Goal: Information Seeking & Learning: Find specific page/section

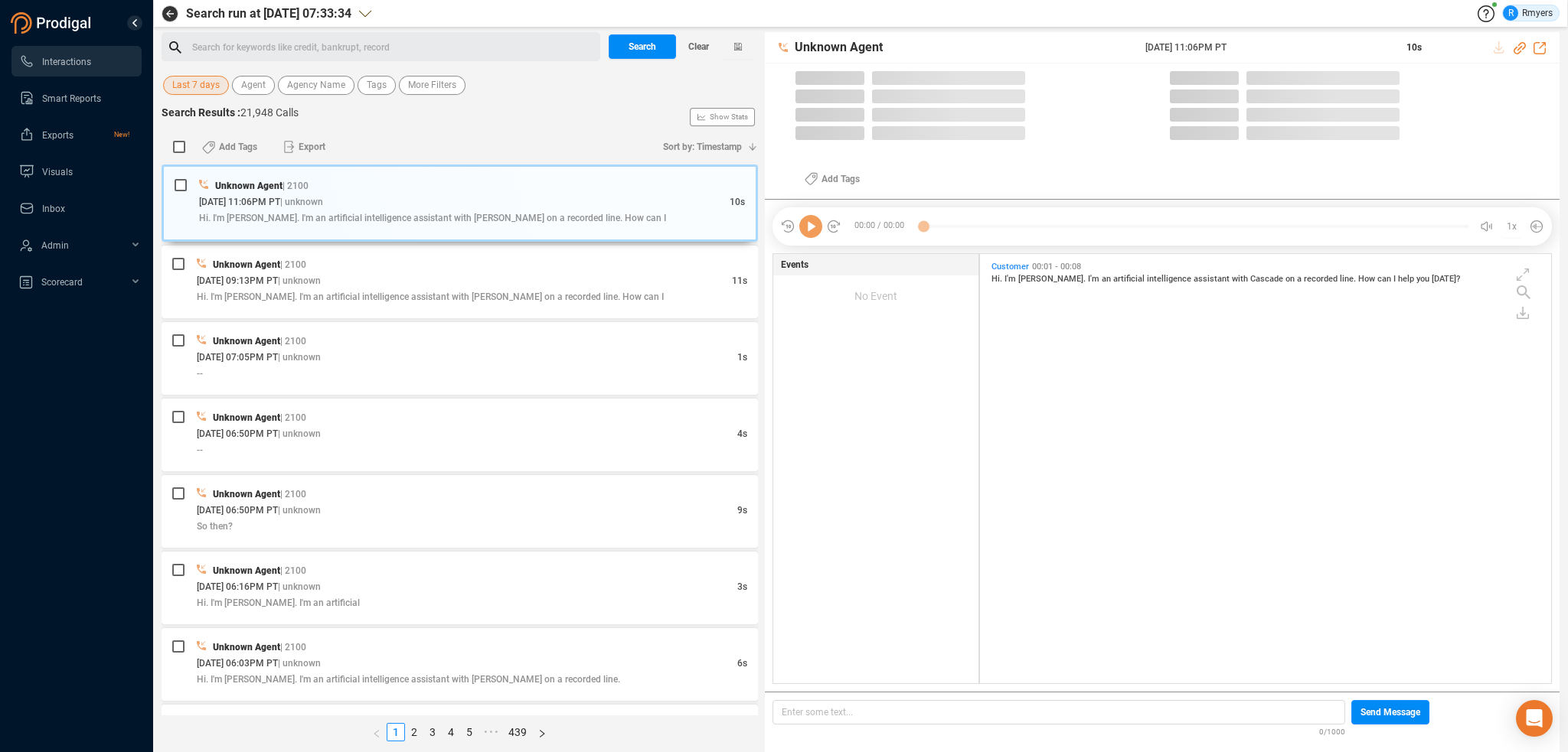
scroll to position [426, 564]
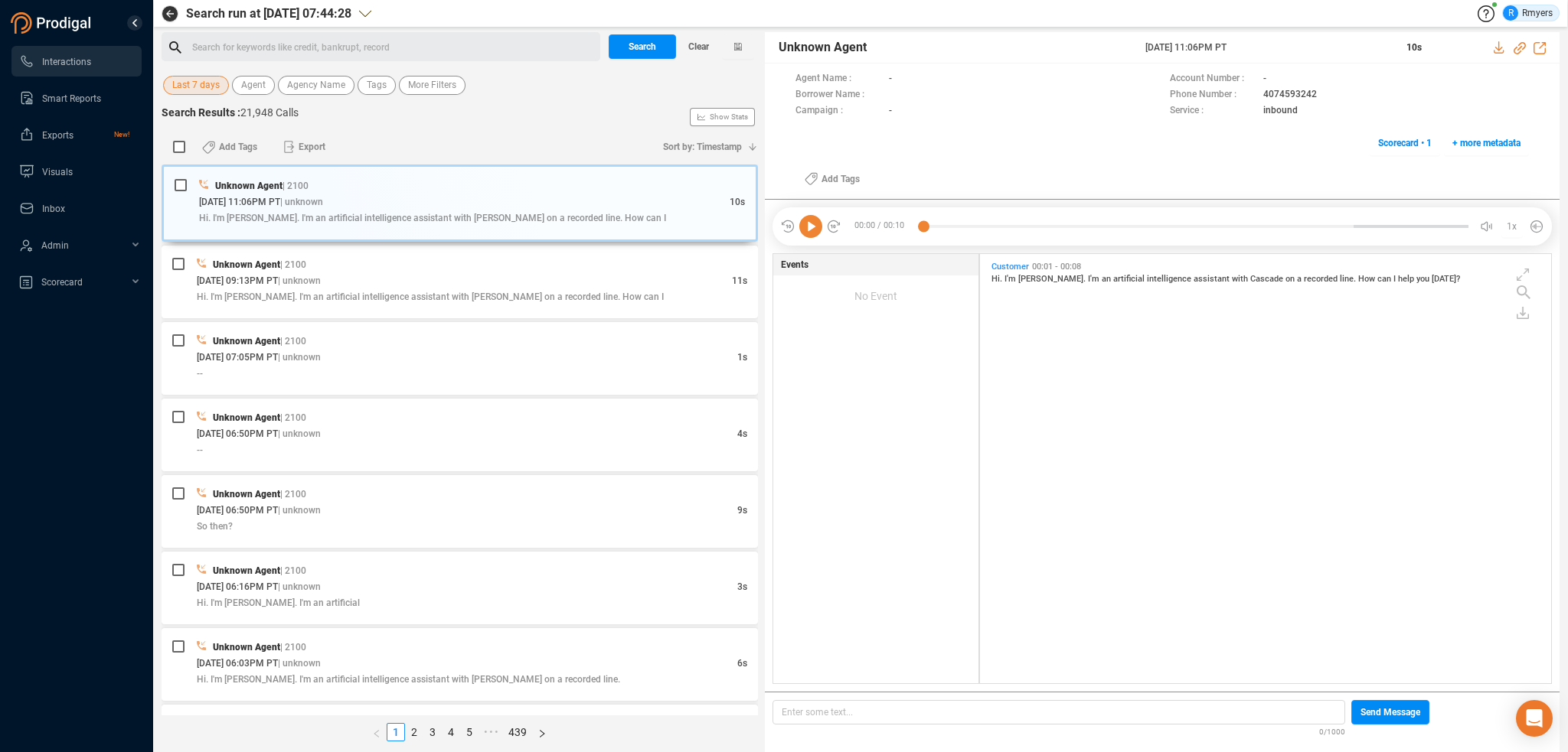
click at [190, 81] on span "Last 7 days" at bounding box center [196, 85] width 48 height 19
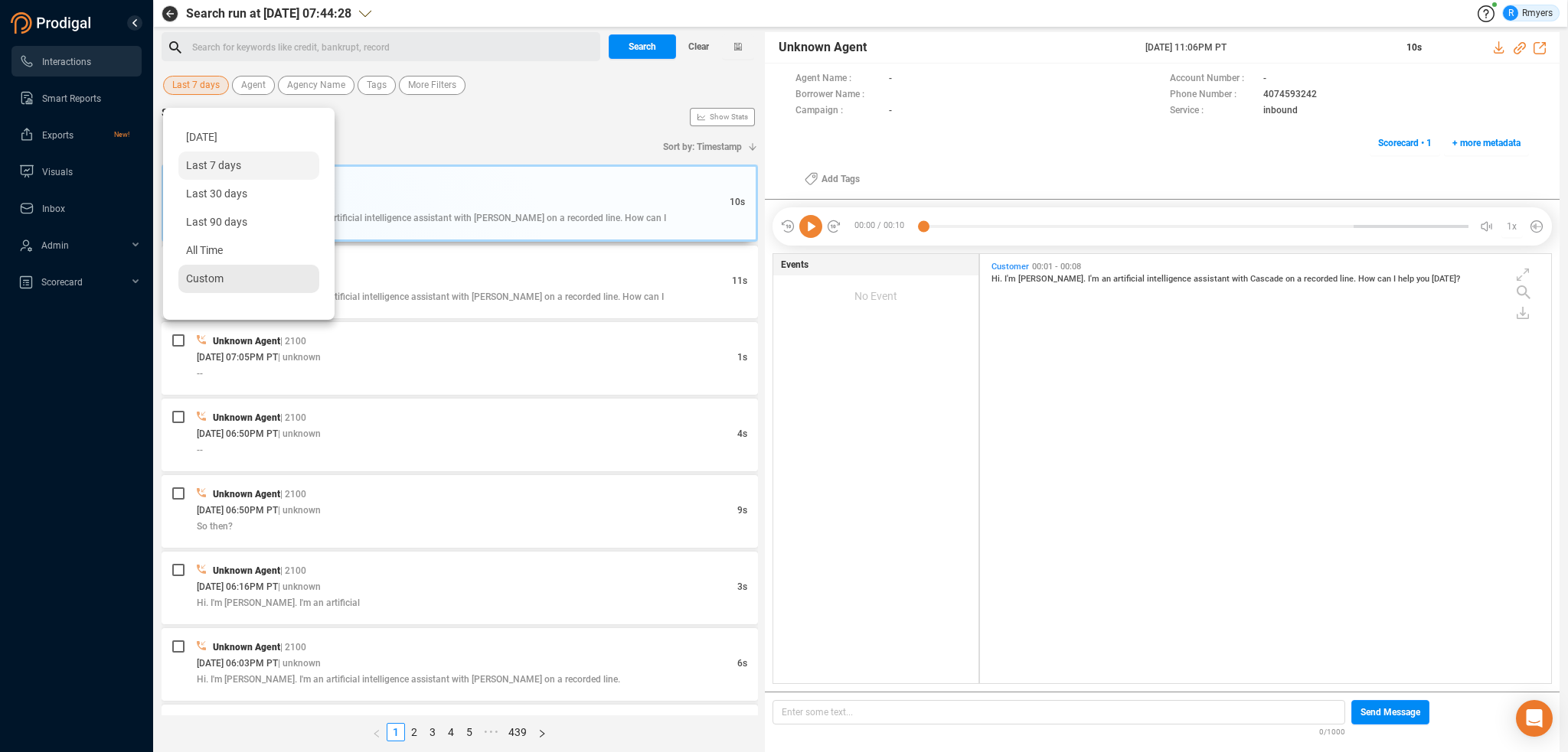
click at [244, 292] on div "Custom" at bounding box center [249, 279] width 141 height 29
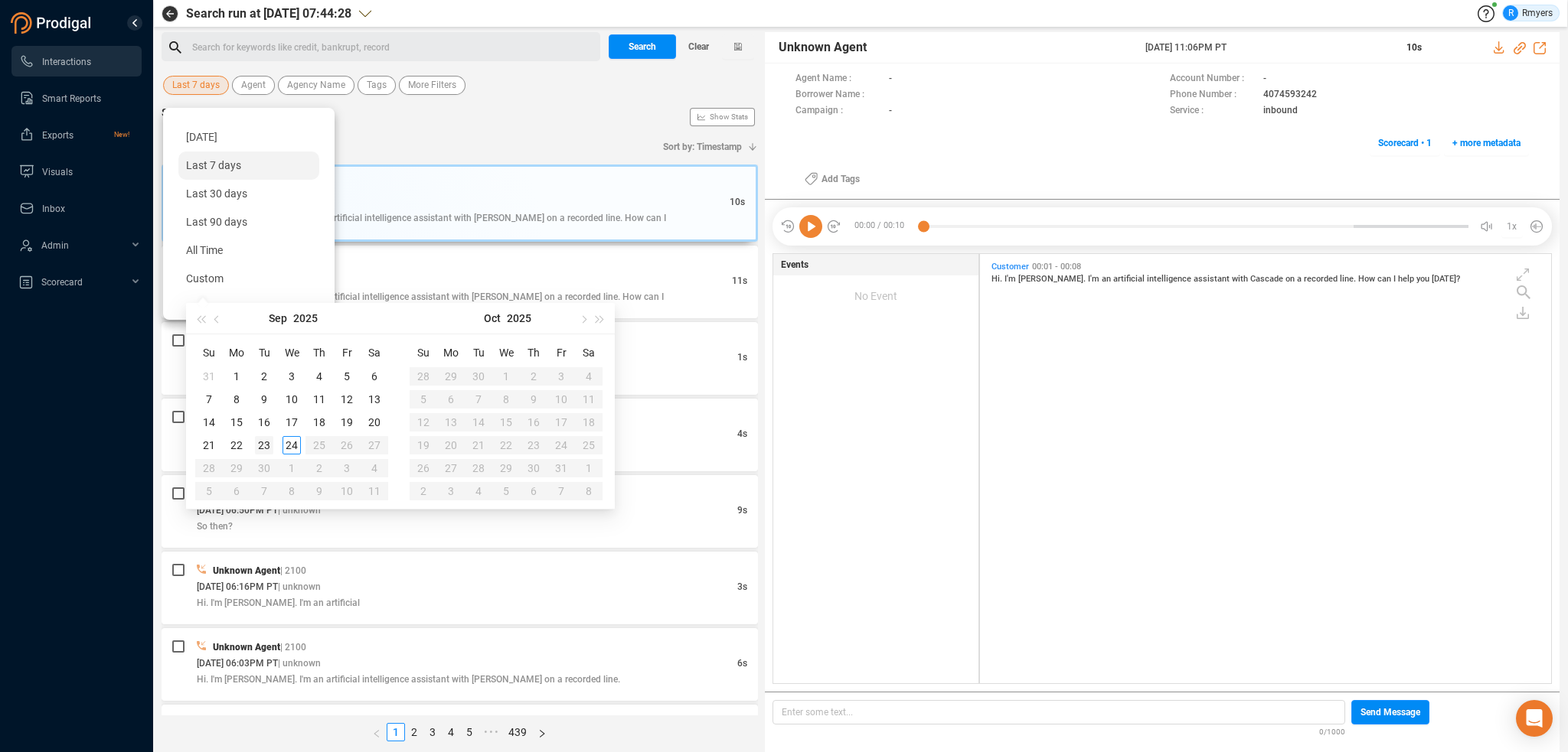
type input "[DATE]"
click at [270, 440] on div "23" at bounding box center [264, 445] width 18 height 18
click at [270, 441] on div "23" at bounding box center [264, 445] width 18 height 18
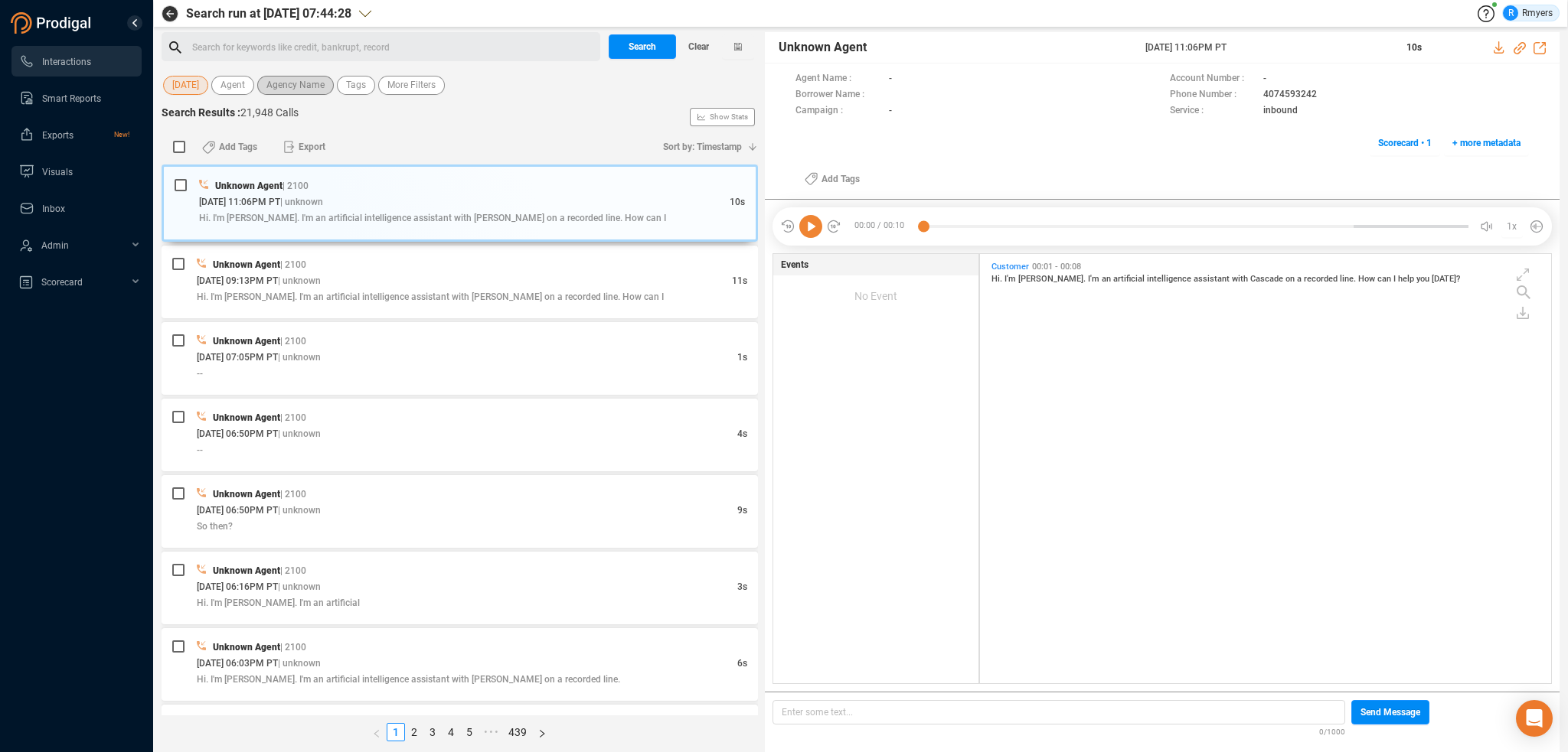
click at [294, 83] on span "Agency Name" at bounding box center [295, 85] width 58 height 19
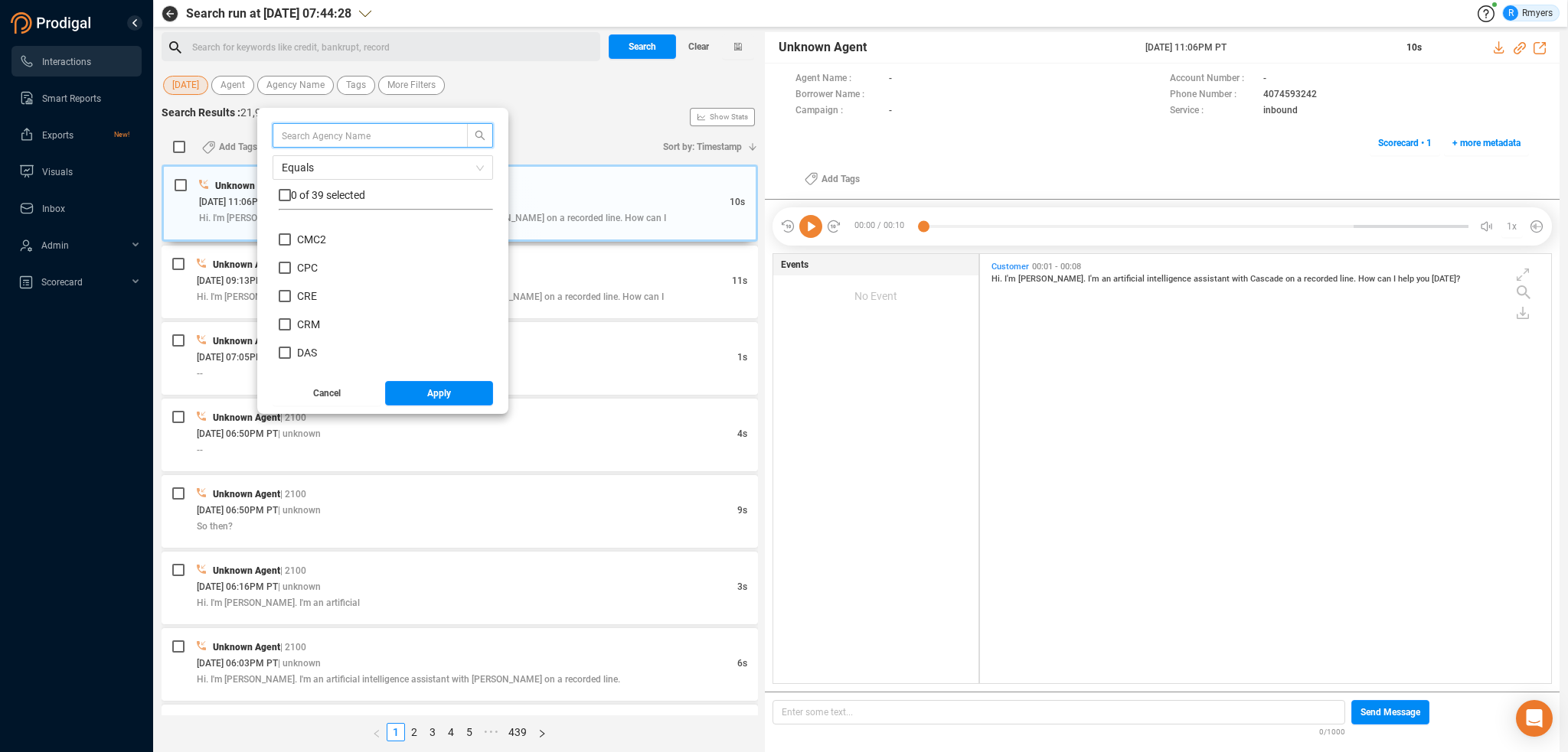
scroll to position [230, 0]
click at [310, 313] on span "CRM" at bounding box center [309, 312] width 23 height 12
click at [291, 313] on input "CRM" at bounding box center [284, 312] width 12 height 12
checkbox input "true"
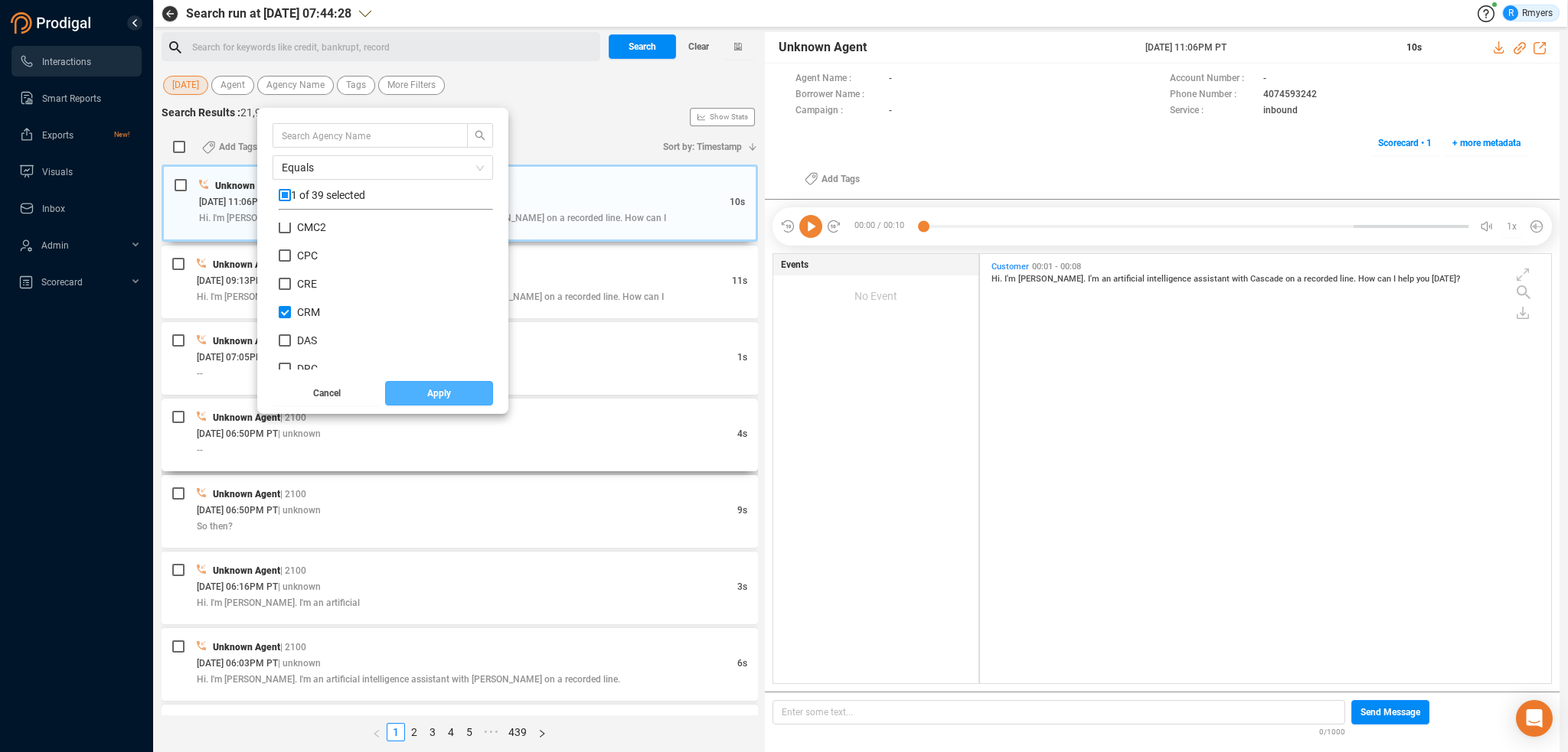
drag, startPoint x: 412, startPoint y: 397, endPoint x: 398, endPoint y: 429, distance: 34.9
click at [413, 397] on button "Apply" at bounding box center [439, 393] width 109 height 24
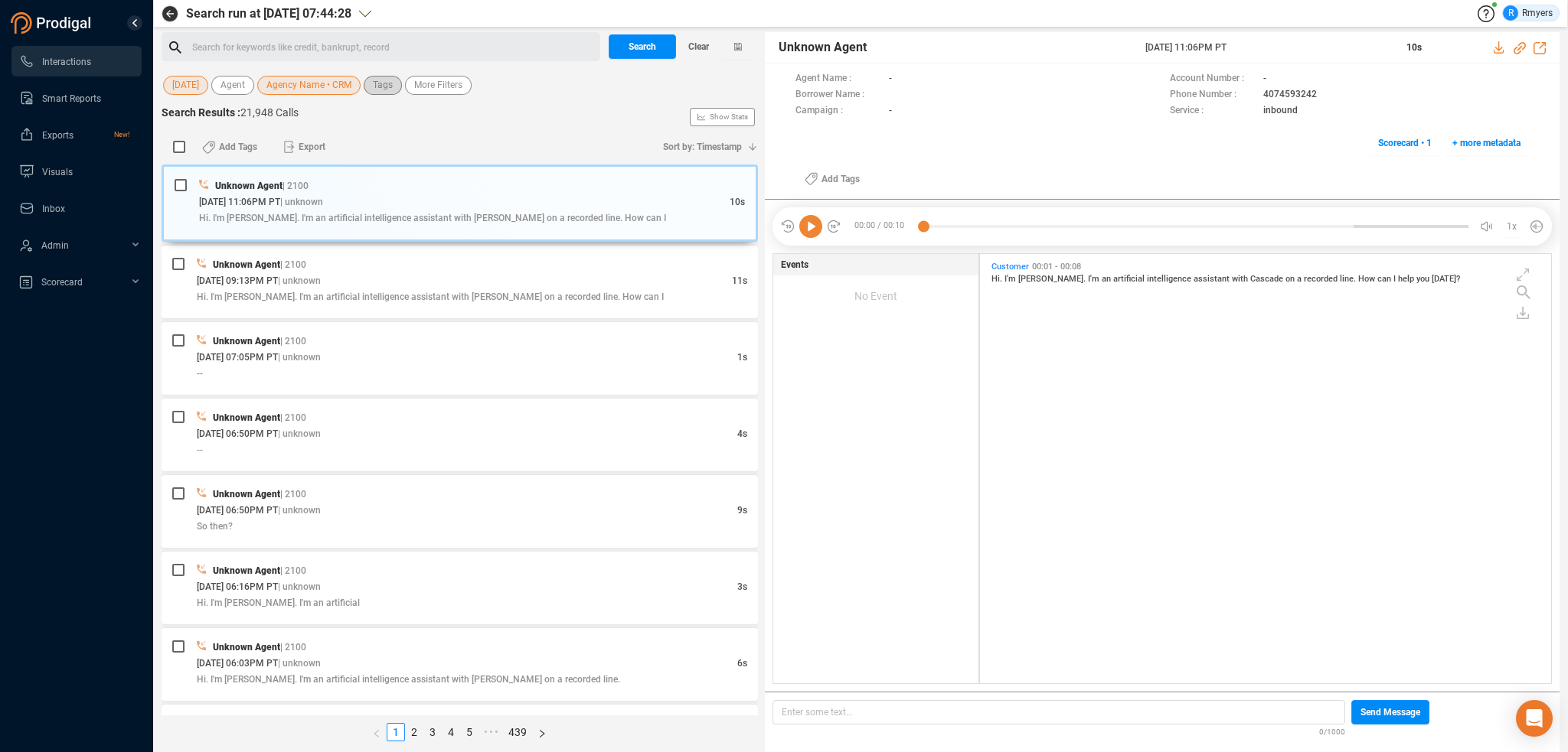
click at [380, 91] on span "Tags" at bounding box center [383, 85] width 20 height 19
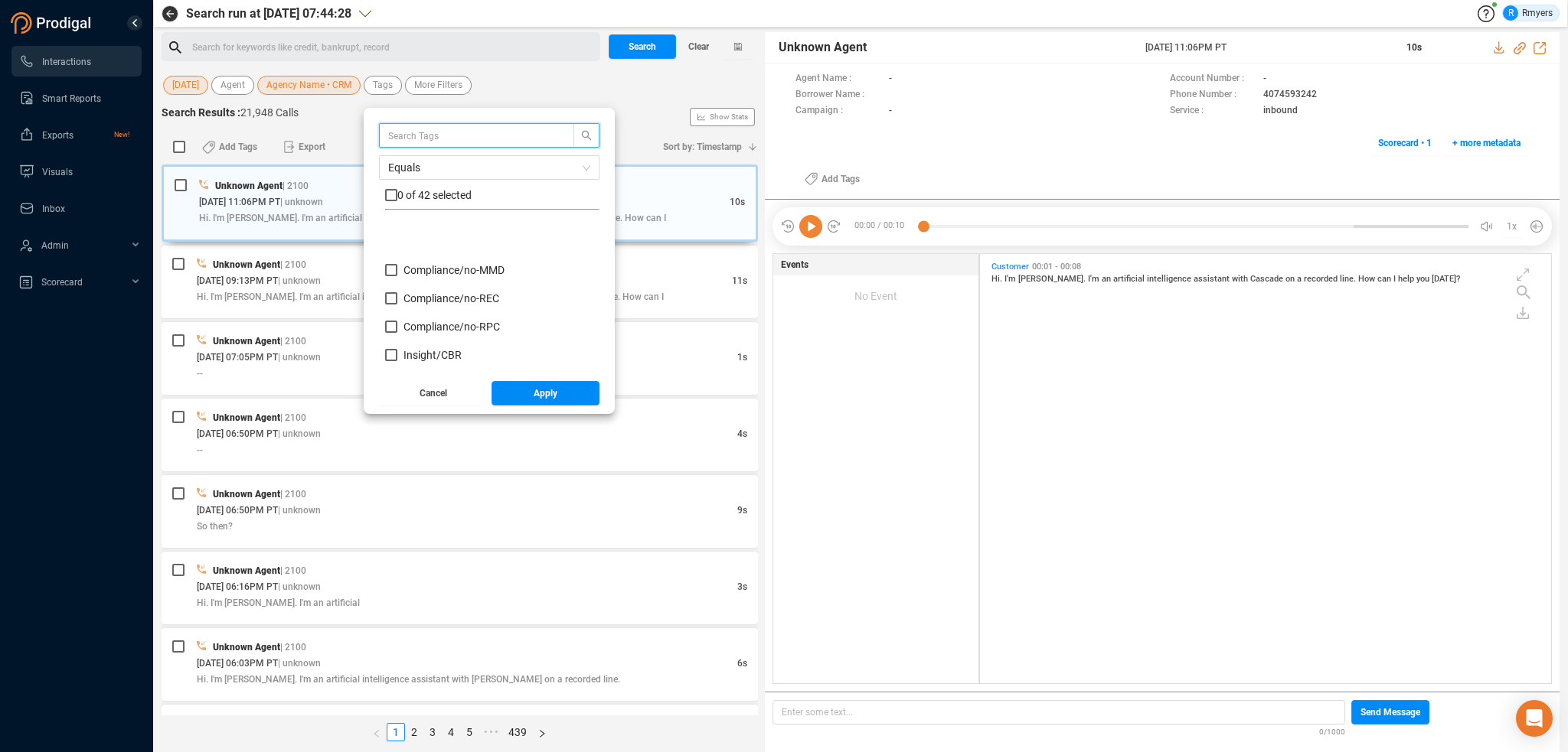
scroll to position [153, 0]
click at [437, 278] on span "Insight/ CBR" at bounding box center [432, 276] width 58 height 12
click at [397, 278] on input "Insight/ CBR" at bounding box center [391, 276] width 12 height 12
checkbox input "true"
drag, startPoint x: 435, startPoint y: 296, endPoint x: 436, endPoint y: 314, distance: 18.0
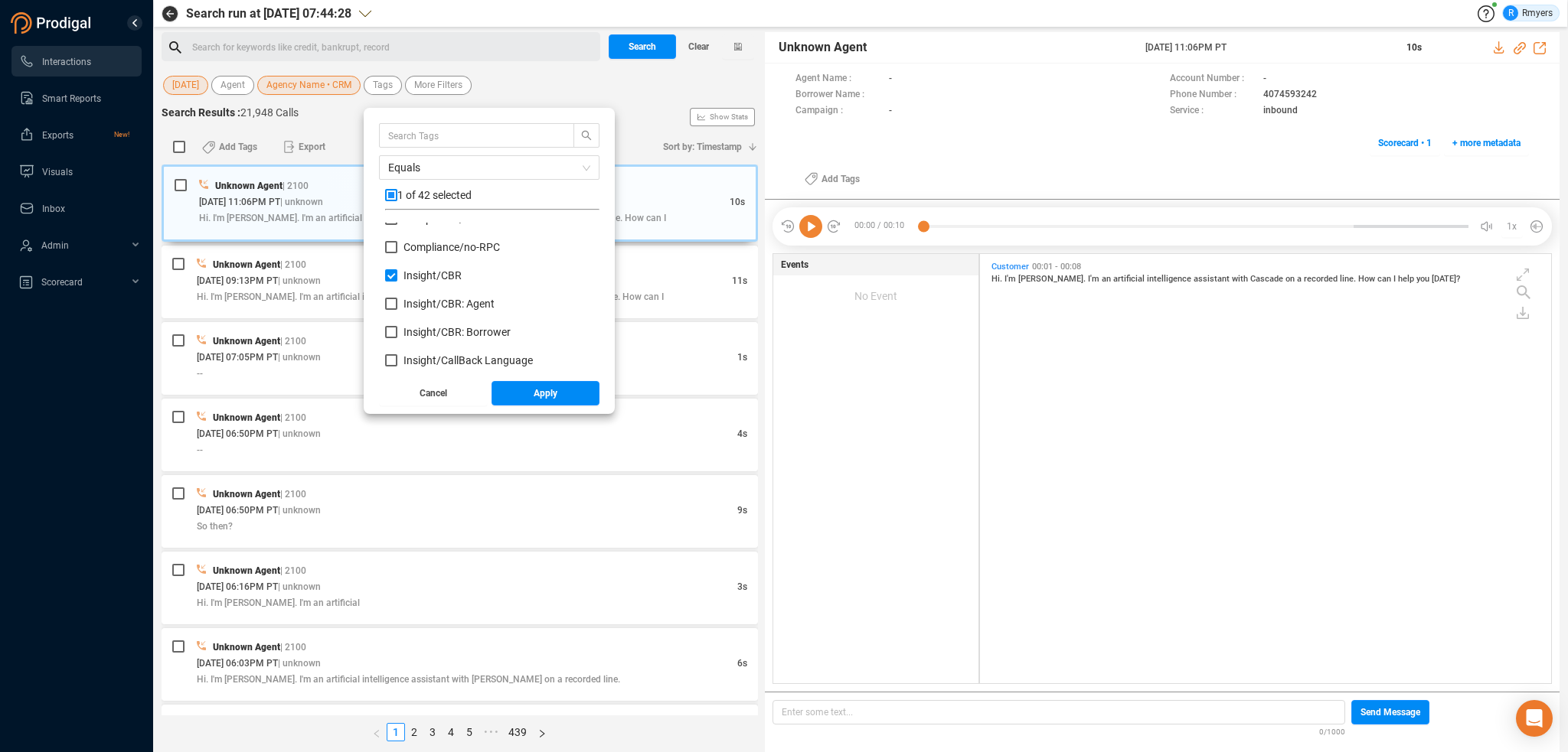
click at [435, 298] on span "Insight/ CBR: Agent" at bounding box center [449, 303] width 91 height 12
click at [397, 298] on input "Insight/ CBR: Agent" at bounding box center [391, 303] width 12 height 12
checkbox input "true"
click at [438, 335] on span "Insight/ CBR: Borrower" at bounding box center [457, 332] width 107 height 12
click at [397, 335] on input "Insight/ CBR: Borrower" at bounding box center [391, 332] width 12 height 12
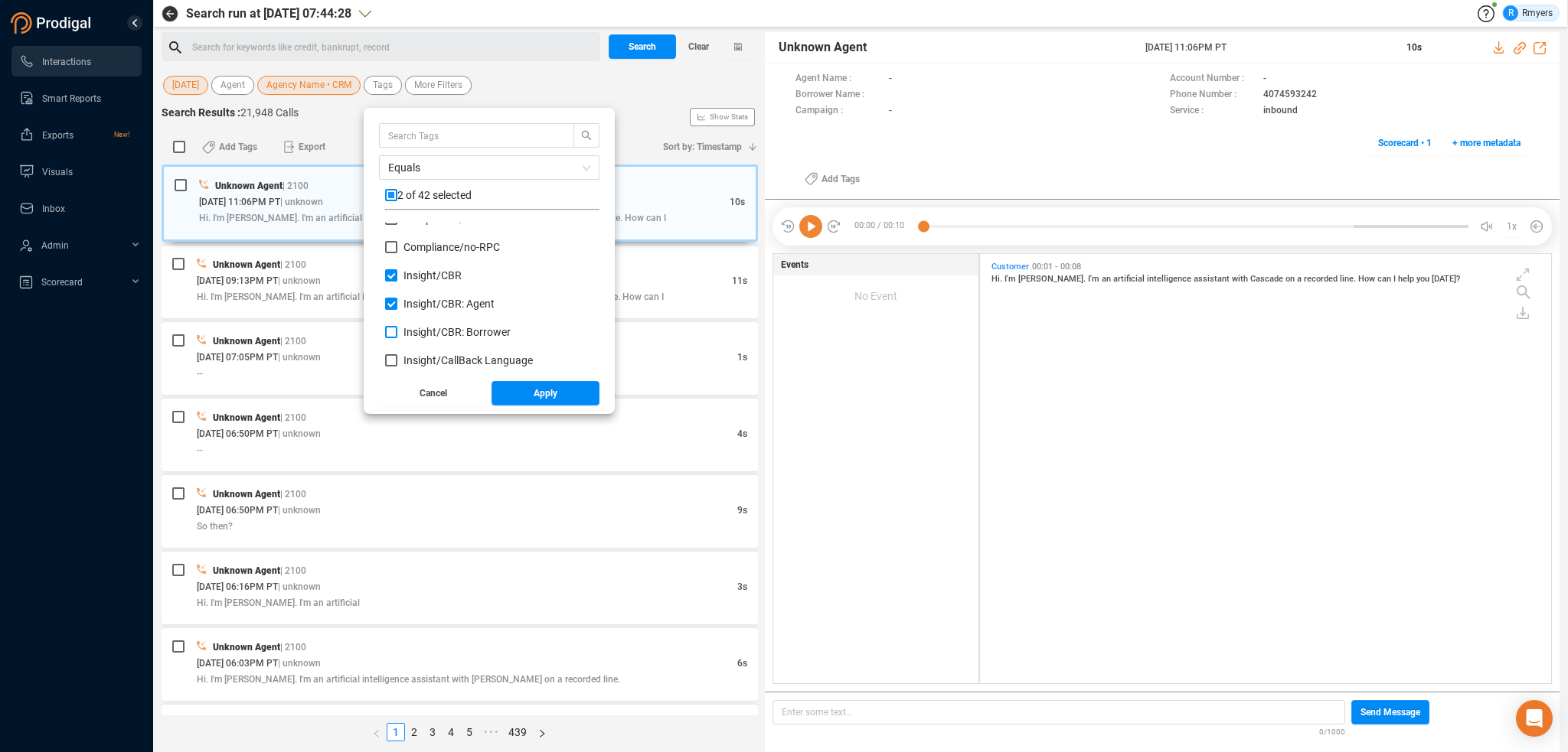
checkbox input "true"
click at [433, 358] on span "Red Flag/ Bankruptcy Language" at bounding box center [479, 355] width 151 height 12
click at [397, 358] on input "Red Flag/ Bankruptcy Language" at bounding box center [391, 355] width 12 height 12
checkbox input "true"
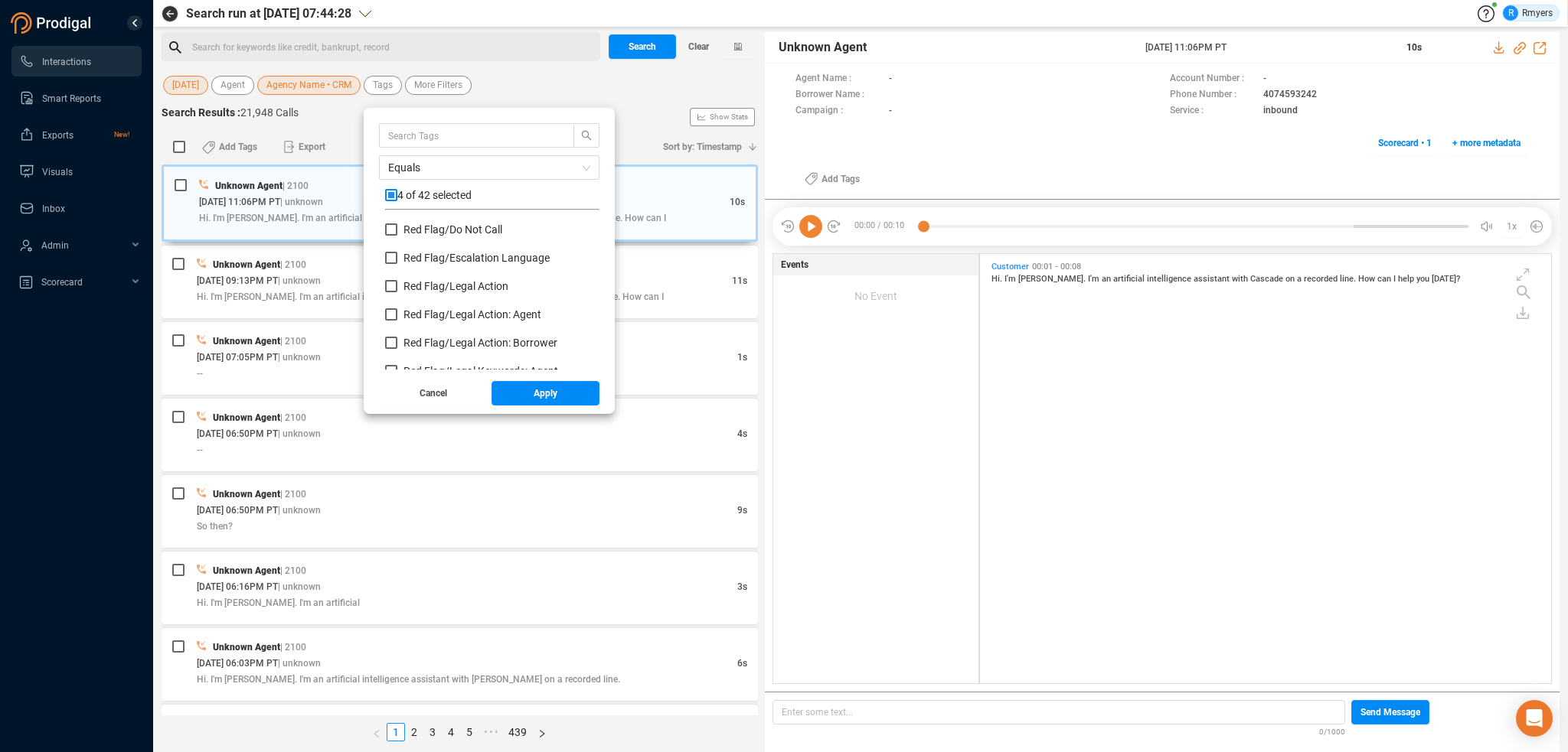
scroll to position [689, 0]
click at [430, 329] on span "Red Flag/ Escalation Language" at bounding box center [477, 335] width 146 height 12
click at [397, 329] on input "Red Flag/ Escalation Language" at bounding box center [391, 335] width 12 height 12
checkbox input "true"
click at [432, 362] on span "Red Flag/ Legal Action" at bounding box center [456, 363] width 105 height 12
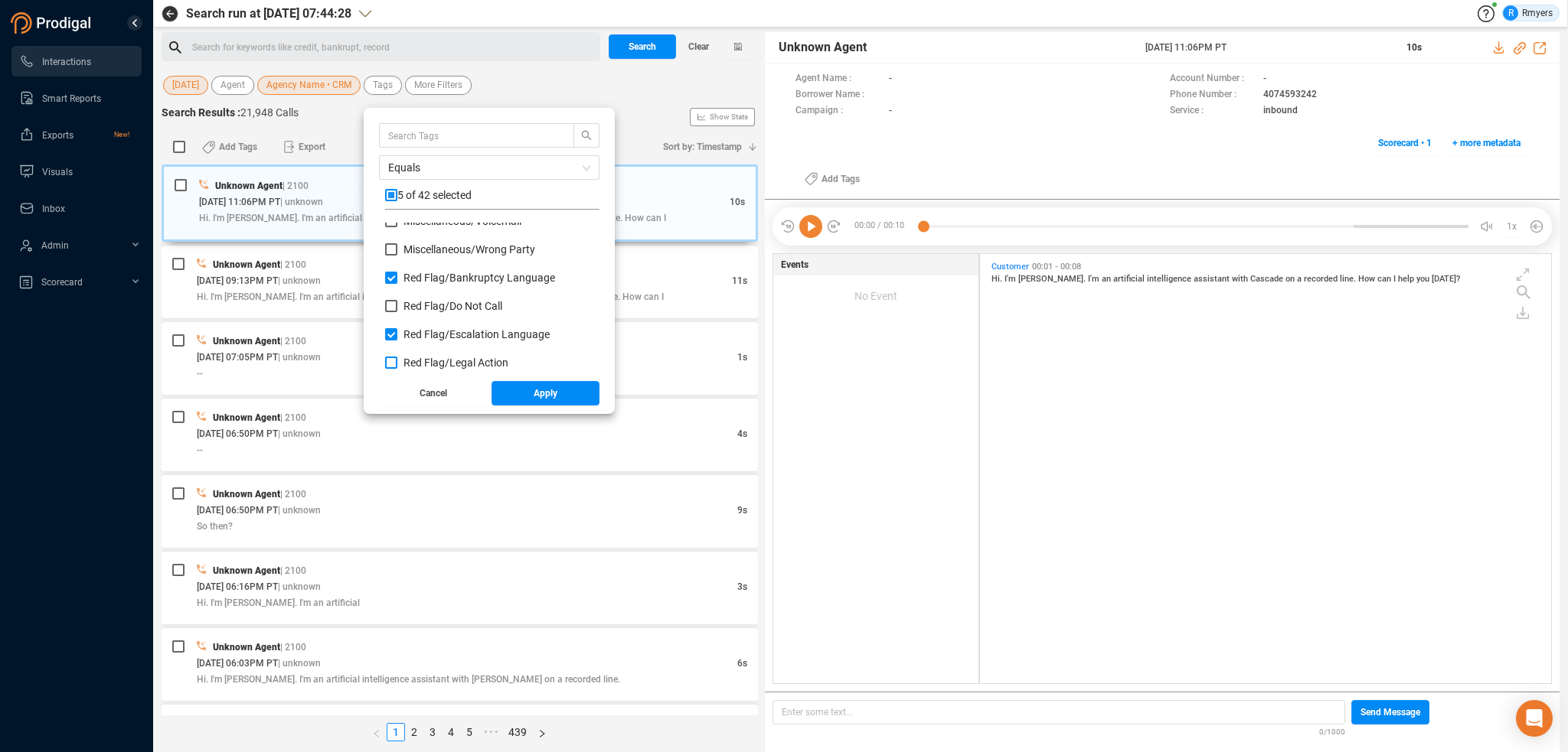
click at [397, 362] on input "Red Flag/ Legal Action" at bounding box center [391, 363] width 12 height 12
checkbox input "true"
click at [431, 320] on span "Red Flag/ Legal Action: Agent" at bounding box center [472, 315] width 137 height 12
click at [397, 320] on input "Red Flag/ Legal Action: Agent" at bounding box center [391, 315] width 12 height 12
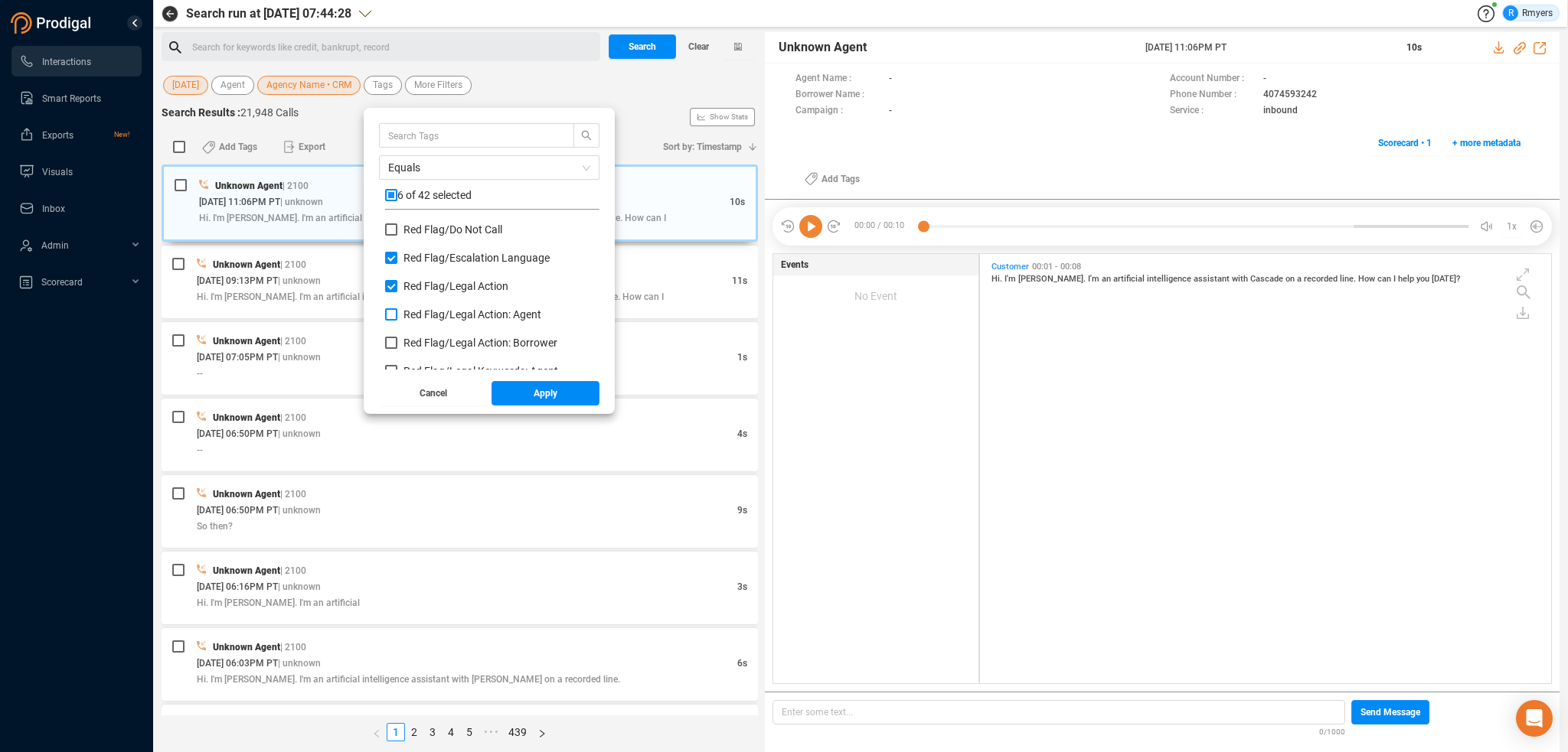
checkbox input "true"
click at [431, 336] on span "Red Flag/ Legal Action: Borrower" at bounding box center [480, 343] width 154 height 12
click at [397, 336] on input "Red Flag/ Legal Action: Borrower" at bounding box center [391, 343] width 12 height 12
checkbox input "true"
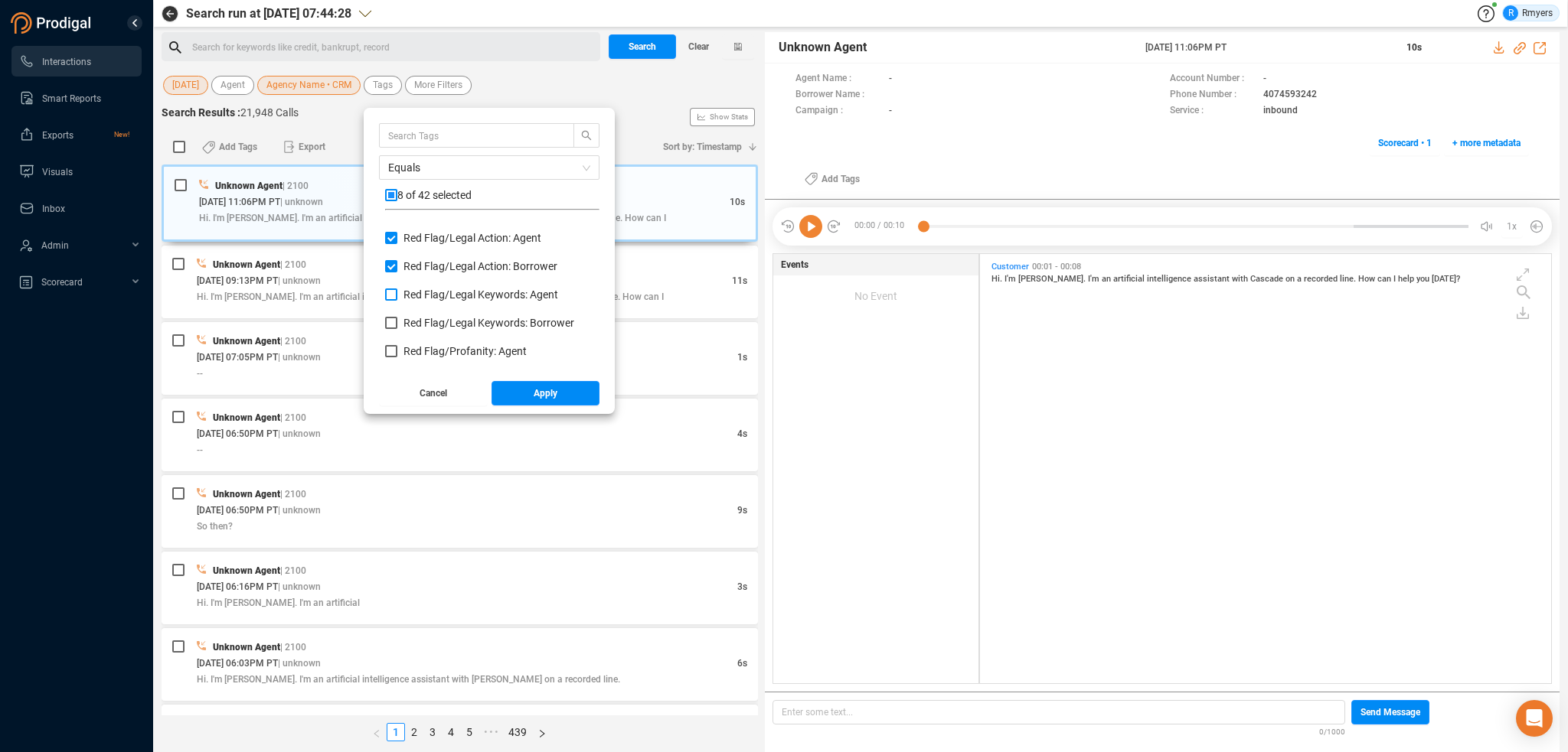
click at [424, 293] on span "Red Flag/ Legal Keywords: Agent" at bounding box center [481, 295] width 155 height 12
click at [397, 293] on input "Red Flag/ Legal Keywords: Agent" at bounding box center [391, 295] width 12 height 12
checkbox input "true"
drag, startPoint x: 424, startPoint y: 321, endPoint x: 424, endPoint y: 343, distance: 22.0
click at [424, 322] on span "Red Flag/ Legal Keywords: Borrower" at bounding box center [489, 323] width 170 height 12
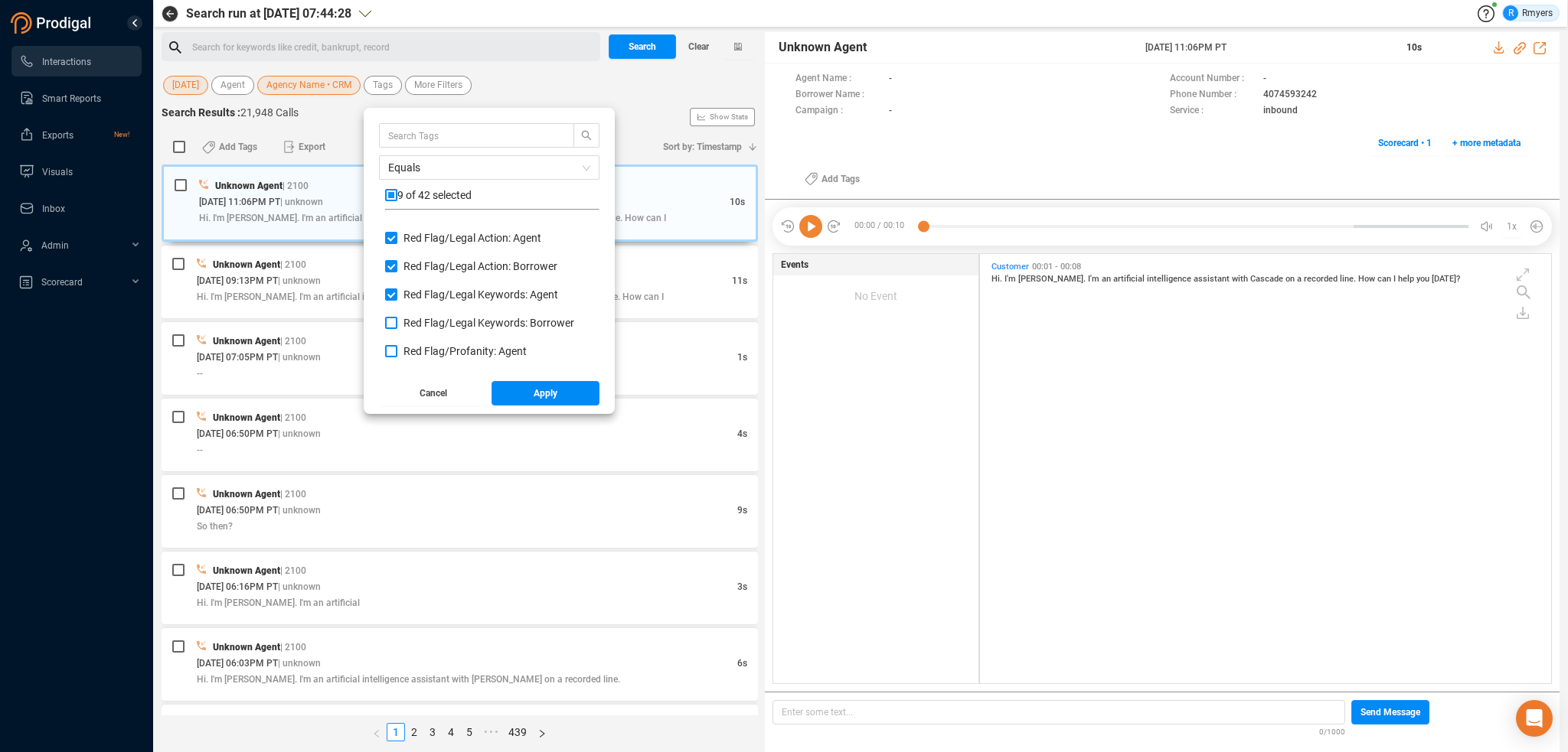
click at [397, 322] on input "Red Flag/ Legal Keywords: Borrower" at bounding box center [391, 323] width 12 height 12
checkbox input "true"
click at [424, 346] on span "Red Flag/ Profanity: Agent" at bounding box center [465, 351] width 123 height 12
click at [397, 346] on input "Red Flag/ Profanity: Agent" at bounding box center [391, 351] width 12 height 12
checkbox input "true"
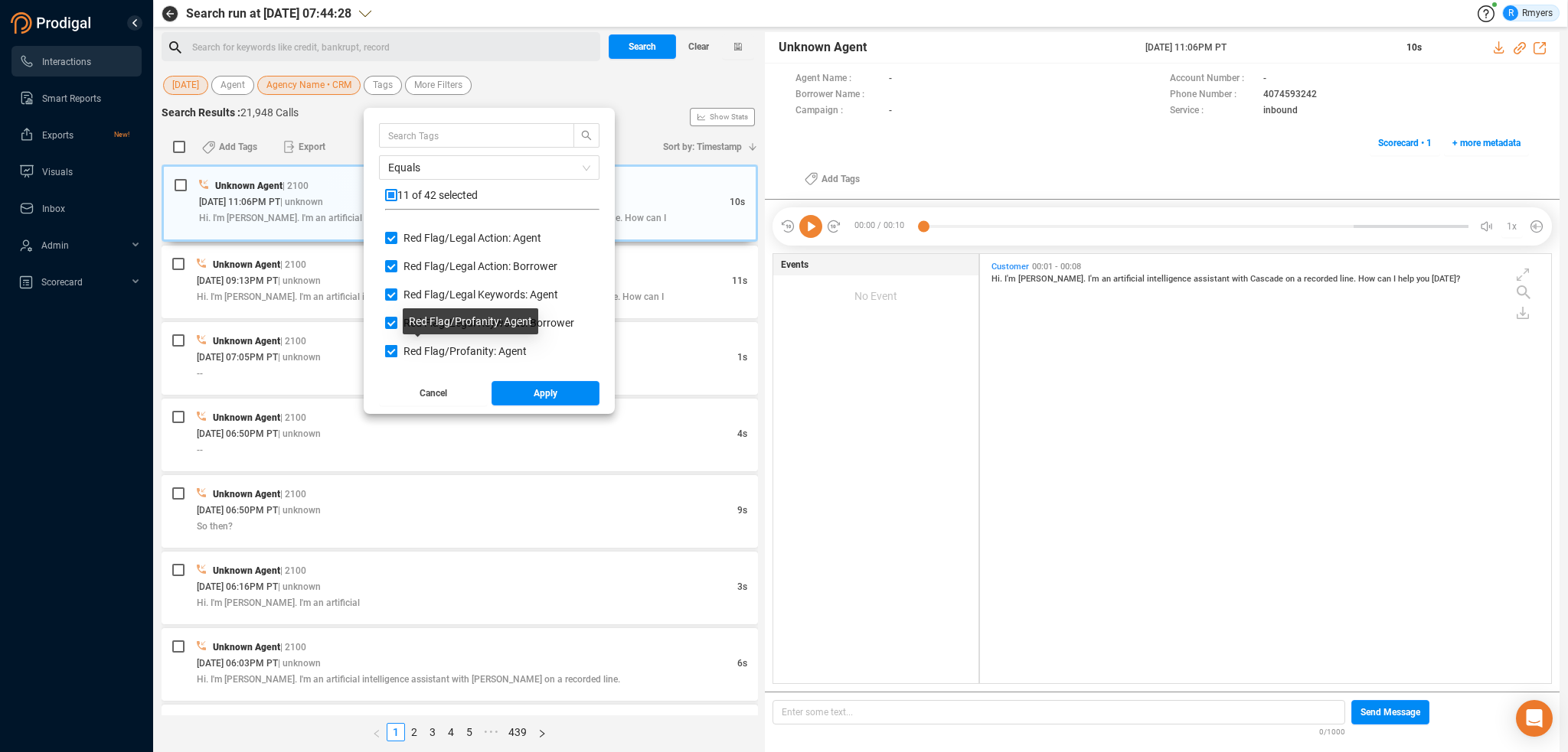
scroll to position [918, 0]
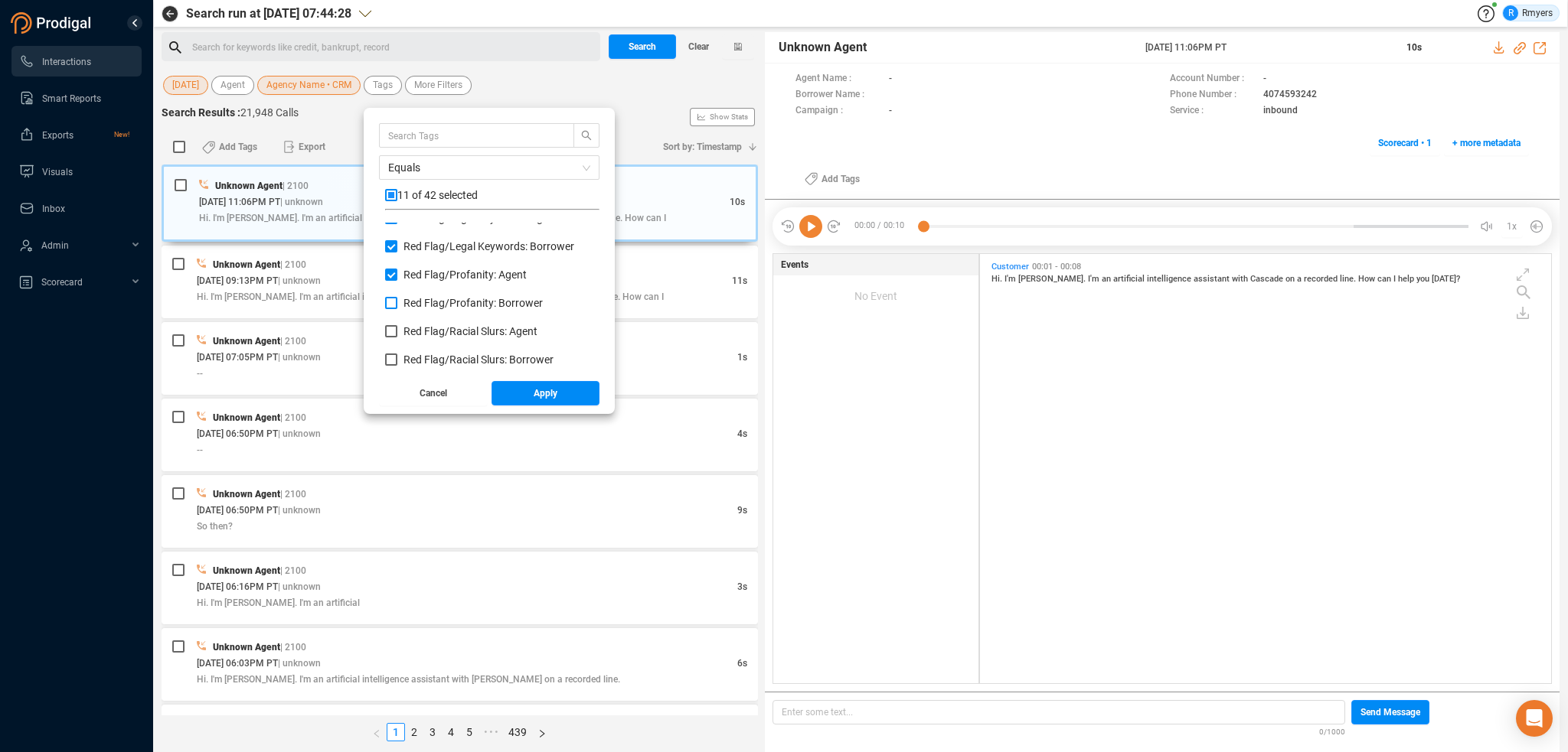
click at [423, 300] on span "Red Flag/ Profanity: Borrower" at bounding box center [473, 303] width 139 height 12
click at [397, 300] on input "Red Flag/ Profanity: Borrower" at bounding box center [391, 303] width 12 height 12
checkbox input "true"
click at [424, 339] on label "Red Flag/ Racial Slurs: Agent" at bounding box center [464, 331] width 158 height 16
click at [397, 337] on input "Red Flag/ Racial Slurs: Agent" at bounding box center [391, 331] width 12 height 12
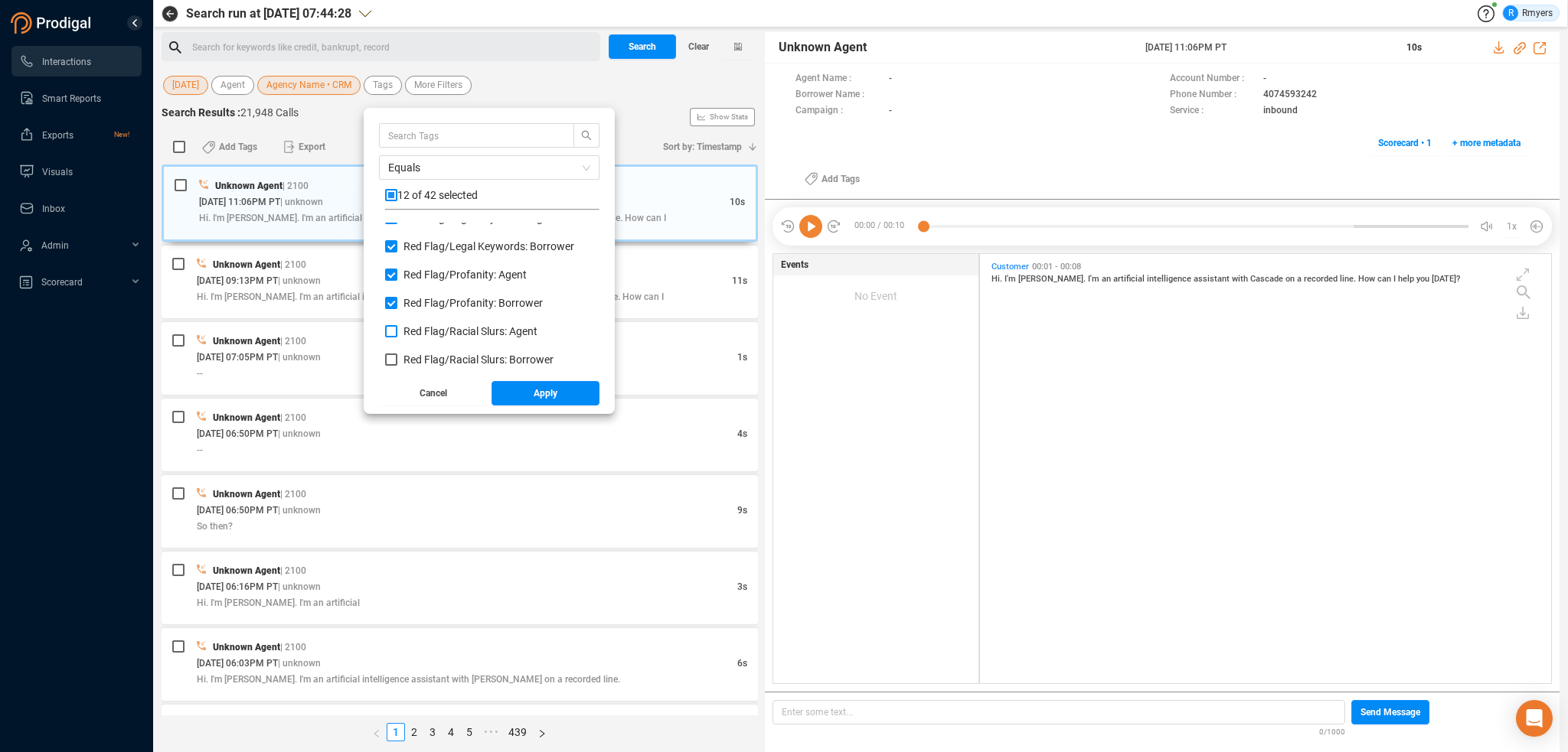
checkbox input "true"
click at [422, 357] on span "Red Flag/ Racial Slurs: Borrower" at bounding box center [478, 360] width 150 height 12
click at [397, 357] on input "Red Flag/ Racial Slurs: Borrower" at bounding box center [391, 360] width 12 height 12
checkbox input "true"
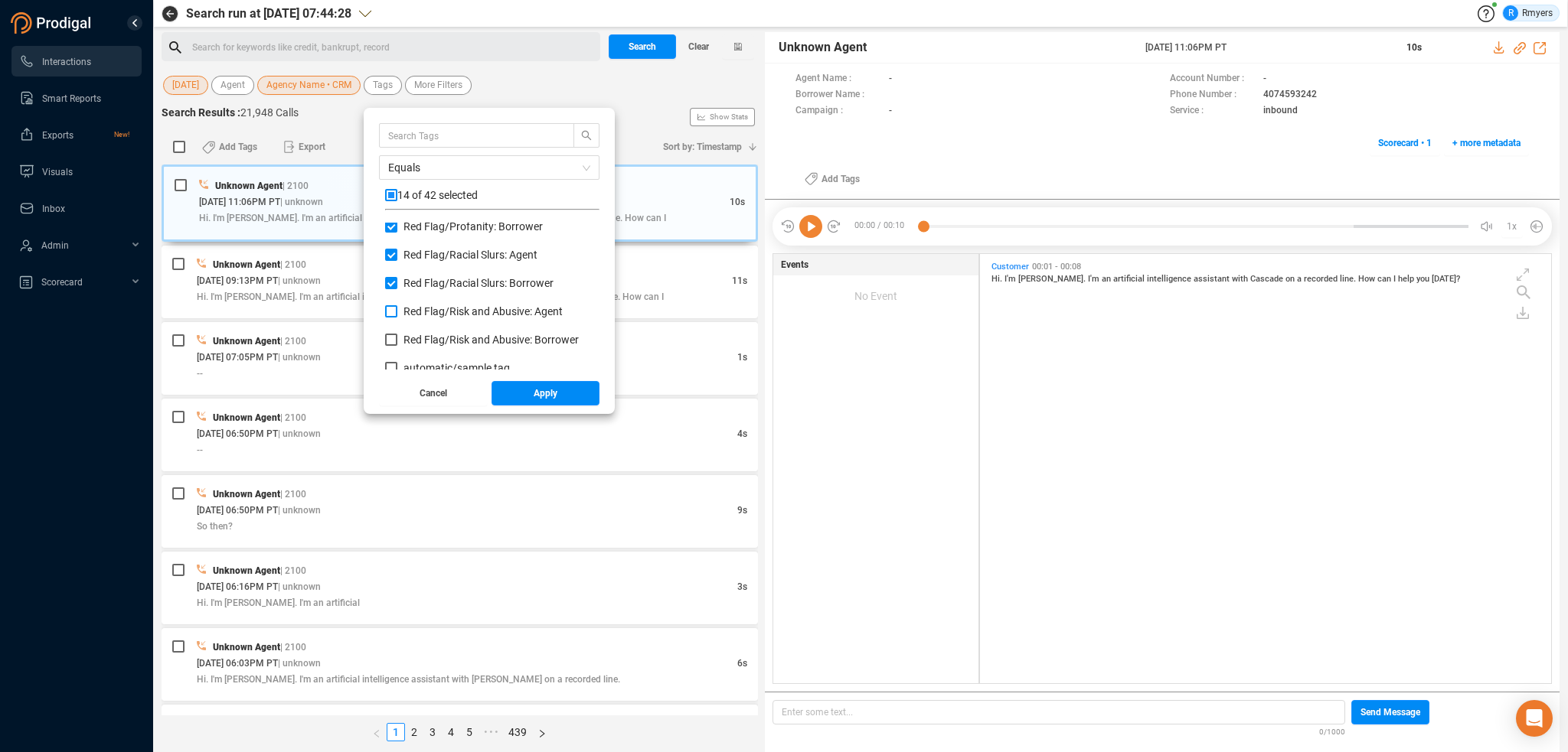
click at [419, 310] on span "Red Flag/ Risk and Abusive: Agent" at bounding box center [483, 311] width 159 height 12
click at [397, 310] on input "Red Flag/ Risk and Abusive: Agent" at bounding box center [391, 311] width 12 height 12
checkbox input "true"
click at [419, 338] on span "Red Flag/ Risk and Abusive: Borrower" at bounding box center [491, 340] width 176 height 12
click at [397, 338] on input "Red Flag/ Risk and Abusive: Borrower" at bounding box center [391, 340] width 12 height 12
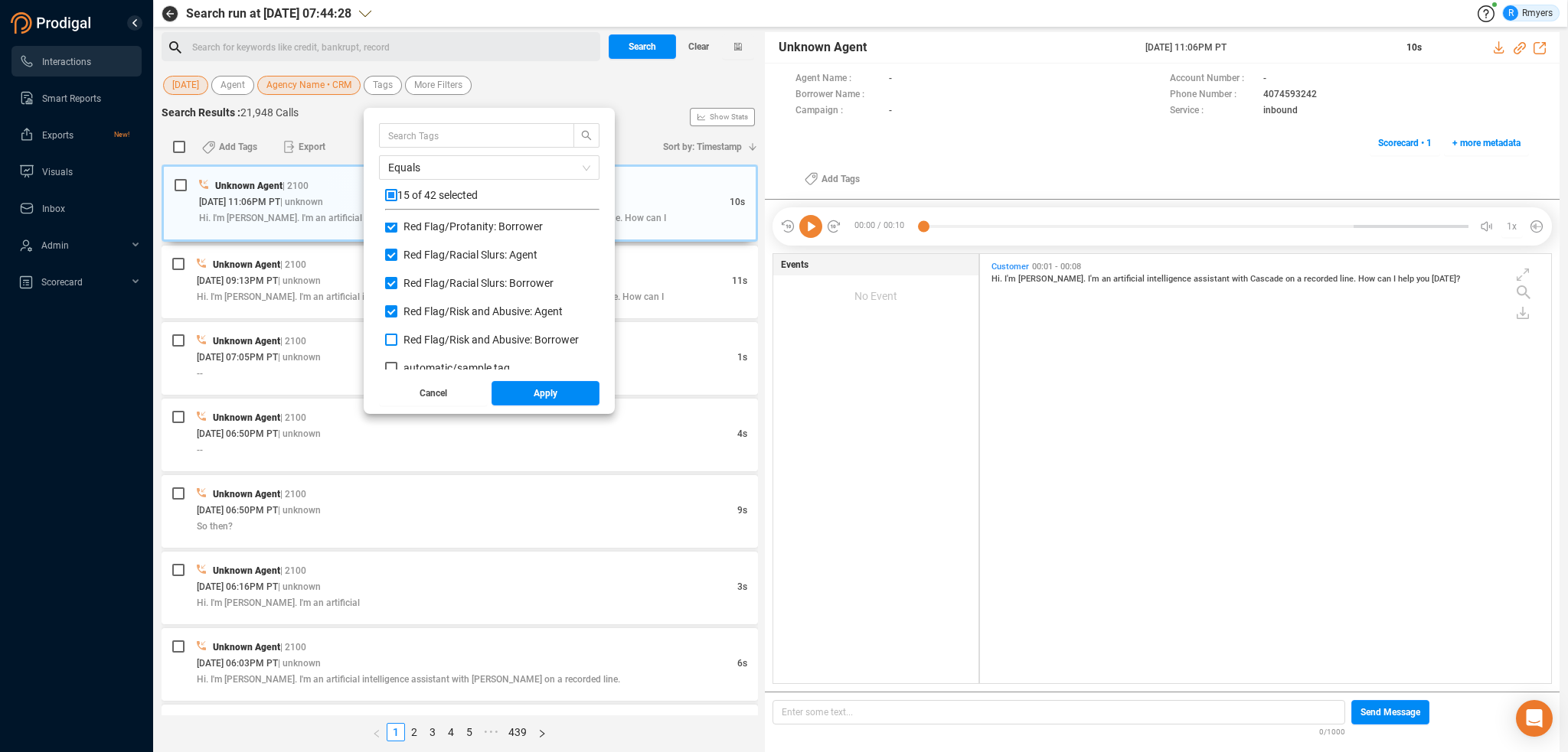
checkbox input "true"
click at [542, 394] on span "Apply" at bounding box center [545, 393] width 23 height 24
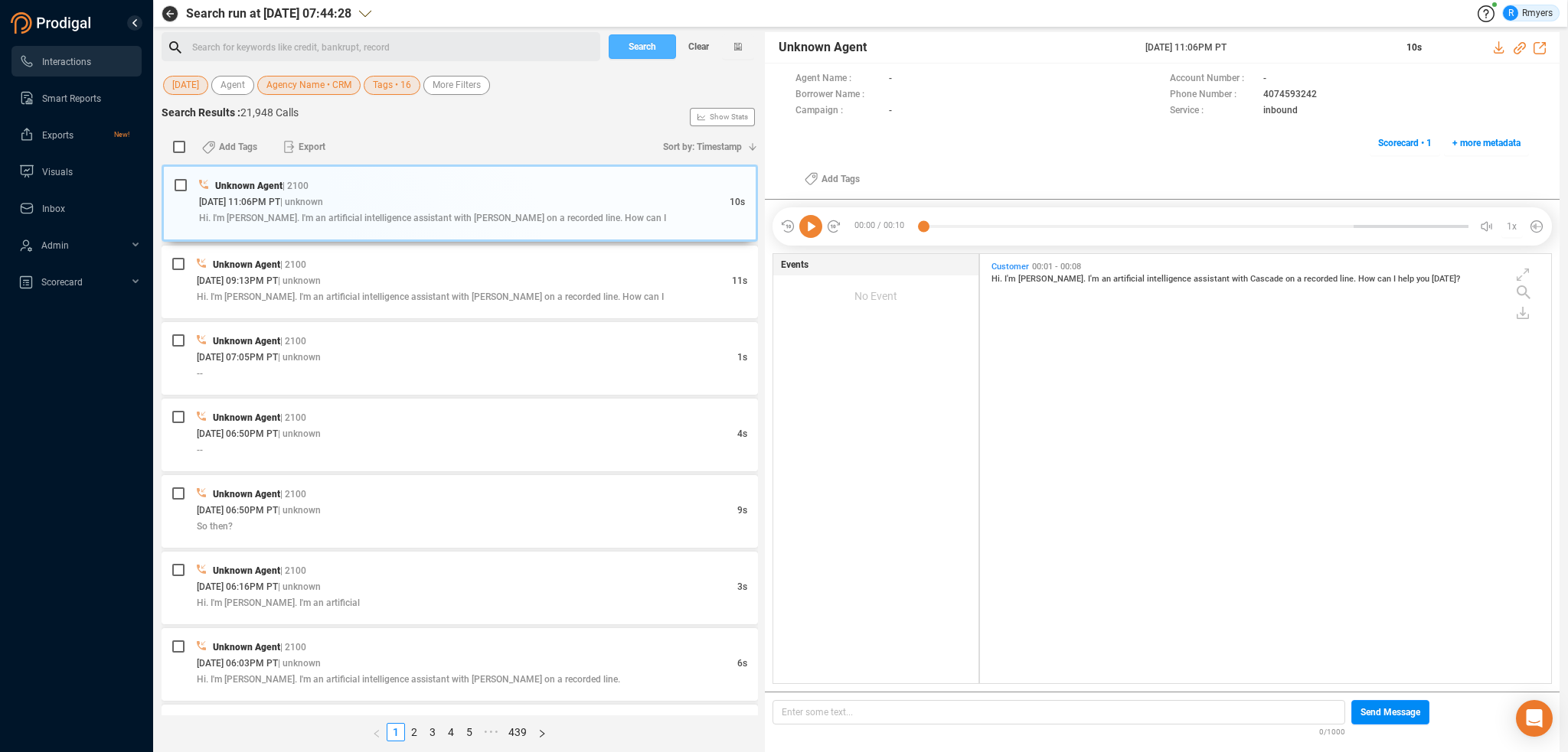
click at [646, 45] on span "Search" at bounding box center [643, 47] width 28 height 24
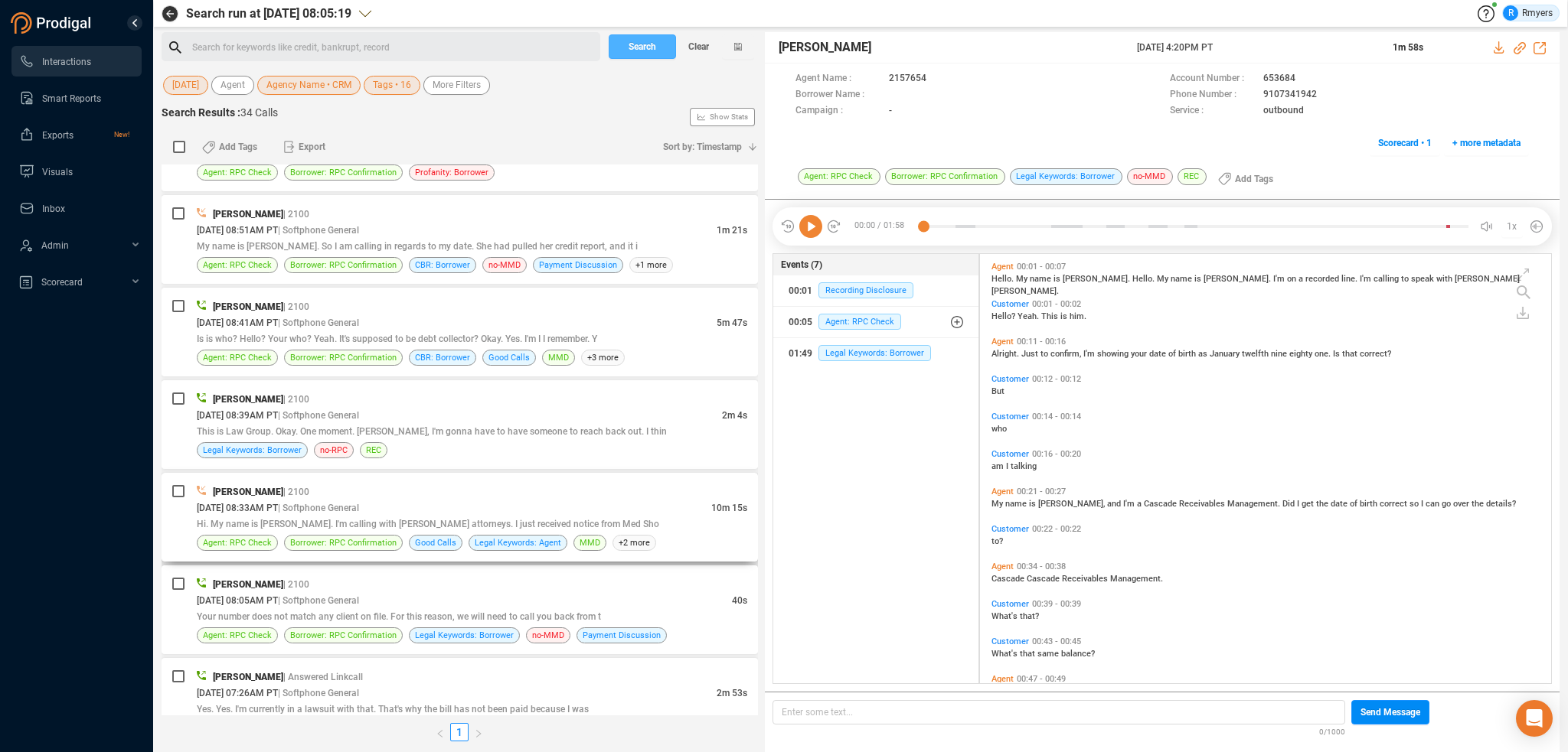
scroll to position [2590, 0]
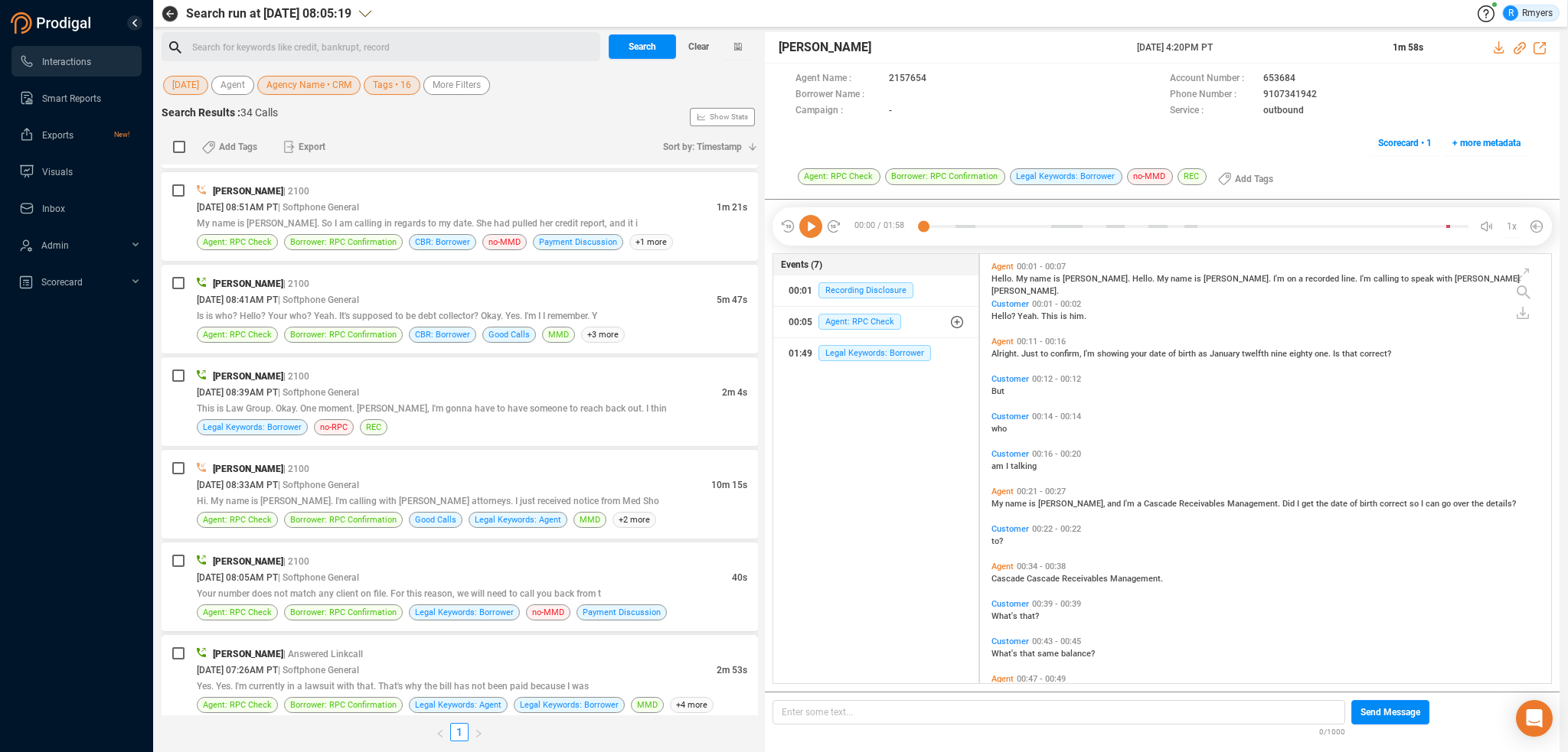
click at [430, 662] on div "09/23/2025 @ 07:26AM PT | Softphone General" at bounding box center [457, 670] width 520 height 16
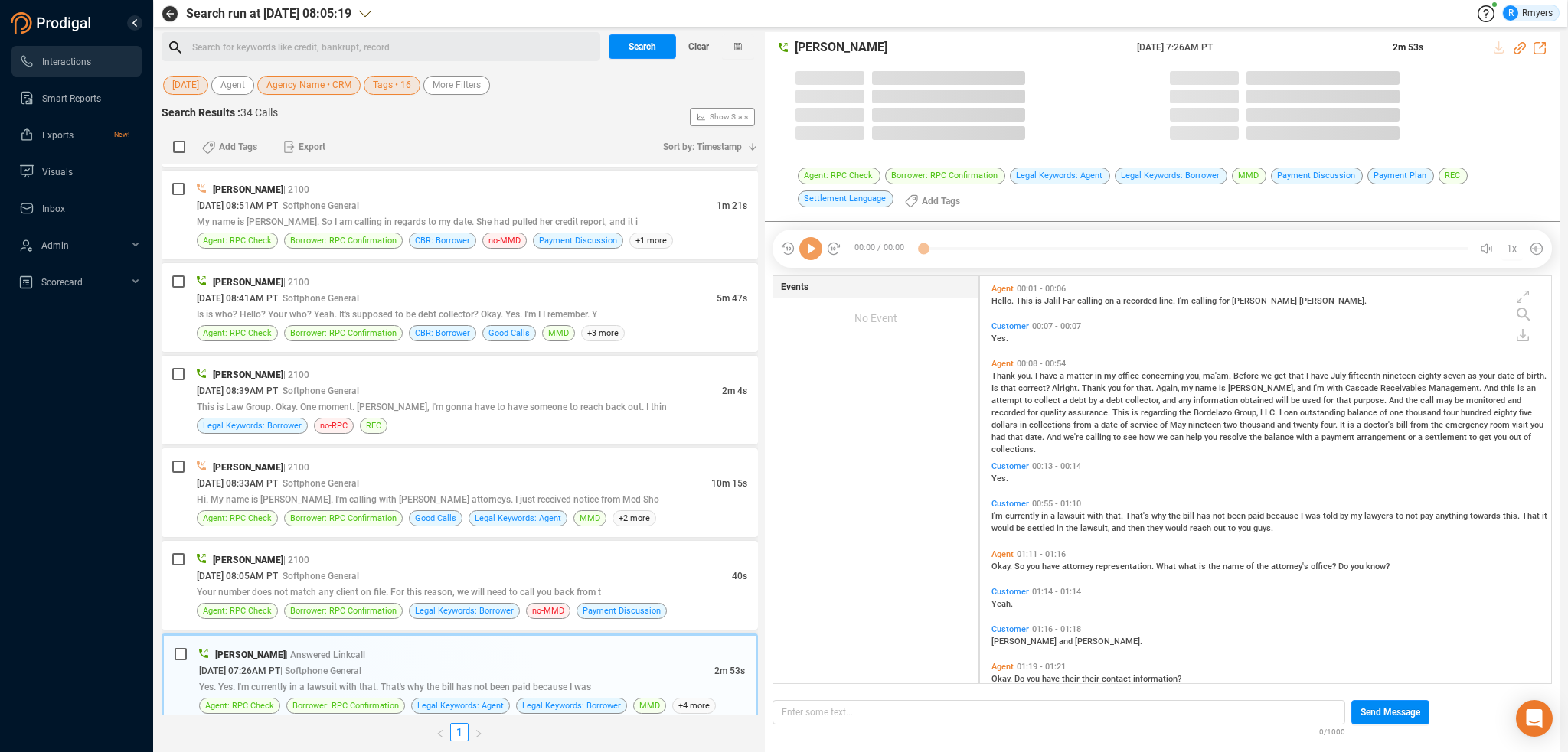
scroll to position [405, 564]
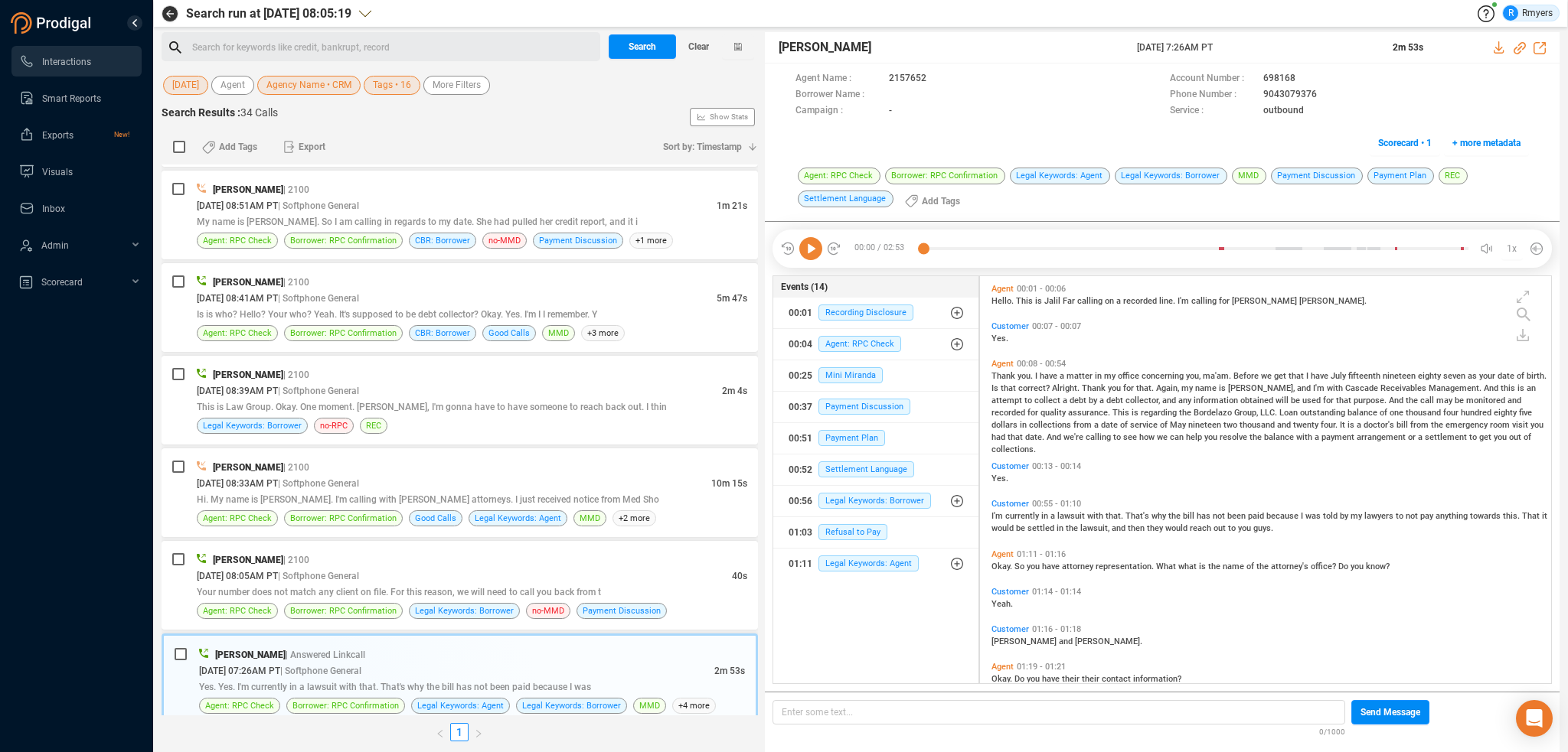
click at [805, 244] on icon at bounding box center [811, 249] width 23 height 23
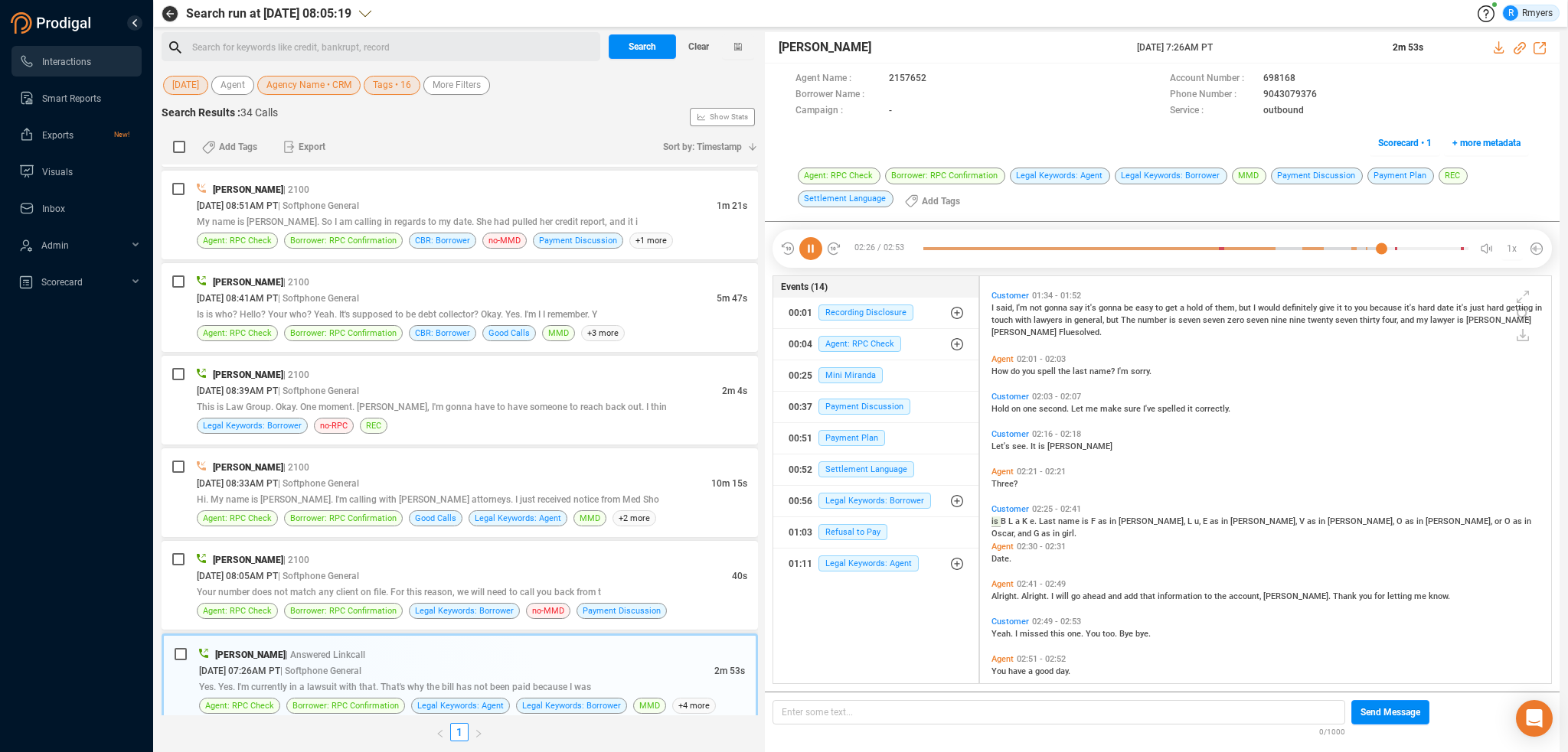
scroll to position [500, 0]
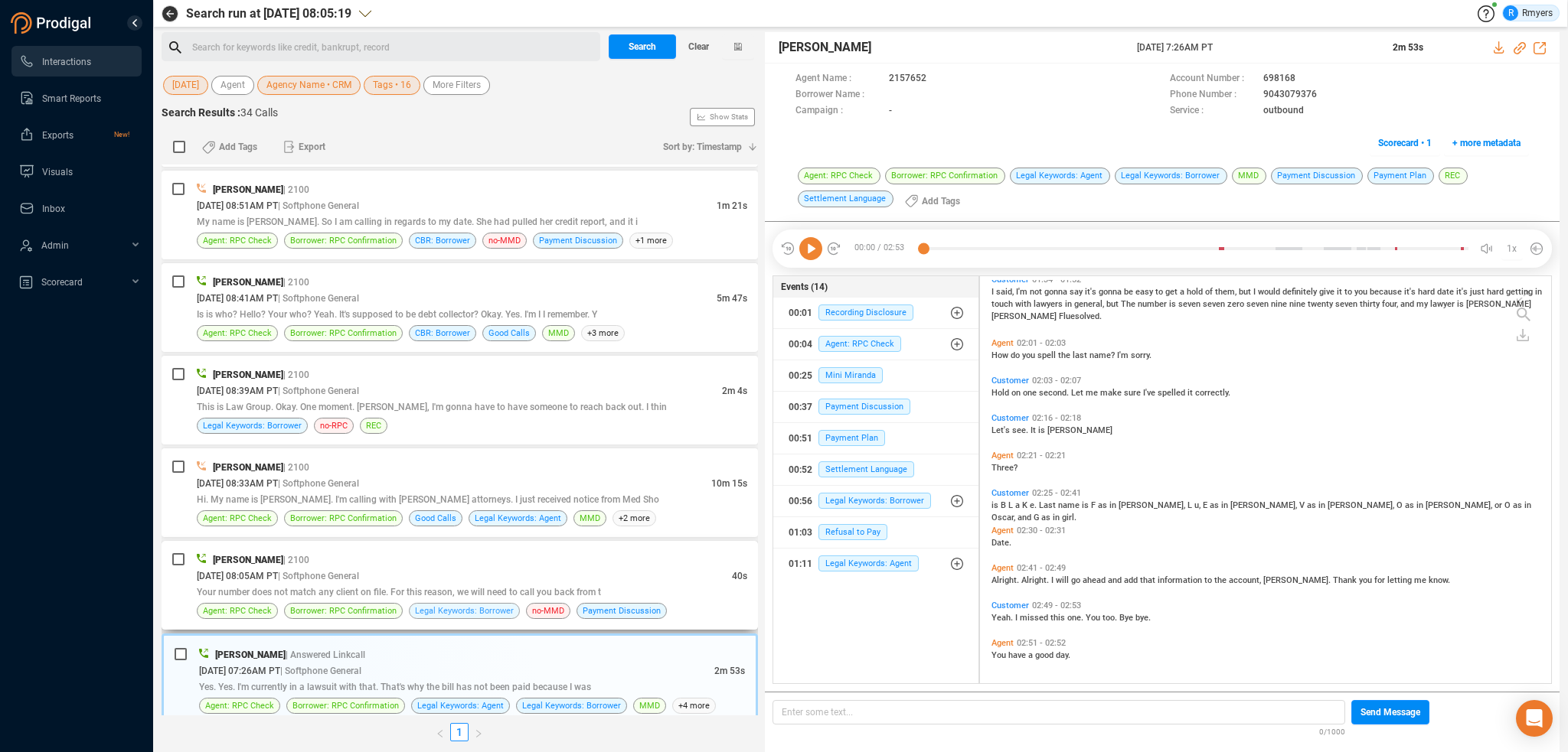
click at [463, 604] on span "Legal Keywords: Borrower" at bounding box center [464, 611] width 99 height 15
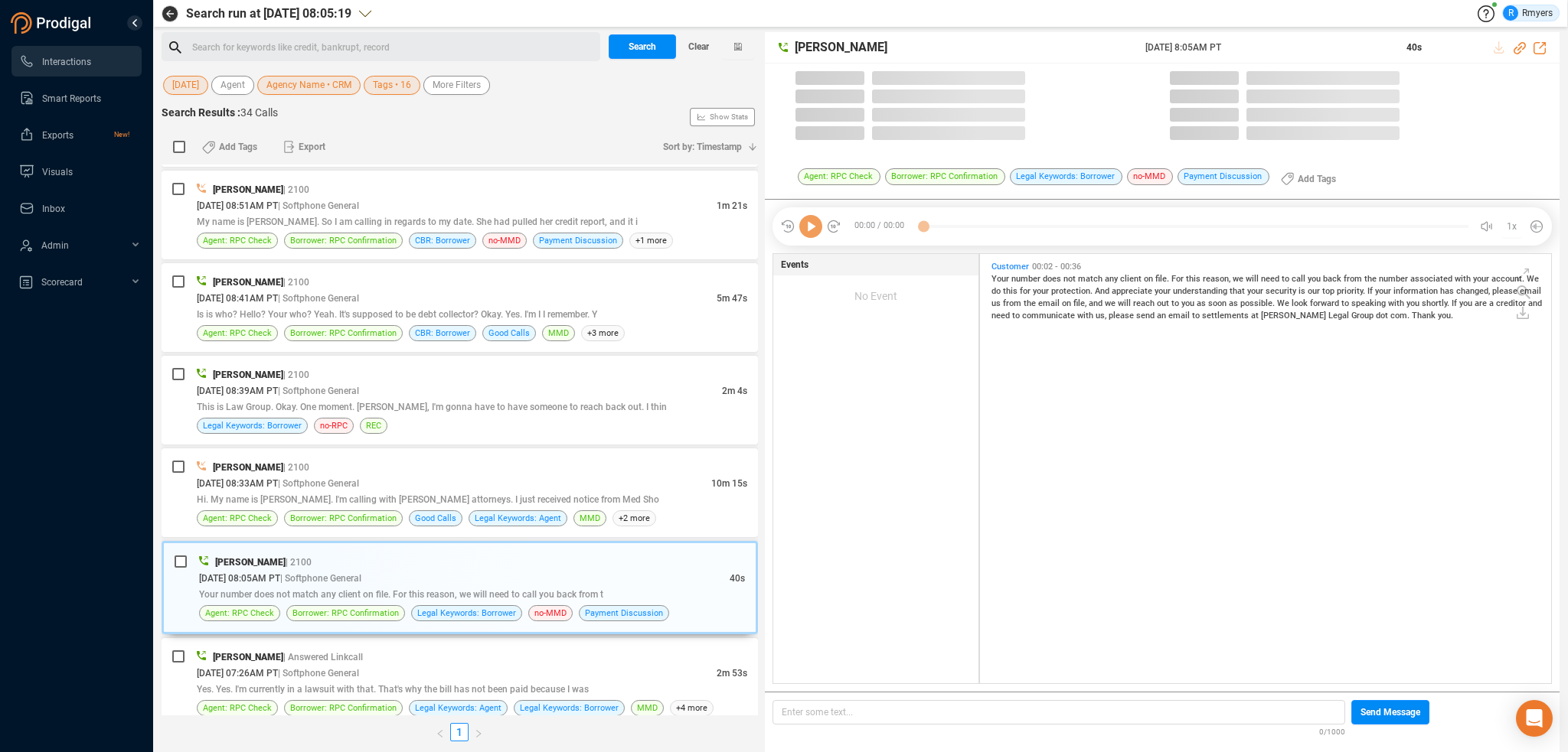
scroll to position [426, 564]
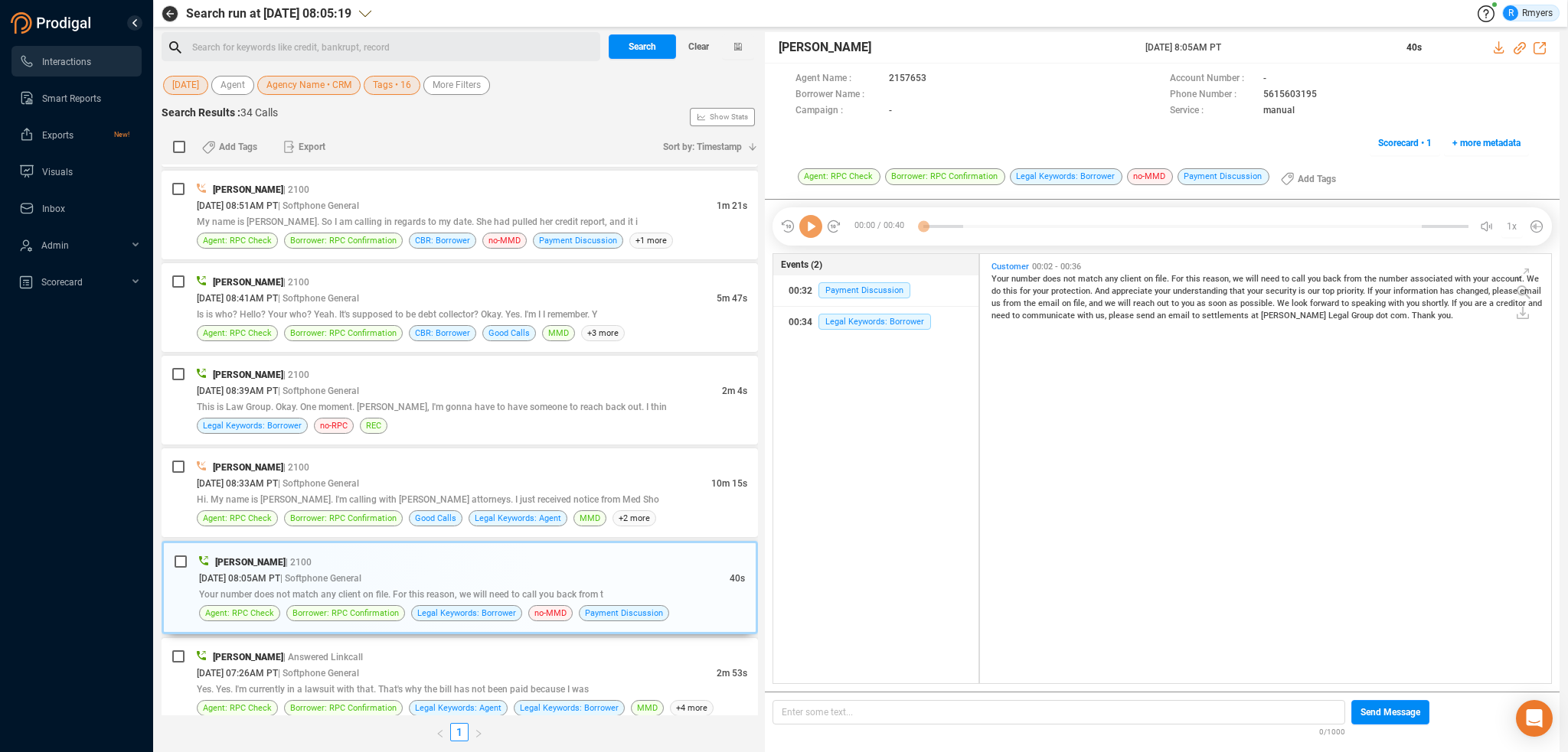
click at [811, 226] on icon at bounding box center [811, 226] width 23 height 23
click at [812, 226] on icon at bounding box center [811, 226] width 23 height 23
click at [1230, 287] on span "that" at bounding box center [1238, 290] width 17 height 10
click at [1375, 289] on span "your" at bounding box center [1384, 290] width 18 height 10
click at [1162, 309] on div "Your number does not match any client on file. For this reason, we will need to…" at bounding box center [1269, 296] width 556 height 49
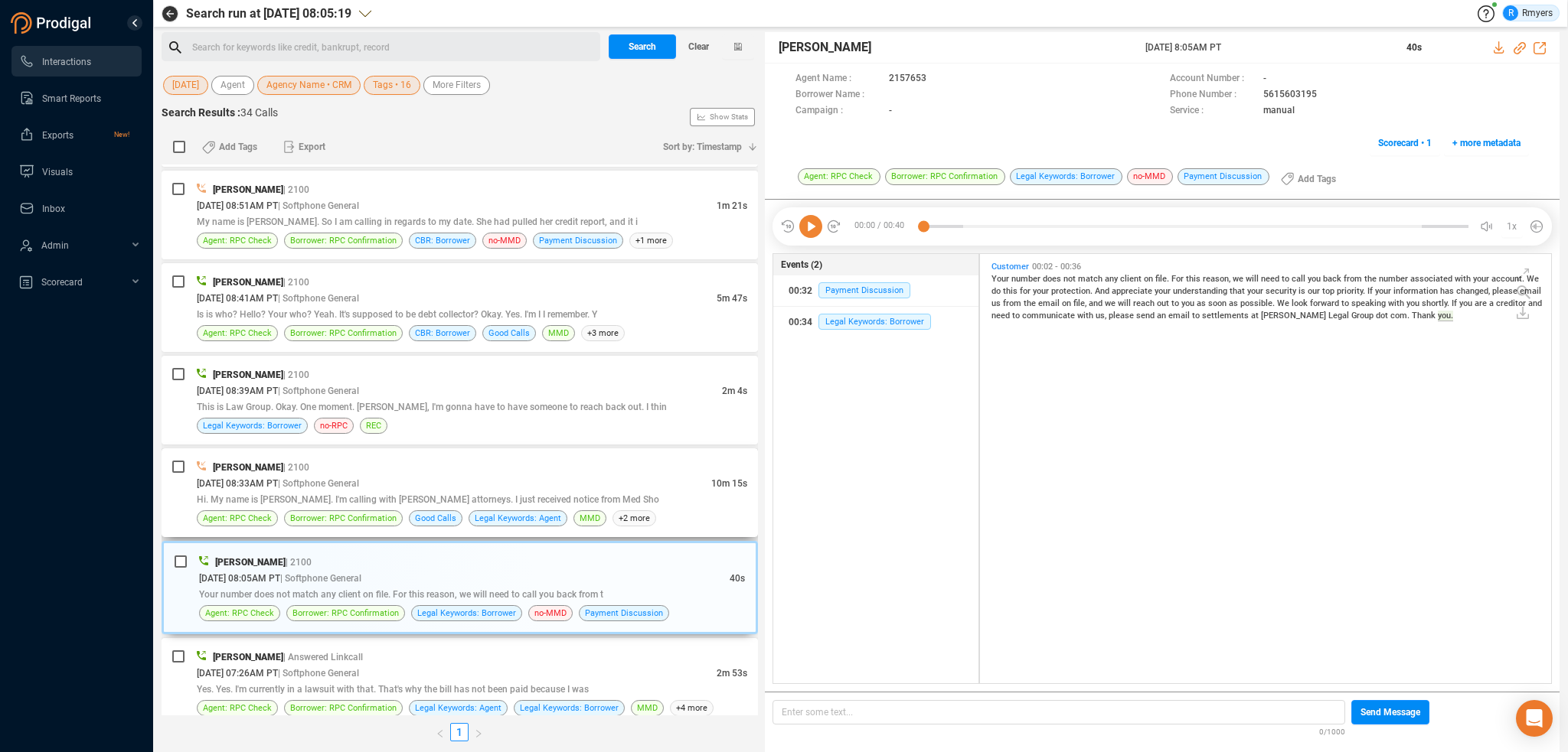
click at [610, 495] on span "Hi. My name is Shannon. I'm calling with Smith Jordan attorneys. I just receive…" at bounding box center [428, 500] width 463 height 10
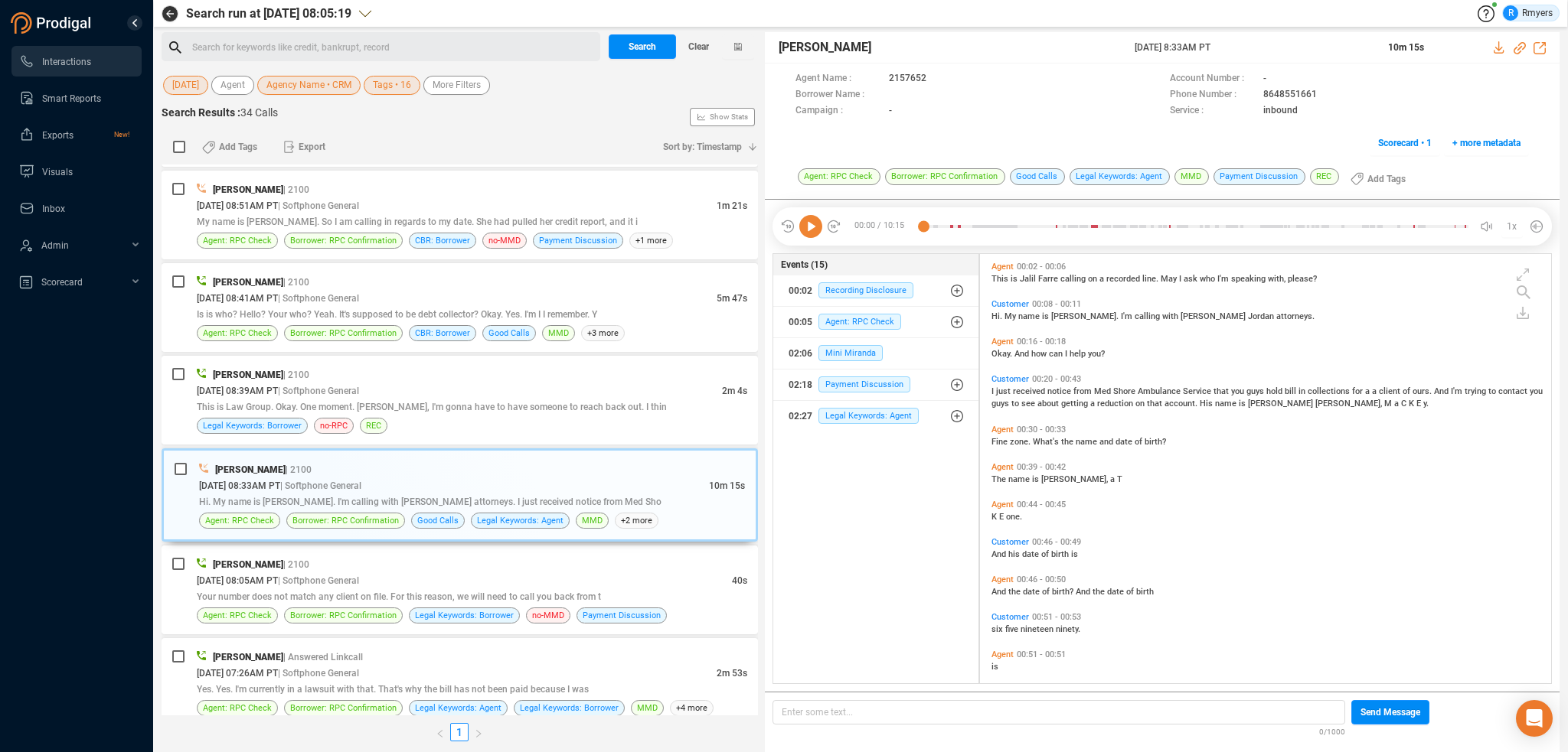
click at [811, 237] on icon at bounding box center [811, 226] width 23 height 23
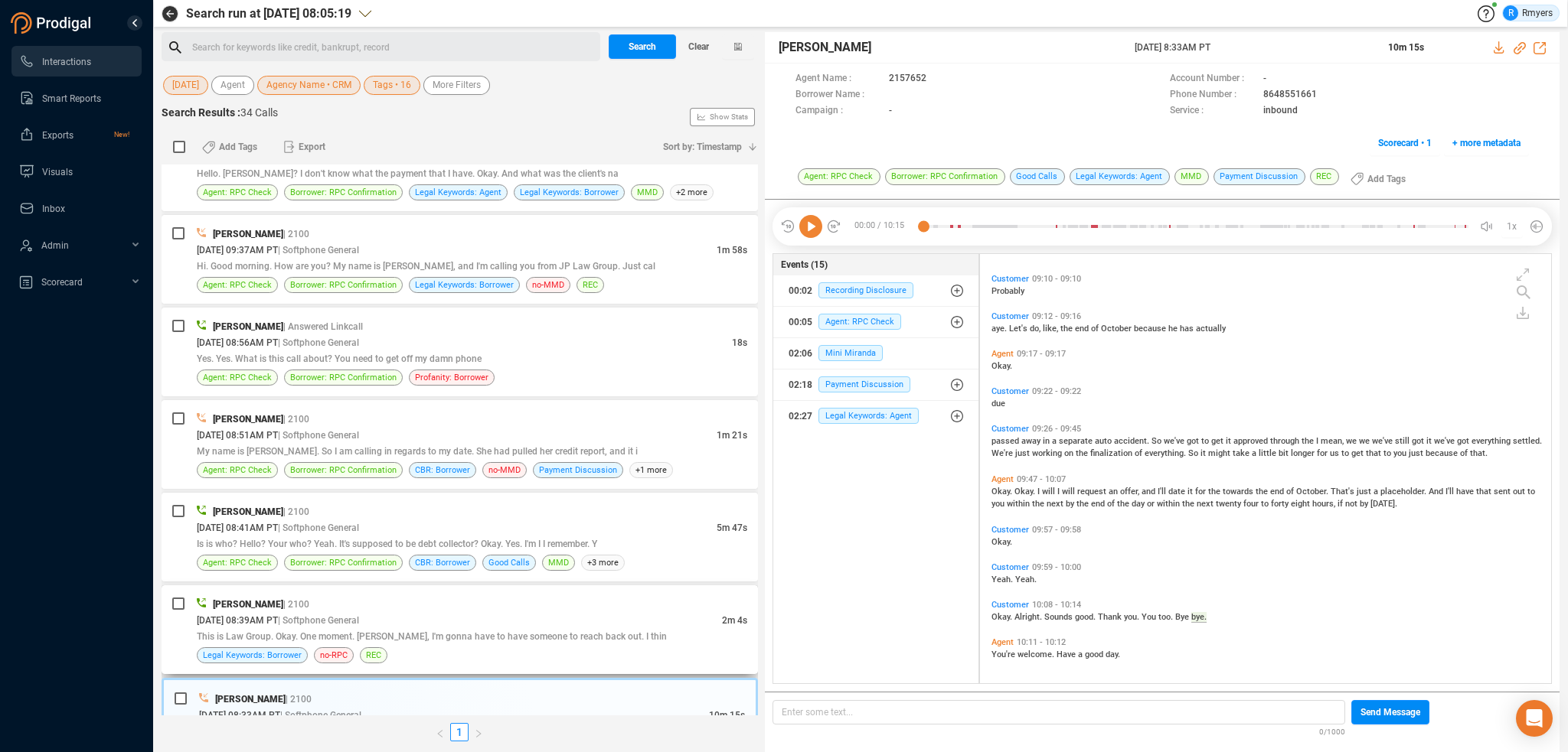
scroll to position [2434, 0]
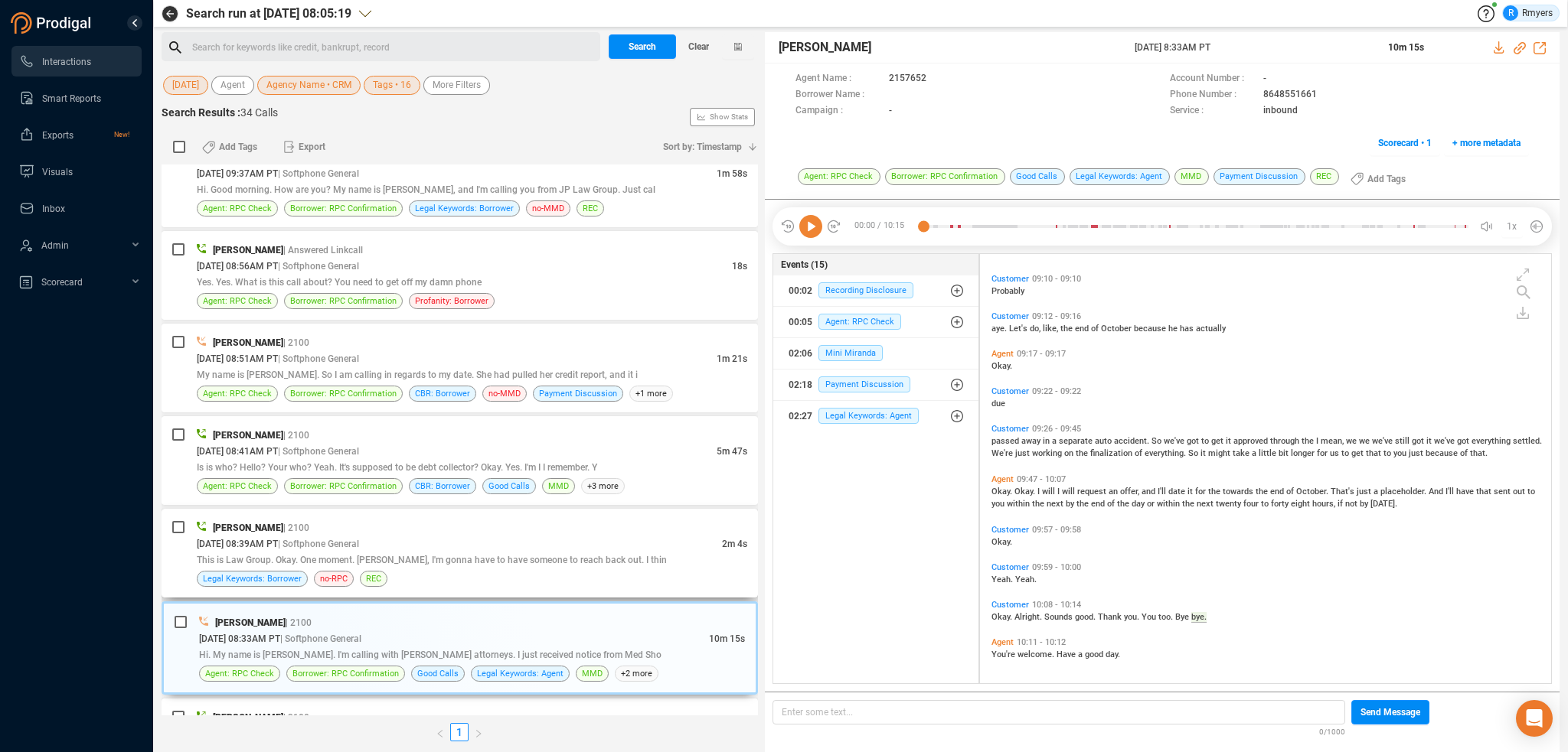
click at [405, 552] on div "This is Law Group. Okay. One moment. Frank, I'm gonna have to have someone to r…" at bounding box center [471, 560] width 550 height 16
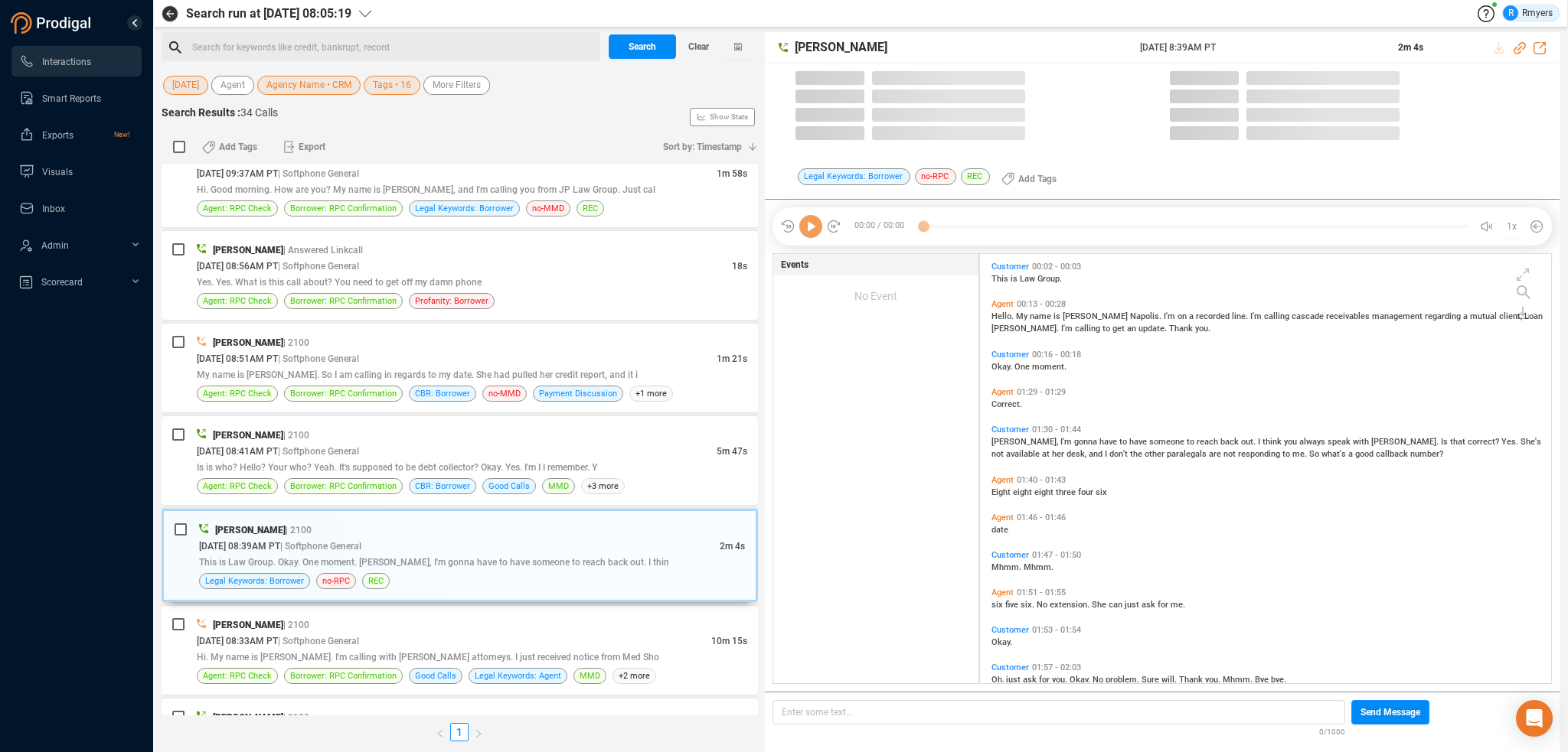
scroll to position [426, 564]
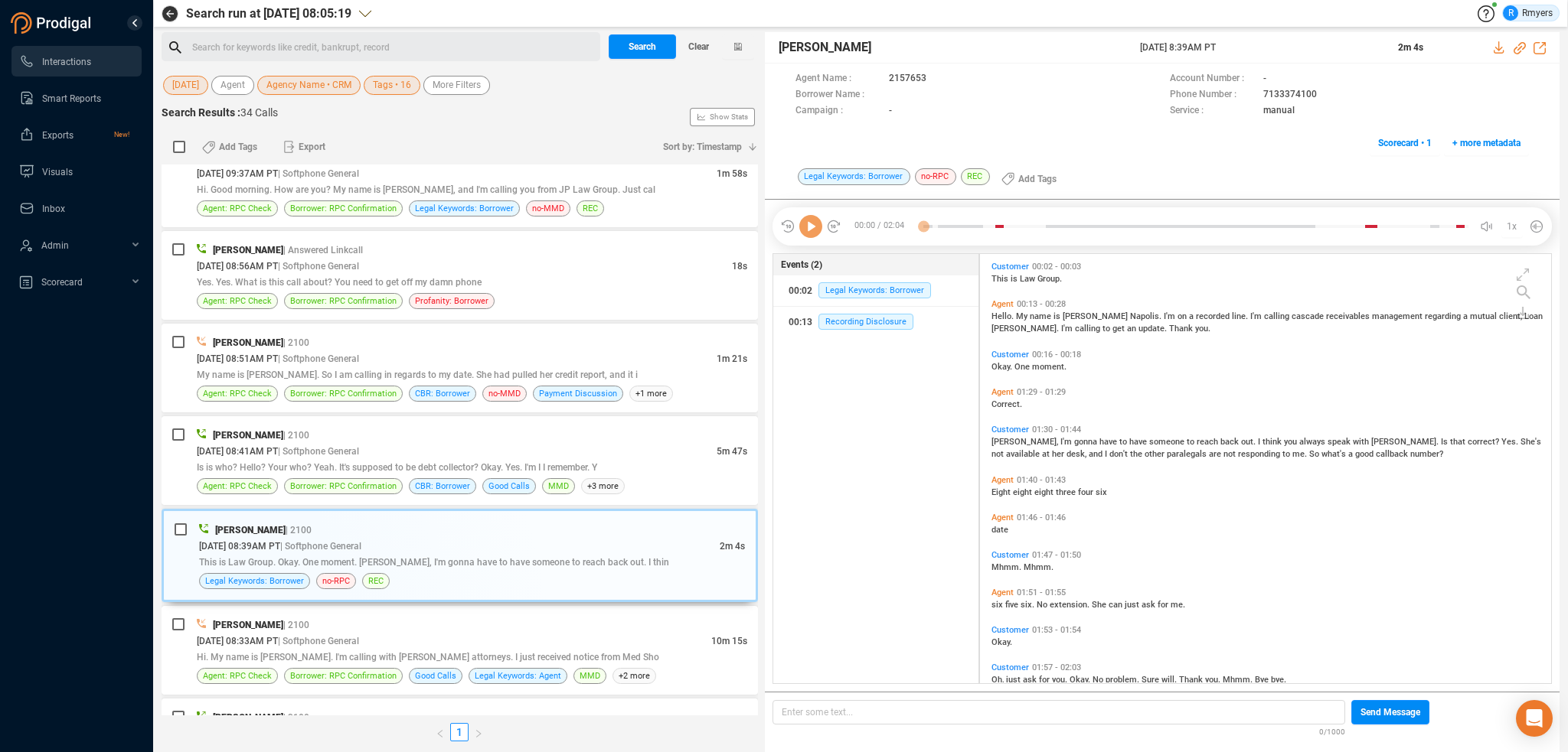
click at [811, 231] on icon at bounding box center [811, 226] width 23 height 23
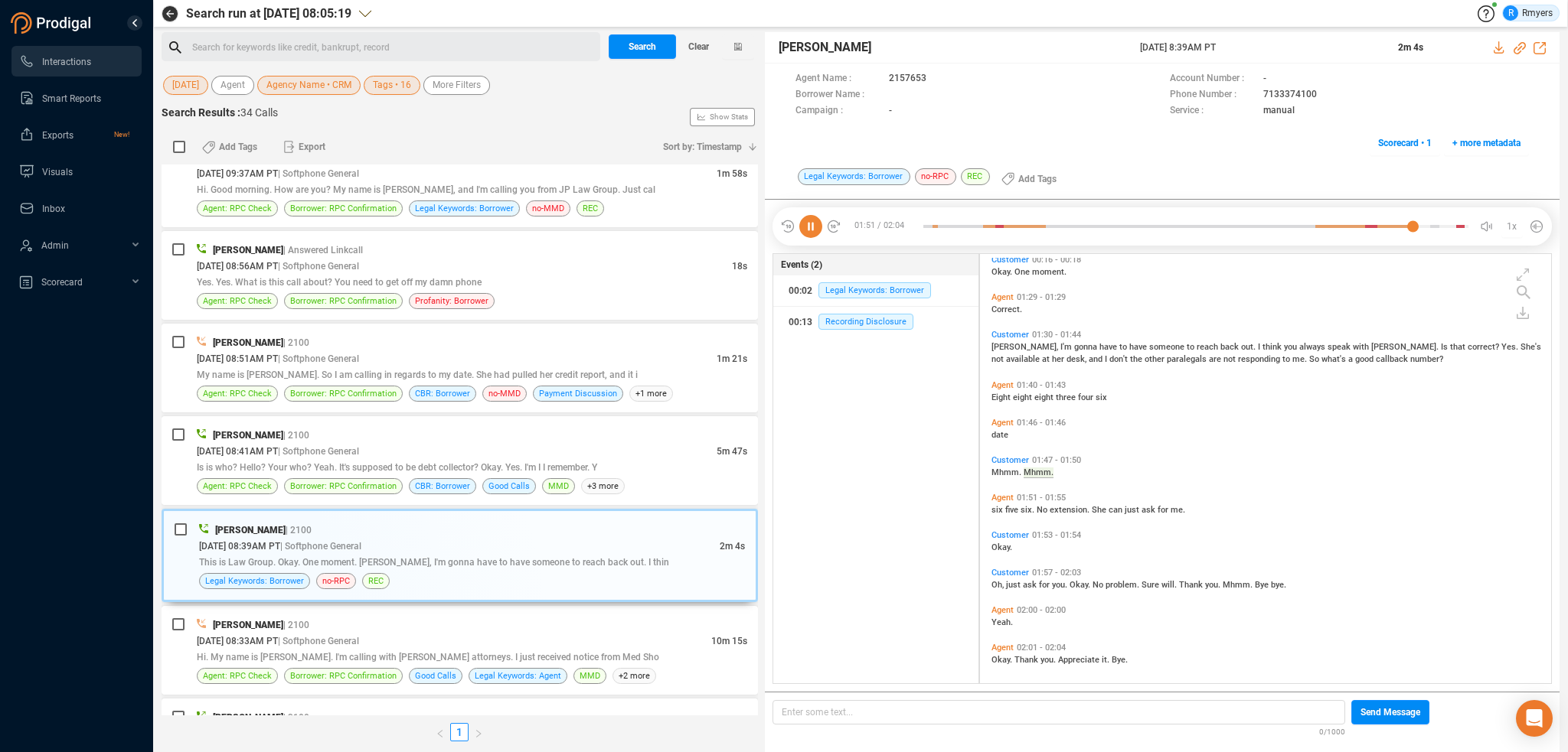
scroll to position [100, 0]
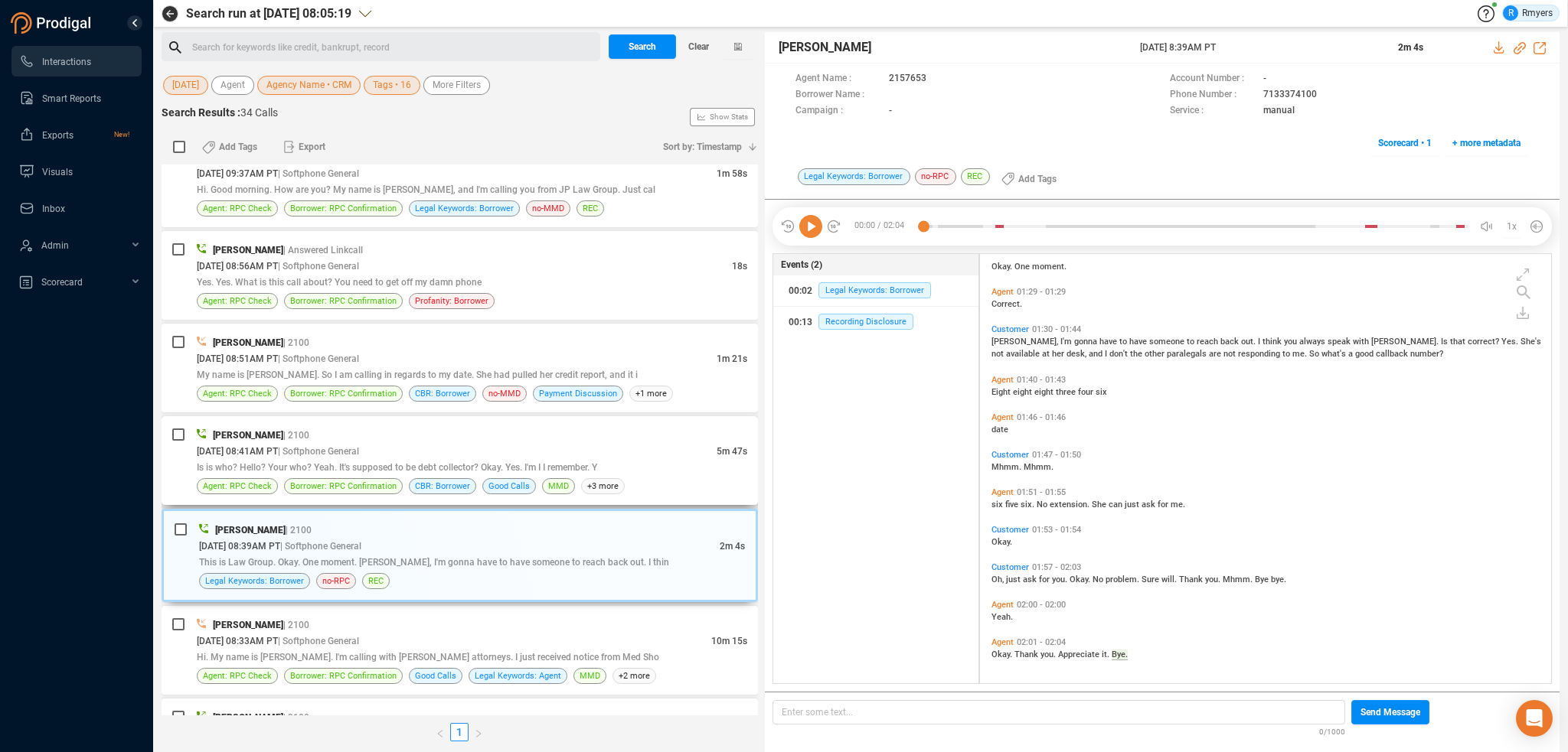
drag, startPoint x: 514, startPoint y: 413, endPoint x: 503, endPoint y: 425, distance: 16.3
click at [512, 416] on div "Daisy Spahr | 2100 09/23/2025 @ 08:41AM PT | Softphone General 5m 47s Is is who…" at bounding box center [460, 461] width 597 height 89
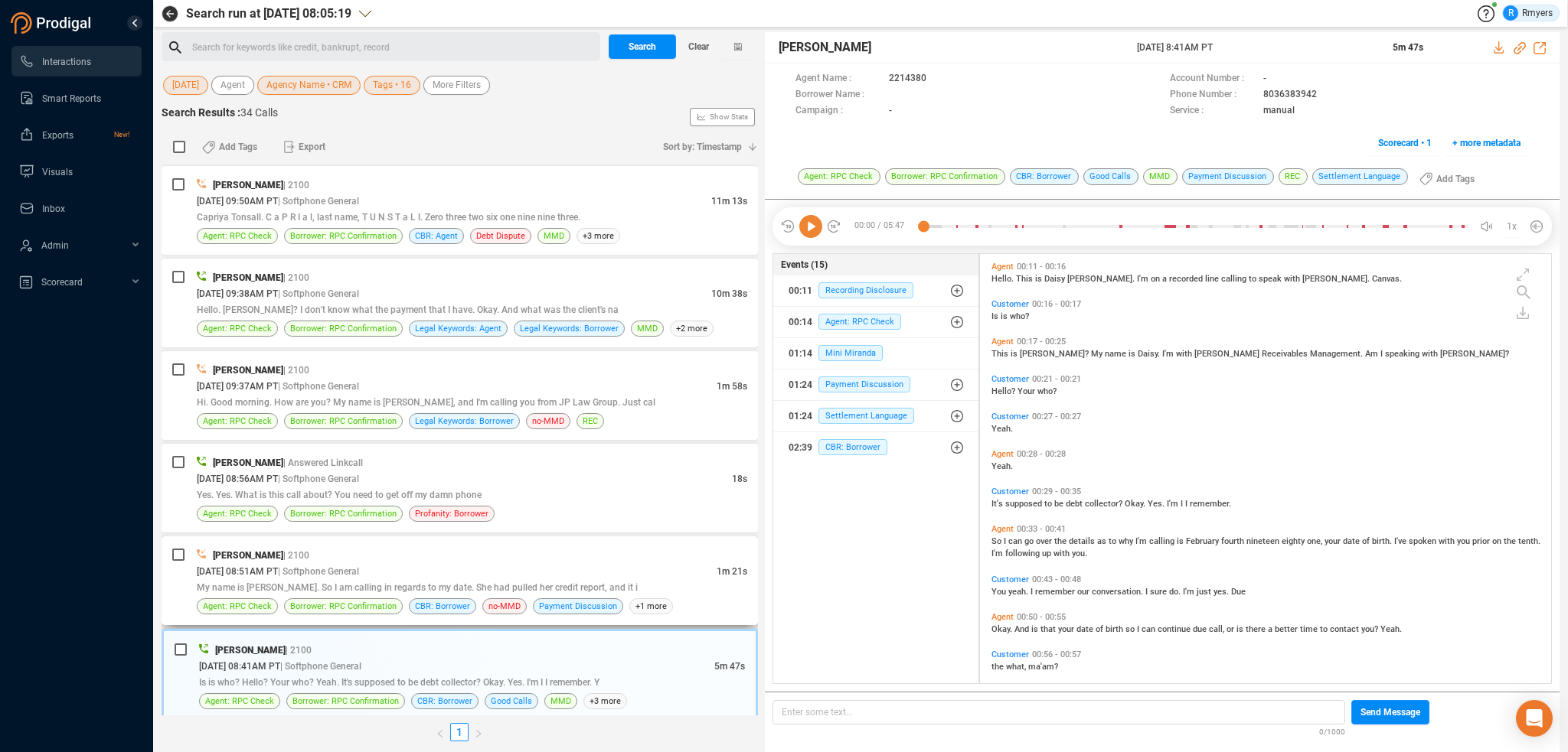
scroll to position [2205, 0]
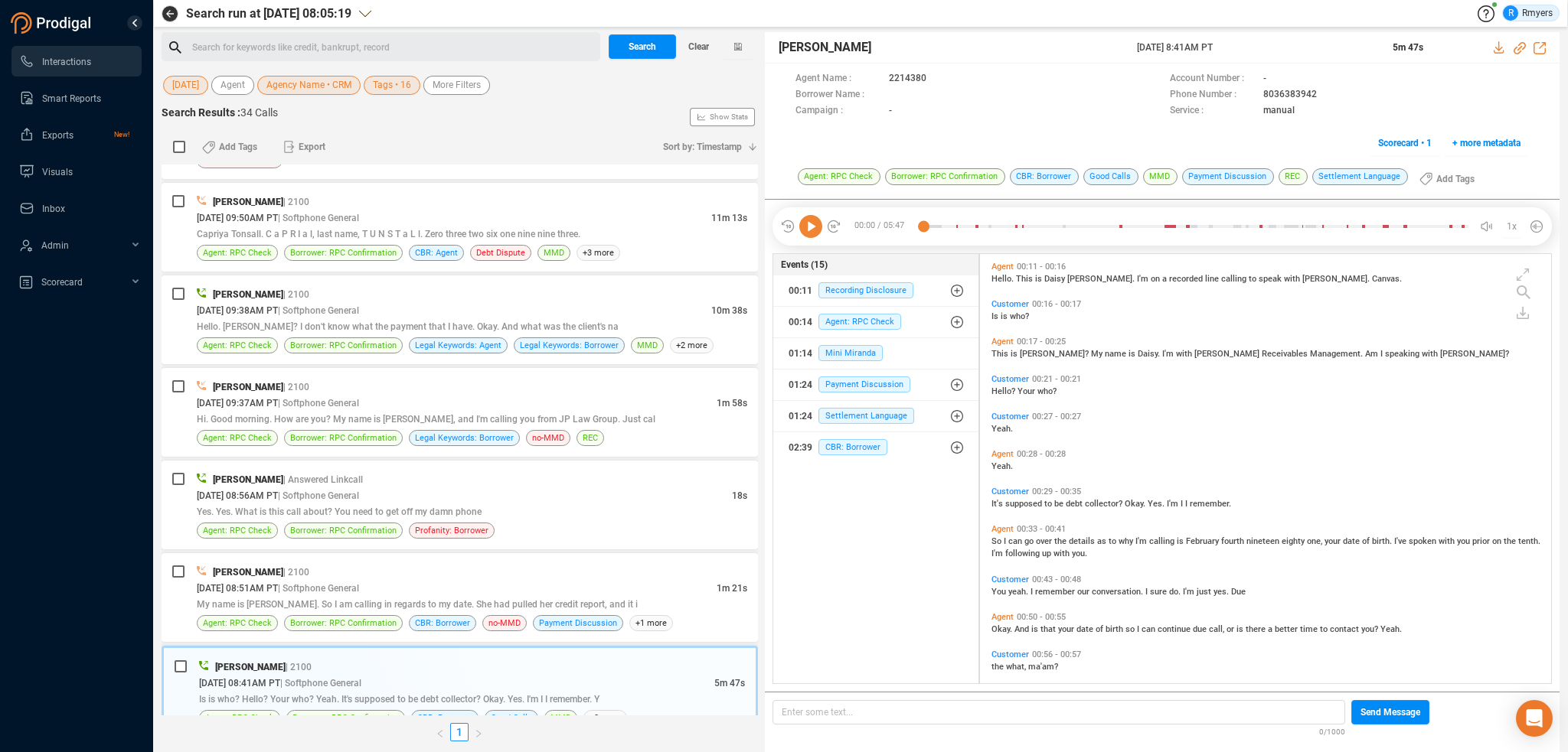
click at [814, 227] on icon at bounding box center [811, 226] width 23 height 23
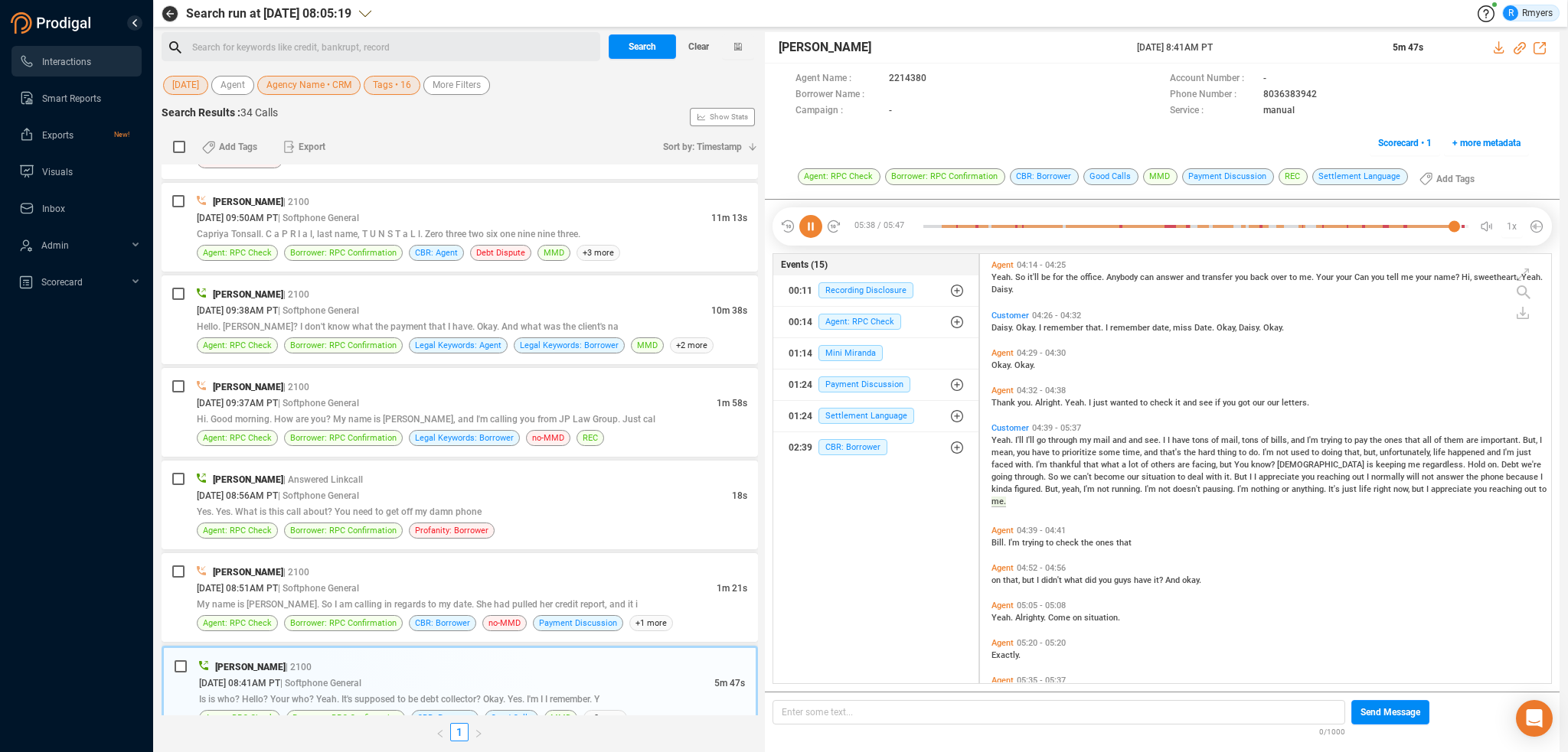
scroll to position [1544, 0]
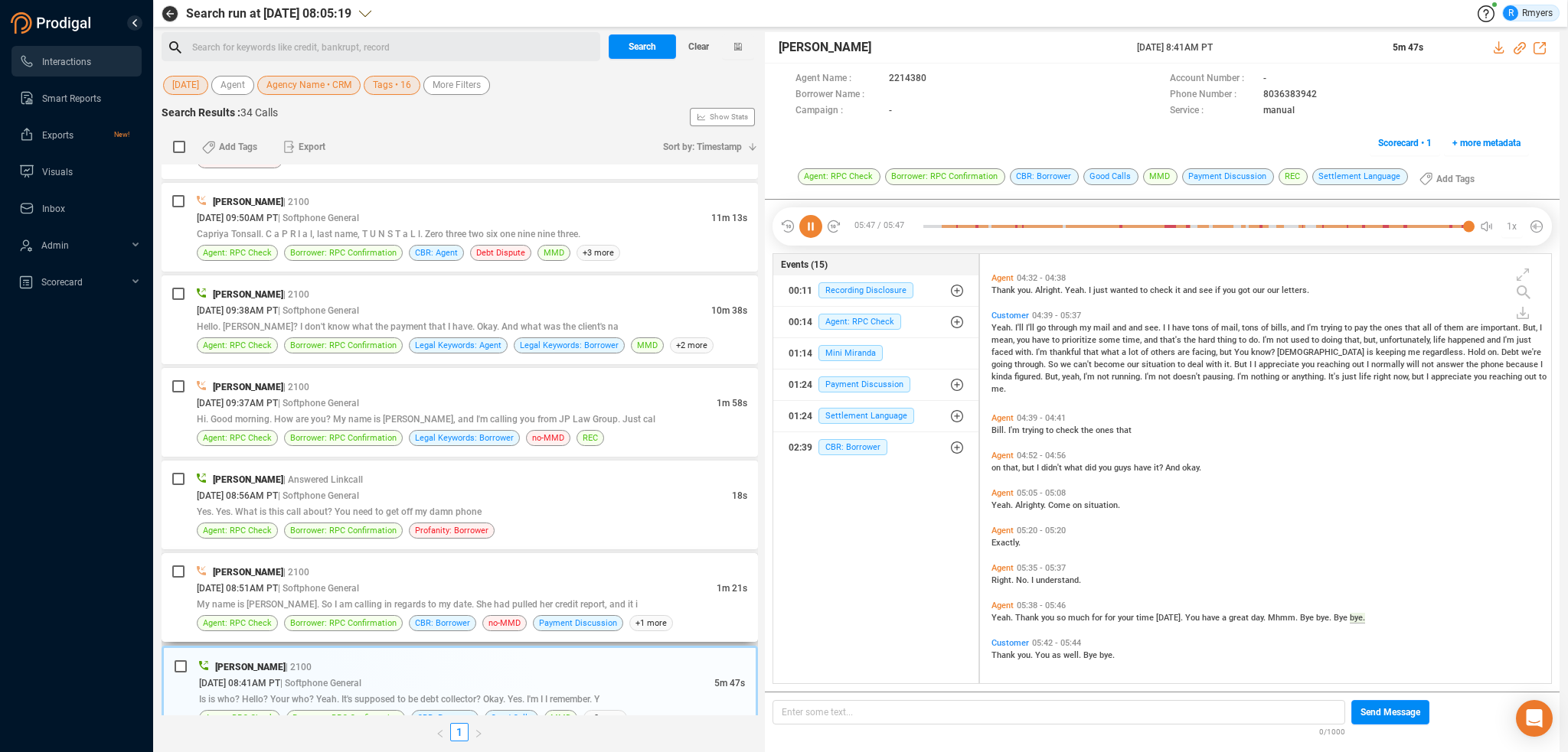
click at [357, 582] on span "| Softphone General" at bounding box center [318, 588] width 81 height 12
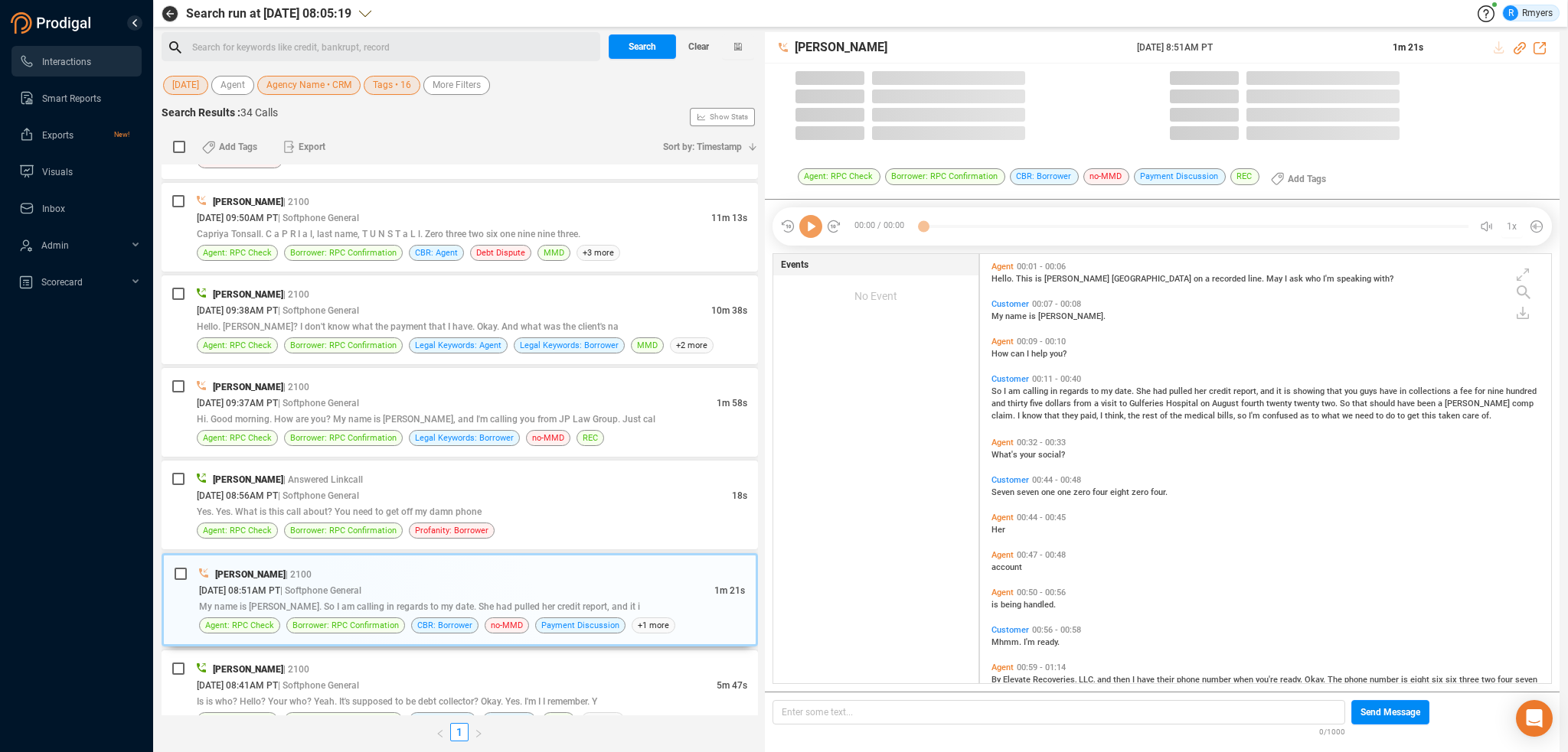
scroll to position [426, 564]
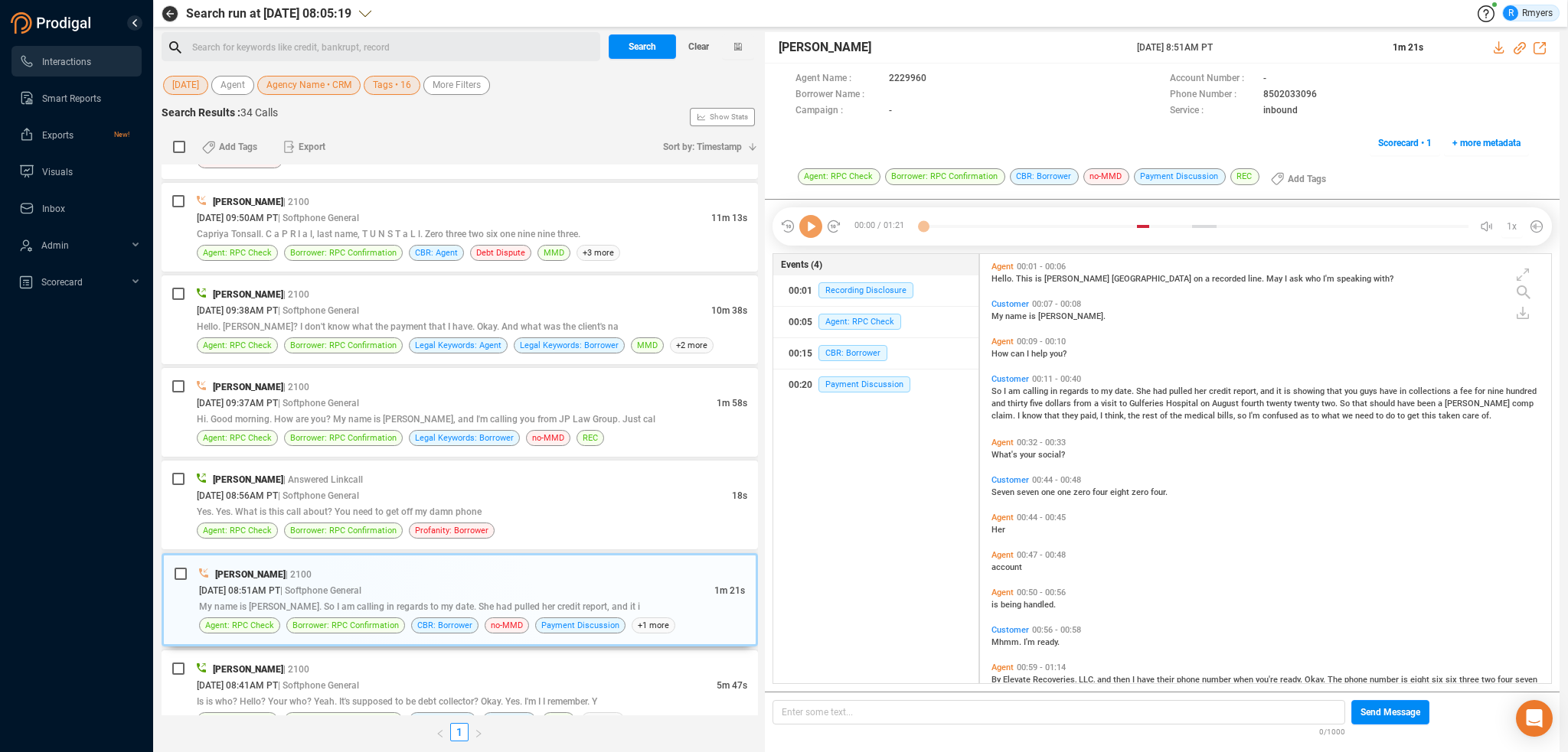
click at [811, 229] on icon at bounding box center [811, 226] width 23 height 23
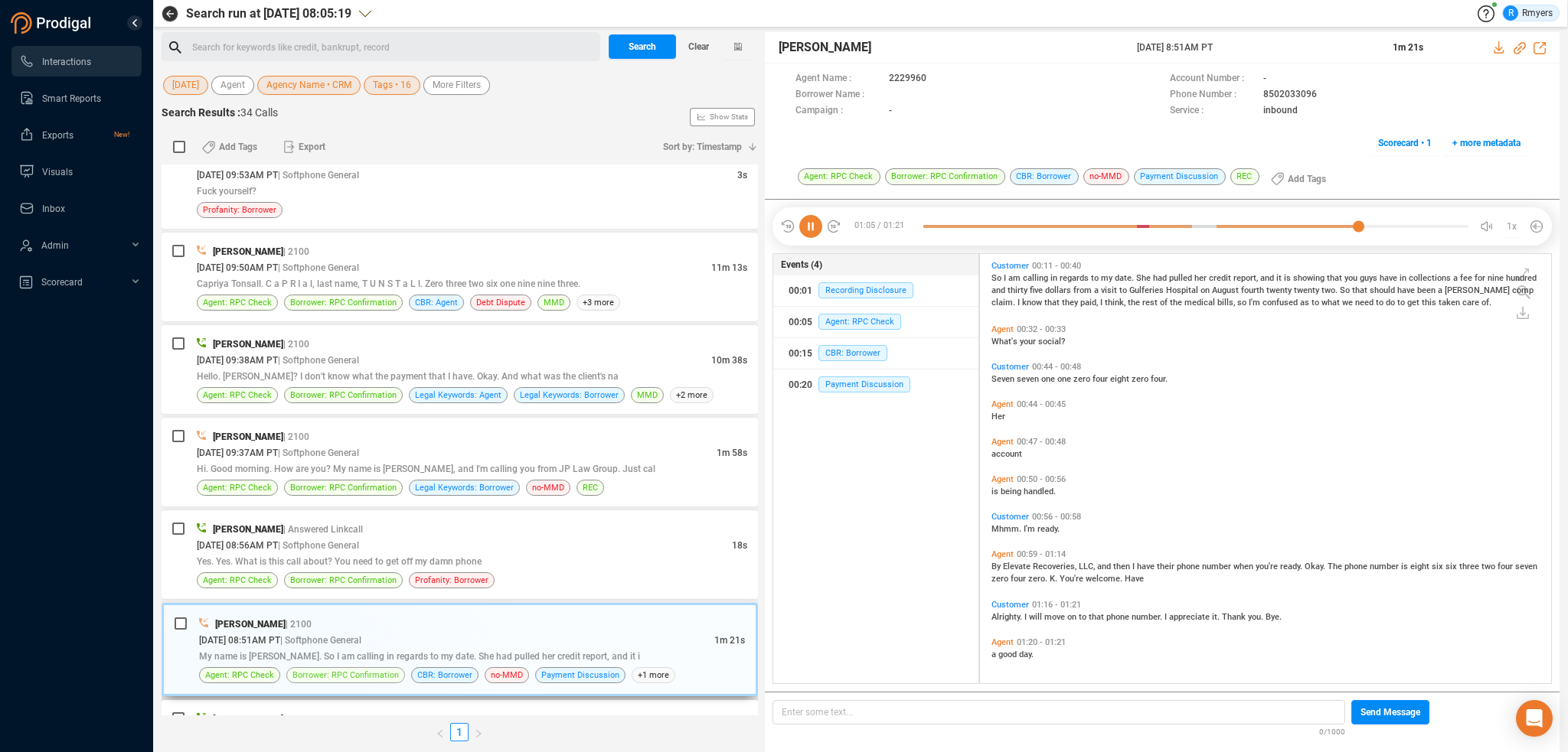
scroll to position [2127, 0]
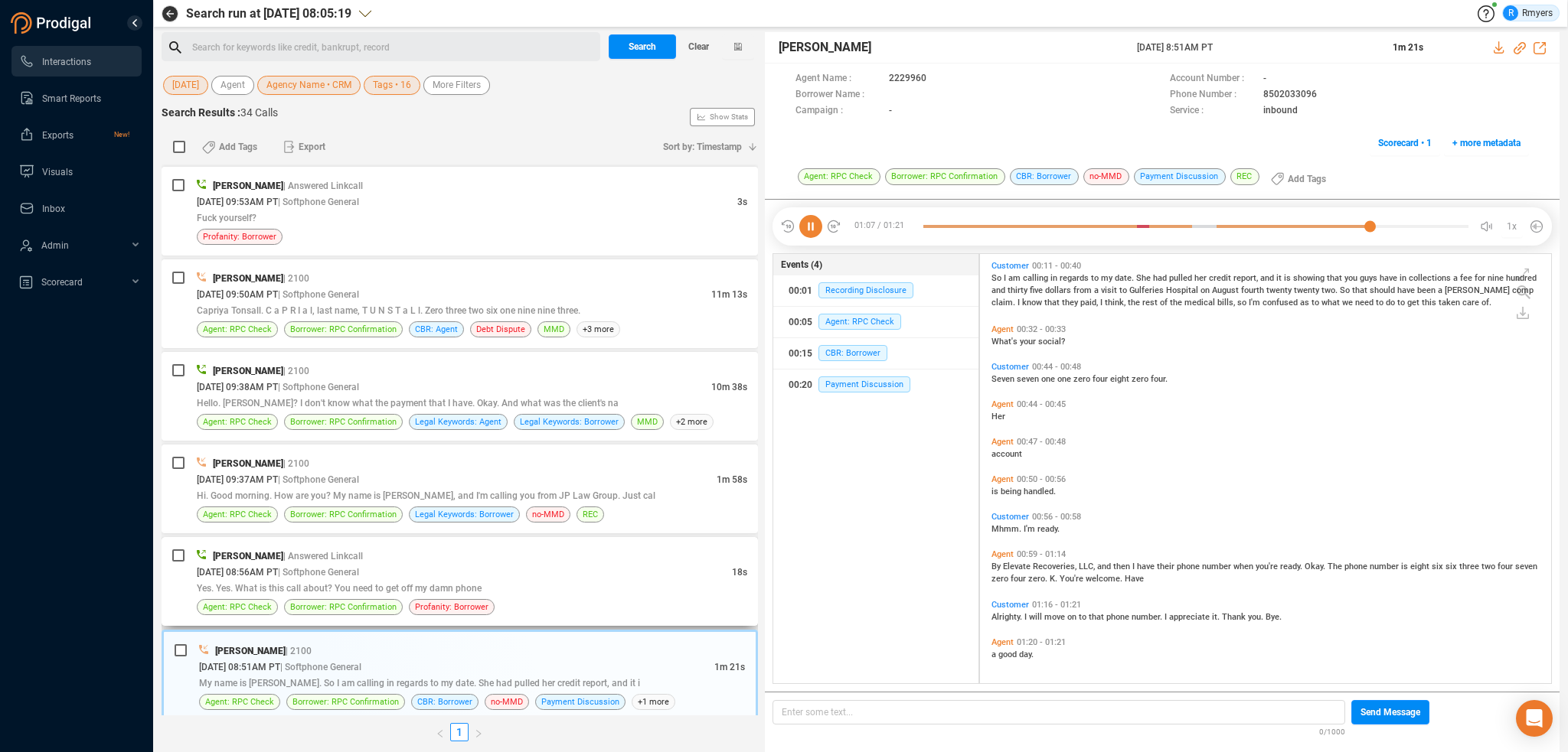
click at [352, 583] on span "Yes. Yes. What is this call about? You need to get off my damn phone" at bounding box center [339, 589] width 285 height 10
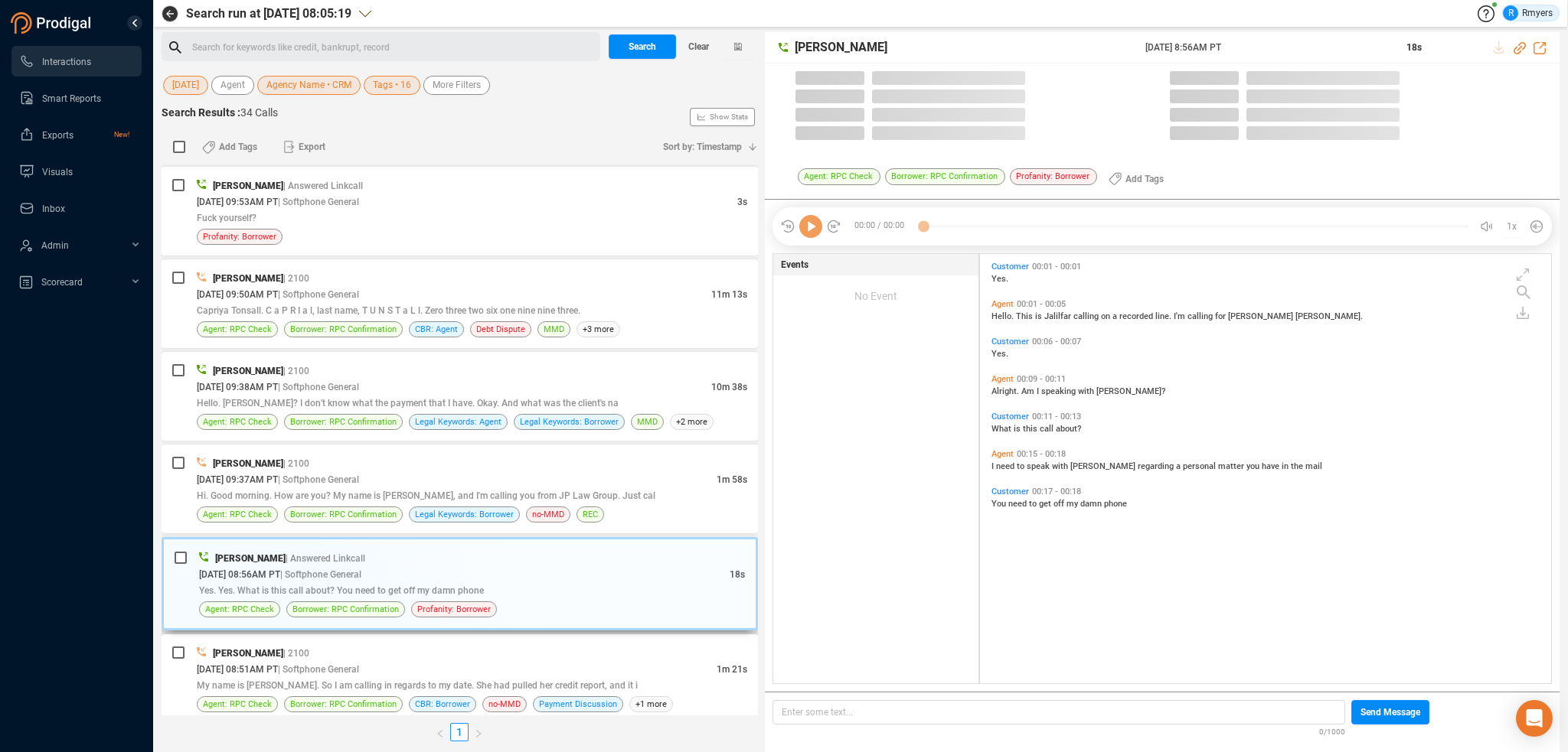
scroll to position [426, 564]
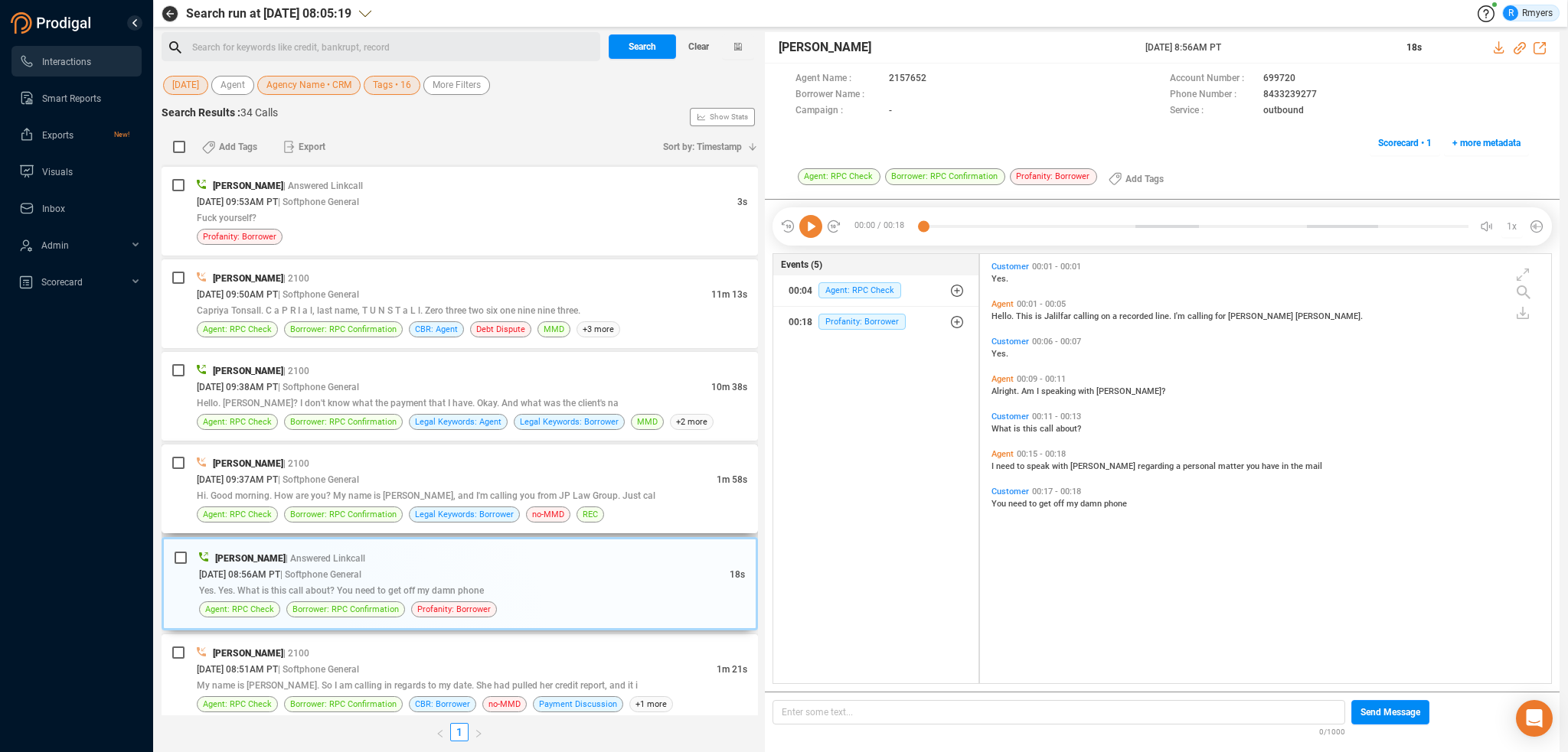
click at [398, 488] on div "Hi. Good morning. How are you? My name is Alejandra, and I'm calling you from J…" at bounding box center [471, 496] width 550 height 16
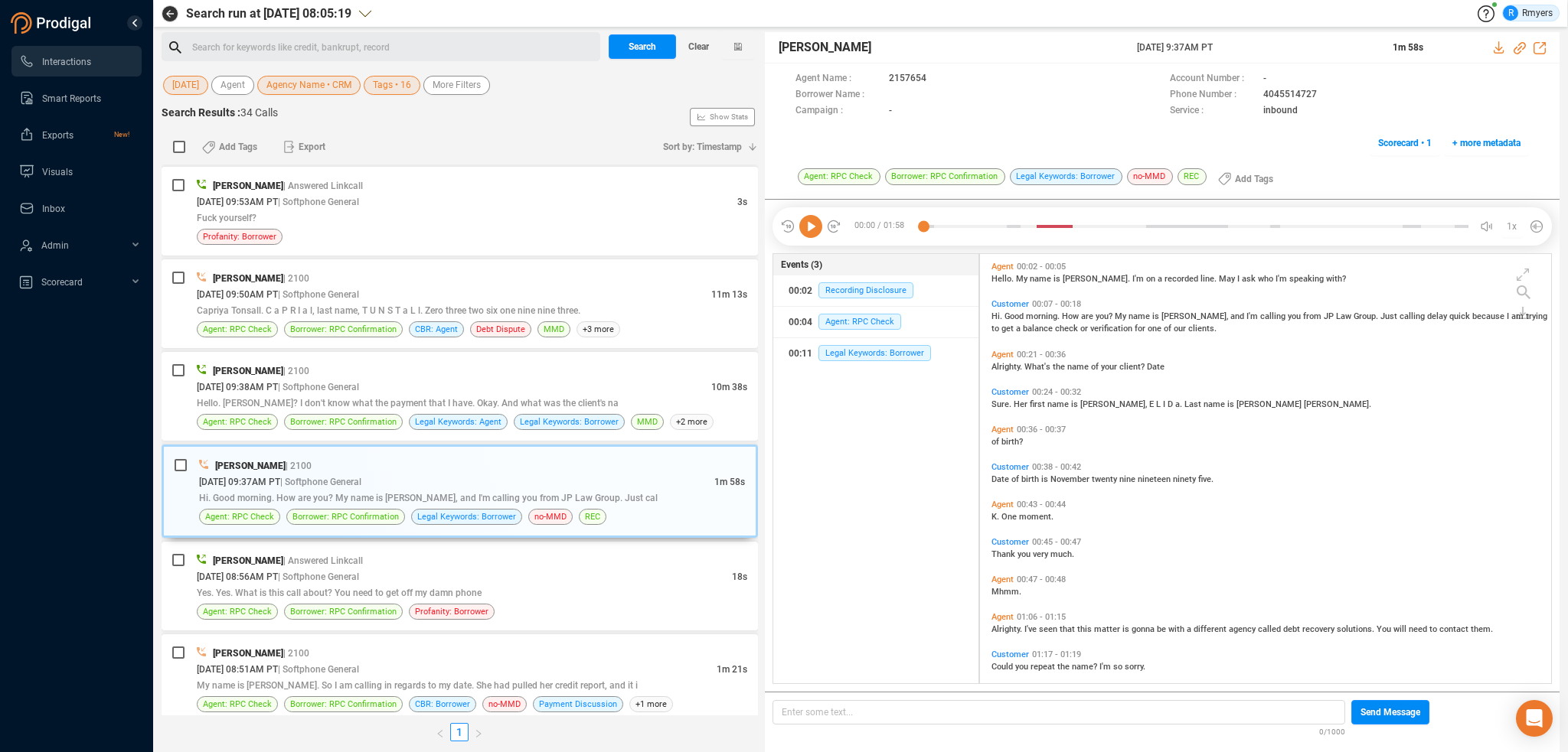
click at [810, 232] on icon at bounding box center [811, 226] width 23 height 23
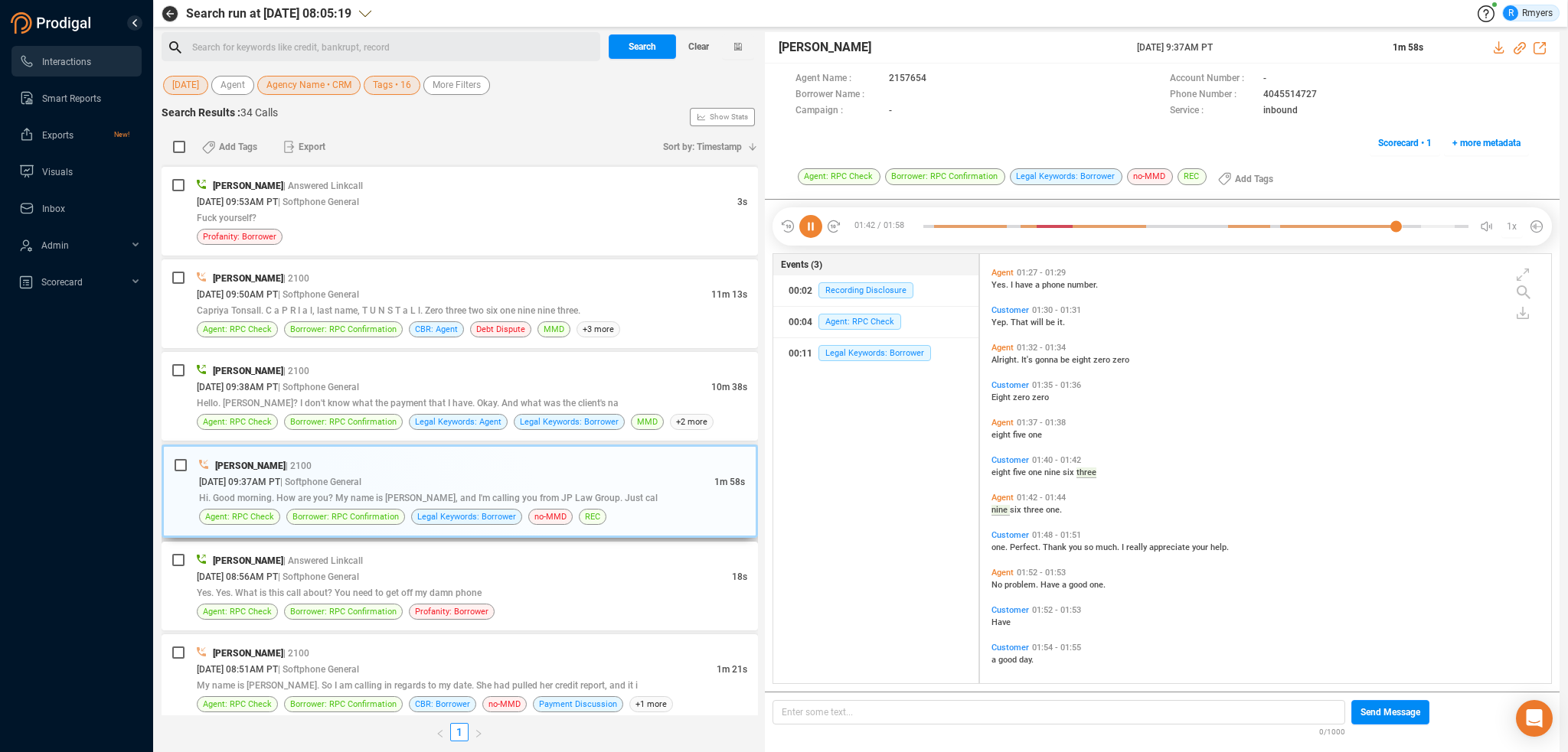
scroll to position [499, 0]
drag, startPoint x: 336, startPoint y: 394, endPoint x: 349, endPoint y: 394, distance: 13.0
click at [336, 398] on span "Hello. Javier Michael? I don't know what the payment that I have. Okay. And wha…" at bounding box center [407, 403] width 422 height 10
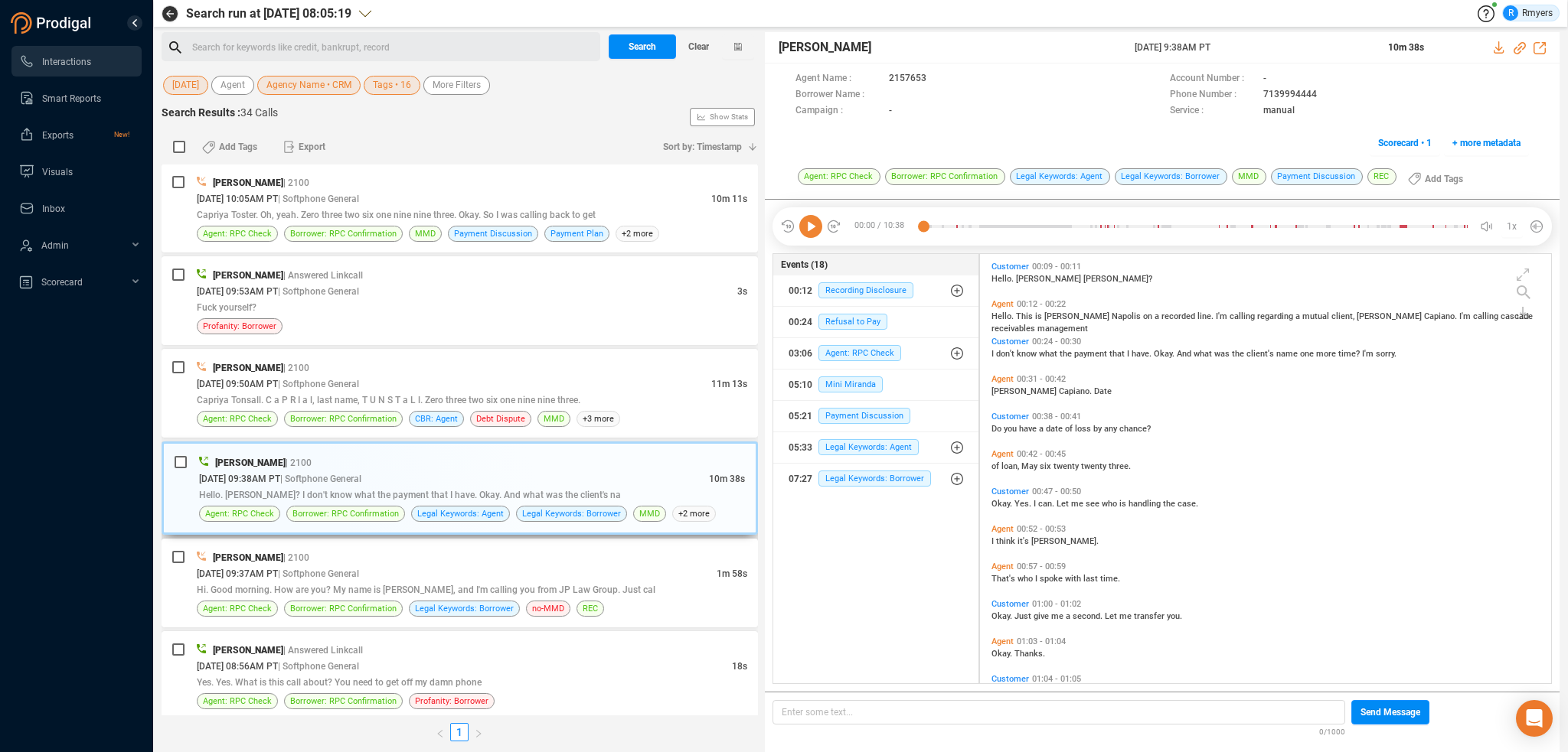
scroll to position [1898, 0]
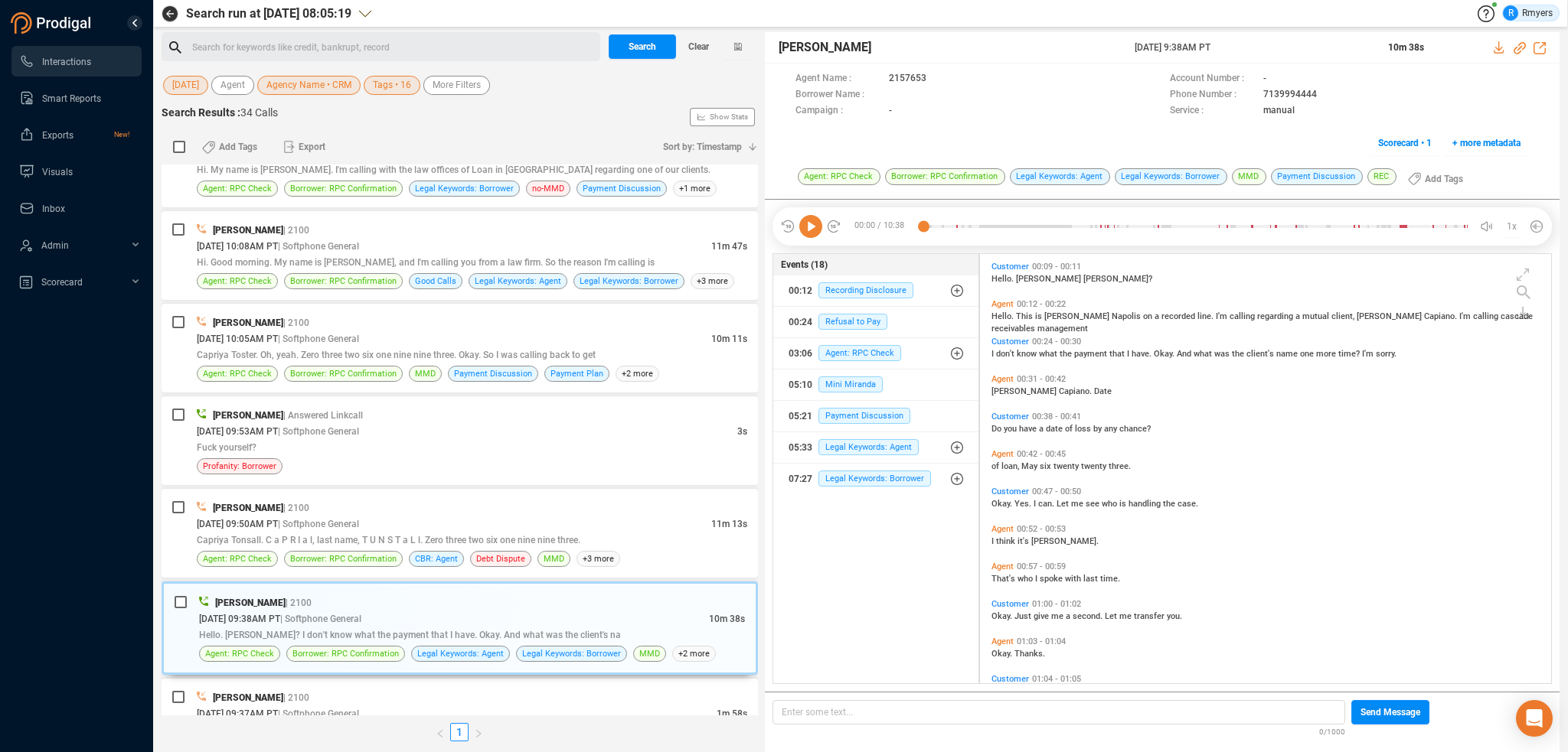
click at [808, 223] on icon at bounding box center [811, 226] width 23 height 23
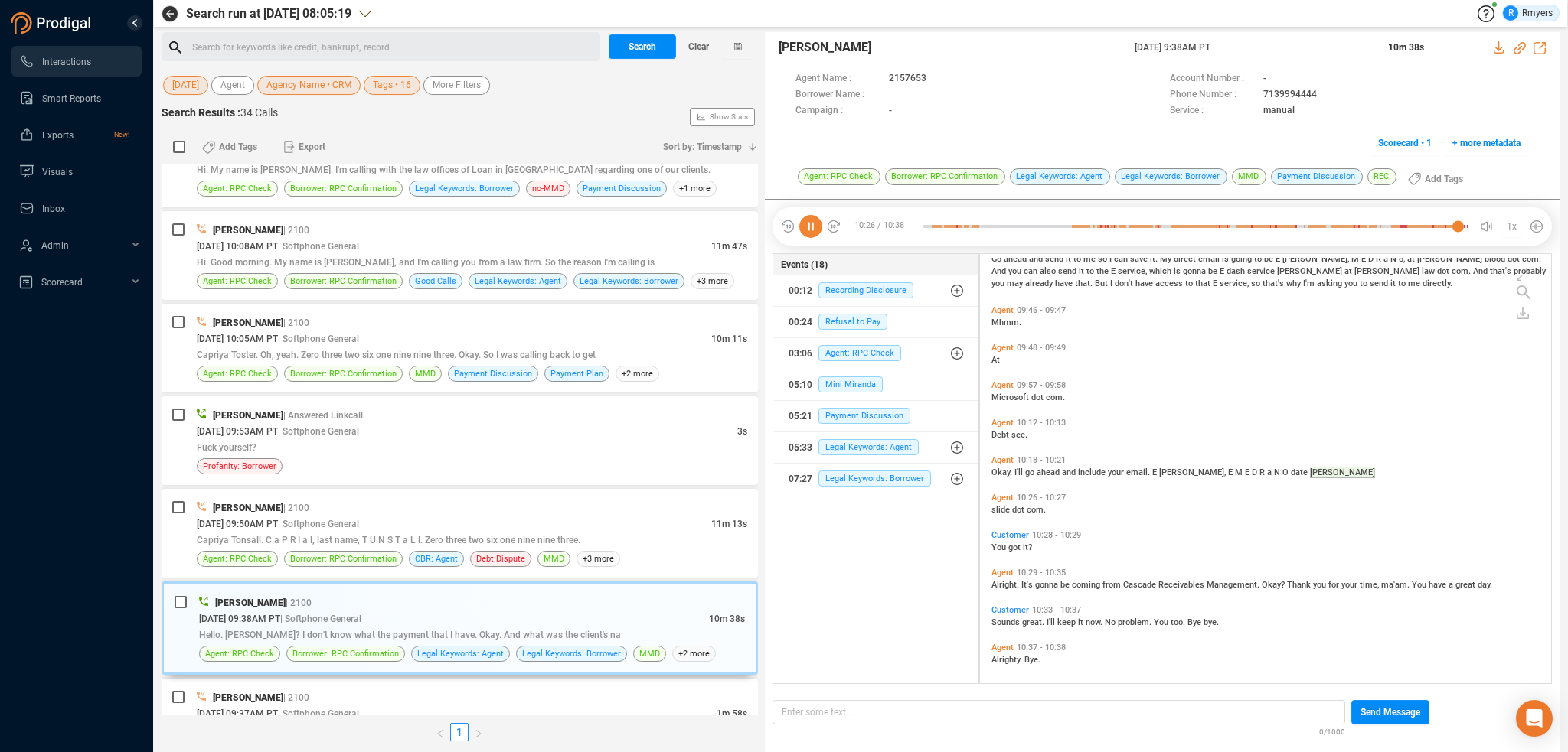
scroll to position [3731, 0]
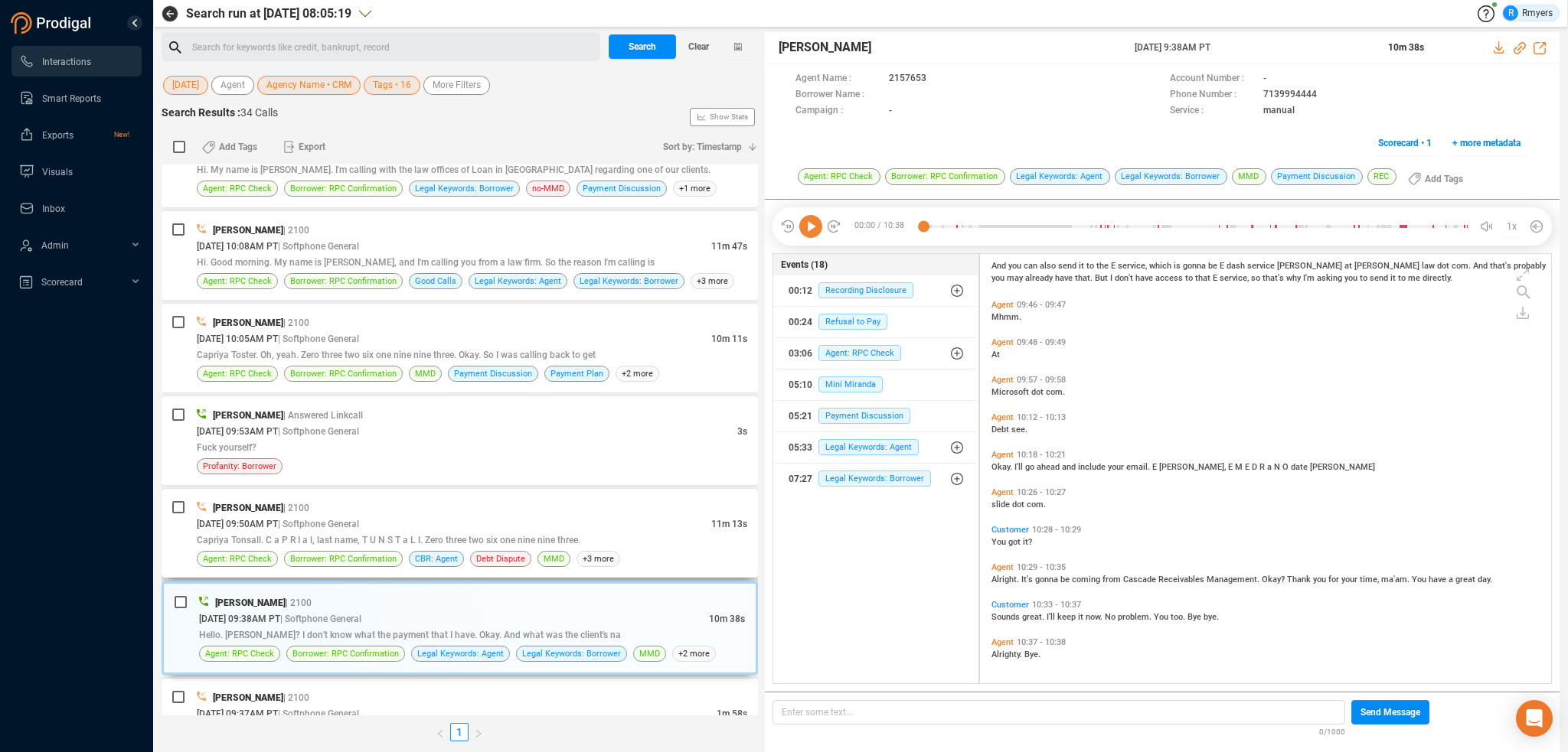
click at [288, 535] on span "Capriya Tonsall. C a P R I a l, last name, T U N S T a L l. Zero three two six …" at bounding box center [388, 540] width 384 height 10
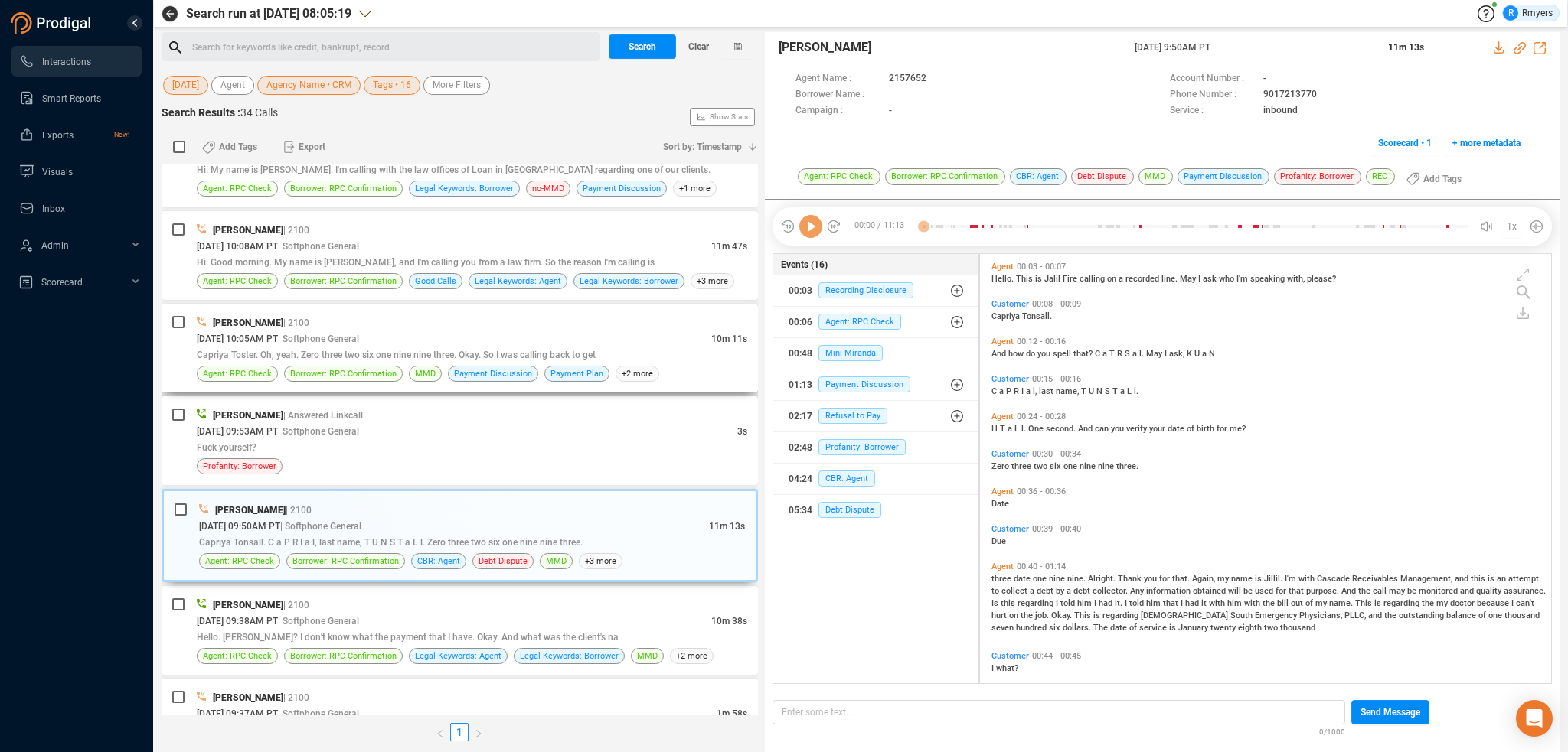
scroll to position [426, 564]
click at [813, 232] on icon at bounding box center [811, 226] width 23 height 23
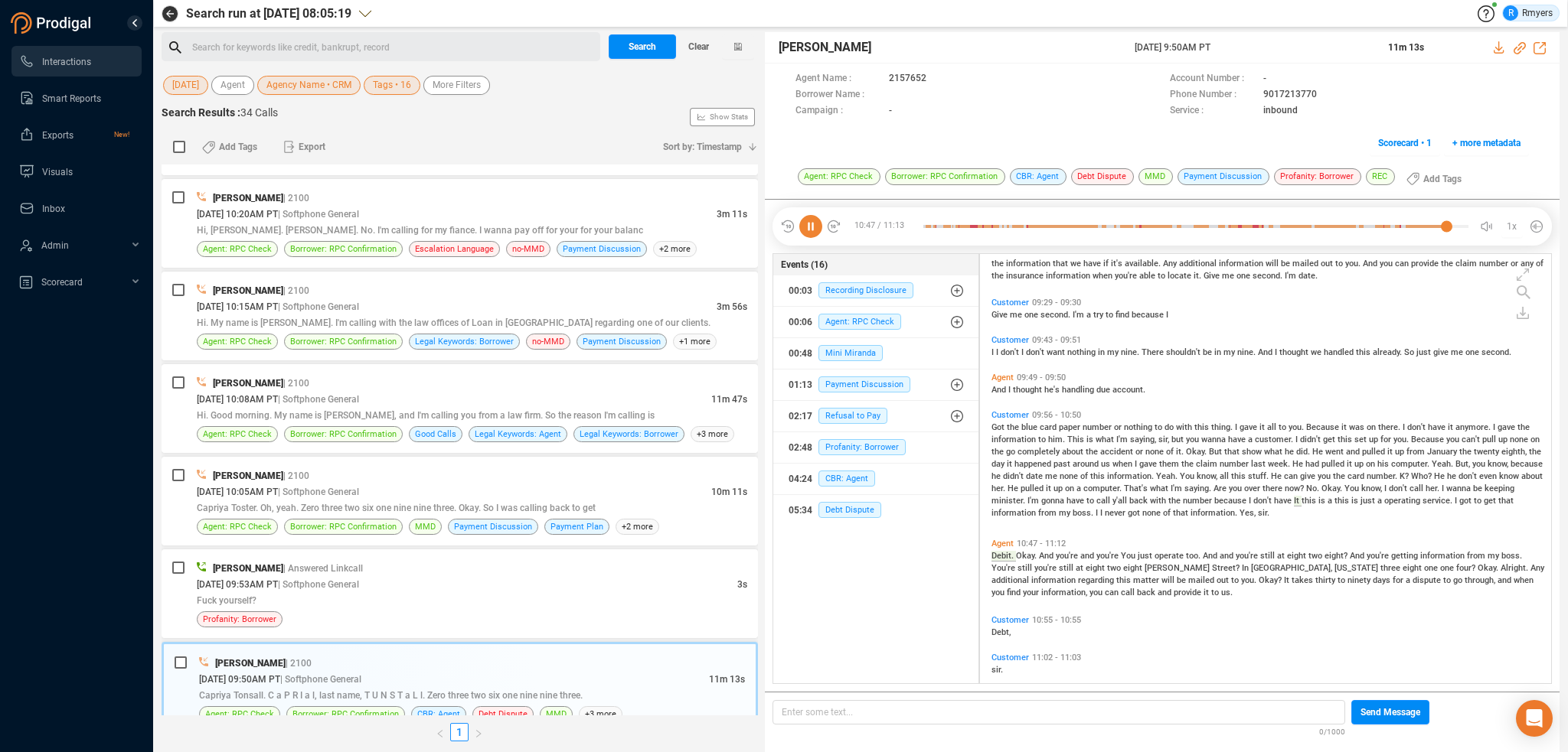
scroll to position [2287, 0]
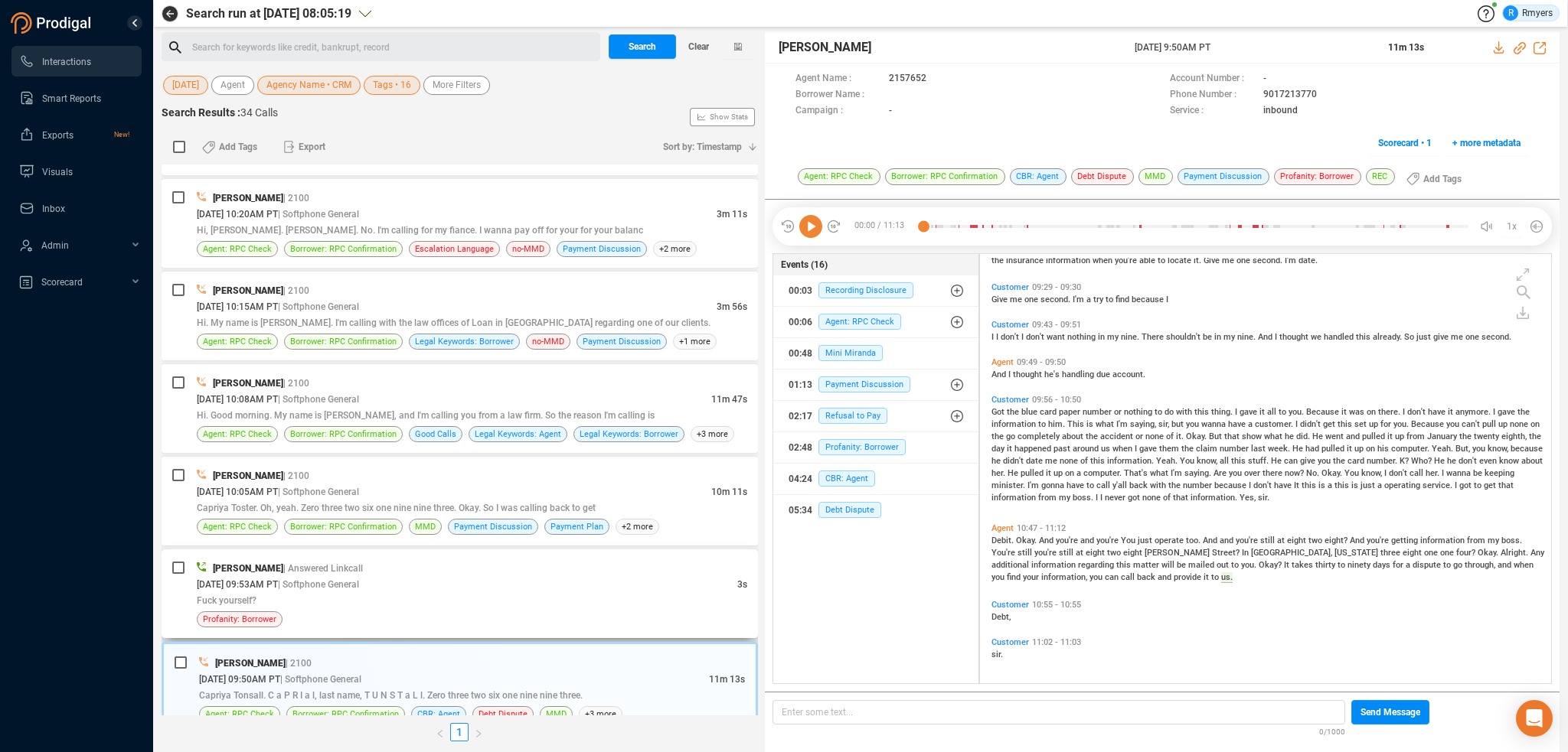
click at [576, 592] on div "Fuck yourself?" at bounding box center [471, 600] width 550 height 16
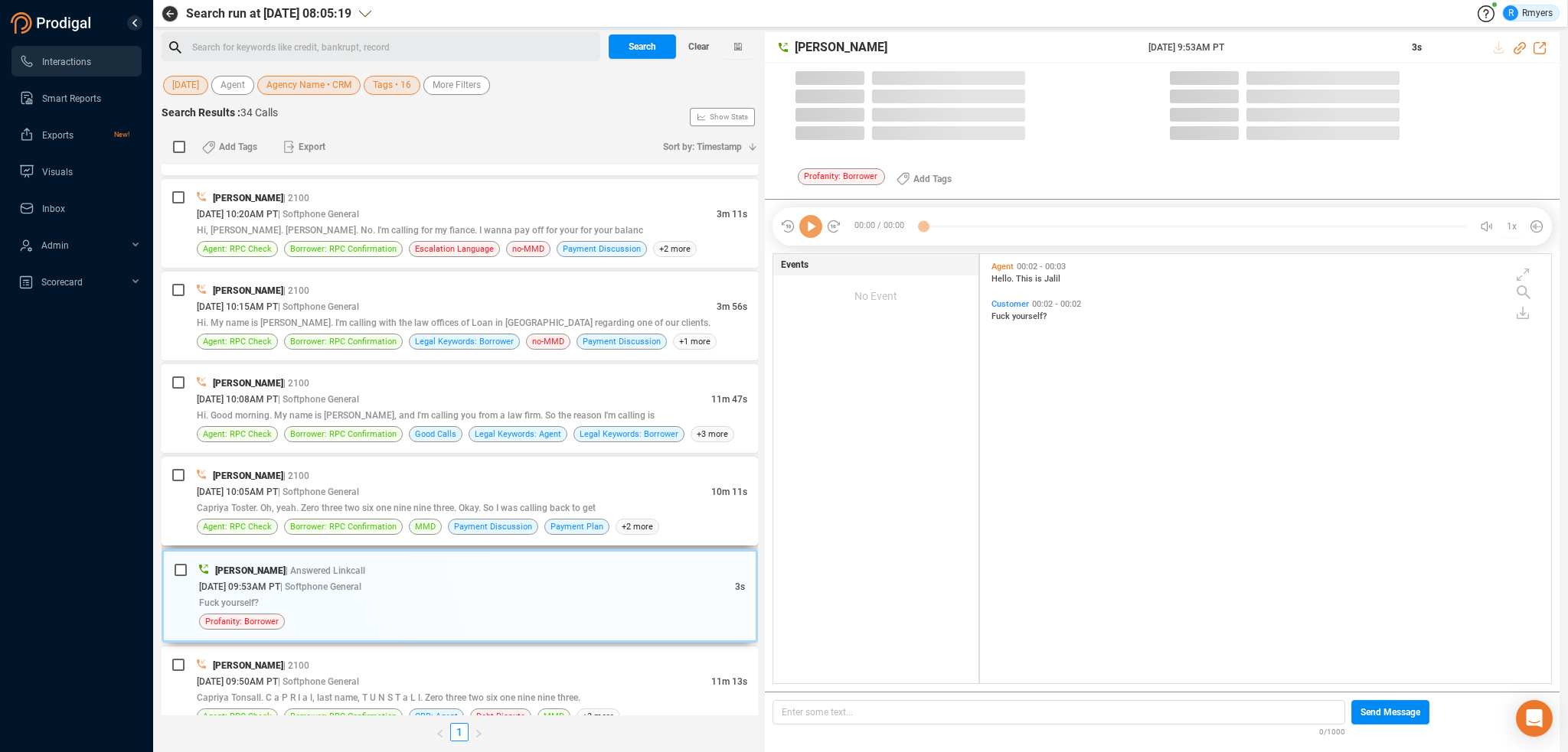
scroll to position [426, 564]
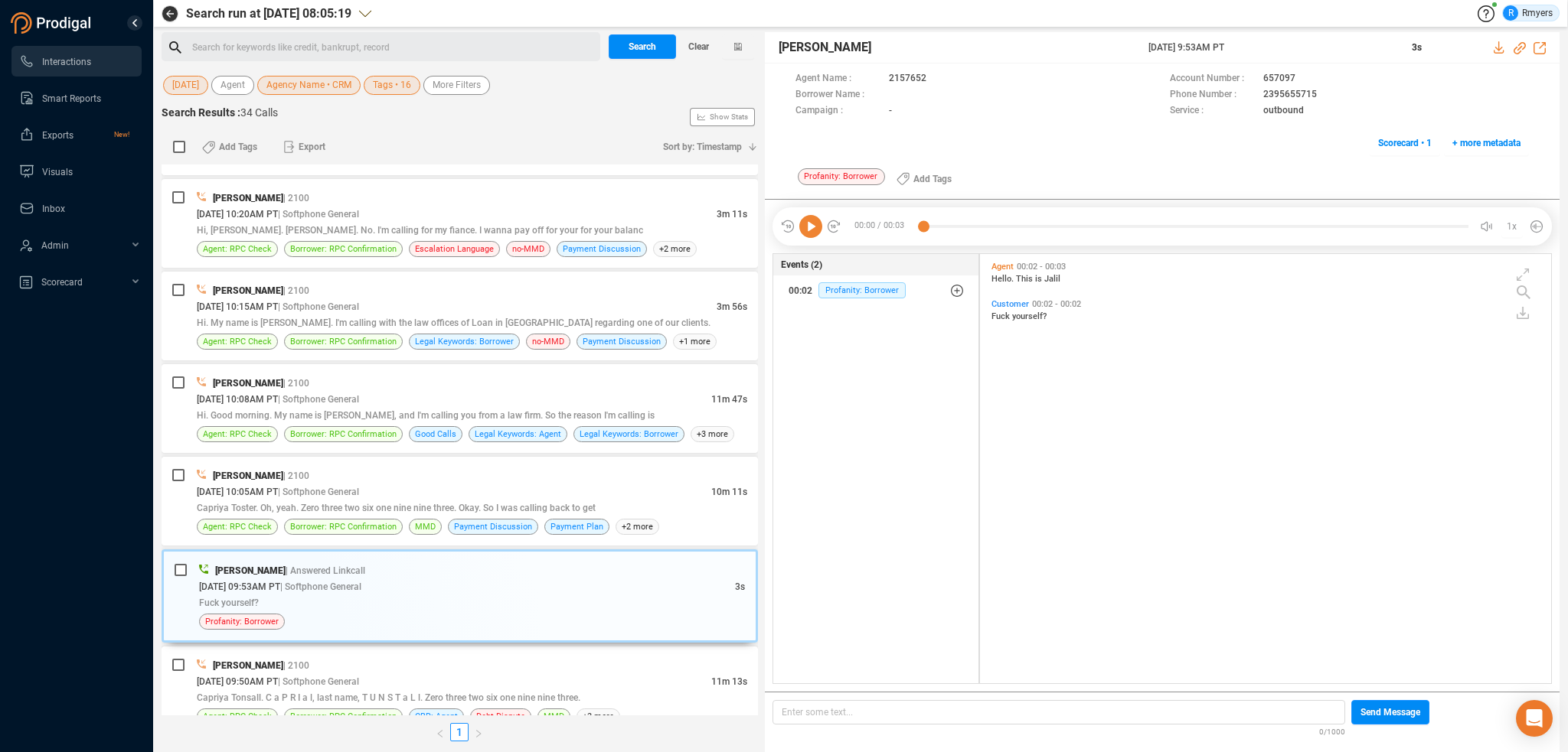
drag, startPoint x: 805, startPoint y: 223, endPoint x: 807, endPoint y: 241, distance: 18.1
click at [805, 226] on icon at bounding box center [811, 226] width 23 height 23
click at [432, 468] on div "Jalil Farrakhan | 2100" at bounding box center [471, 476] width 550 height 16
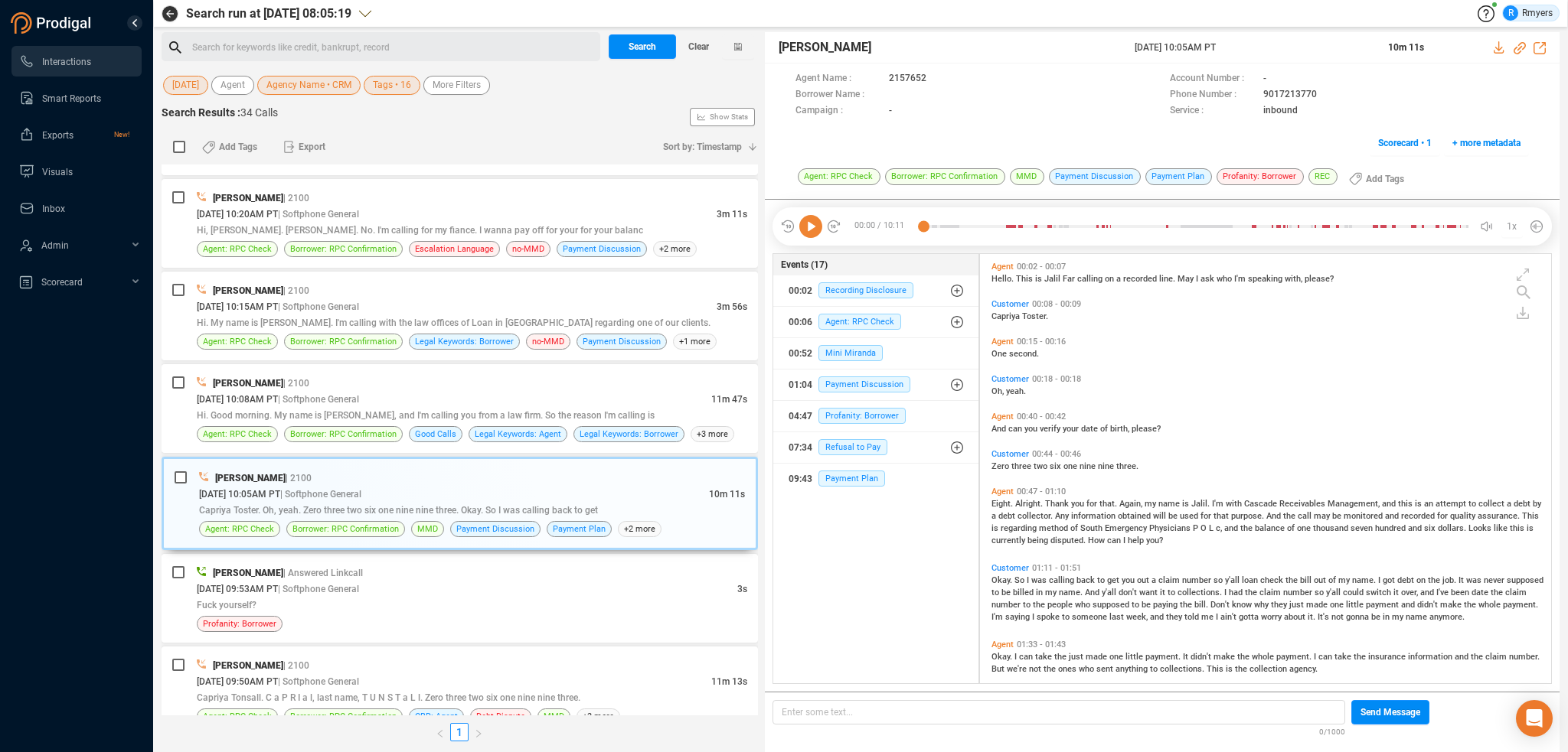
click at [817, 232] on icon at bounding box center [811, 226] width 23 height 23
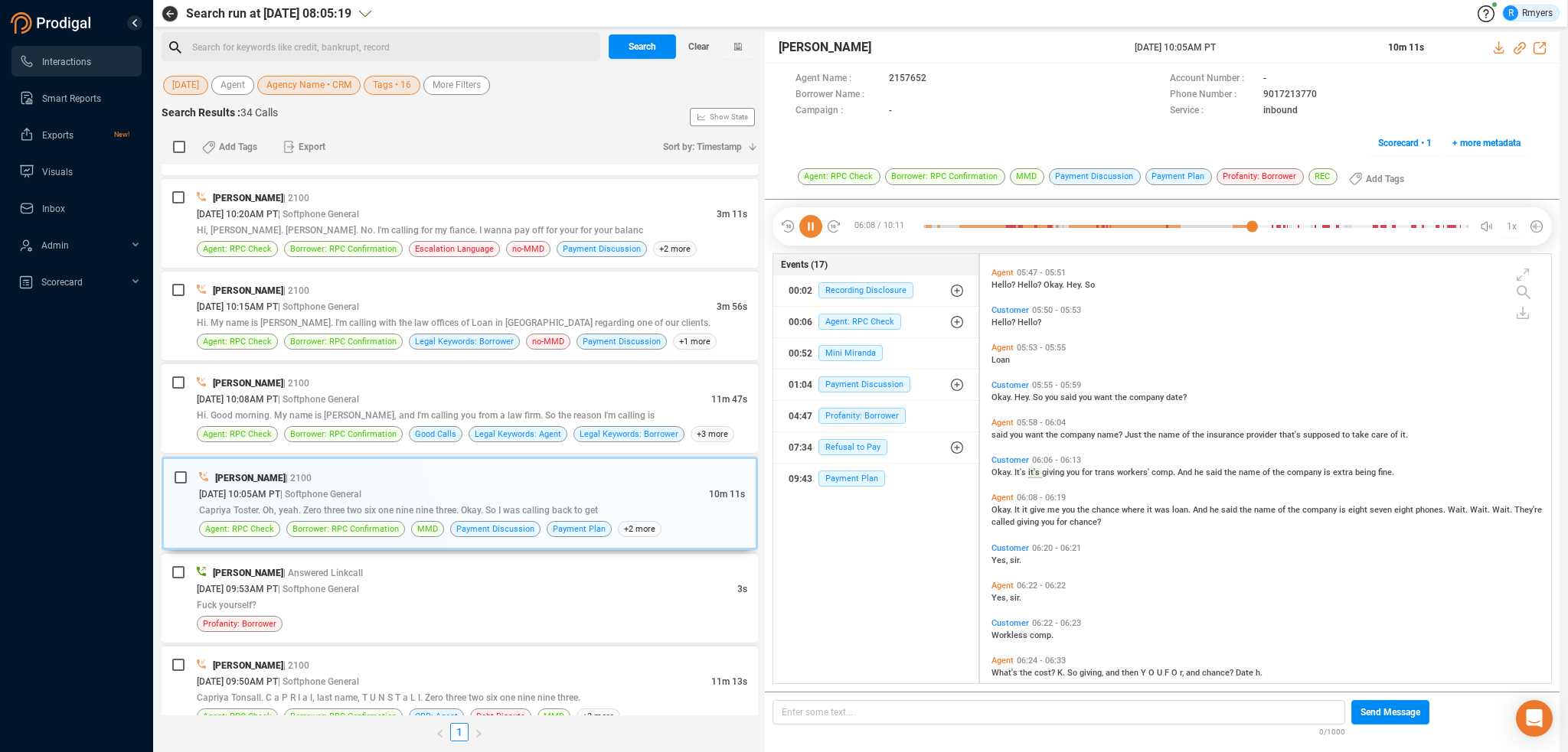
scroll to position [1411, 0]
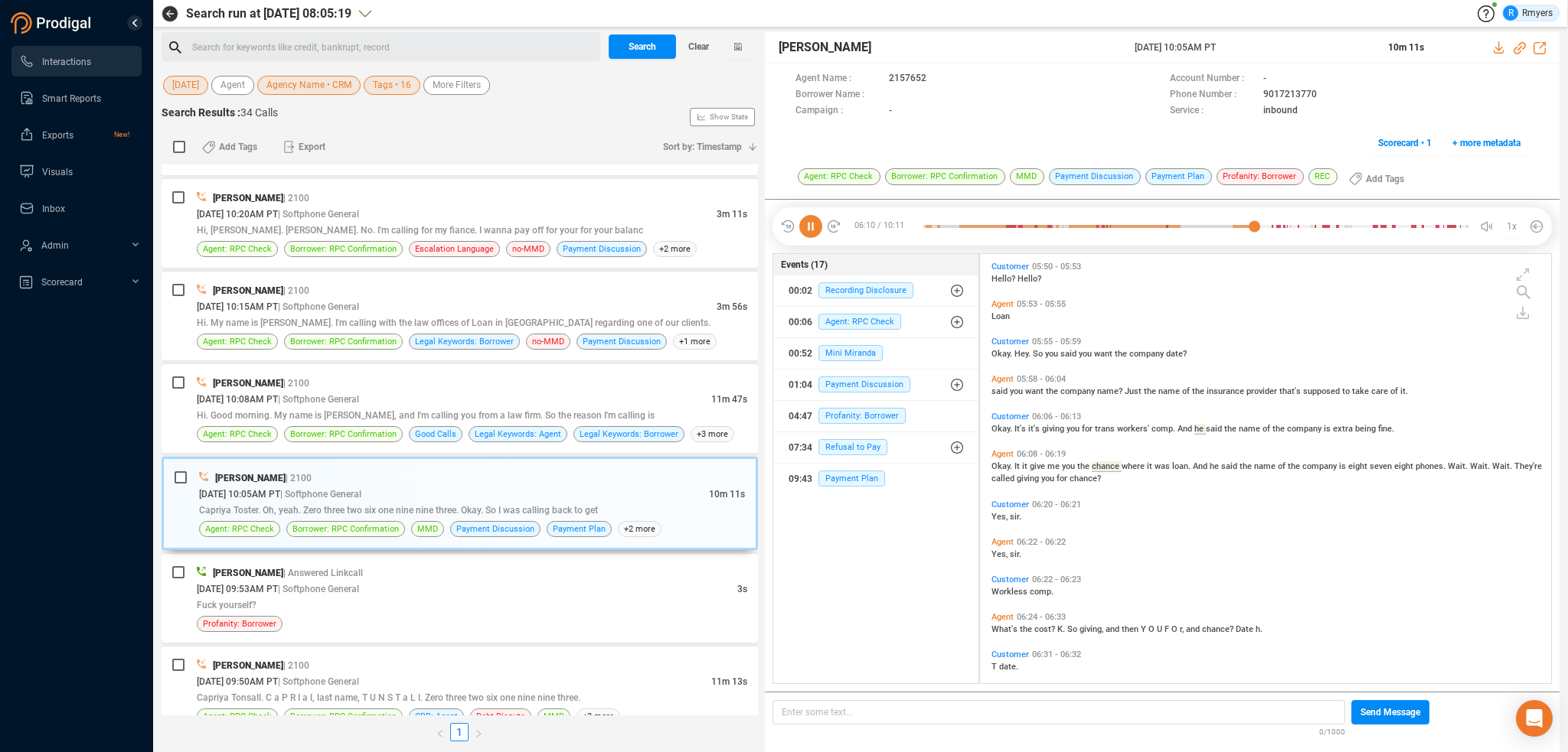
click at [811, 227] on icon at bounding box center [811, 226] width 23 height 23
click at [811, 223] on icon at bounding box center [811, 226] width 23 height 23
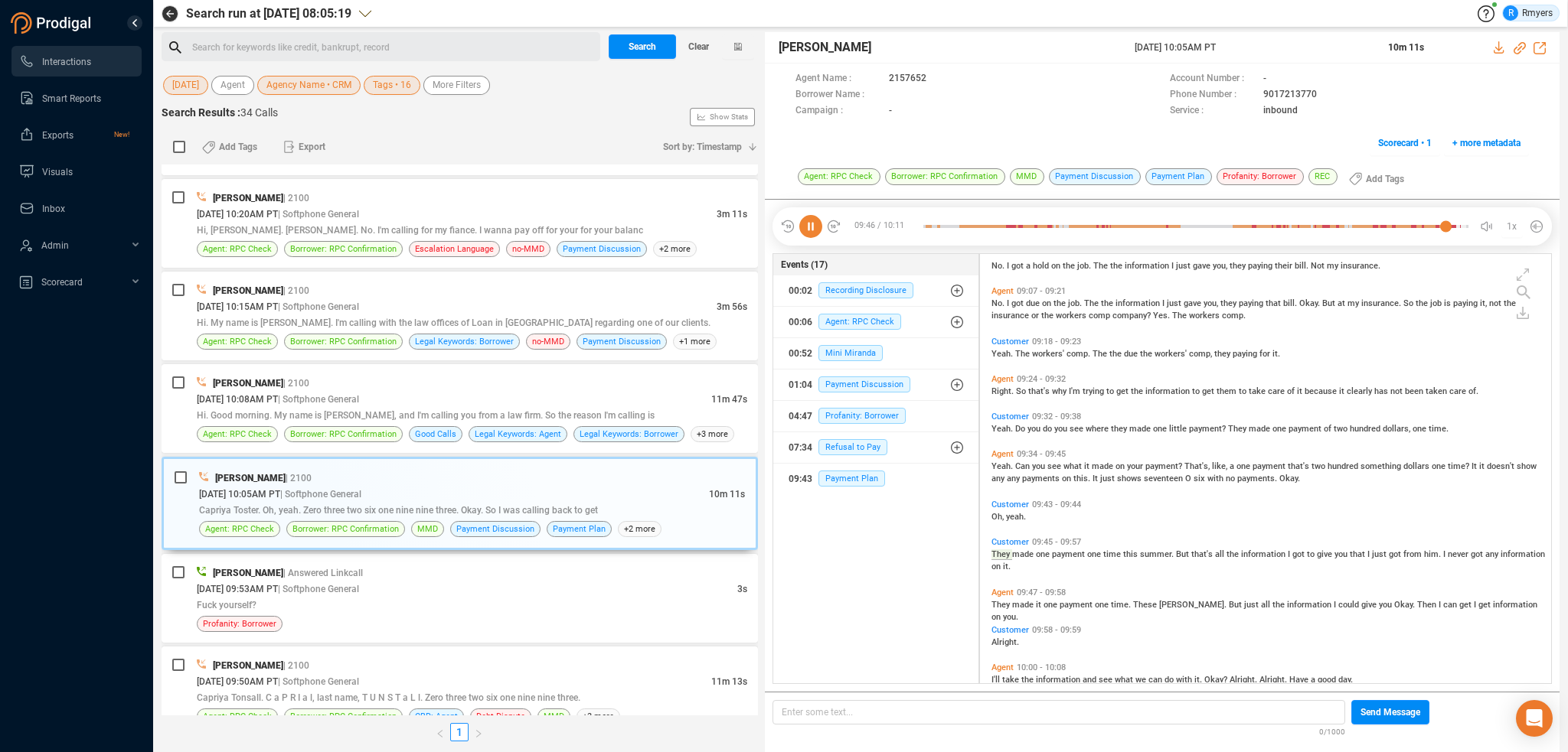
scroll to position [2905, 0]
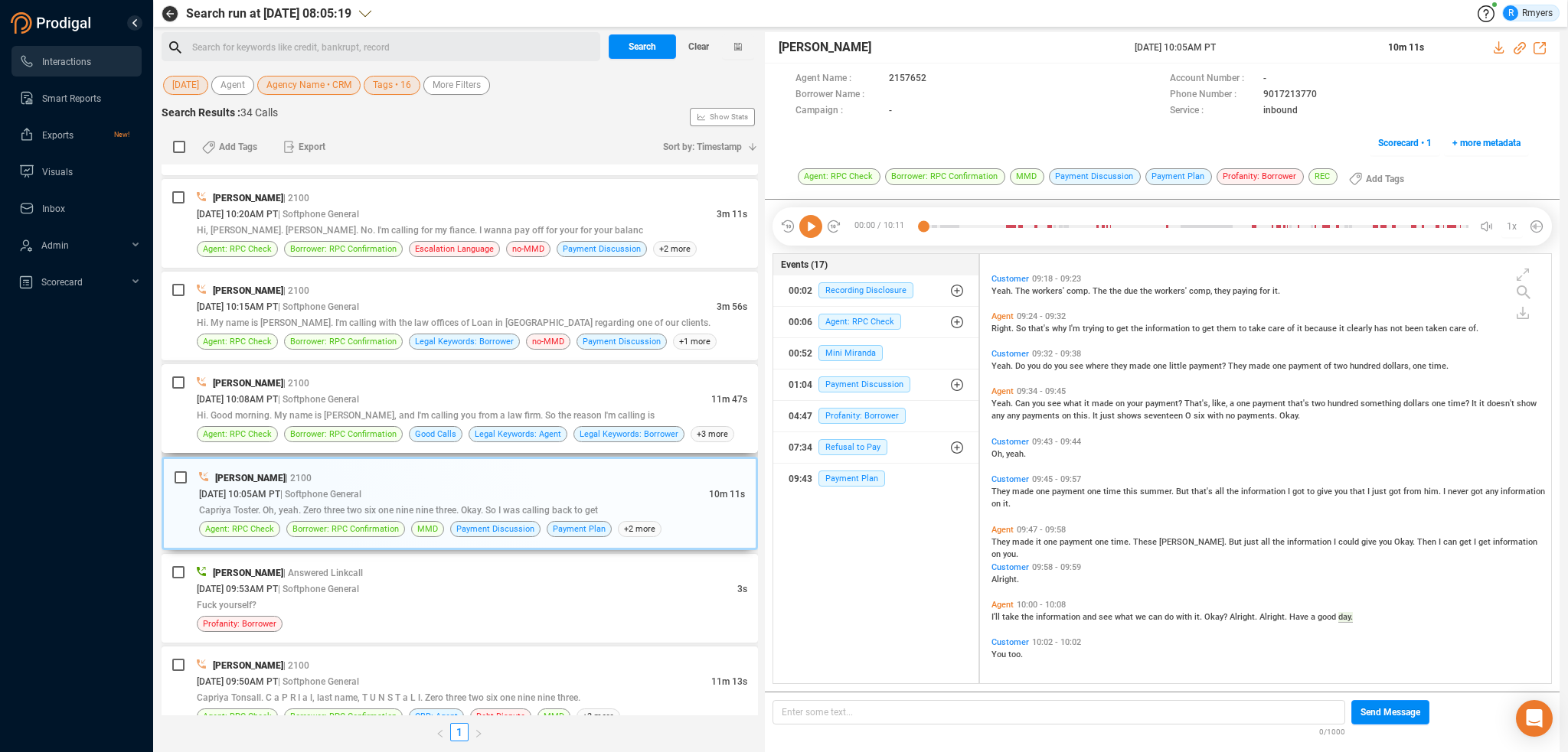
click at [430, 410] on span "Hi. Good morning. My name is Jose, and I'm calling you from a law firm. So the …" at bounding box center [425, 416] width 457 height 10
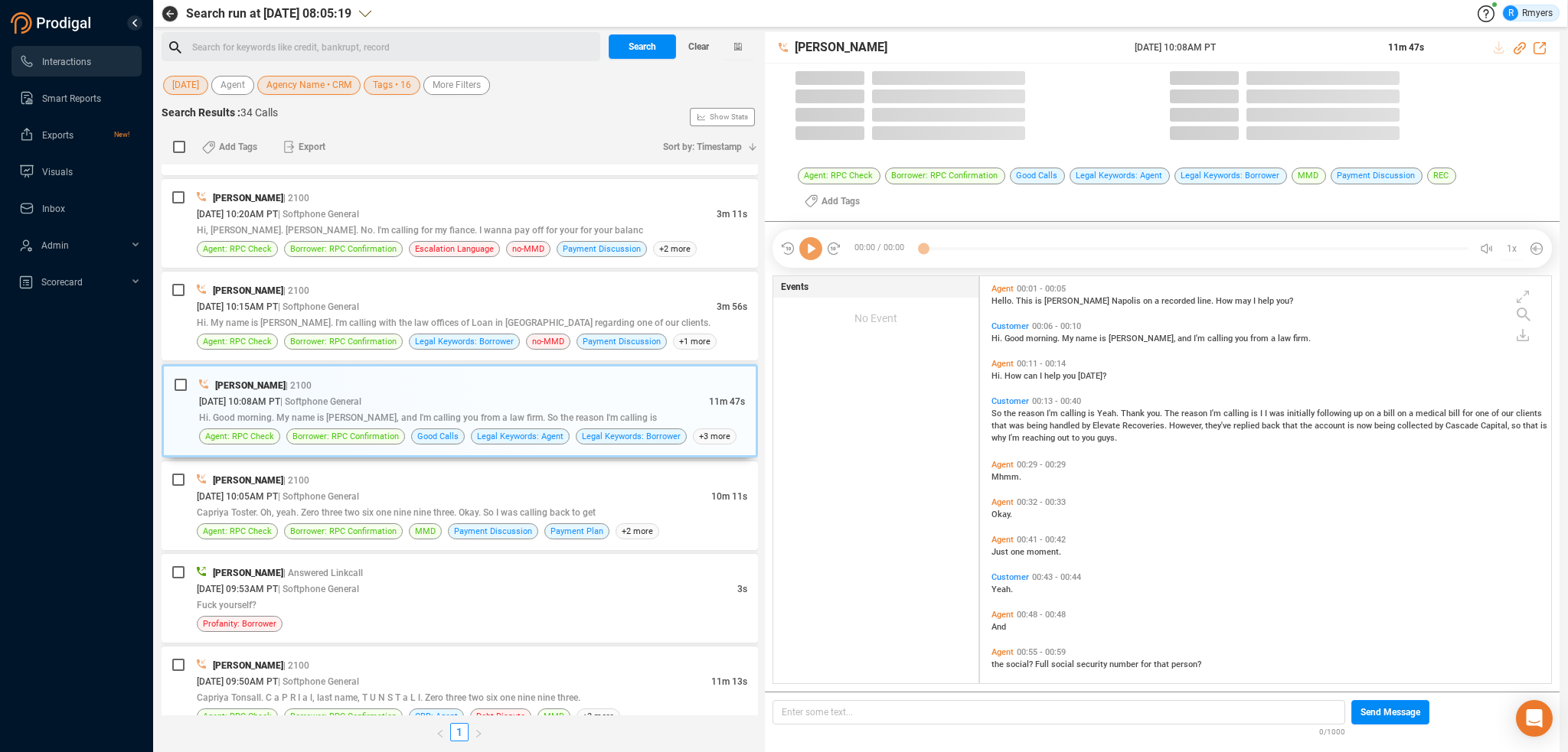
scroll to position [426, 564]
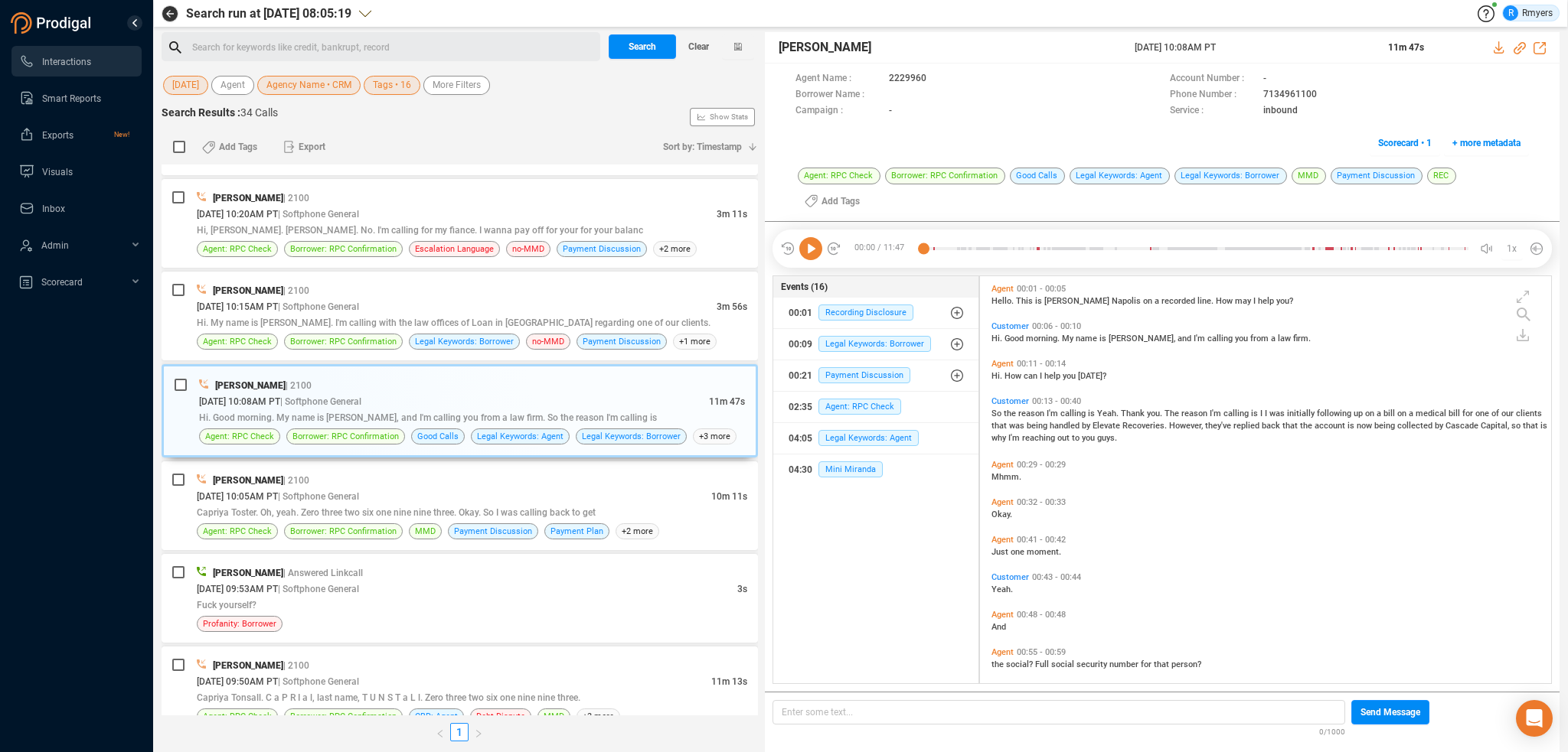
click at [811, 237] on icon at bounding box center [811, 249] width 23 height 23
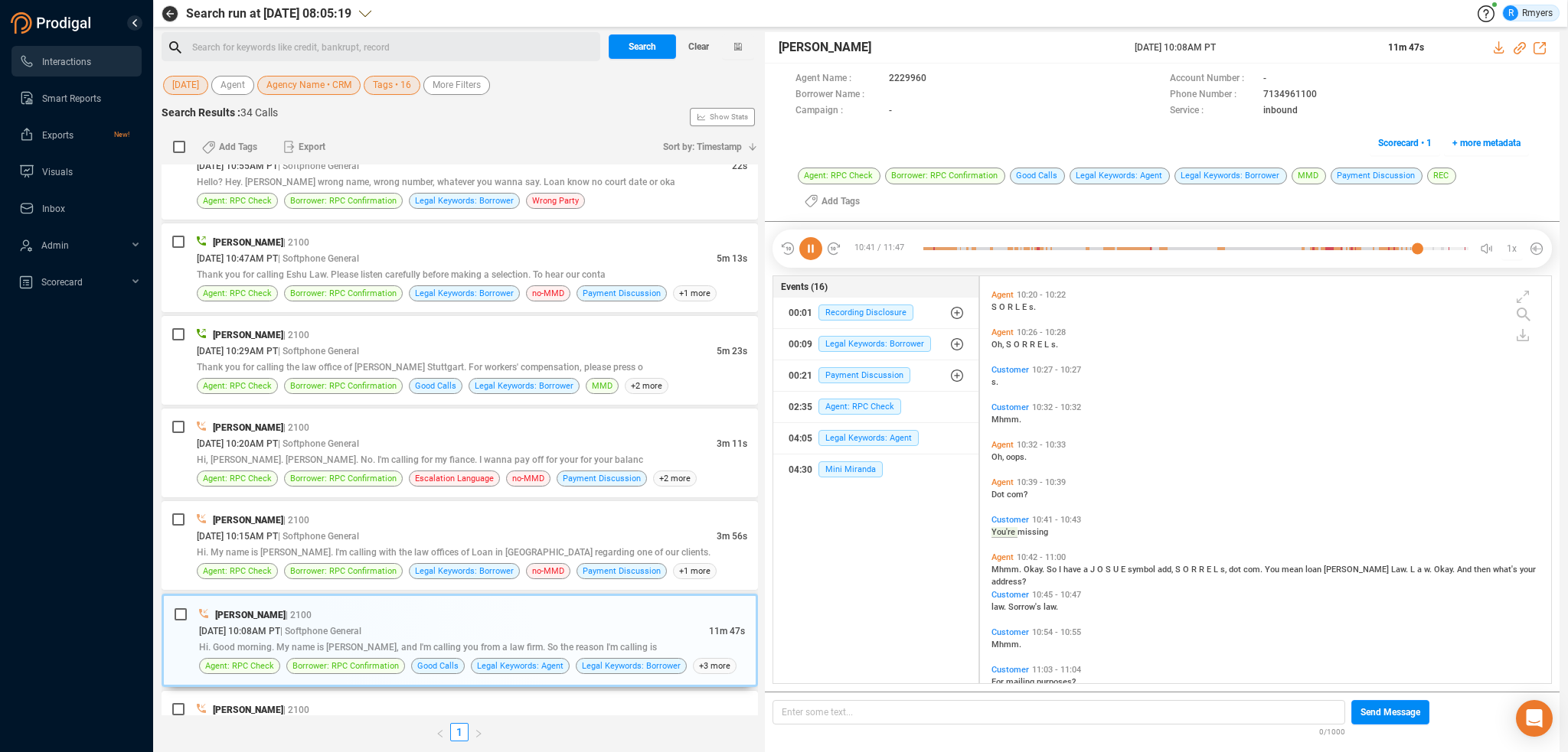
scroll to position [2635, 0]
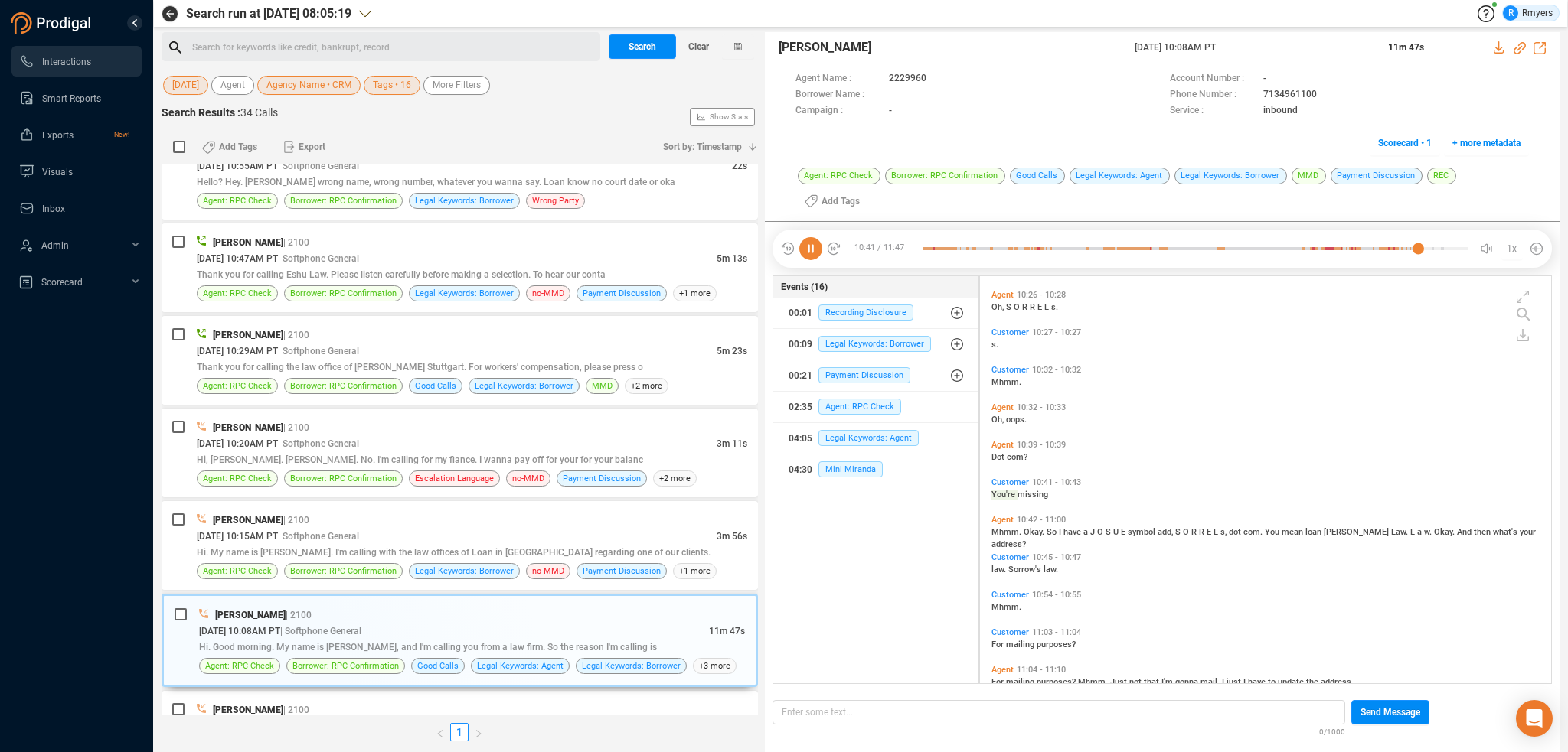
click at [804, 237] on icon at bounding box center [811, 249] width 23 height 23
click at [405, 517] on div "Elizabeth Napoles | 2100" at bounding box center [471, 520] width 550 height 16
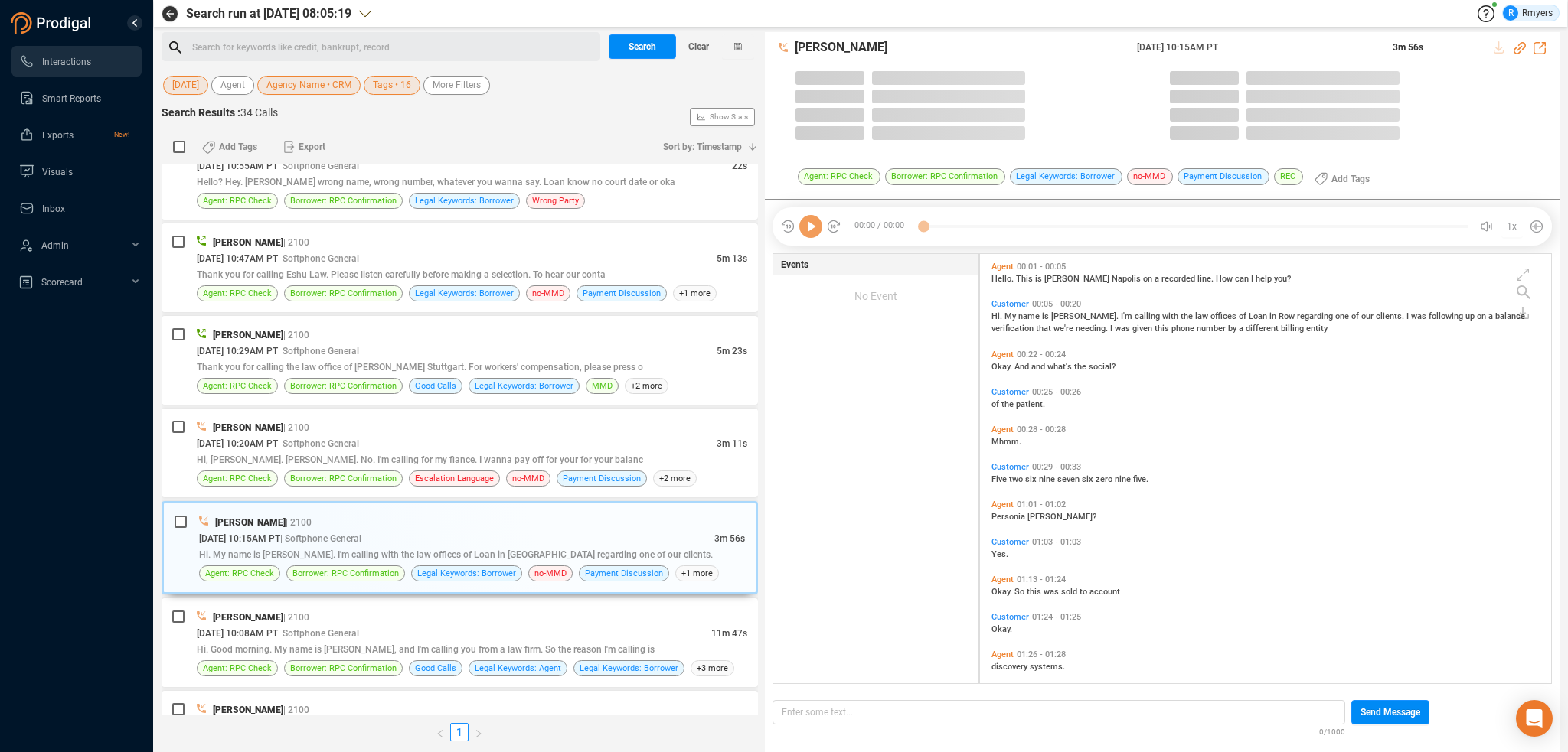
scroll to position [426, 564]
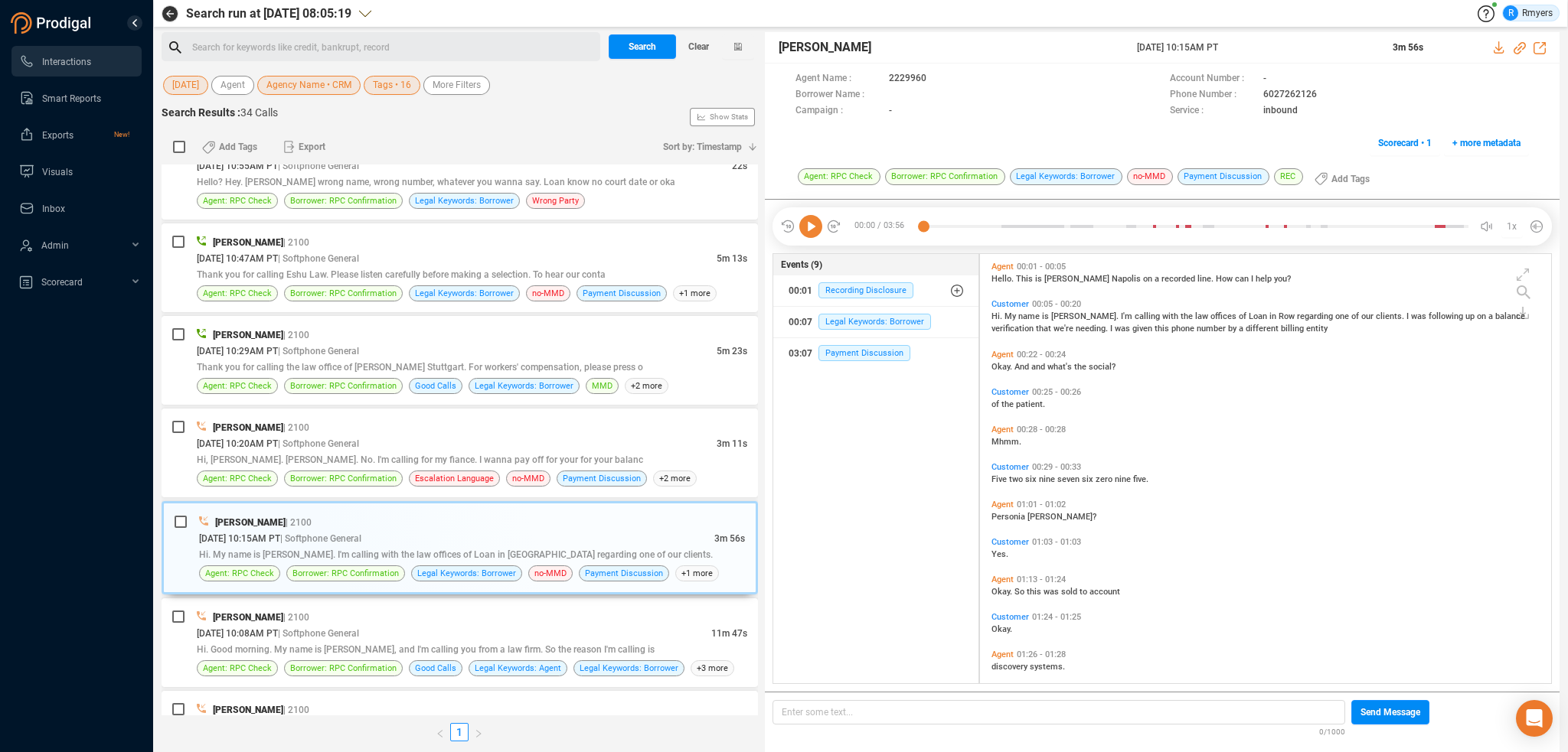
click at [815, 227] on icon at bounding box center [811, 226] width 23 height 23
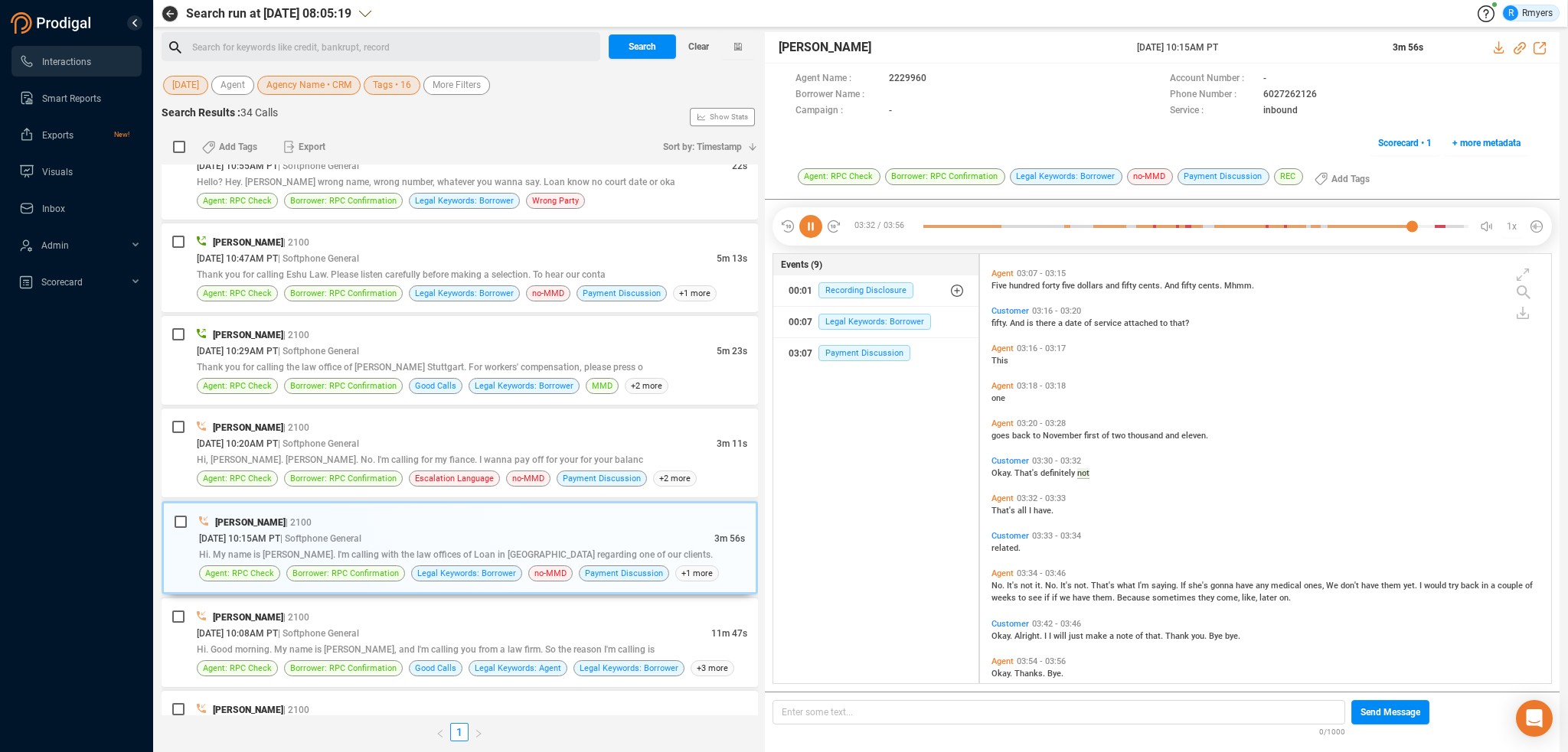
scroll to position [1050, 0]
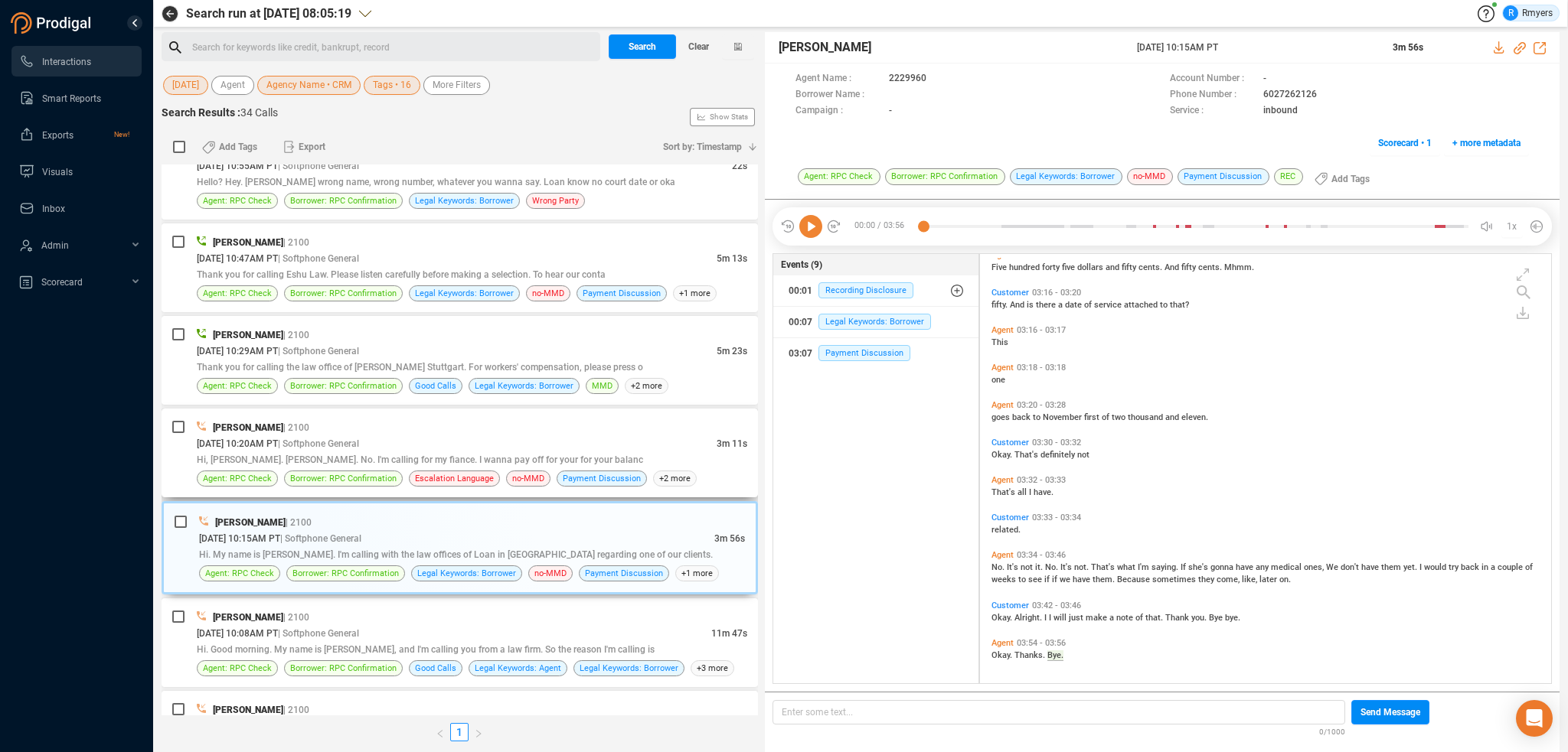
drag, startPoint x: 344, startPoint y: 454, endPoint x: 353, endPoint y: 455, distance: 9.1
click at [348, 455] on span "Hi, Frank. Joshua Remington. No. I'm calling for my fiance. I wanna pay off for…" at bounding box center [419, 460] width 446 height 10
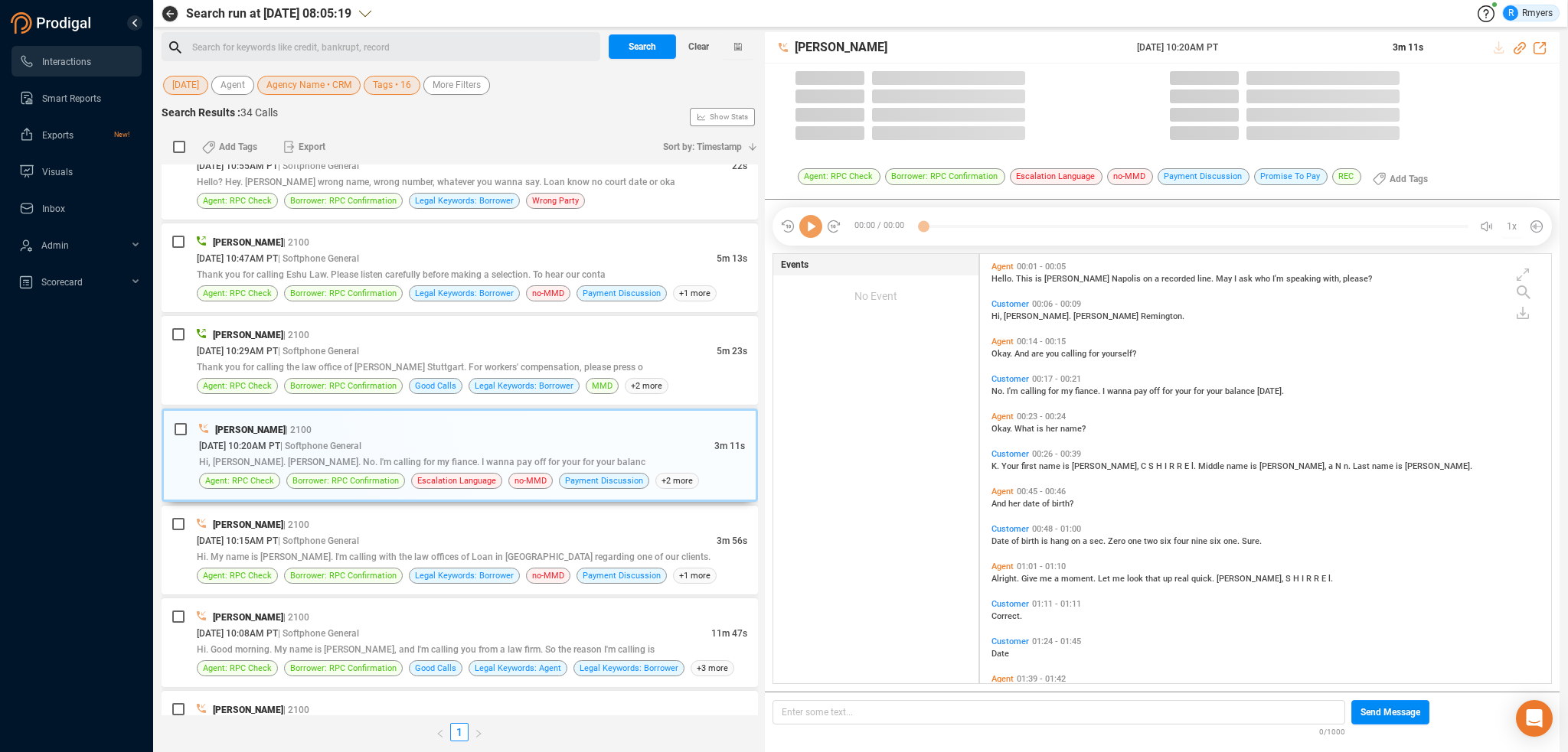
scroll to position [426, 564]
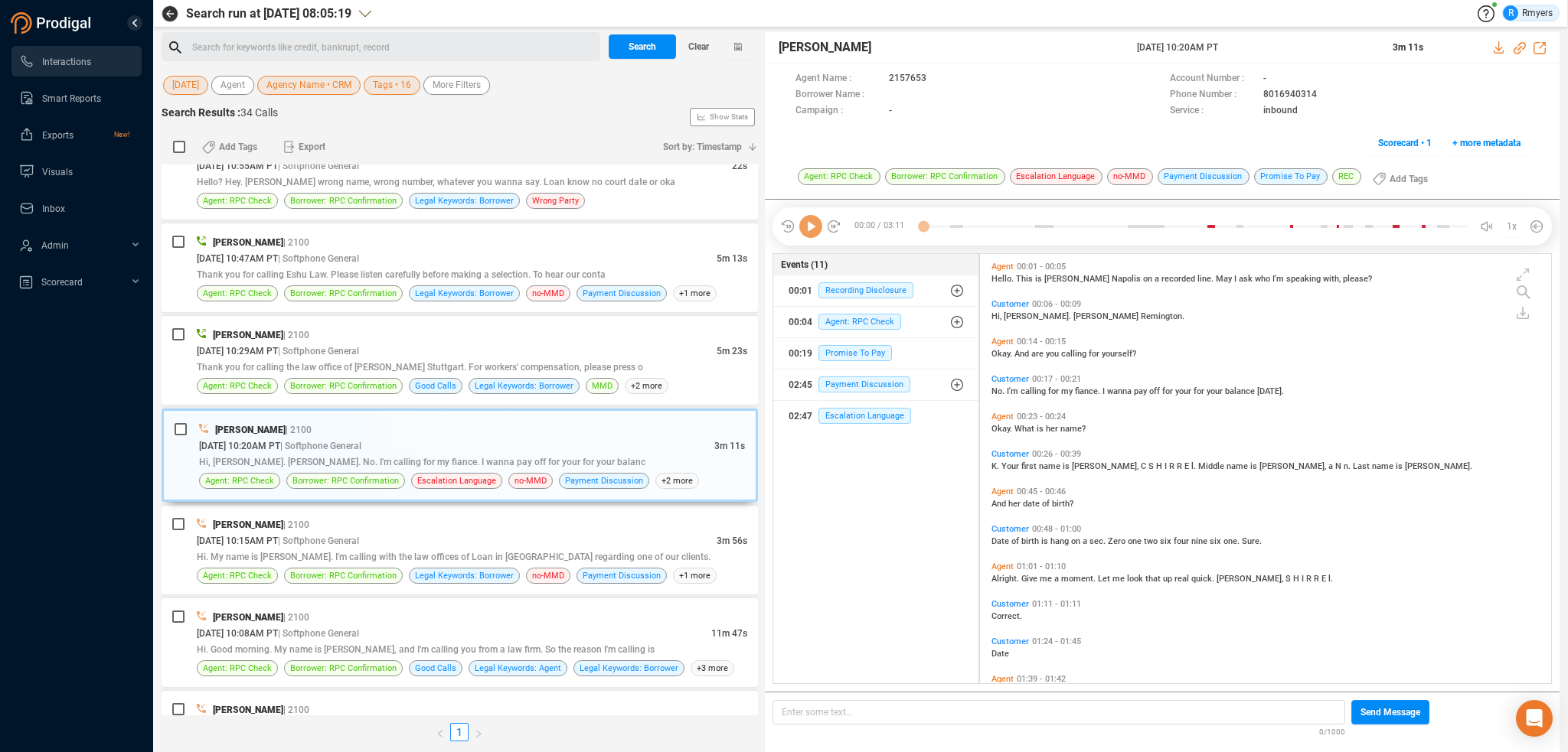
click at [816, 230] on icon at bounding box center [811, 226] width 23 height 23
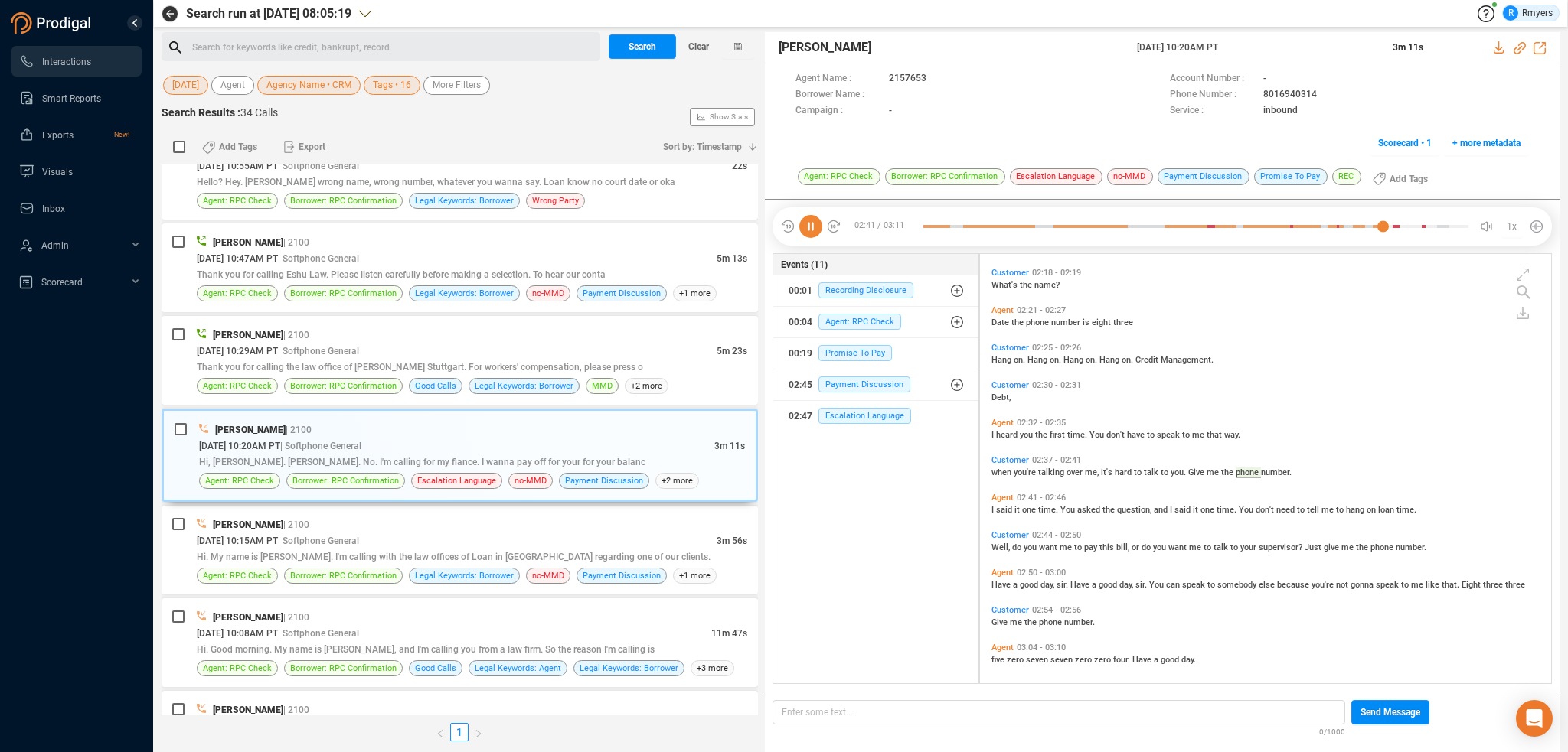
scroll to position [687, 0]
click at [1520, 46] on icon at bounding box center [1520, 48] width 12 height 12
drag, startPoint x: 1131, startPoint y: 50, endPoint x: 1268, endPoint y: 50, distance: 137.0
click at [1268, 50] on div "Frank Napoles 23 Sep 2025 @ 10:20AM PT 3m 11s" at bounding box center [1163, 48] width 795 height 31
copy div "23 Sep 2025 @ 10:20AM PT"
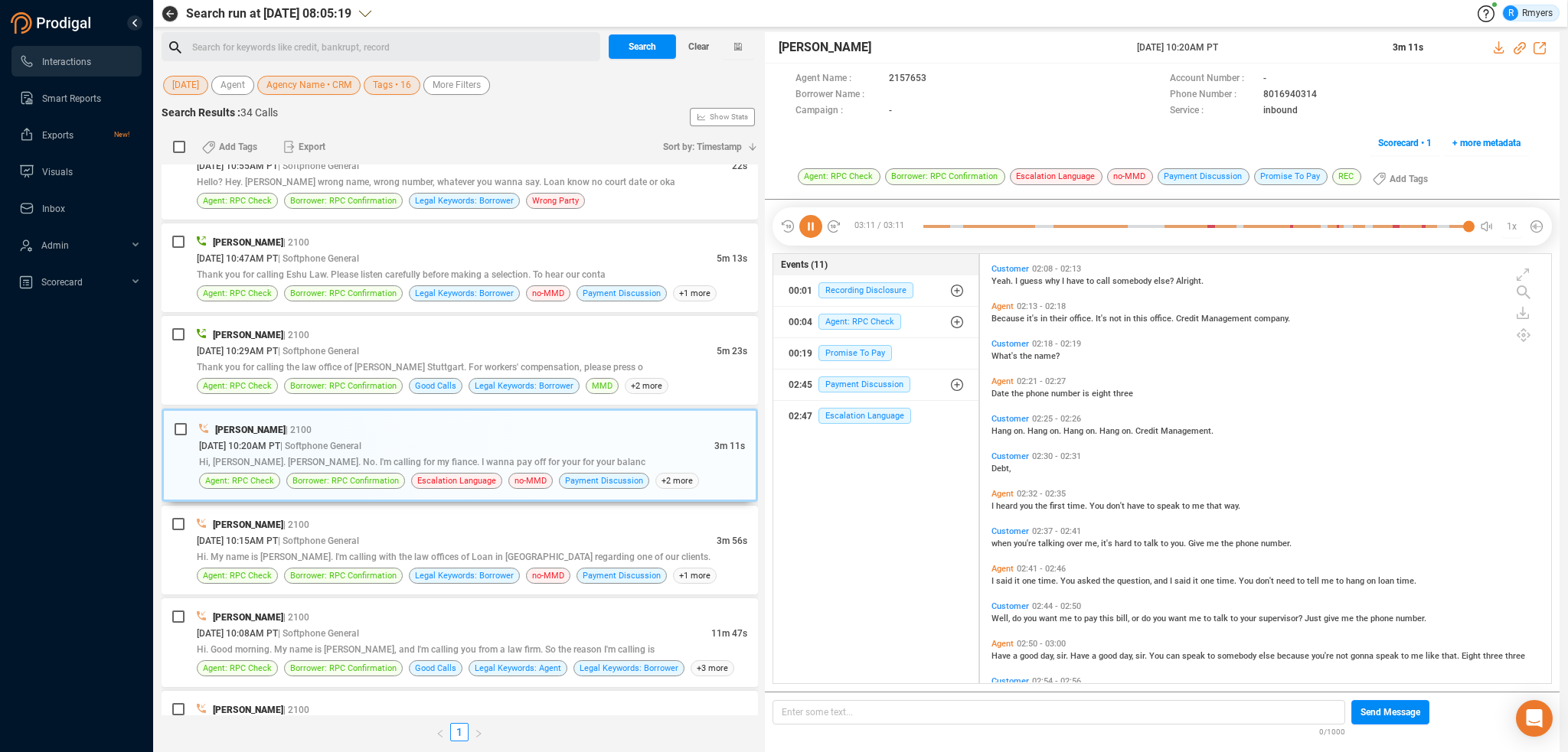
scroll to position [610, 0]
click at [1004, 317] on span "Because" at bounding box center [1009, 319] width 35 height 10
click at [802, 223] on icon at bounding box center [811, 226] width 23 height 23
click at [804, 223] on icon at bounding box center [811, 226] width 23 height 23
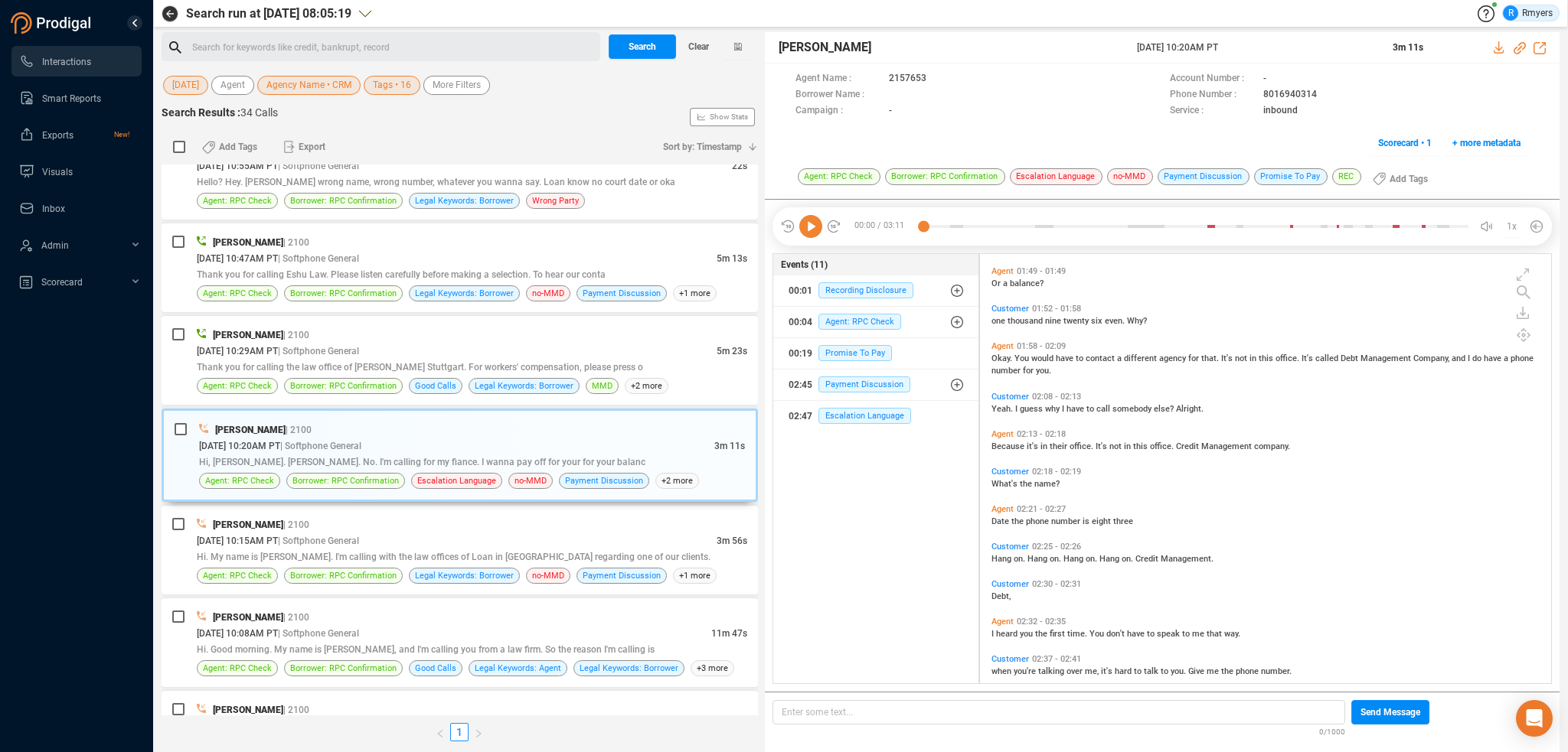
scroll to position [457, 0]
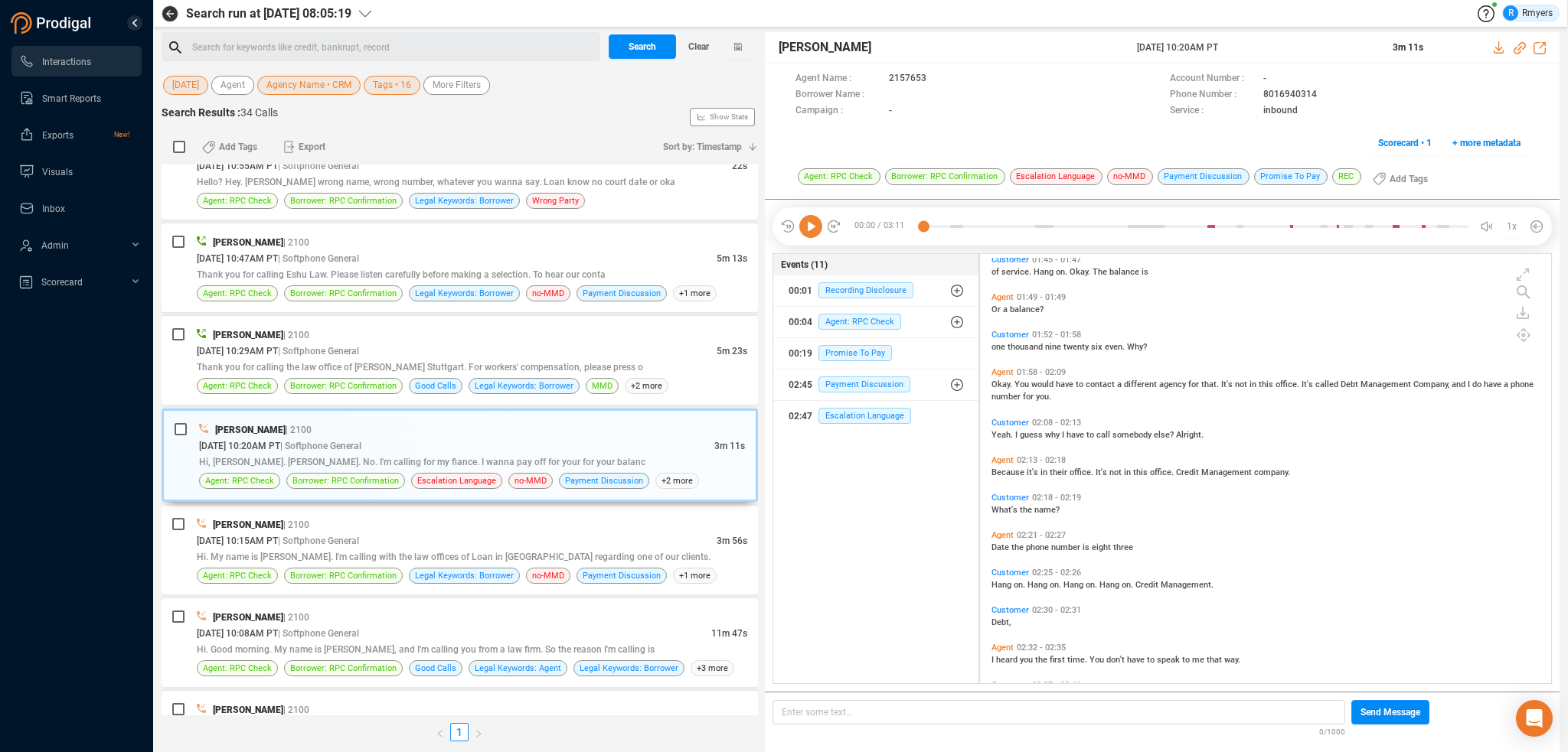
click at [1000, 470] on span "Because" at bounding box center [1009, 472] width 35 height 10
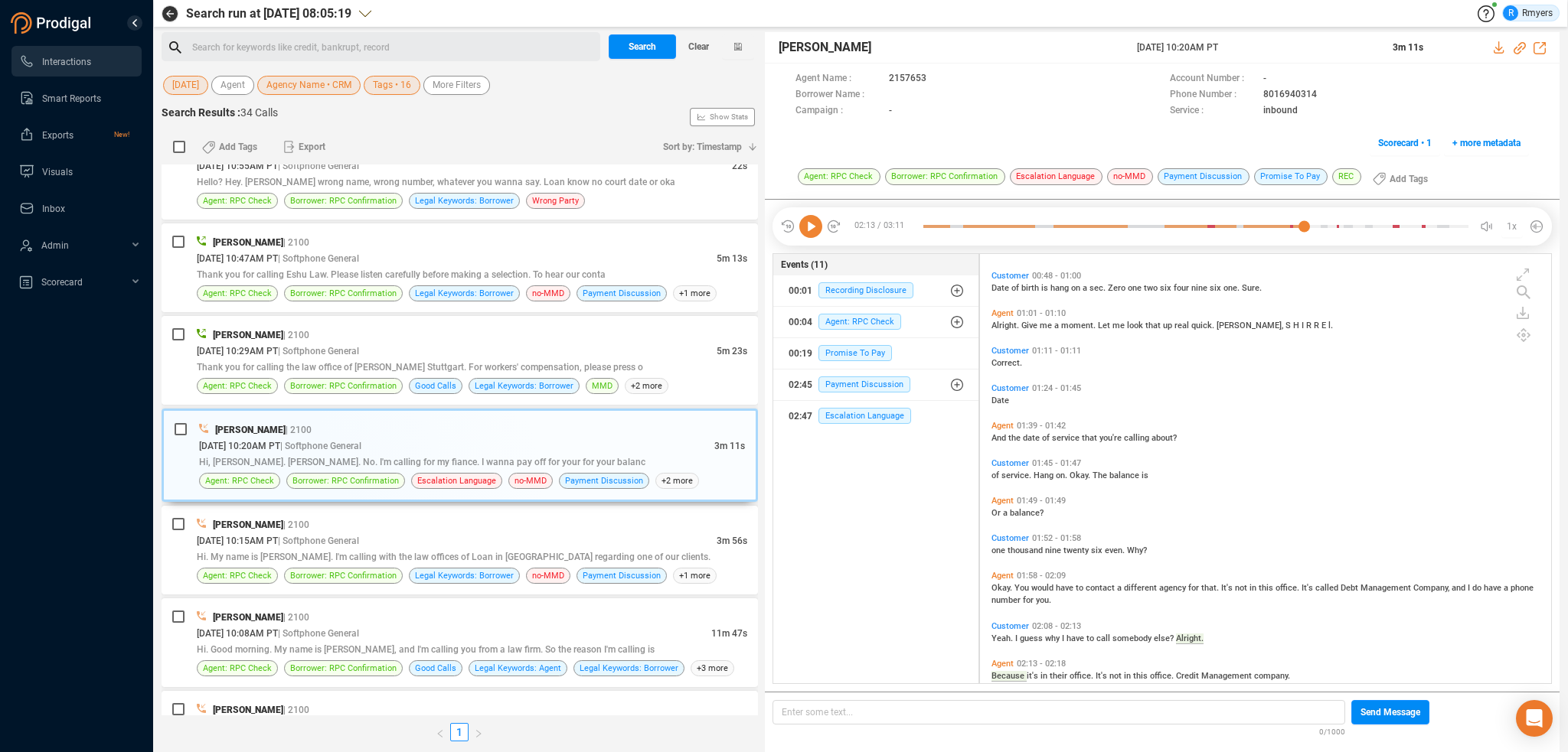
scroll to position [227, 0]
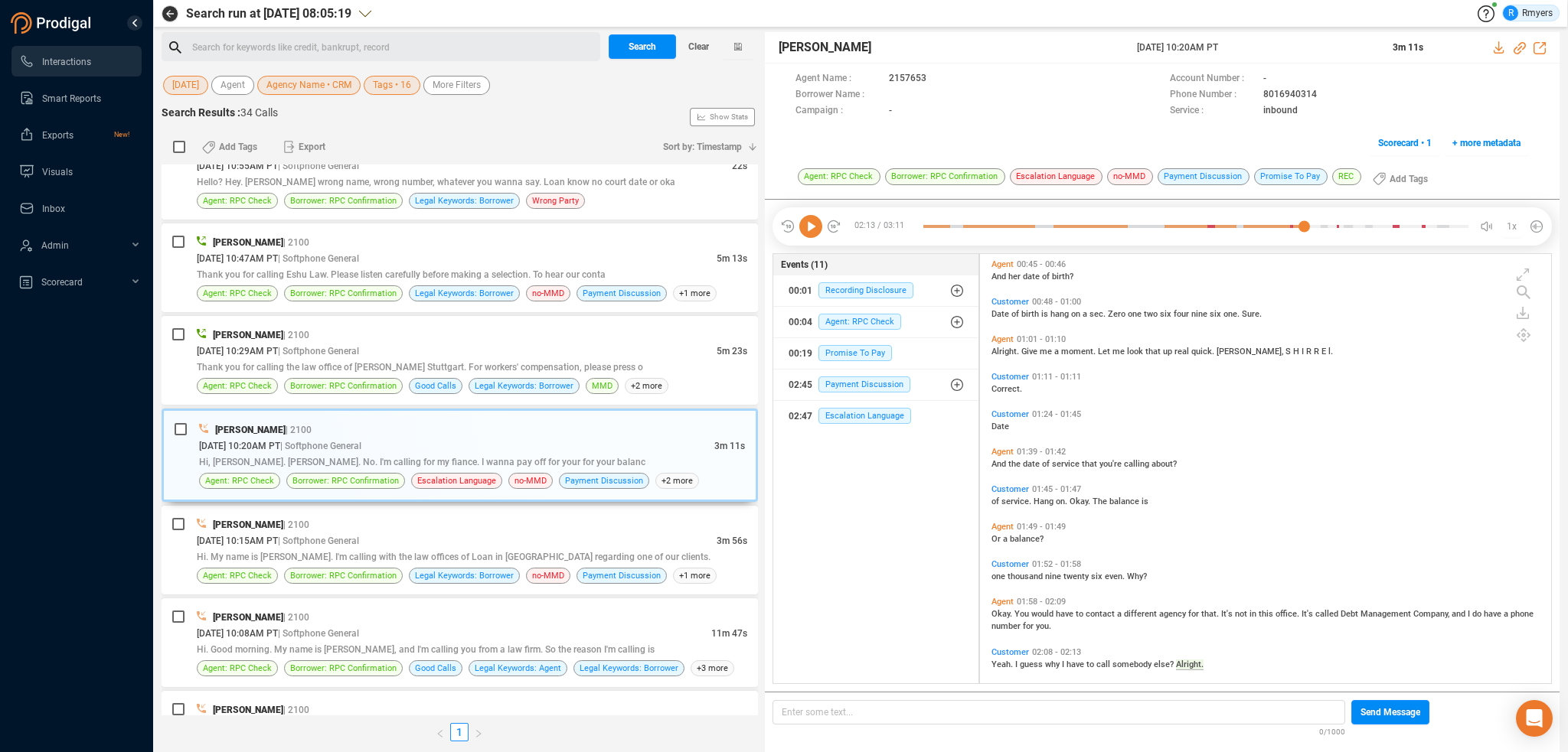
click at [818, 226] on icon at bounding box center [811, 226] width 23 height 23
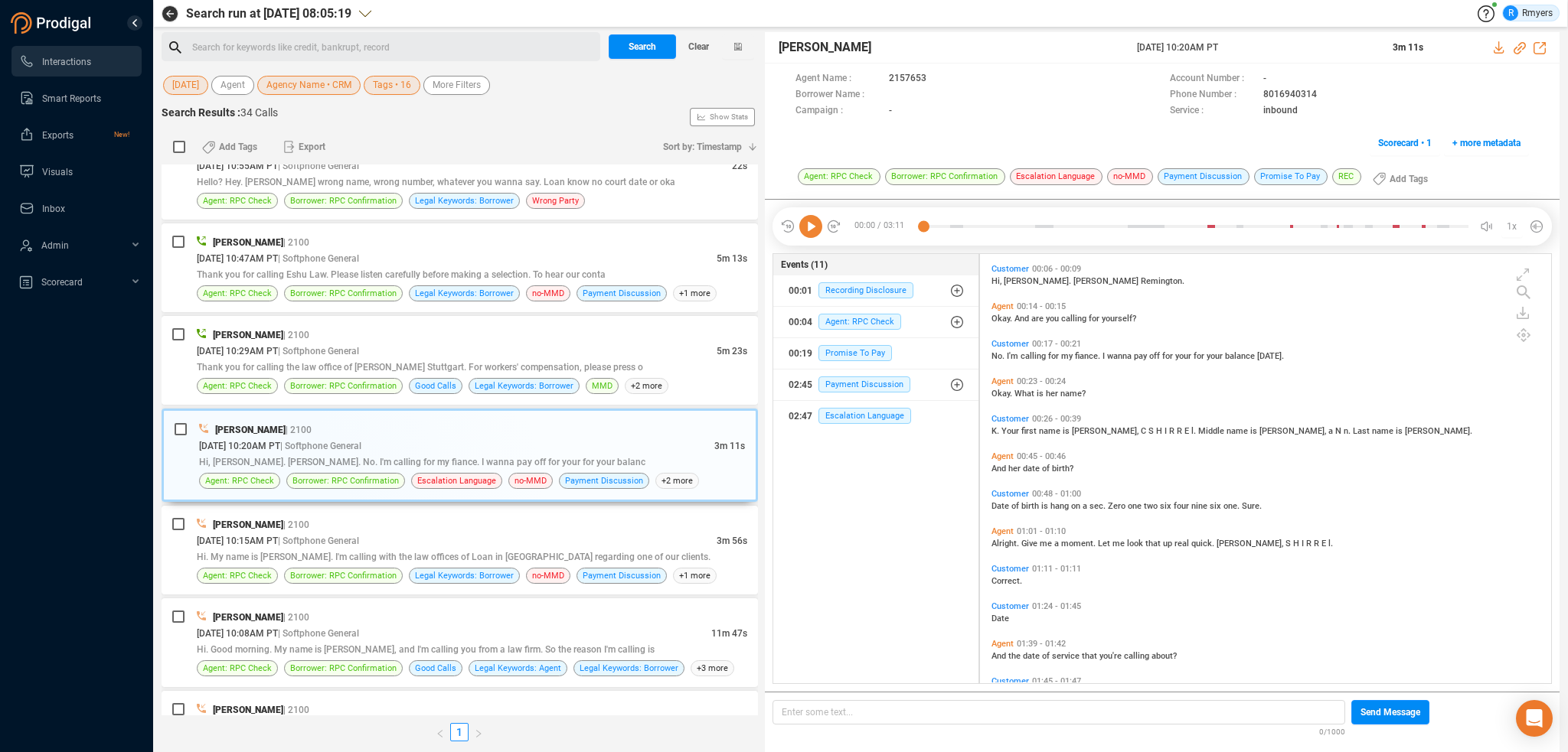
scroll to position [0, 0]
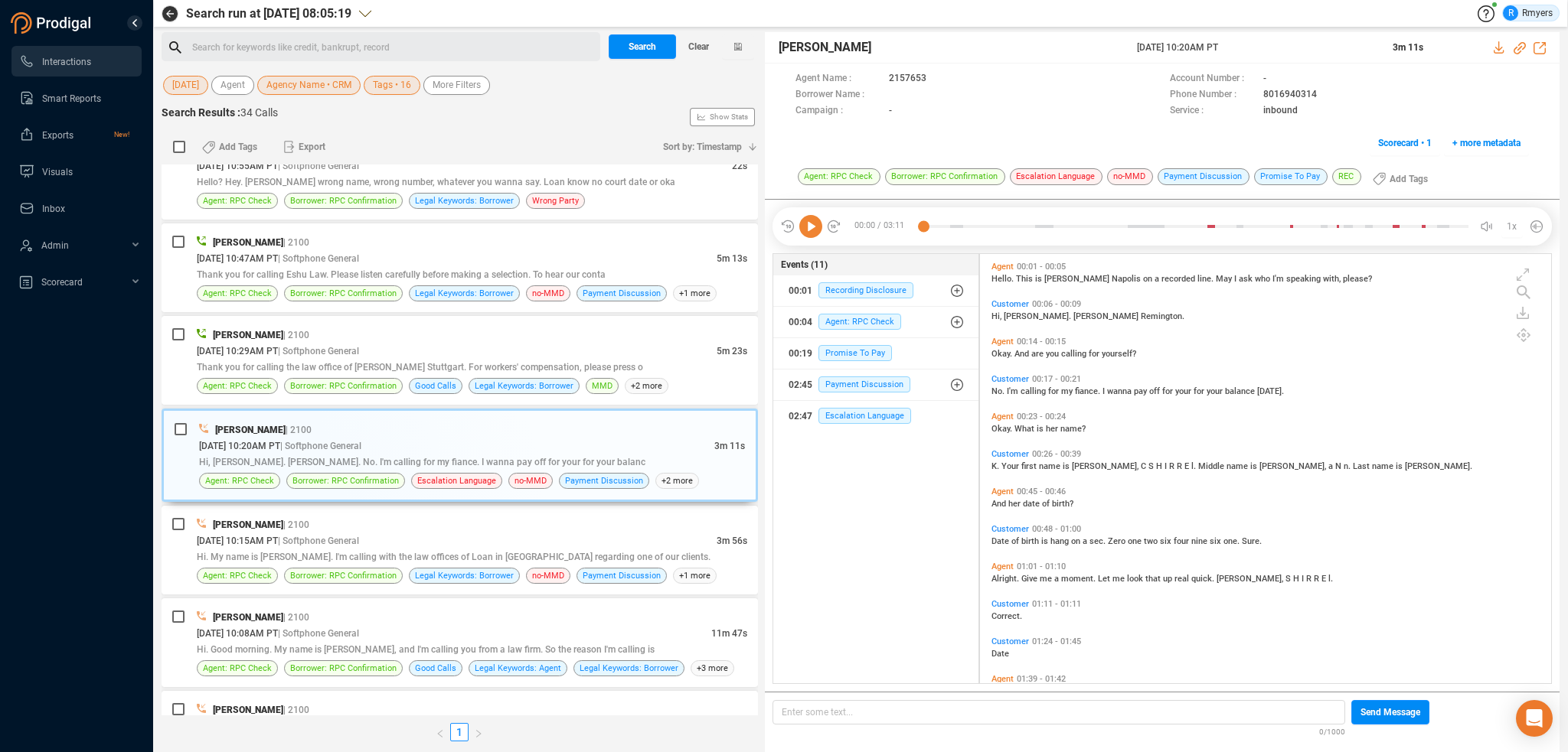
drag, startPoint x: 996, startPoint y: 464, endPoint x: 982, endPoint y: 464, distance: 14.0
click at [997, 464] on span "K." at bounding box center [996, 466] width 10 height 10
click at [801, 221] on icon at bounding box center [811, 226] width 23 height 23
click at [359, 346] on span "| Softphone General" at bounding box center [318, 351] width 81 height 10
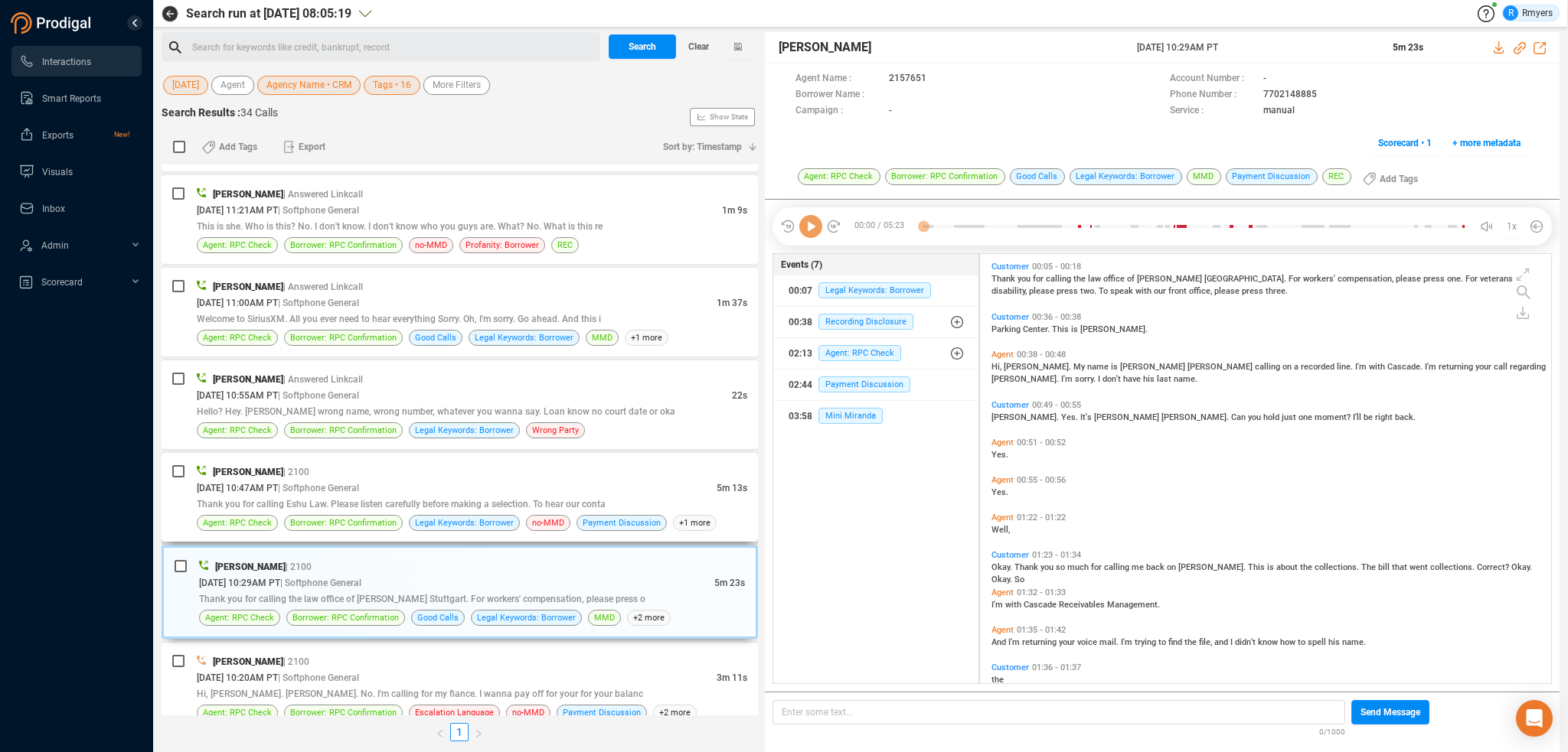
scroll to position [1209, 0]
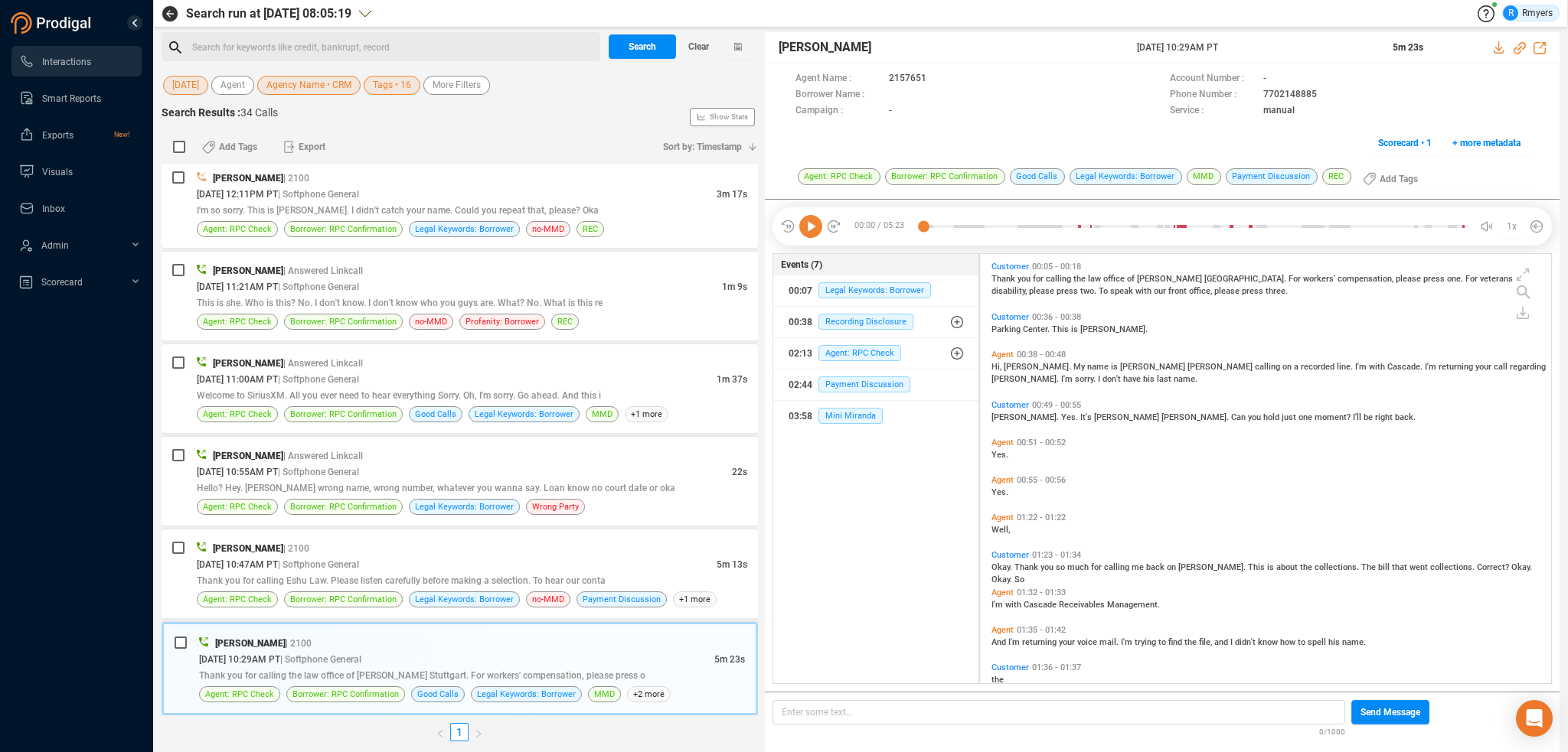
click at [811, 228] on icon at bounding box center [811, 226] width 23 height 23
click at [810, 227] on icon at bounding box center [811, 226] width 23 height 23
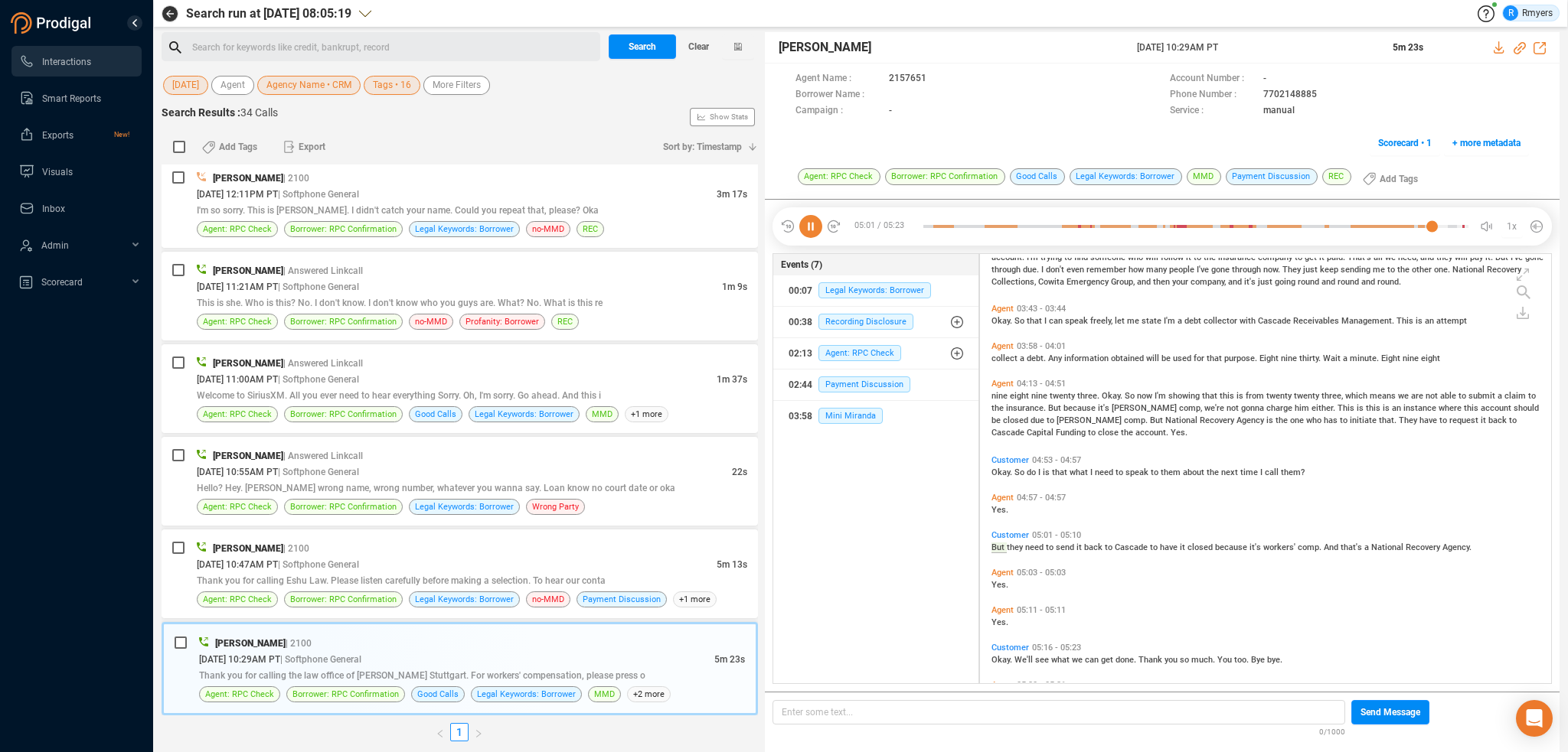
scroll to position [1154, 0]
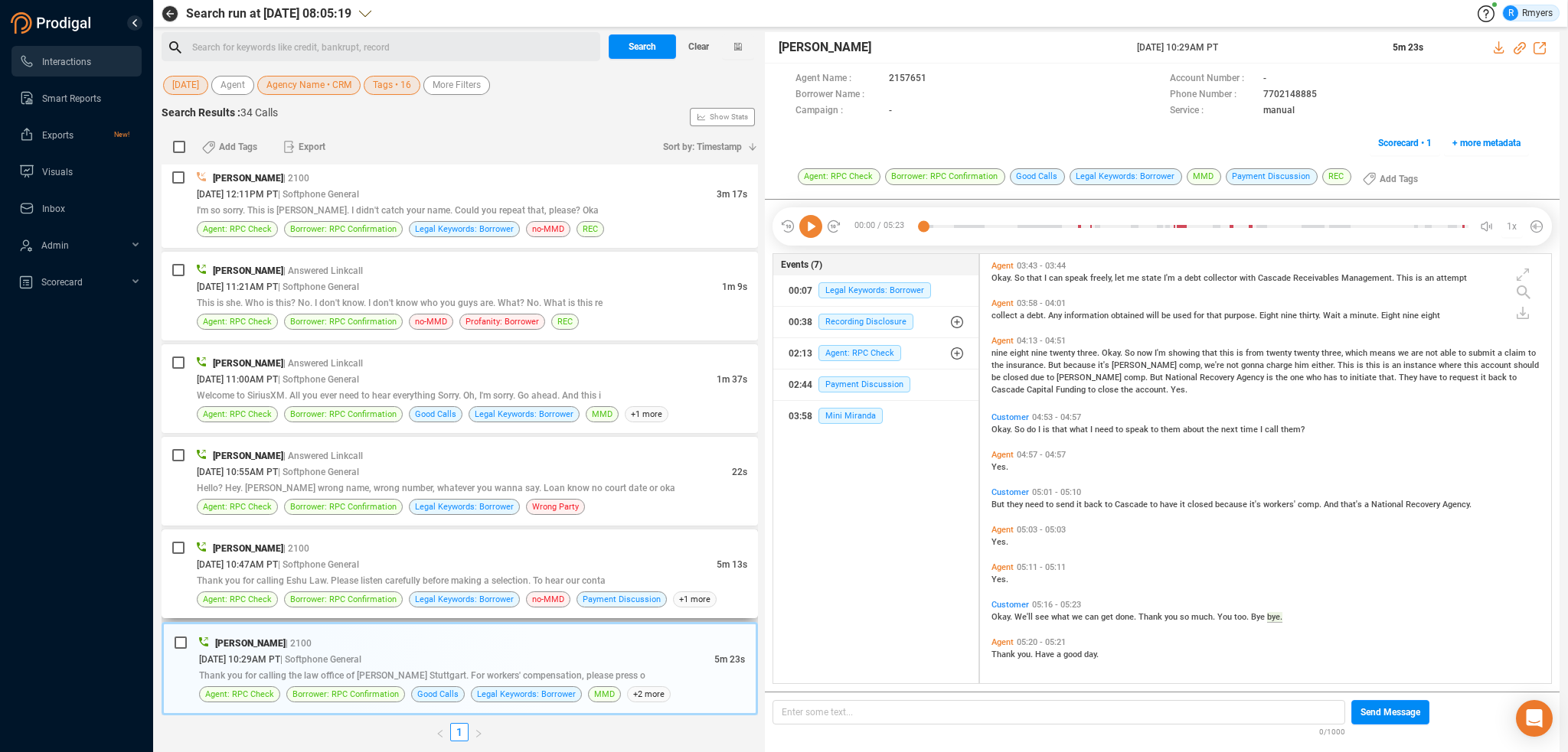
click at [326, 560] on span "| Softphone General" at bounding box center [318, 565] width 81 height 10
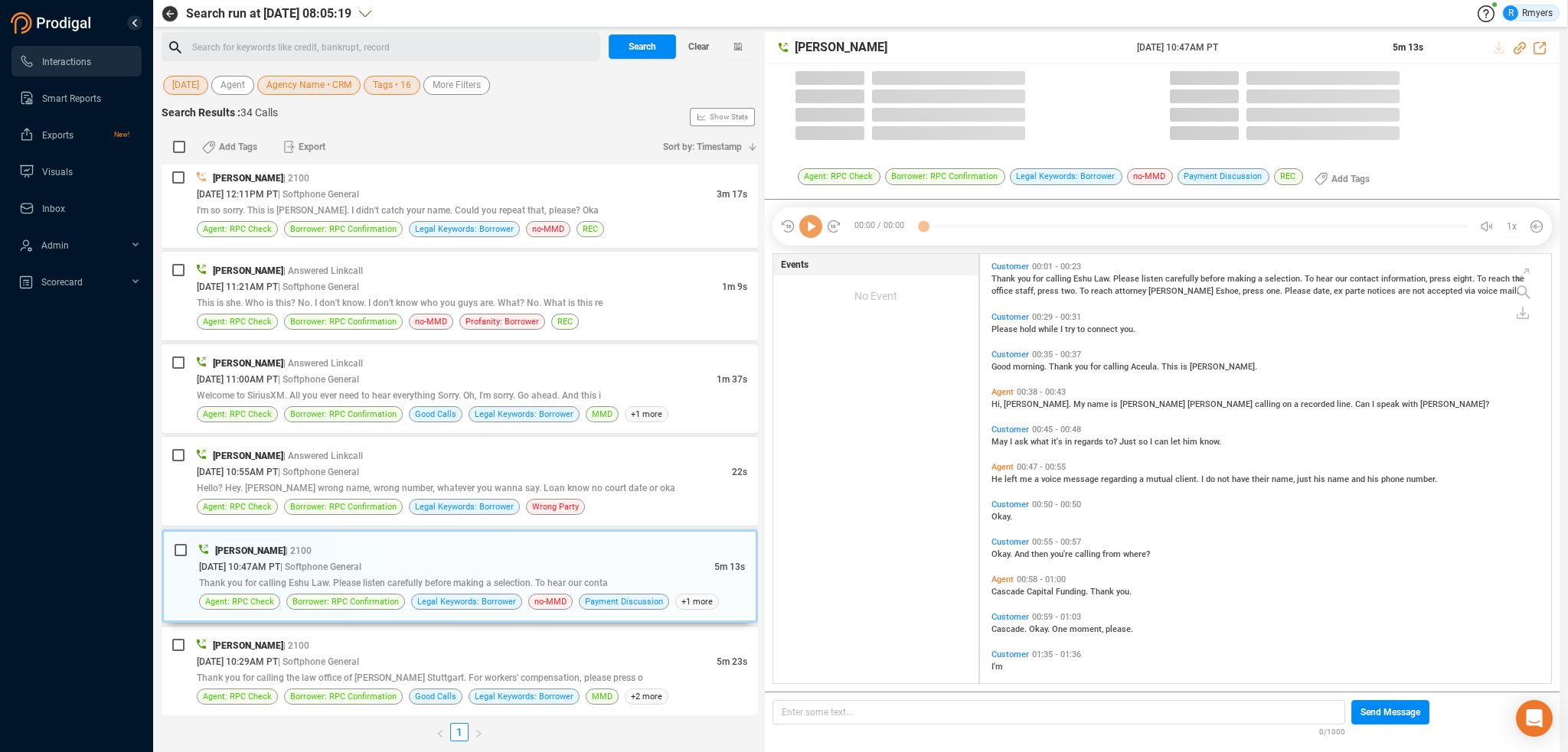
scroll to position [426, 564]
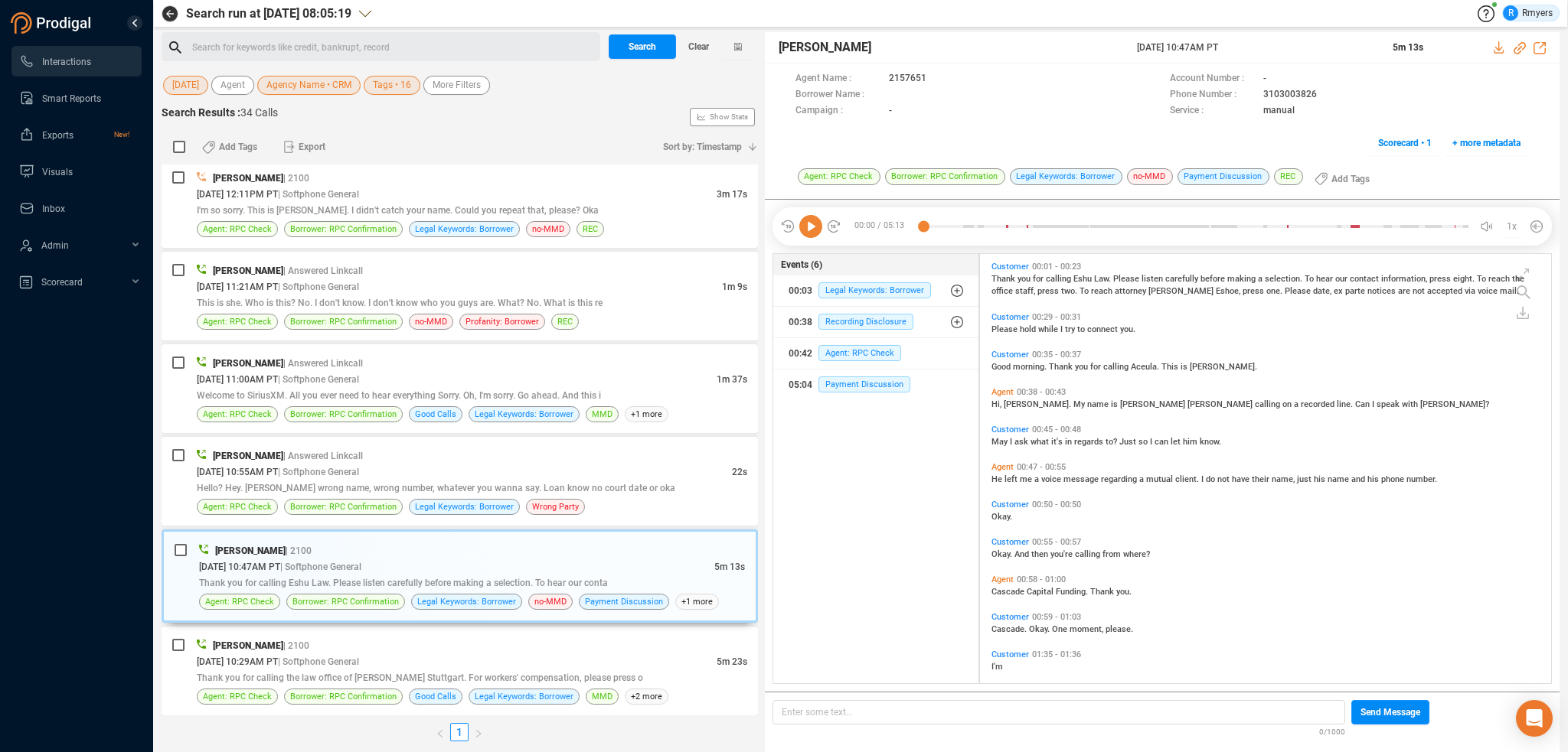
click at [815, 233] on icon at bounding box center [811, 226] width 23 height 23
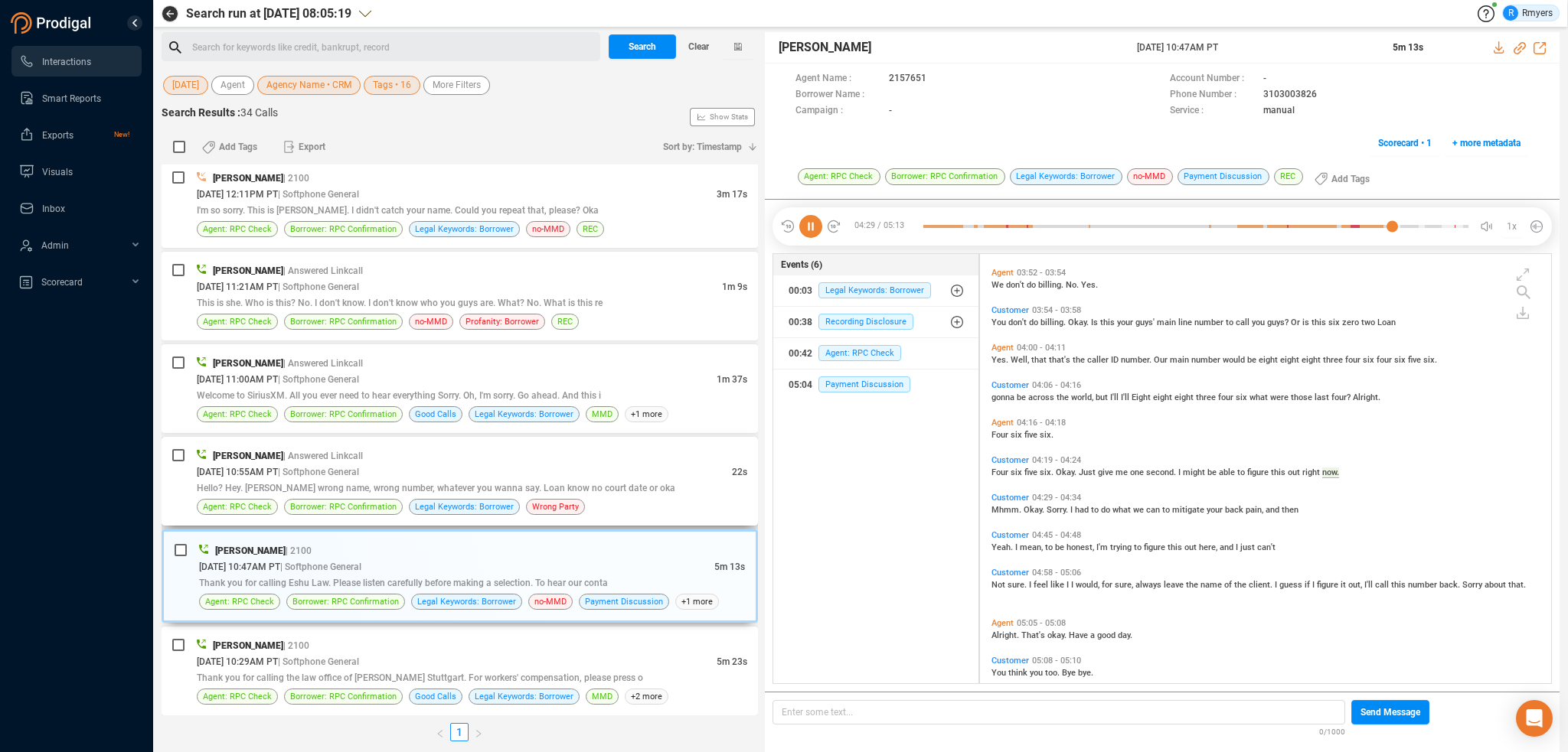
scroll to position [777, 0]
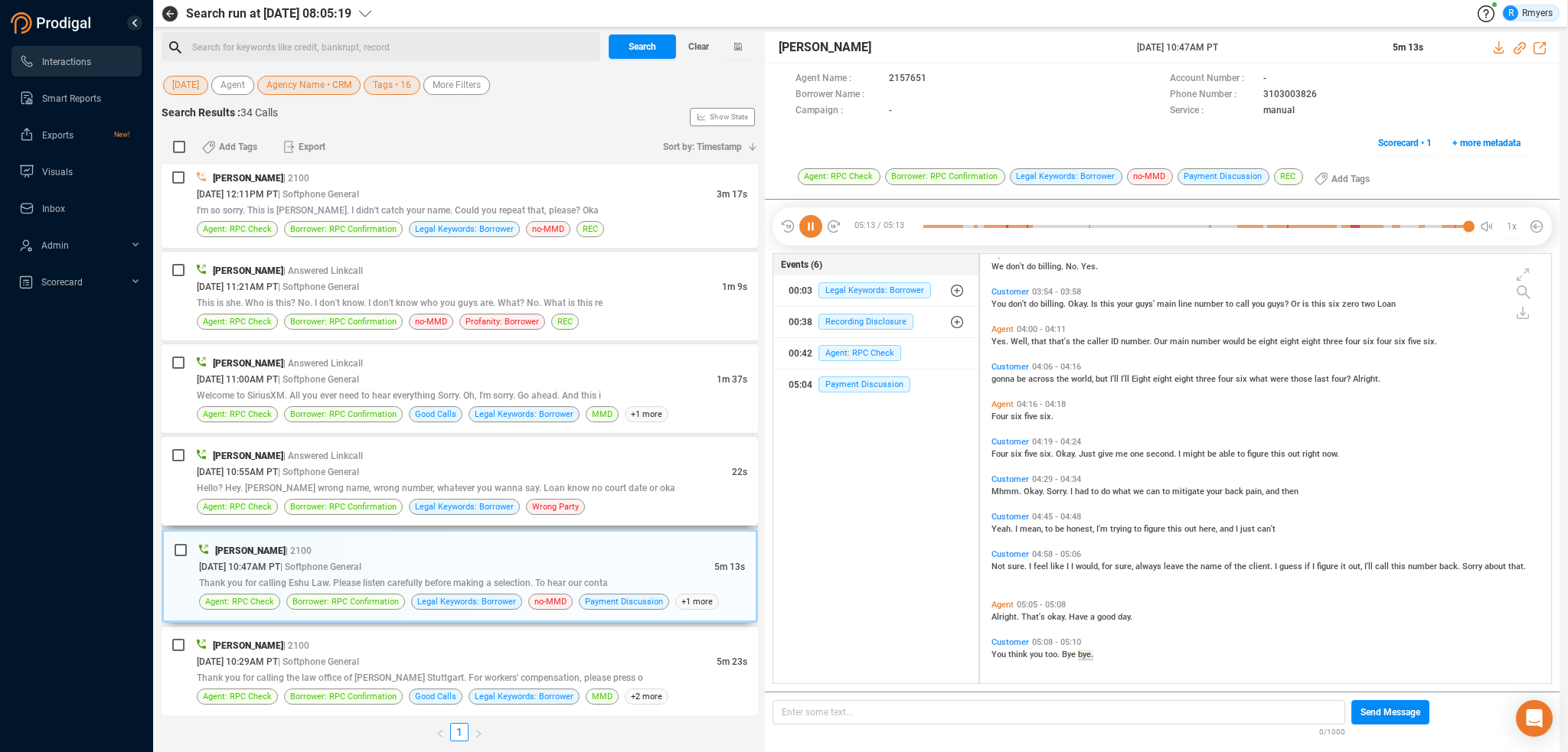
click at [422, 448] on div "Elizabeth Napoles | Answered Linkcall" at bounding box center [471, 456] width 550 height 16
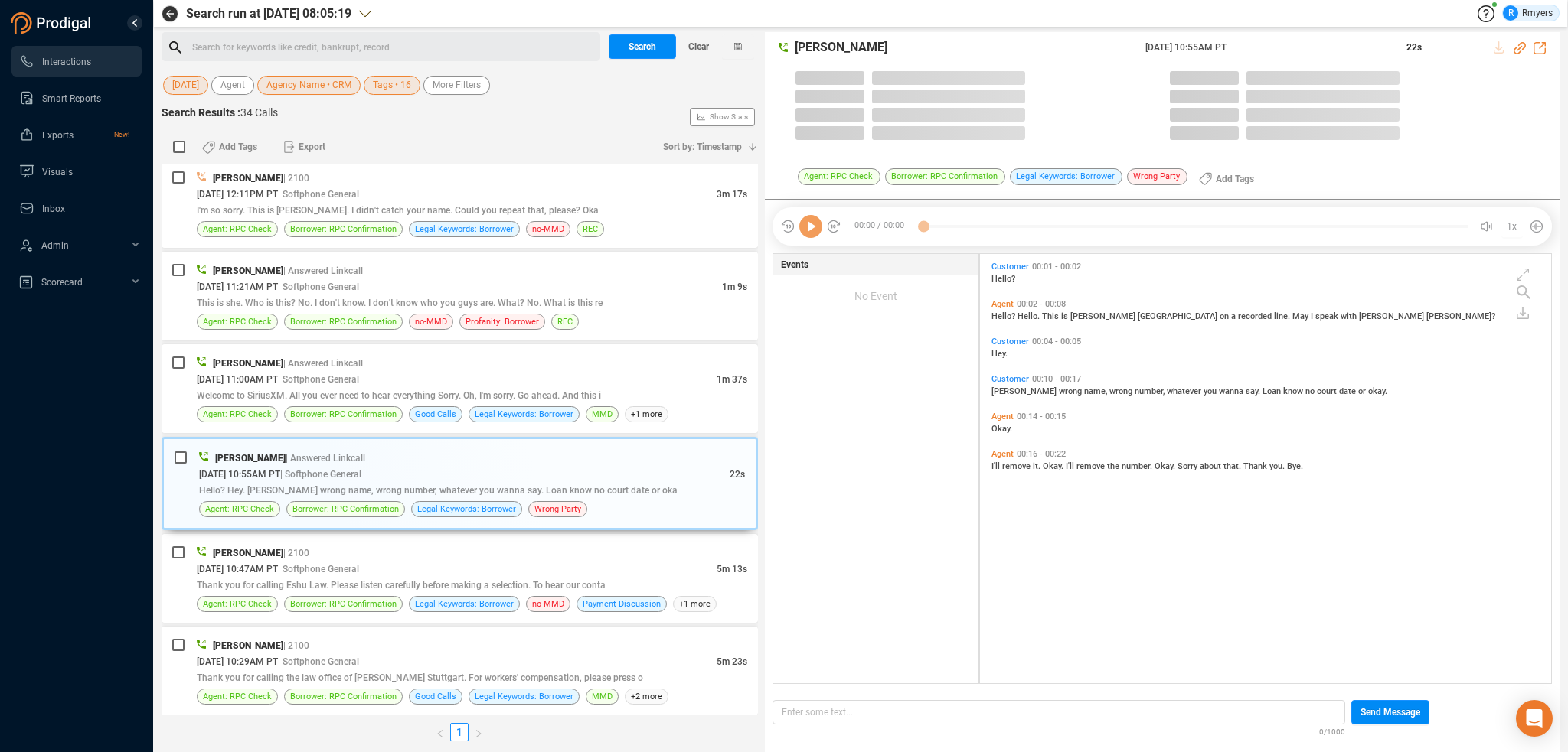
scroll to position [426, 564]
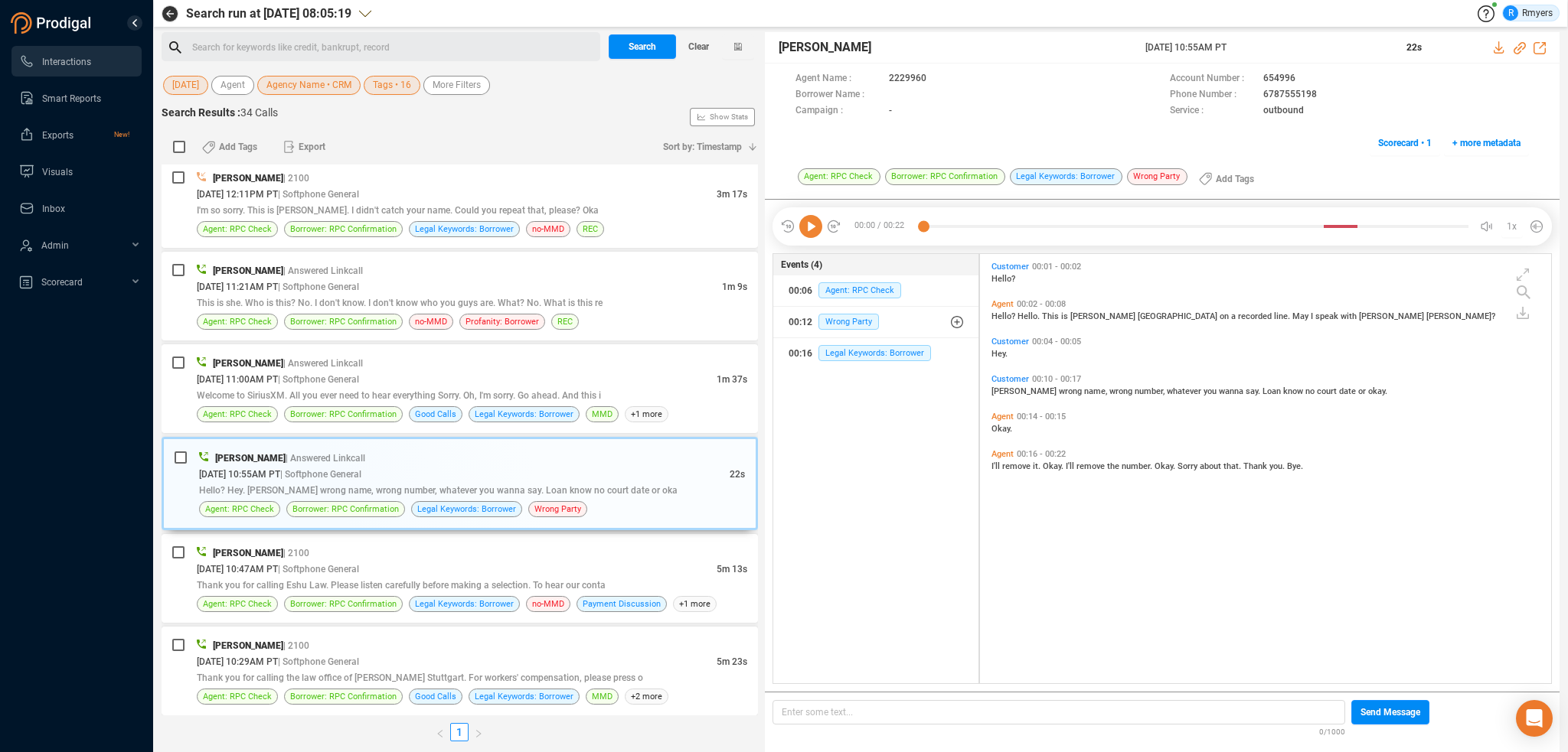
click at [810, 228] on icon at bounding box center [811, 226] width 23 height 23
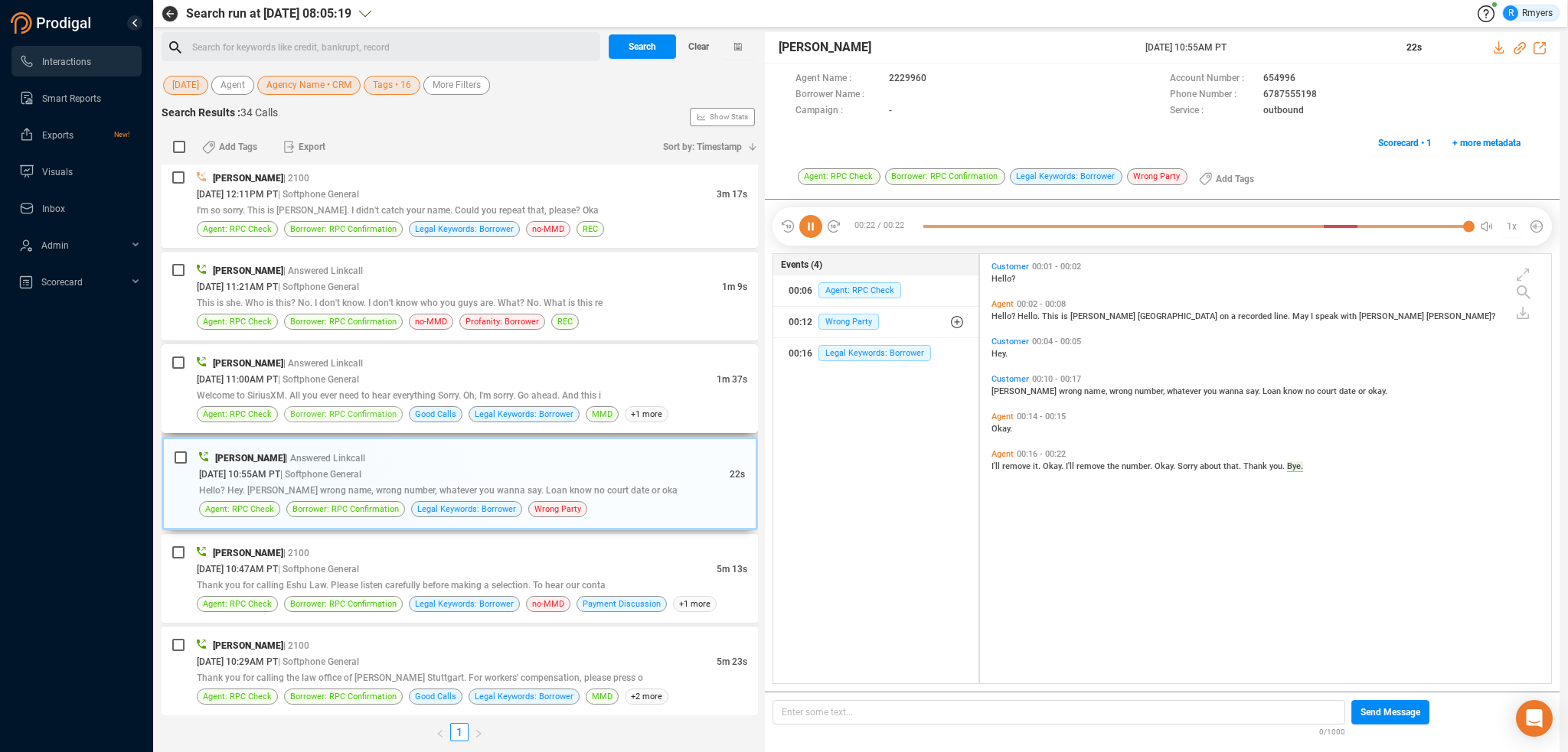
click at [365, 407] on span "Borrower: RPC Confirmation" at bounding box center [344, 414] width 106 height 15
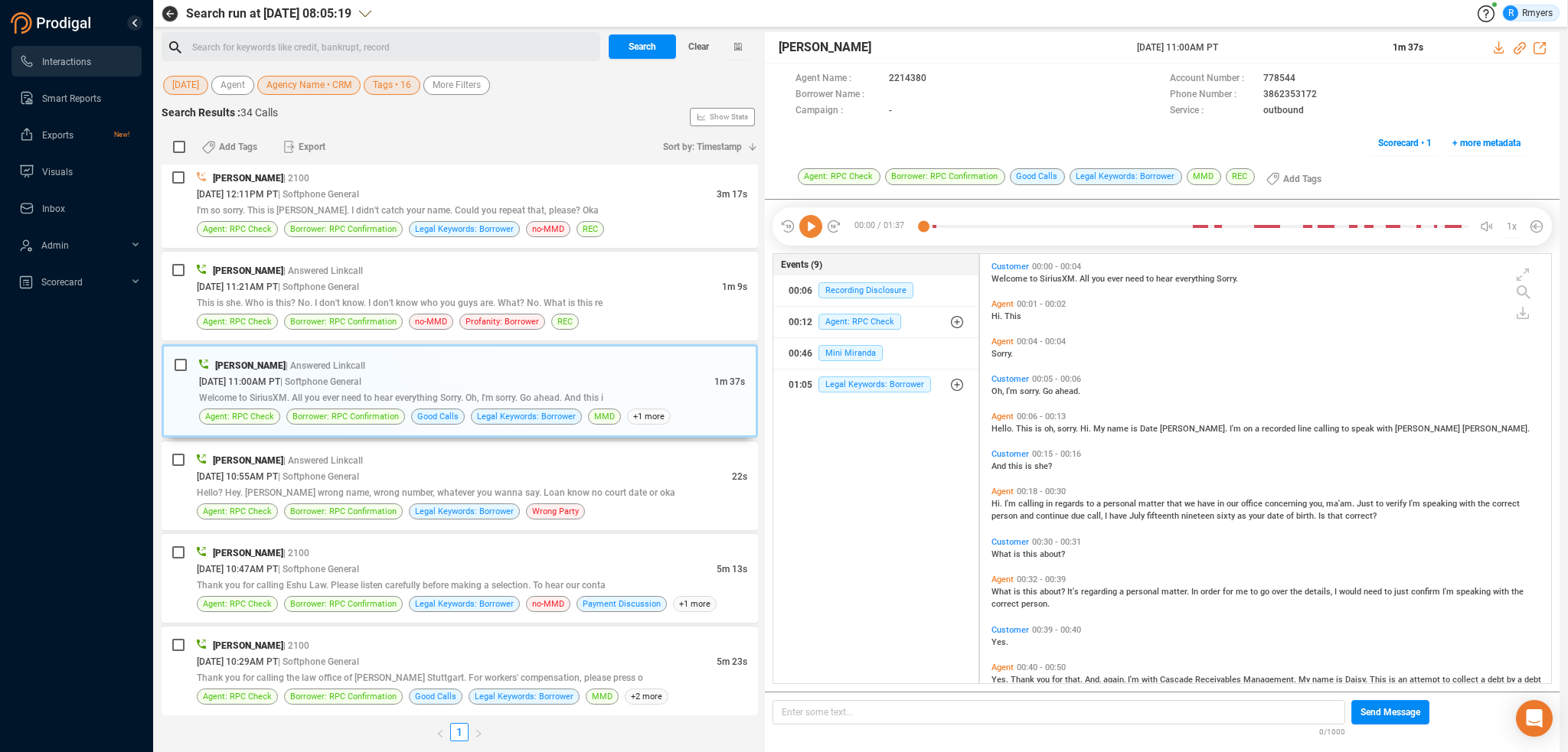
click at [809, 232] on icon at bounding box center [811, 226] width 23 height 23
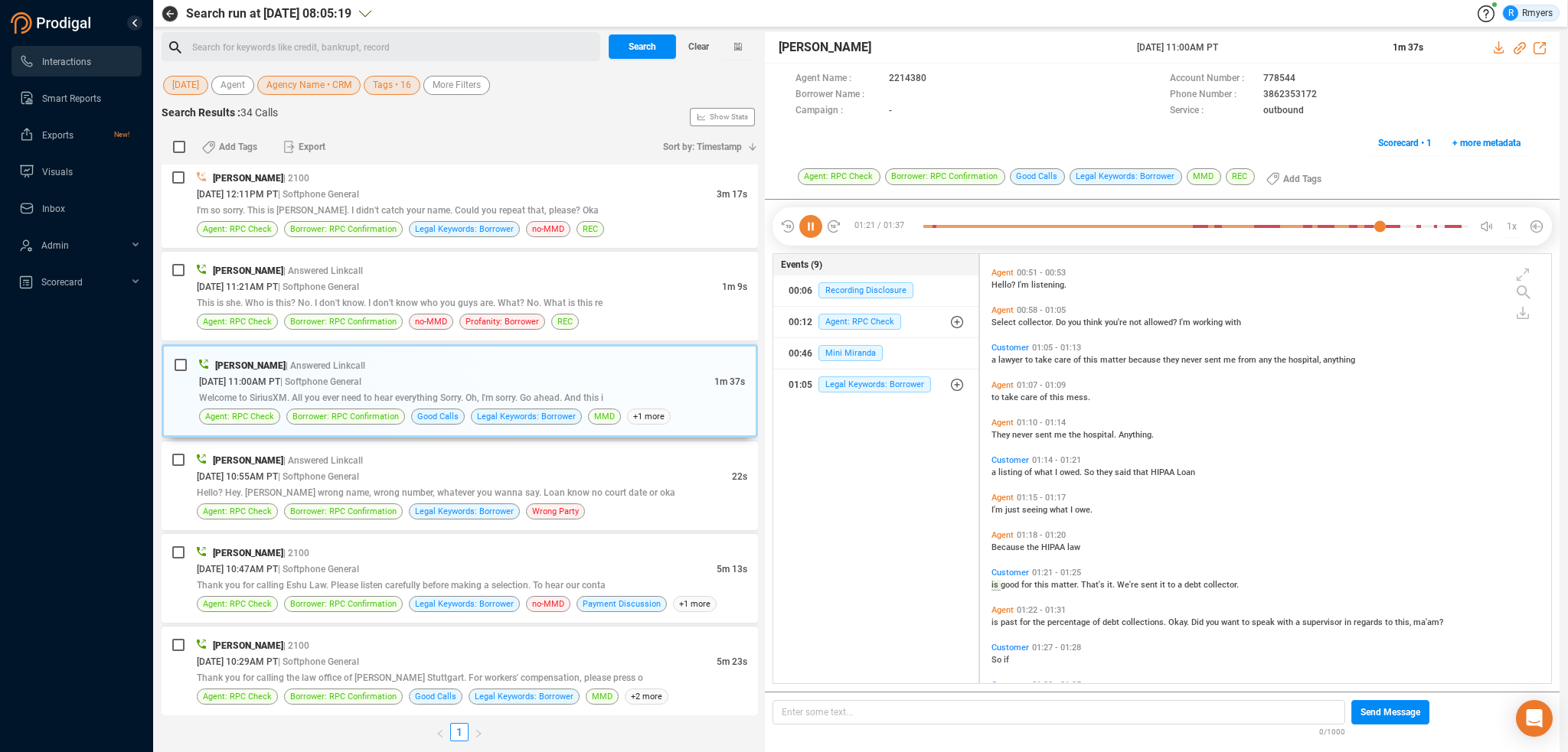
scroll to position [576, 0]
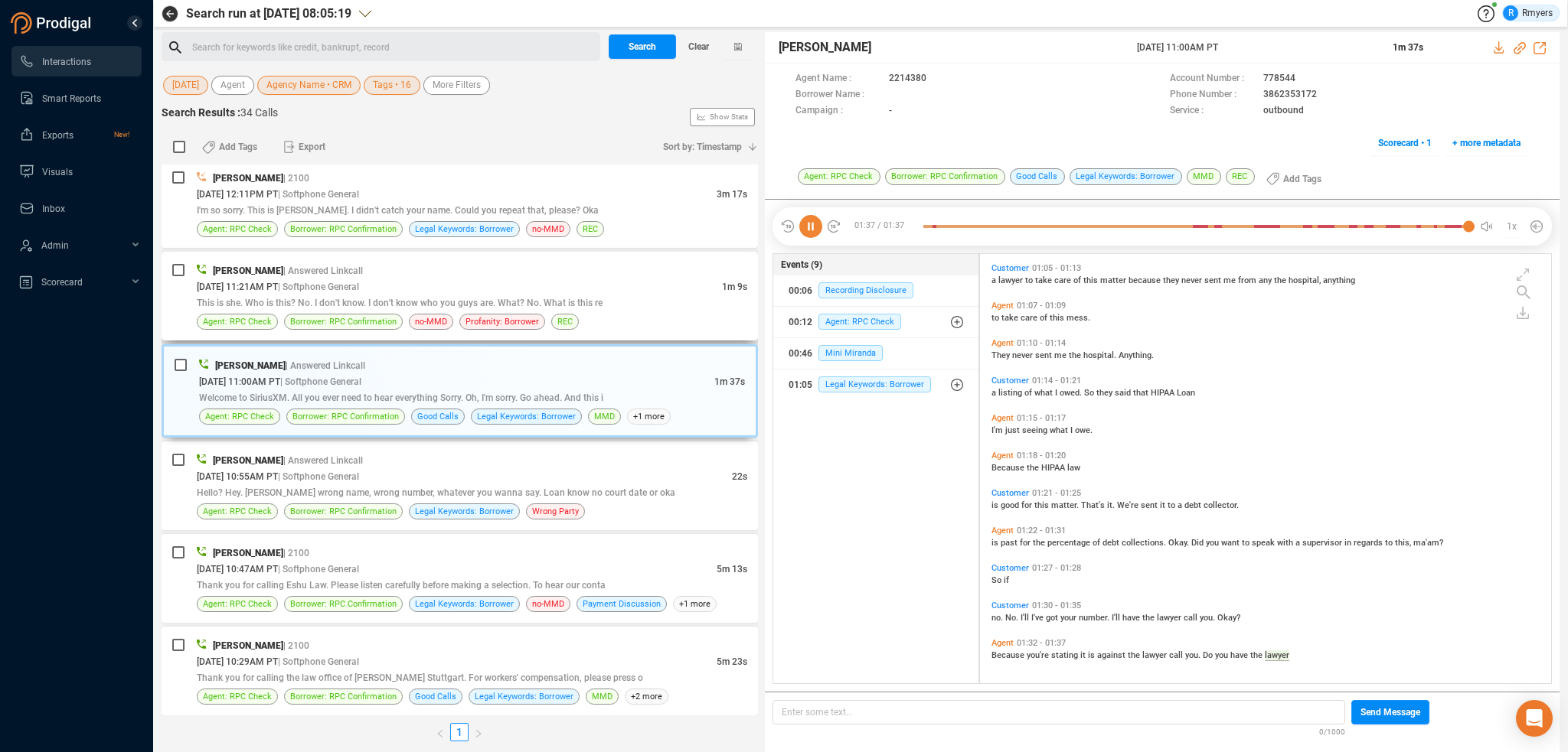
drag, startPoint x: 294, startPoint y: 309, endPoint x: 310, endPoint y: 301, distance: 17.9
click at [297, 309] on div "Elizabeth Napoles | Answered Linkcall 09/23/2025 @ 11:21AM PT | Softphone Gener…" at bounding box center [471, 296] width 550 height 67
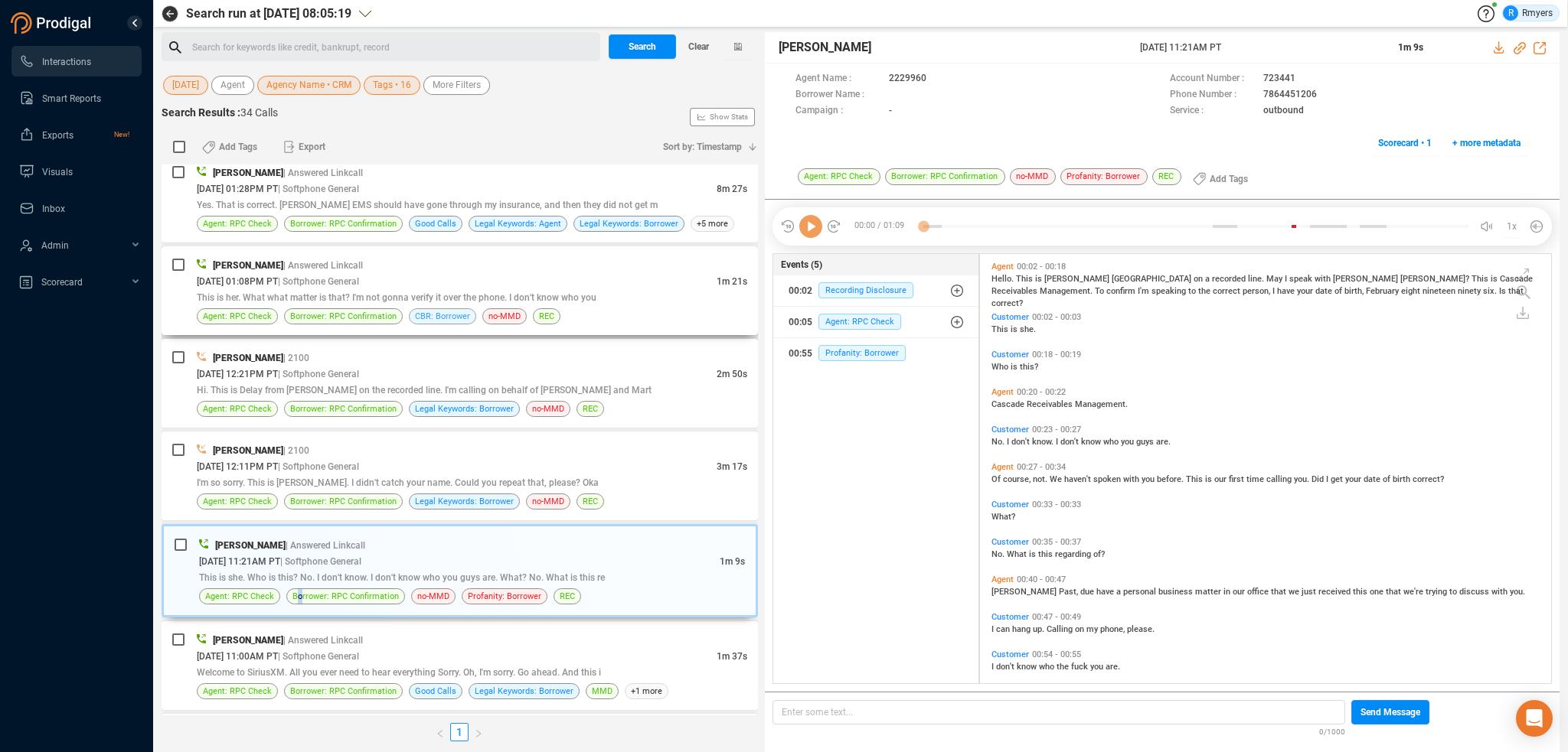
scroll to position [903, 0]
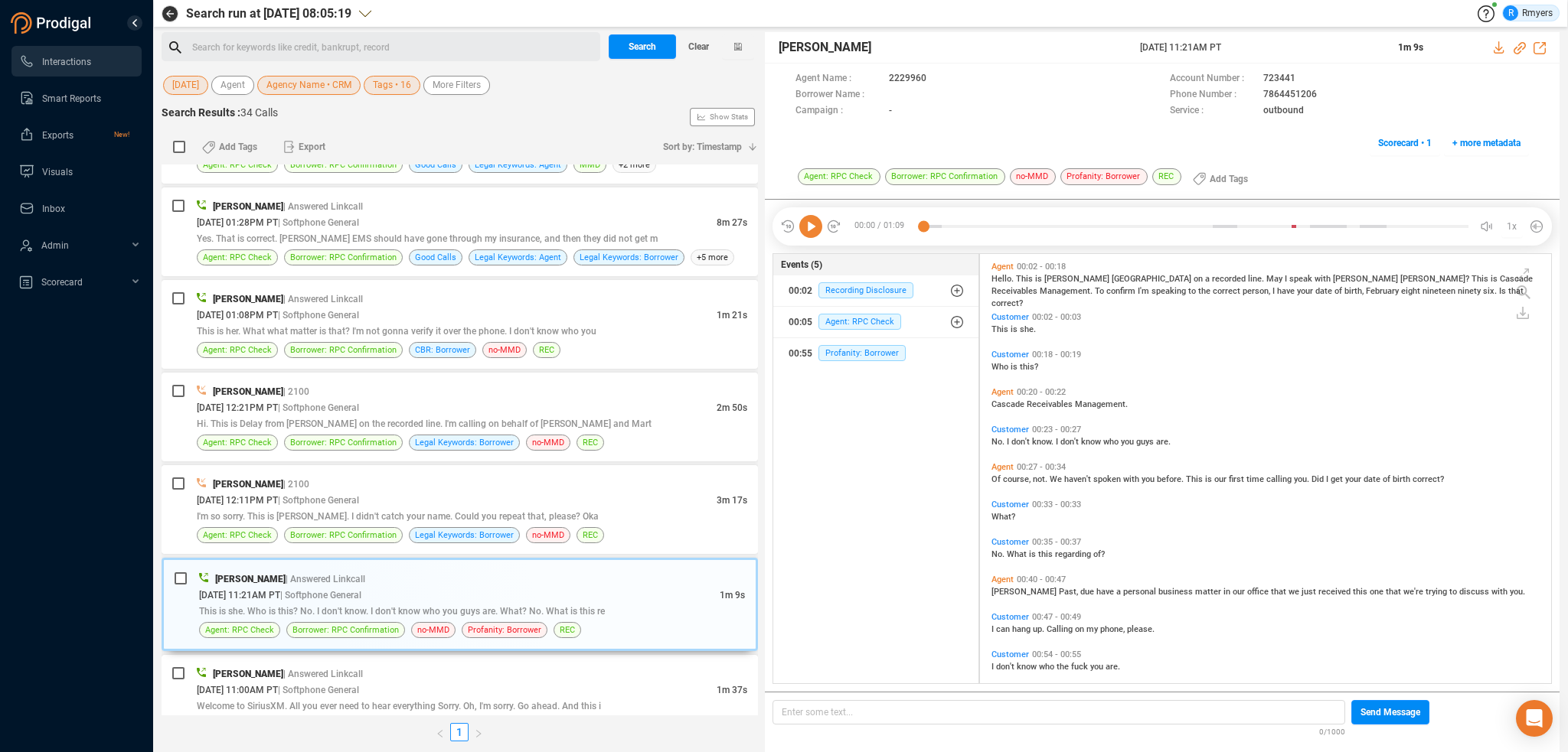
click at [815, 219] on icon at bounding box center [811, 226] width 23 height 23
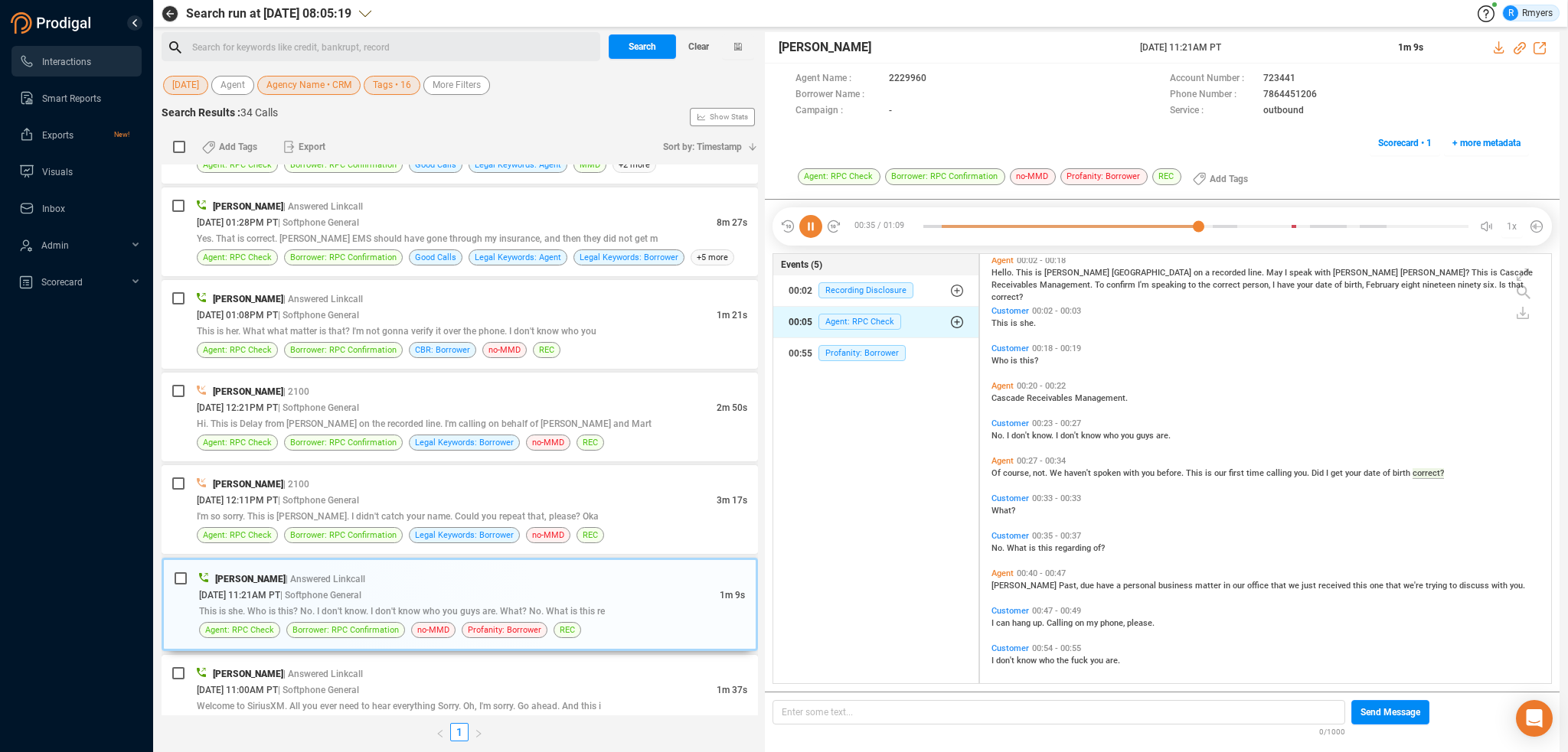
scroll to position [49, 0]
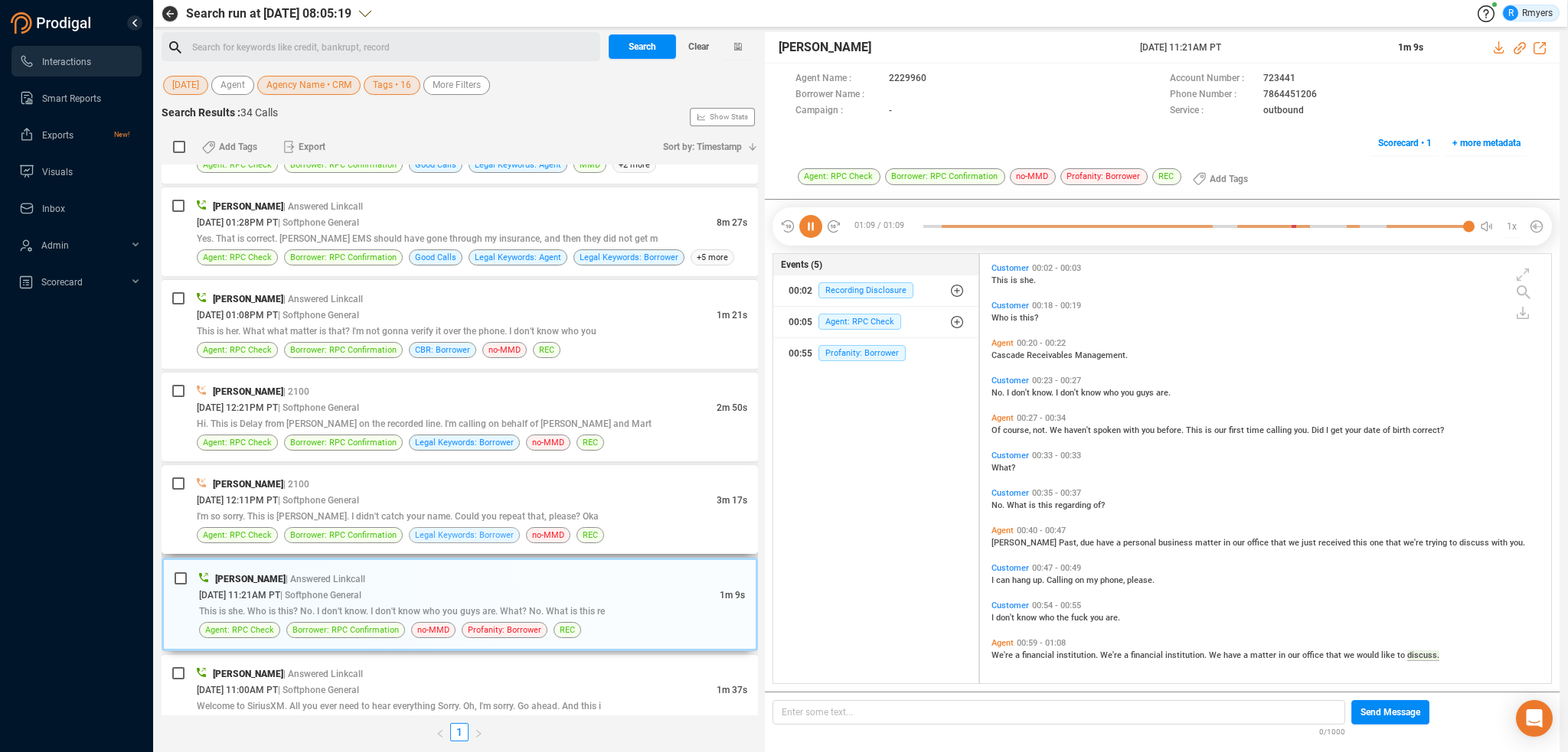
click at [427, 528] on span "Legal Keywords: Borrower" at bounding box center [464, 535] width 99 height 15
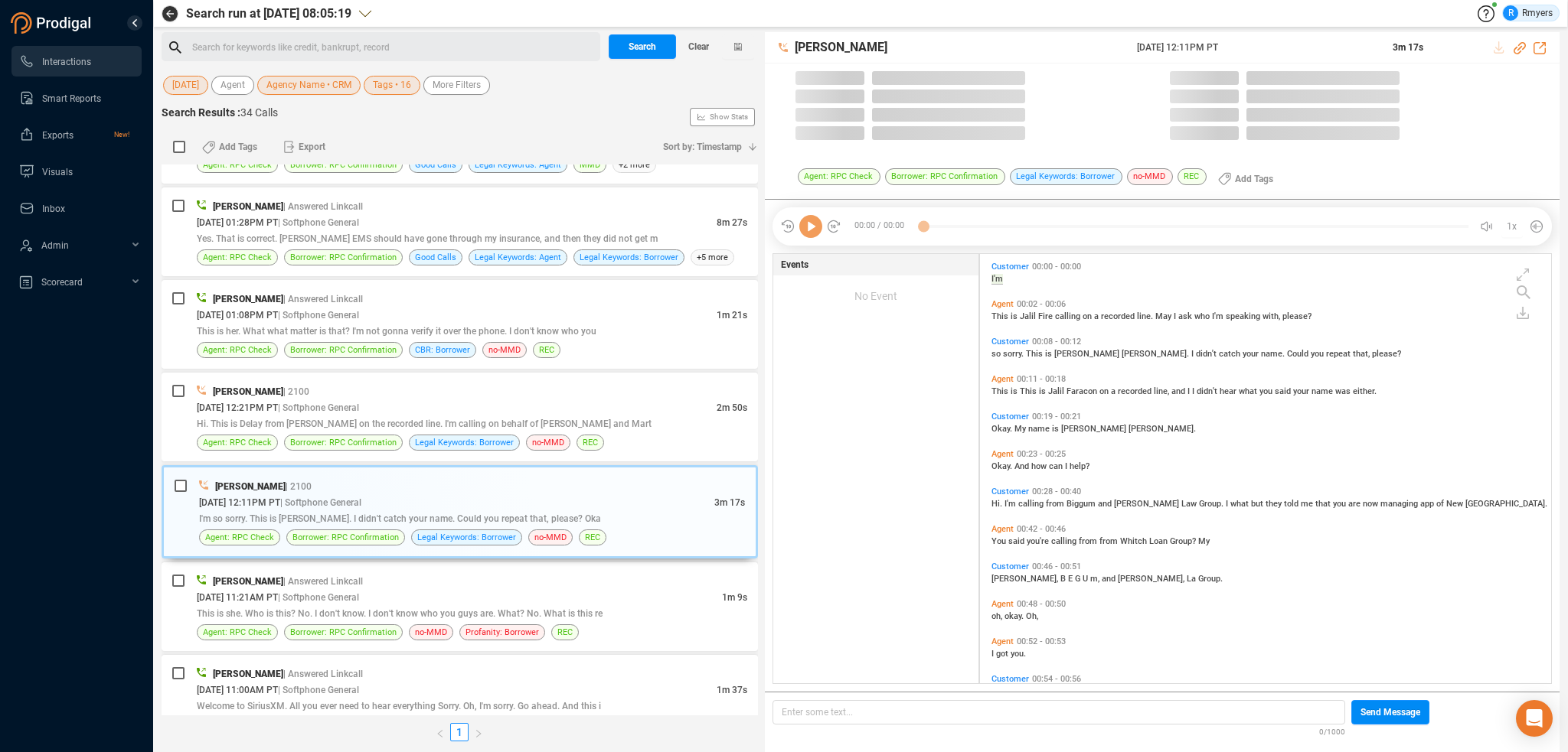
scroll to position [426, 564]
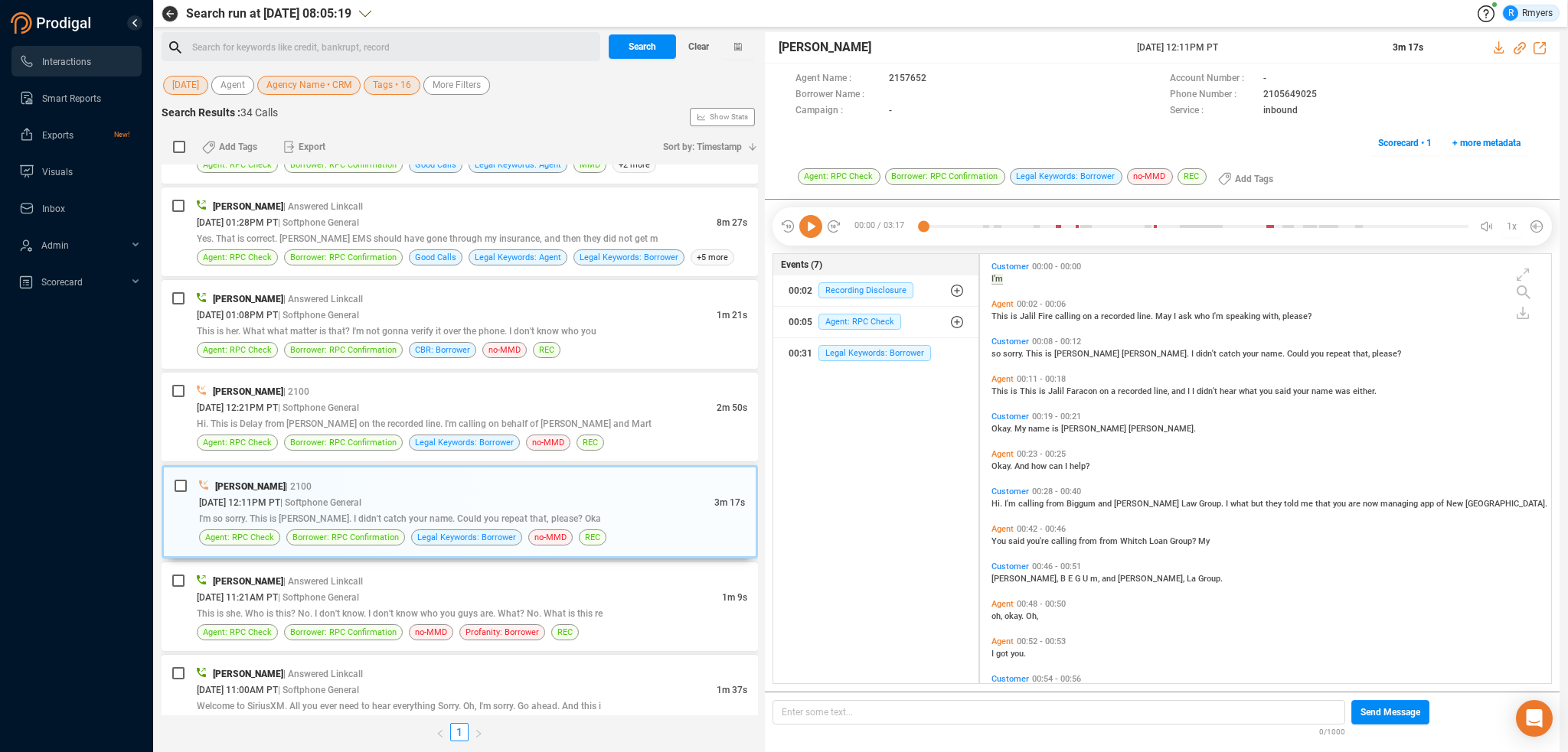
click at [811, 229] on icon at bounding box center [811, 226] width 23 height 23
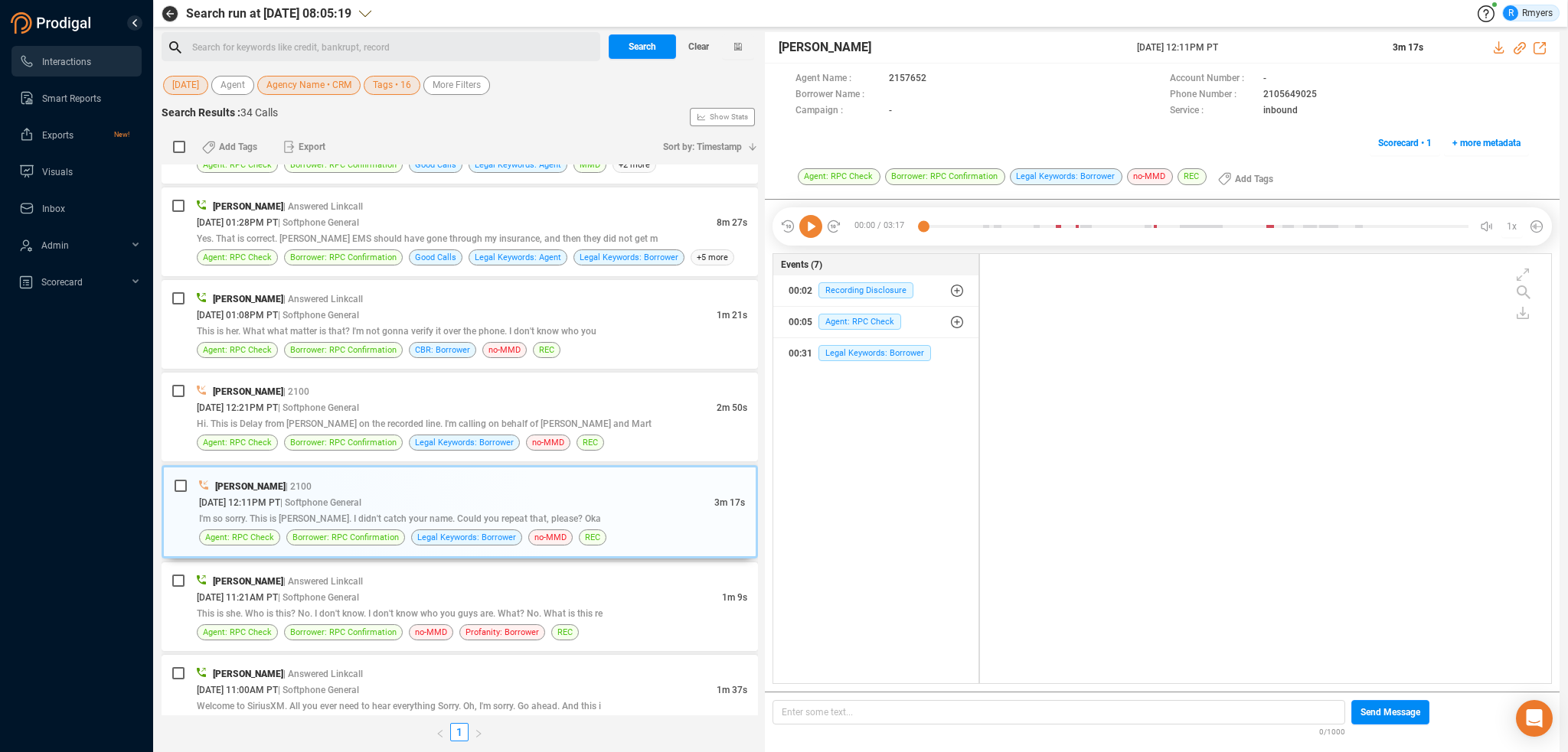
scroll to position [0, 0]
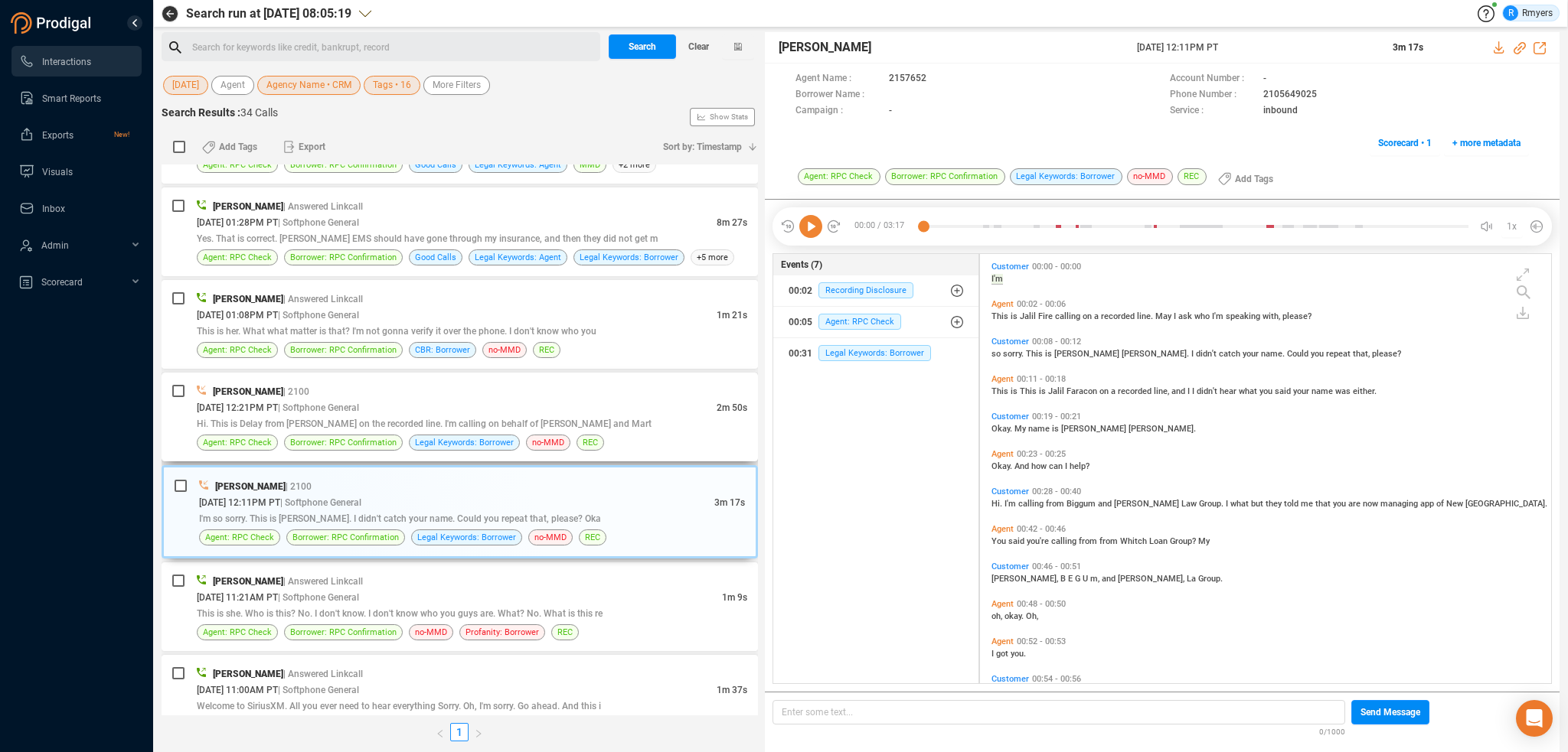
click at [387, 385] on div "Jalil Farrakhan | 2100" at bounding box center [471, 391] width 550 height 16
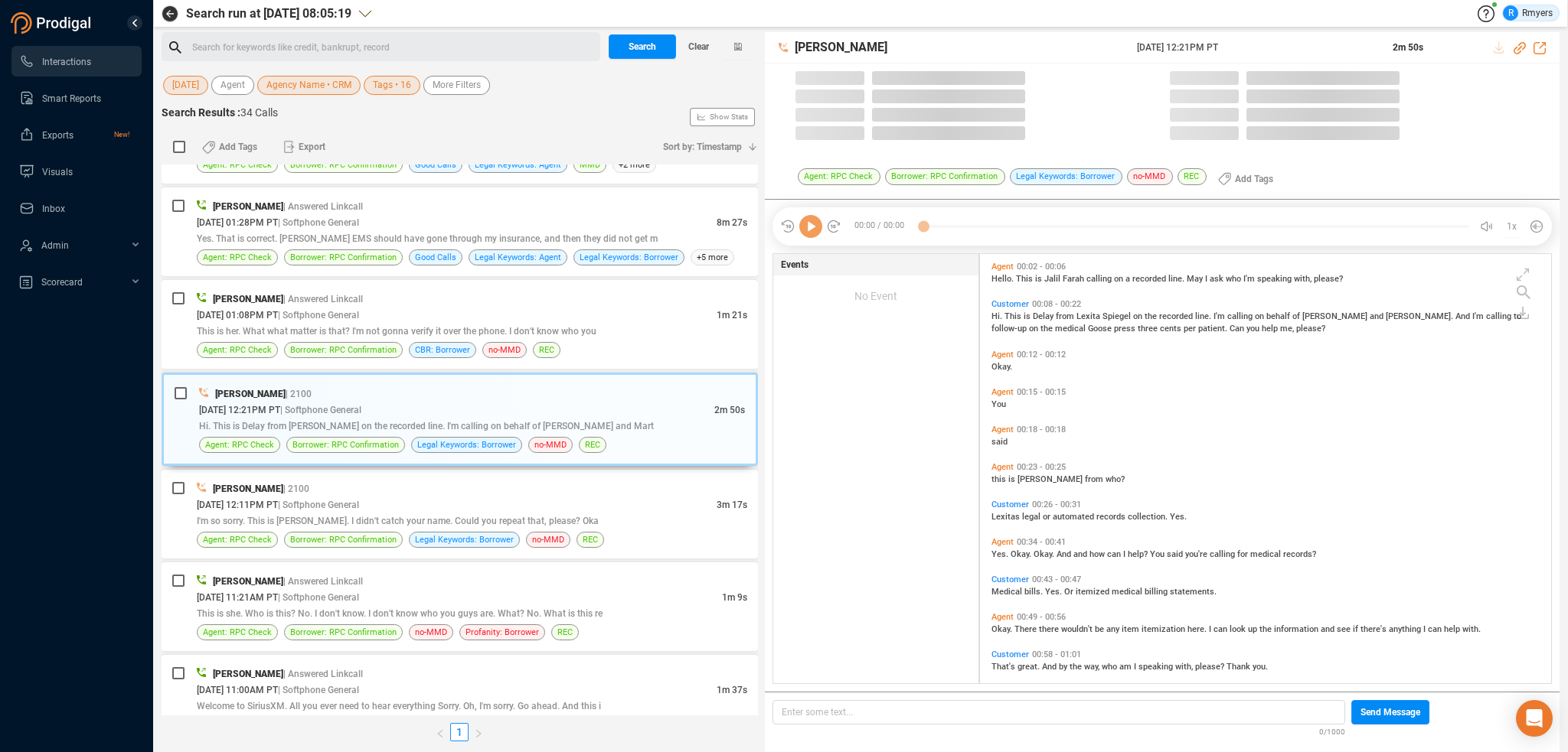
scroll to position [426, 564]
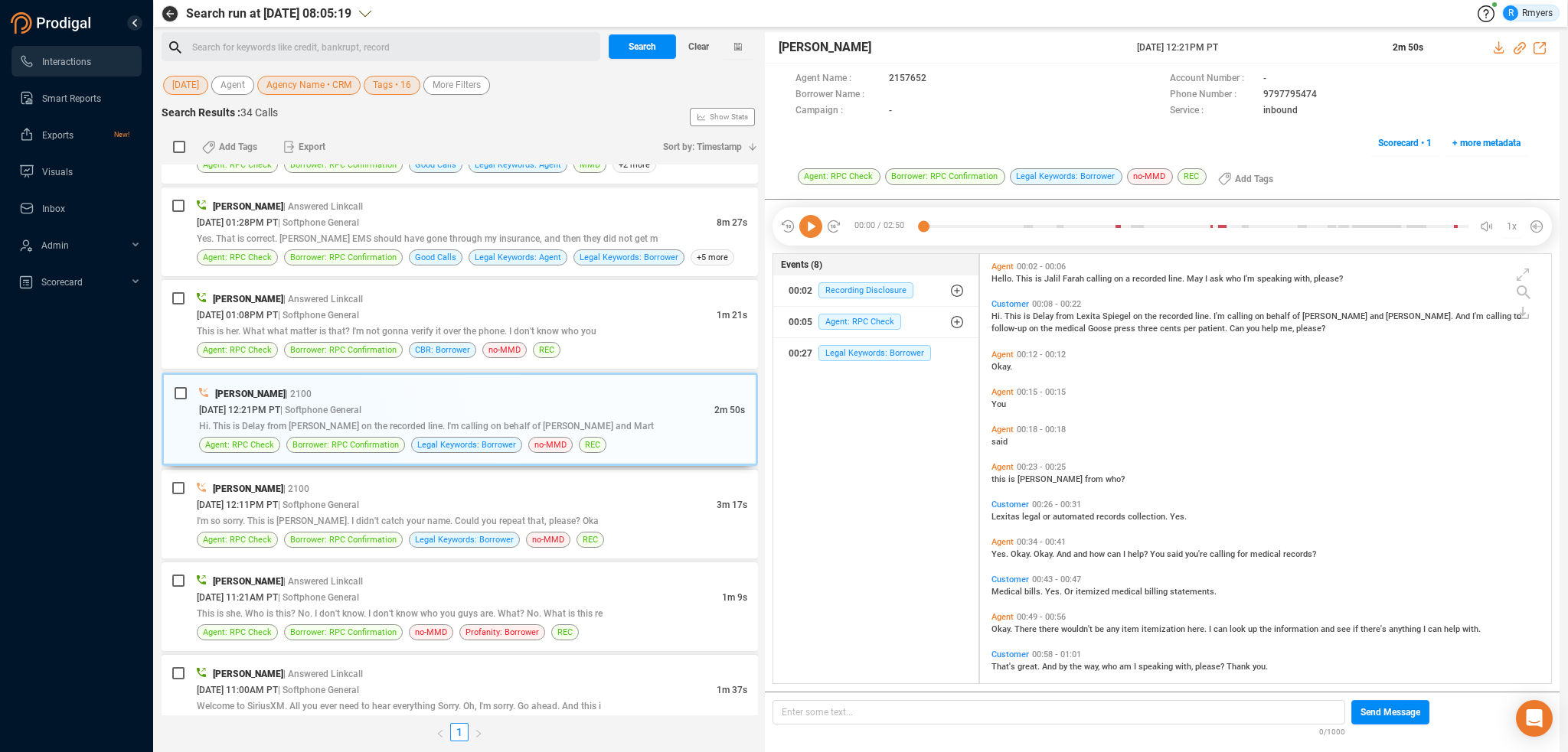
click at [820, 232] on icon at bounding box center [811, 226] width 23 height 23
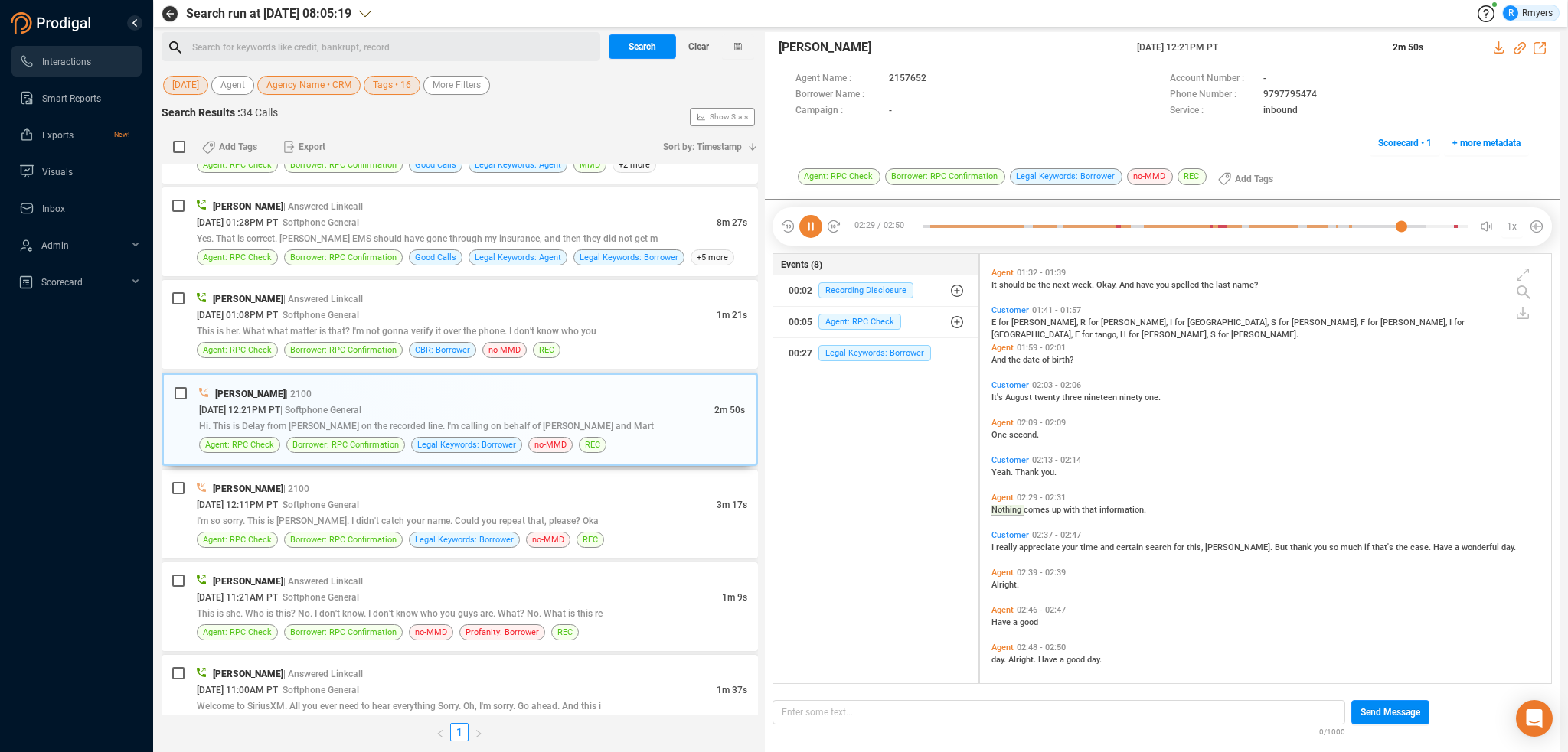
scroll to position [725, 0]
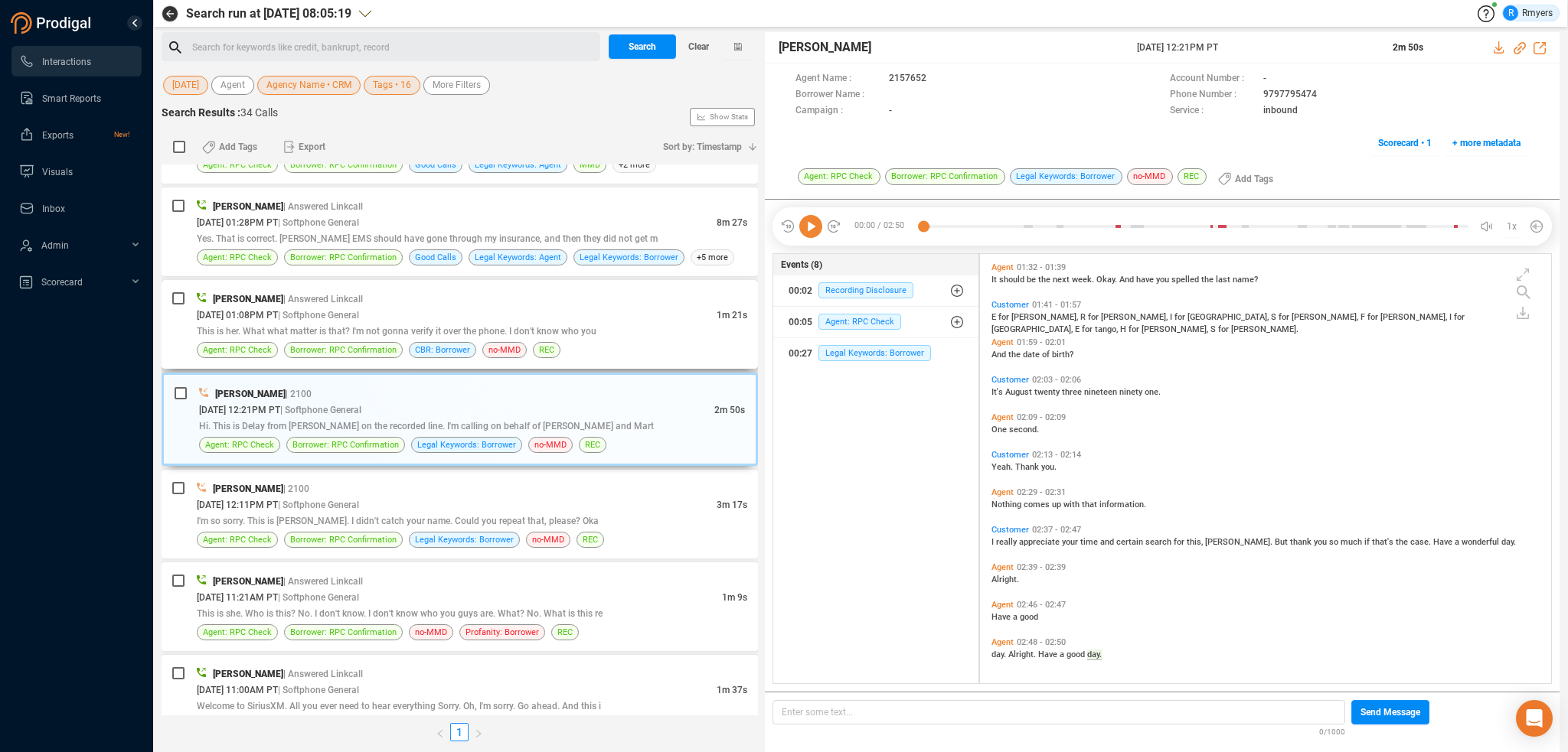
click at [496, 330] on span "This is her. What what matter is that? I'm not gonna verify it over the phone. …" at bounding box center [397, 331] width 400 height 10
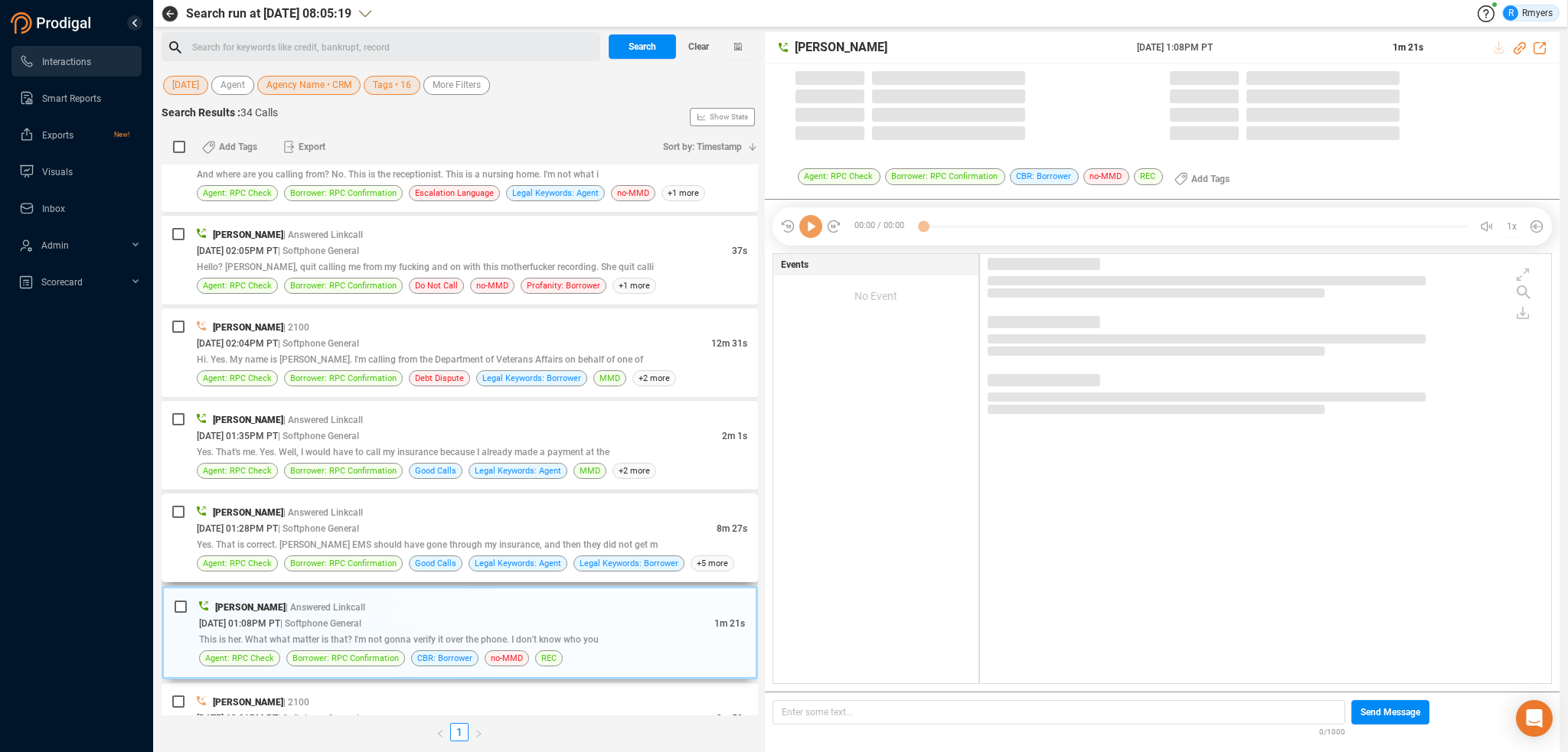
scroll to position [521, 0]
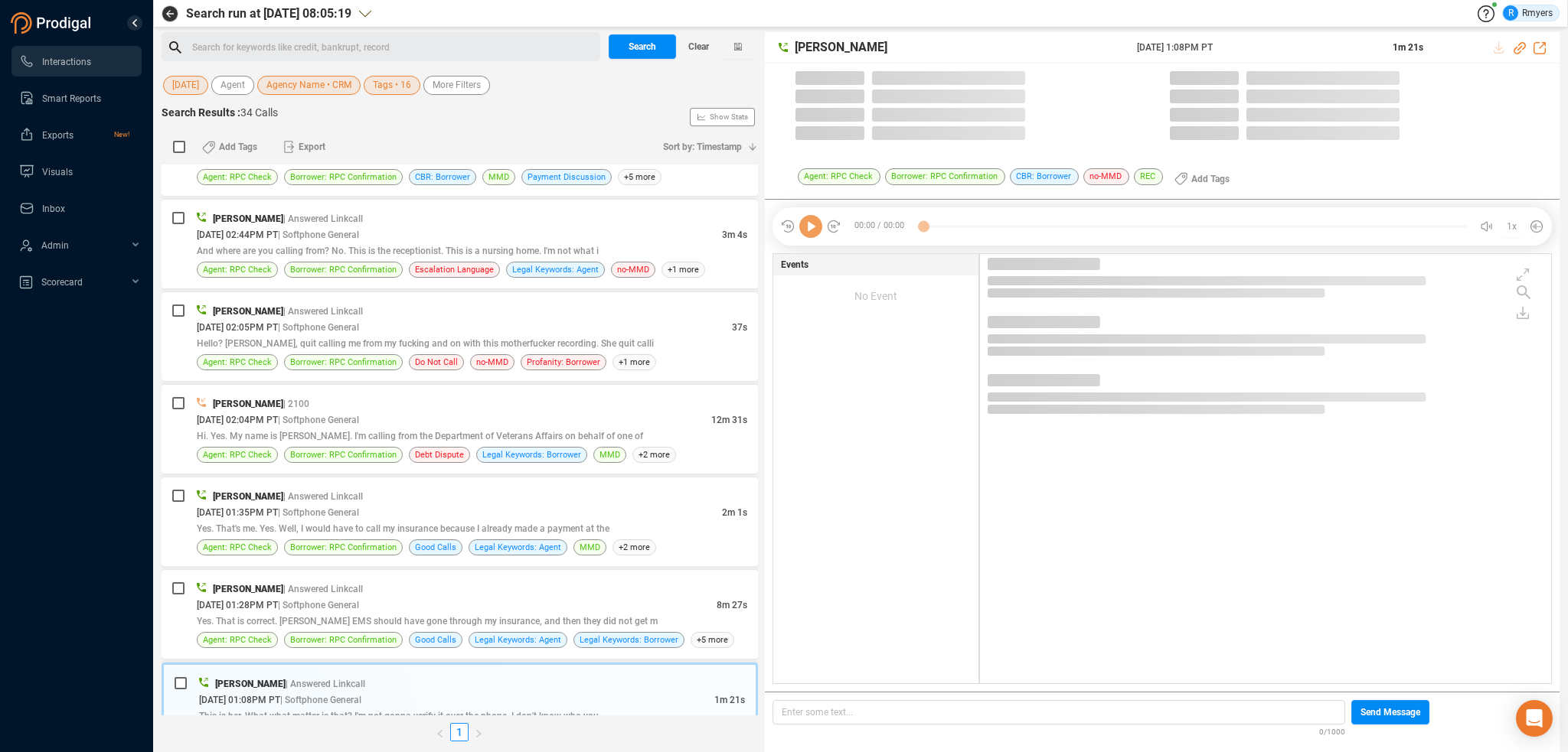
click at [817, 238] on div "00:00 / 00:00 1x" at bounding box center [1162, 227] width 779 height 38
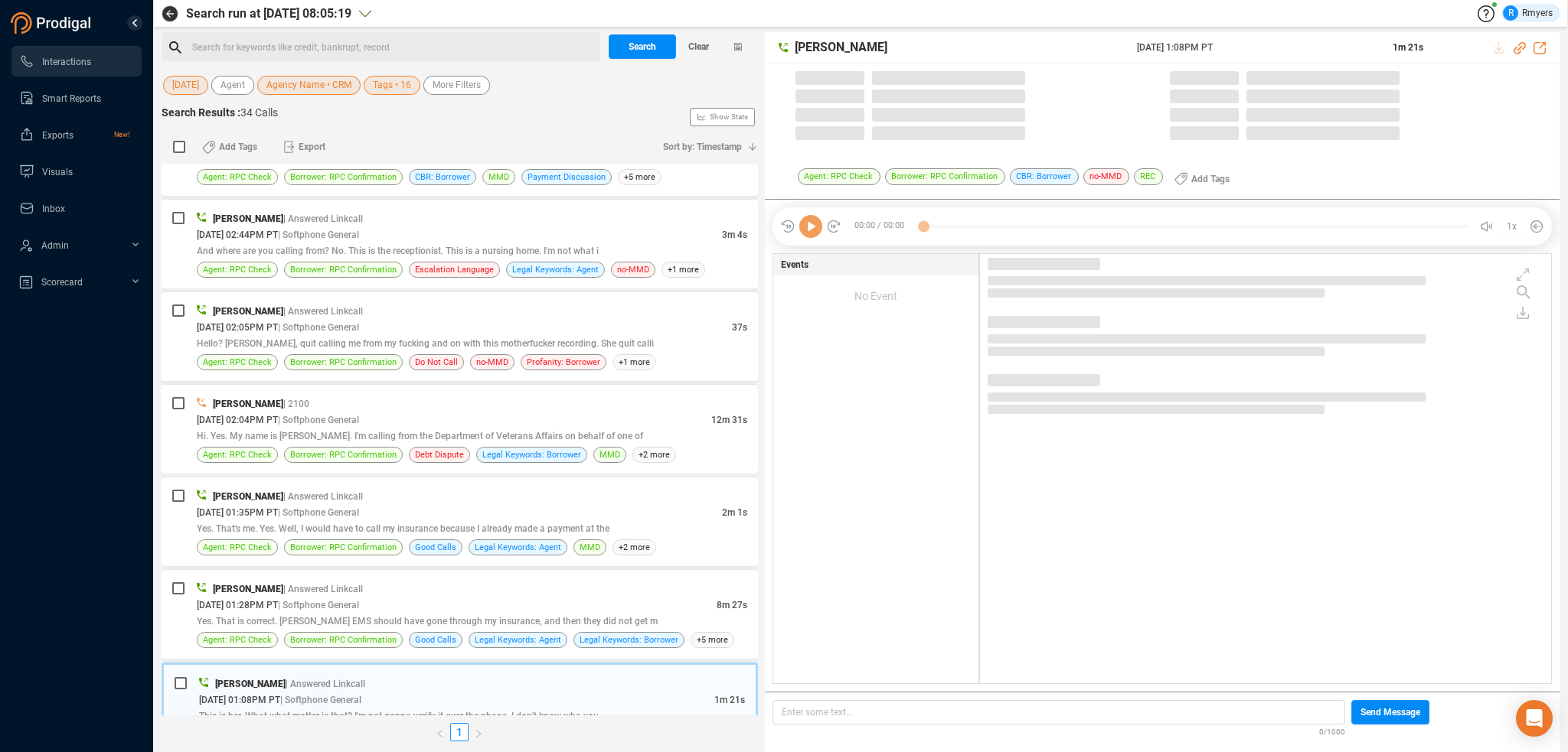
click at [812, 236] on icon at bounding box center [811, 226] width 23 height 23
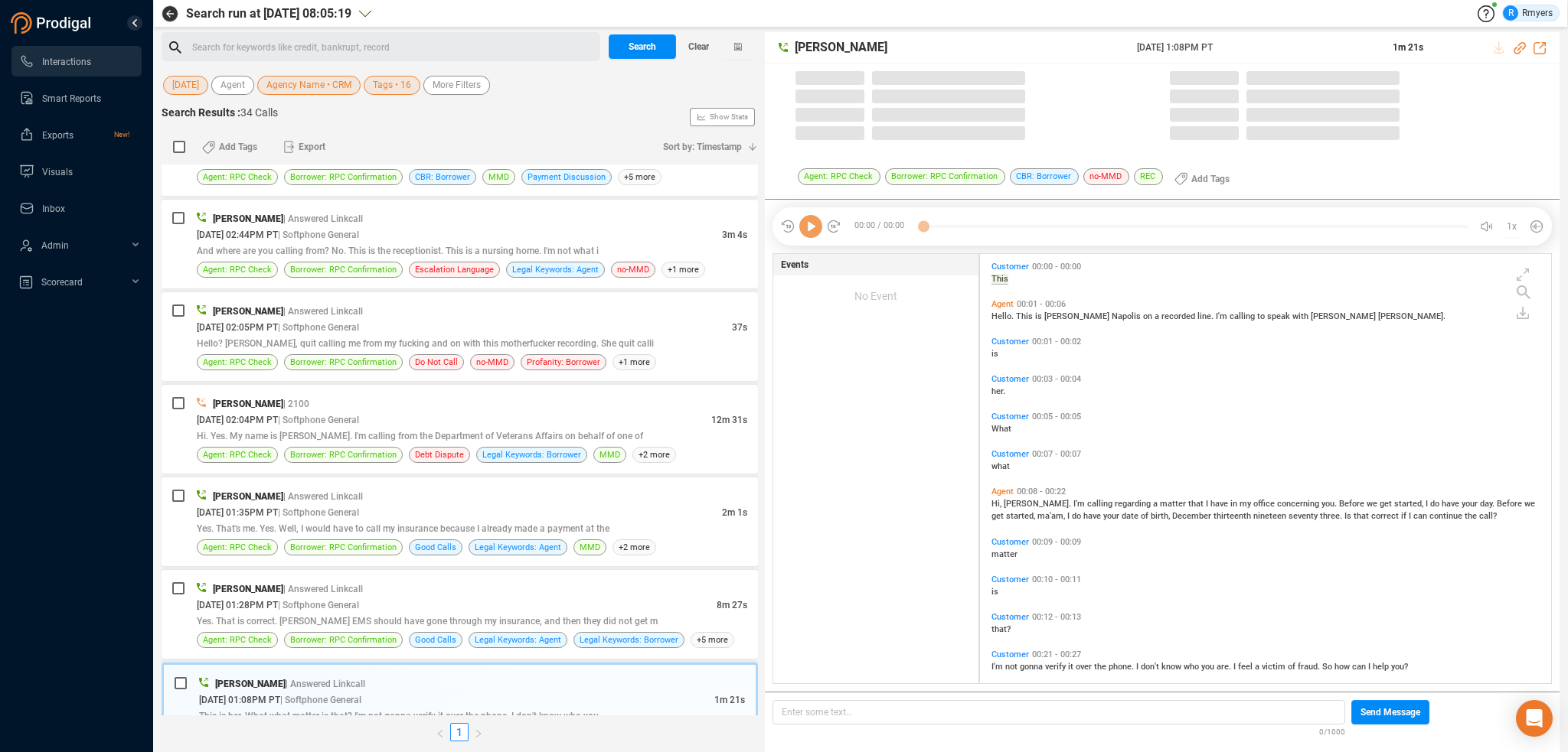
scroll to position [426, 564]
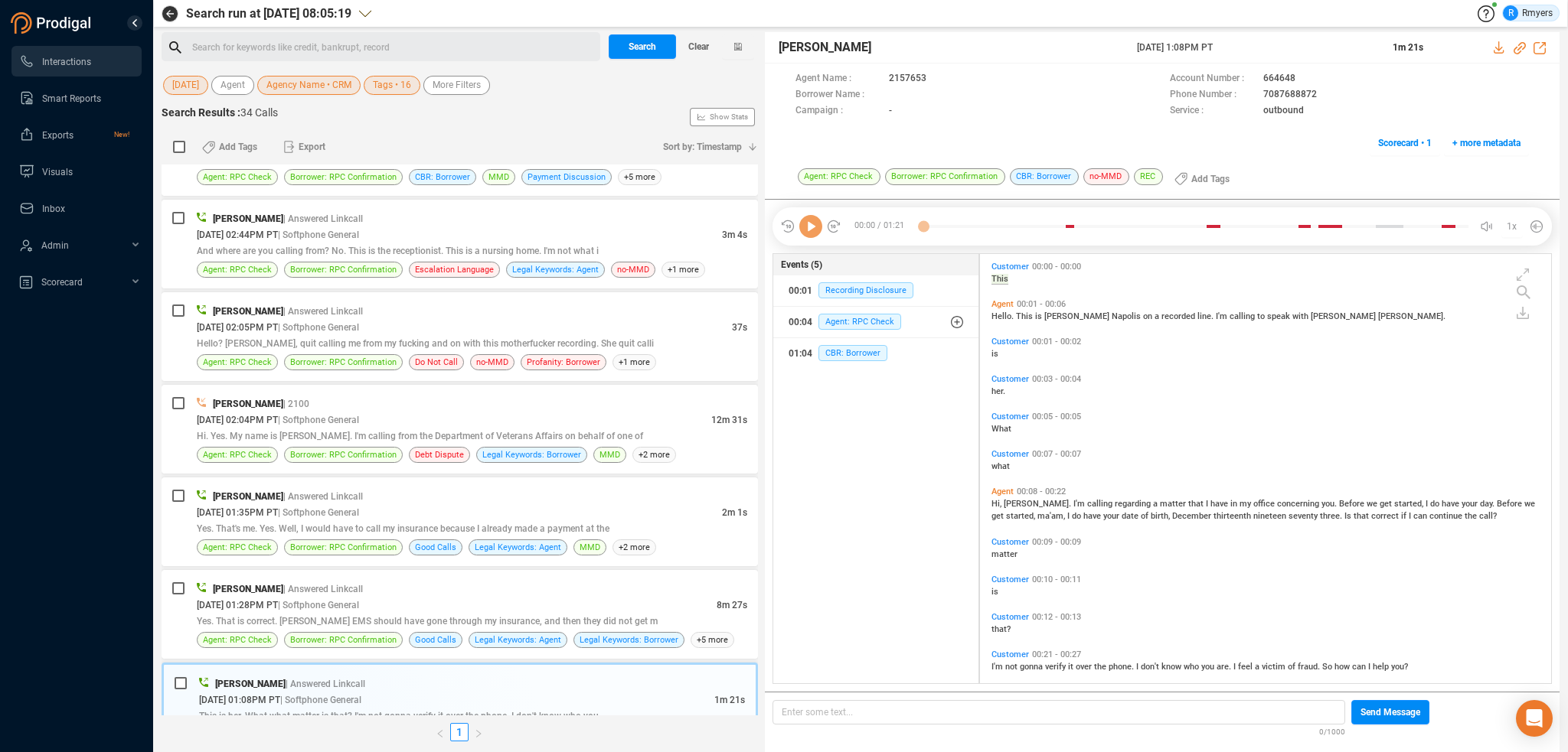
click at [812, 236] on icon at bounding box center [811, 226] width 23 height 23
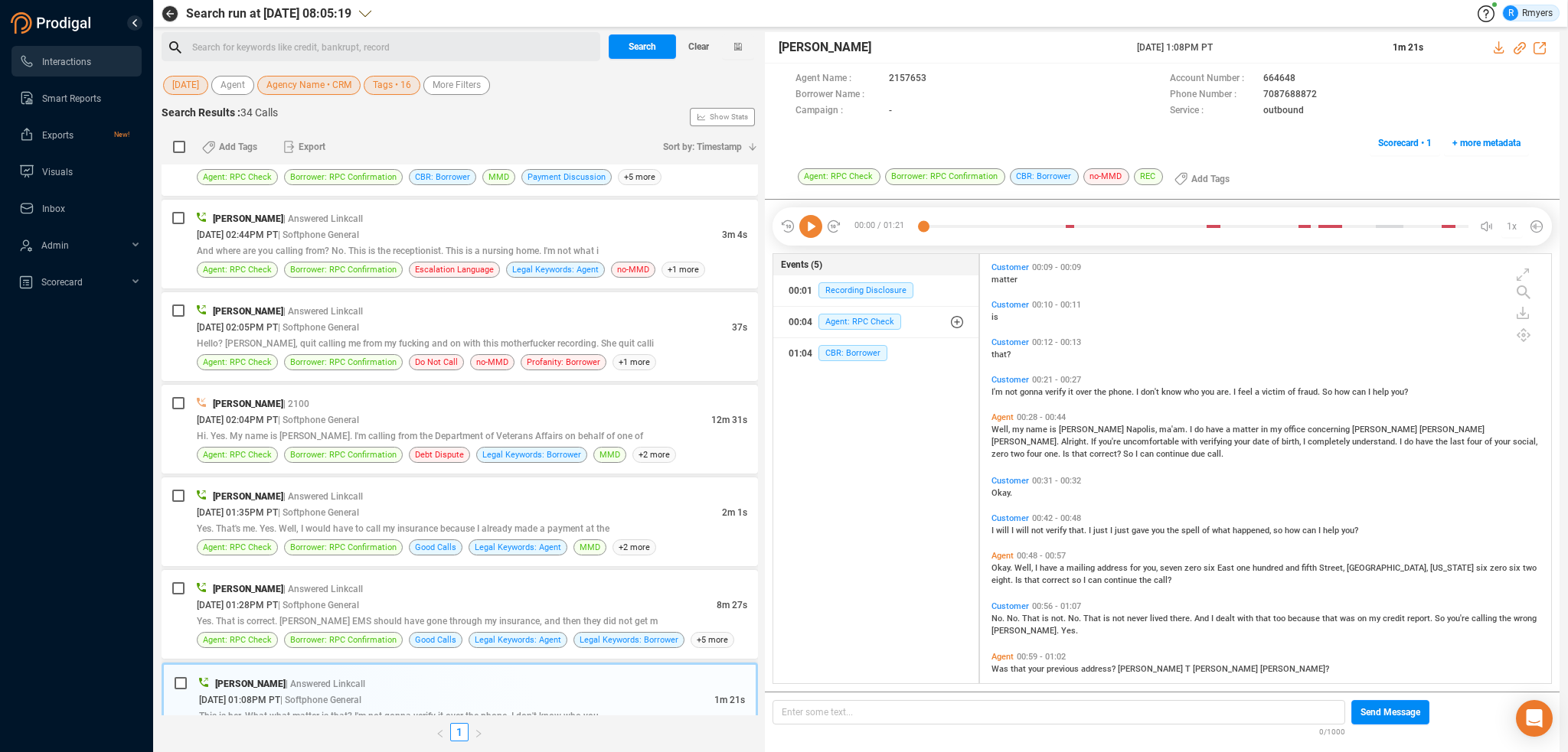
scroll to position [401, 0]
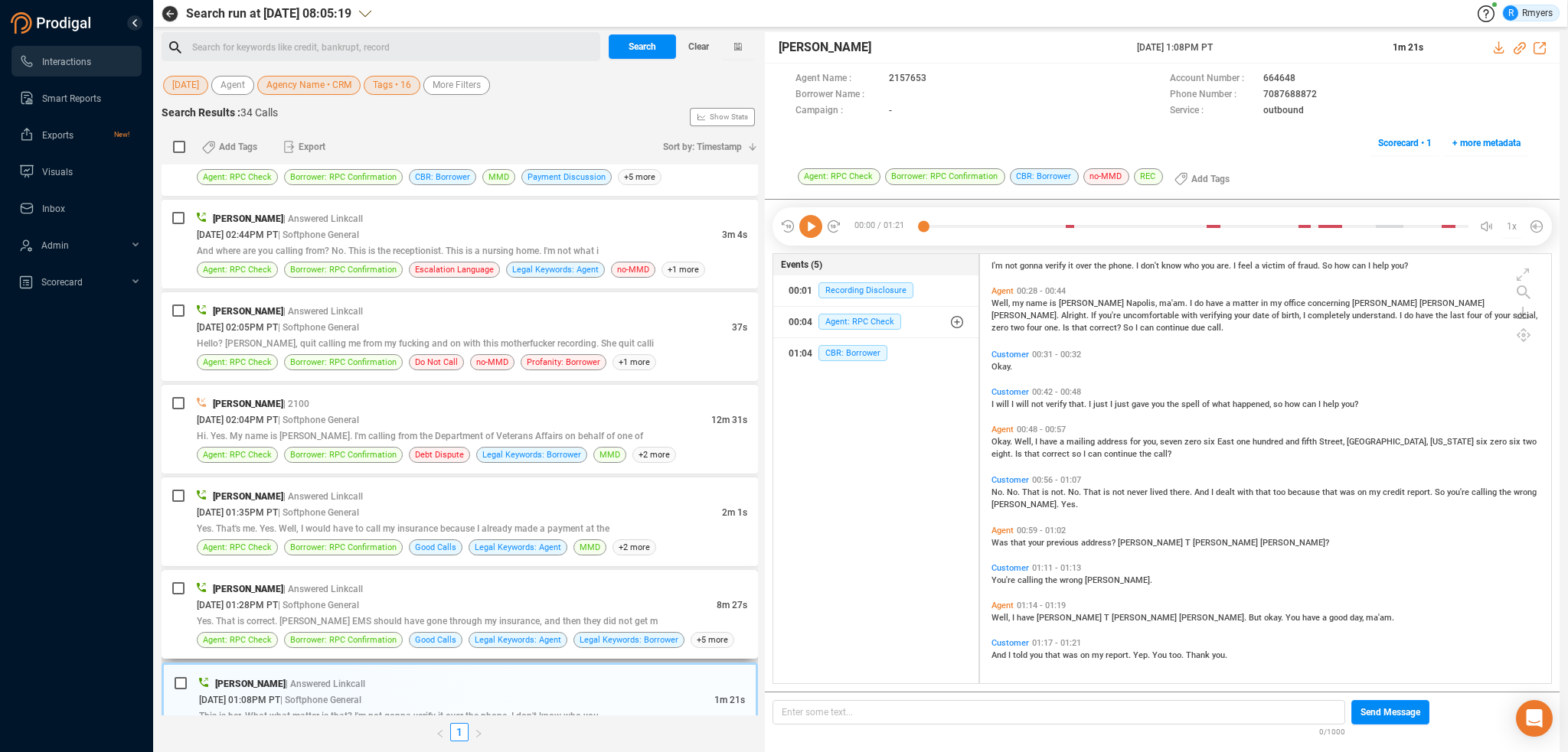
click at [324, 570] on div "Jalil Farrakhan | Answered Linkcall 09/23/2025 @ 01:28PM PT | Softphone General…" at bounding box center [460, 615] width 597 height 89
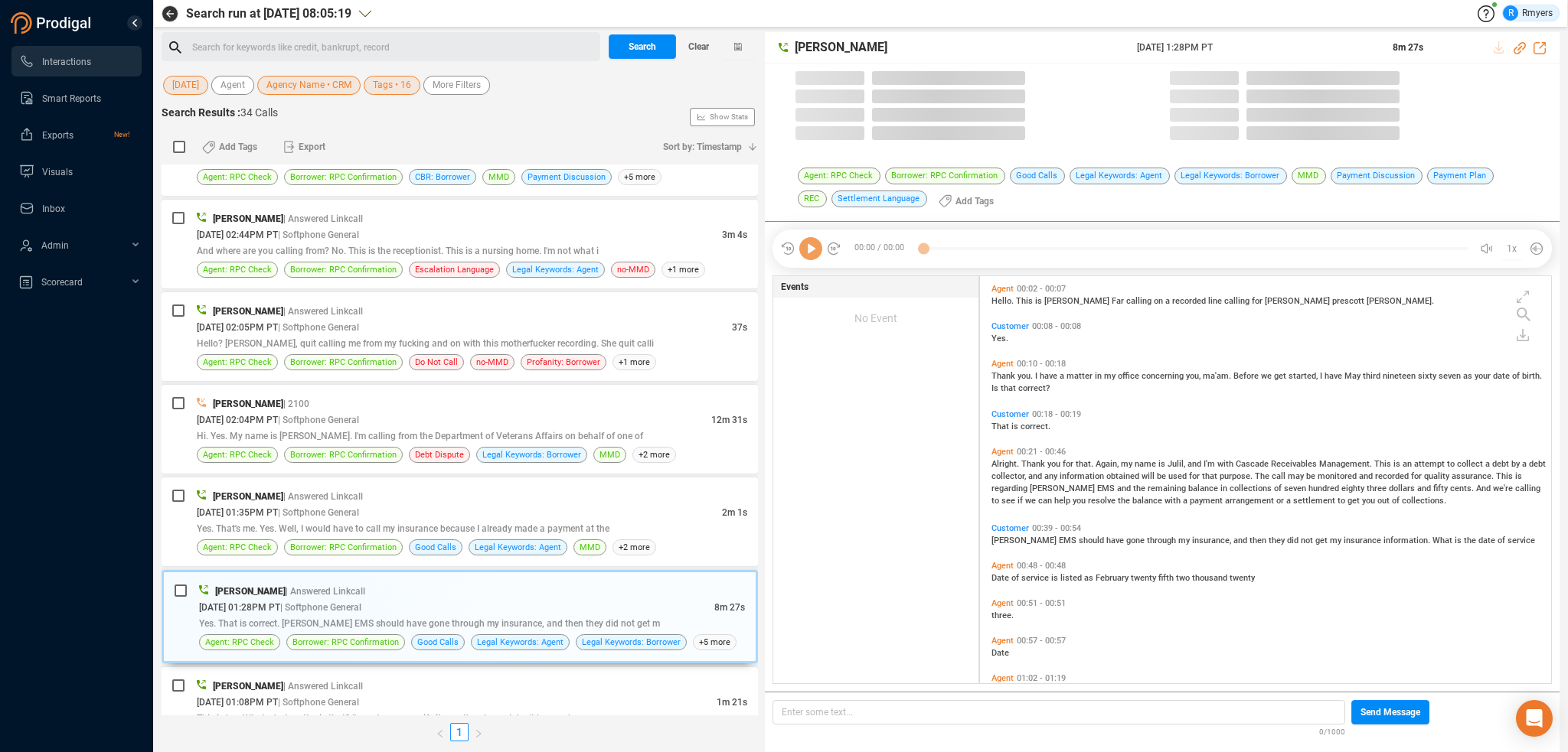
scroll to position [405, 564]
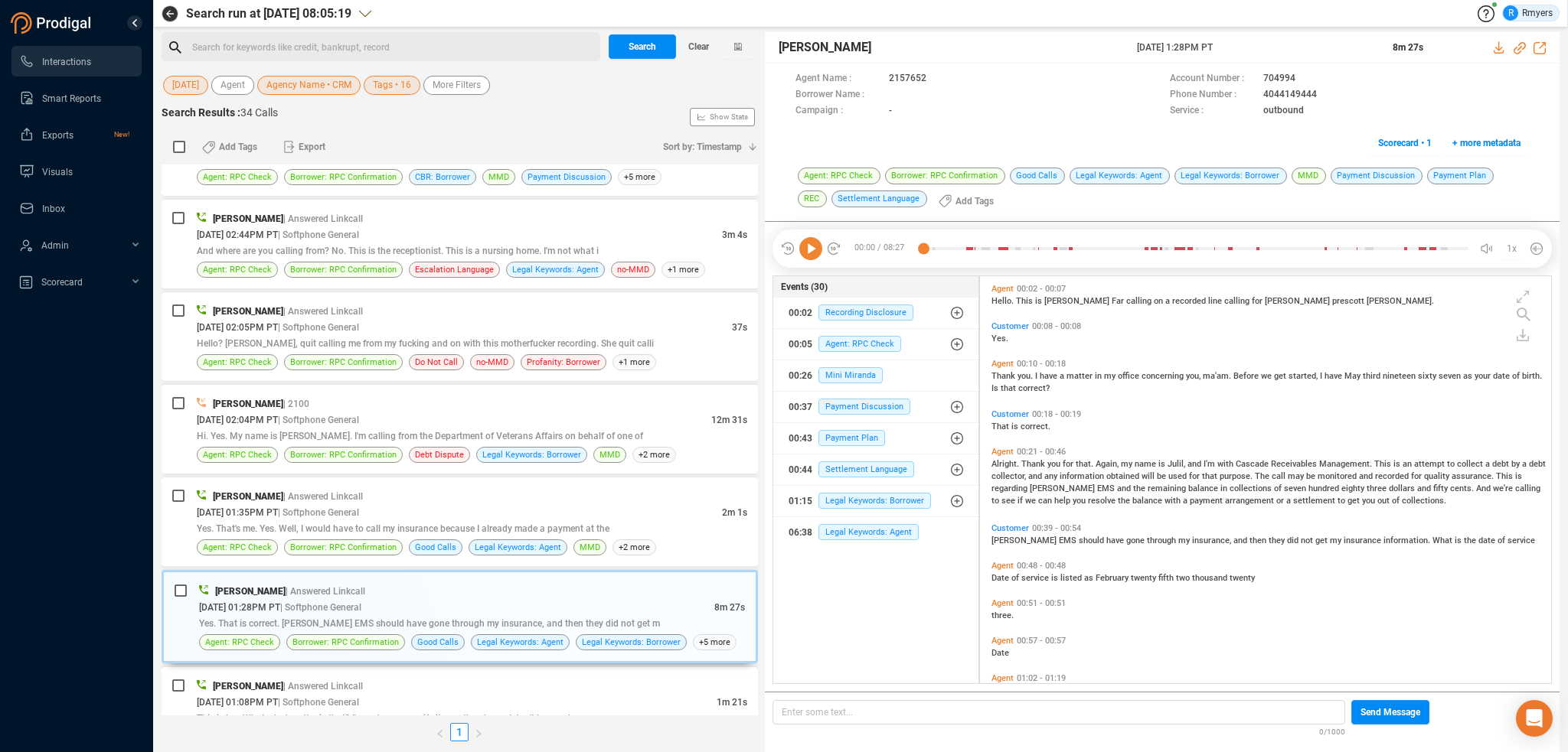
click at [802, 253] on icon at bounding box center [811, 249] width 23 height 23
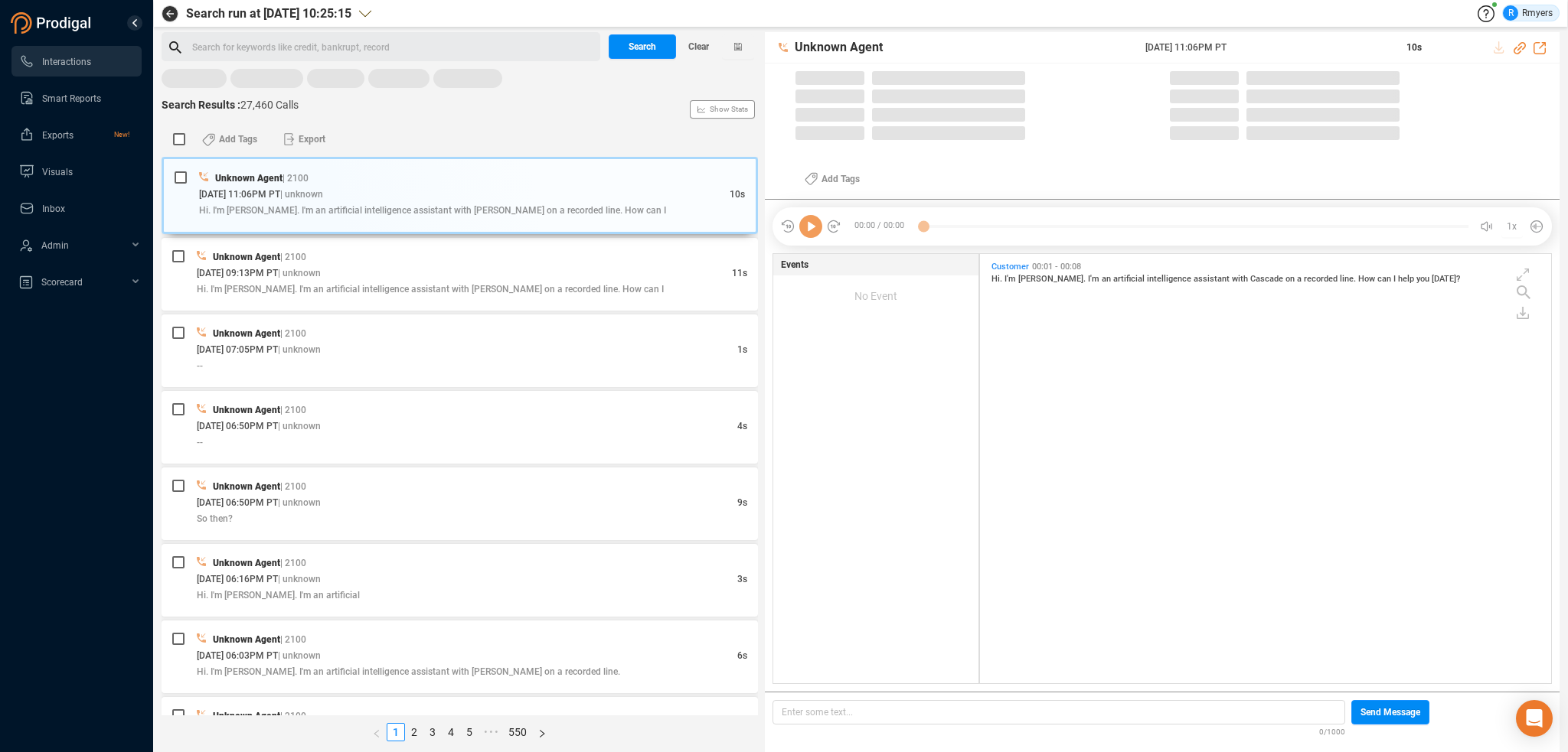
scroll to position [426, 564]
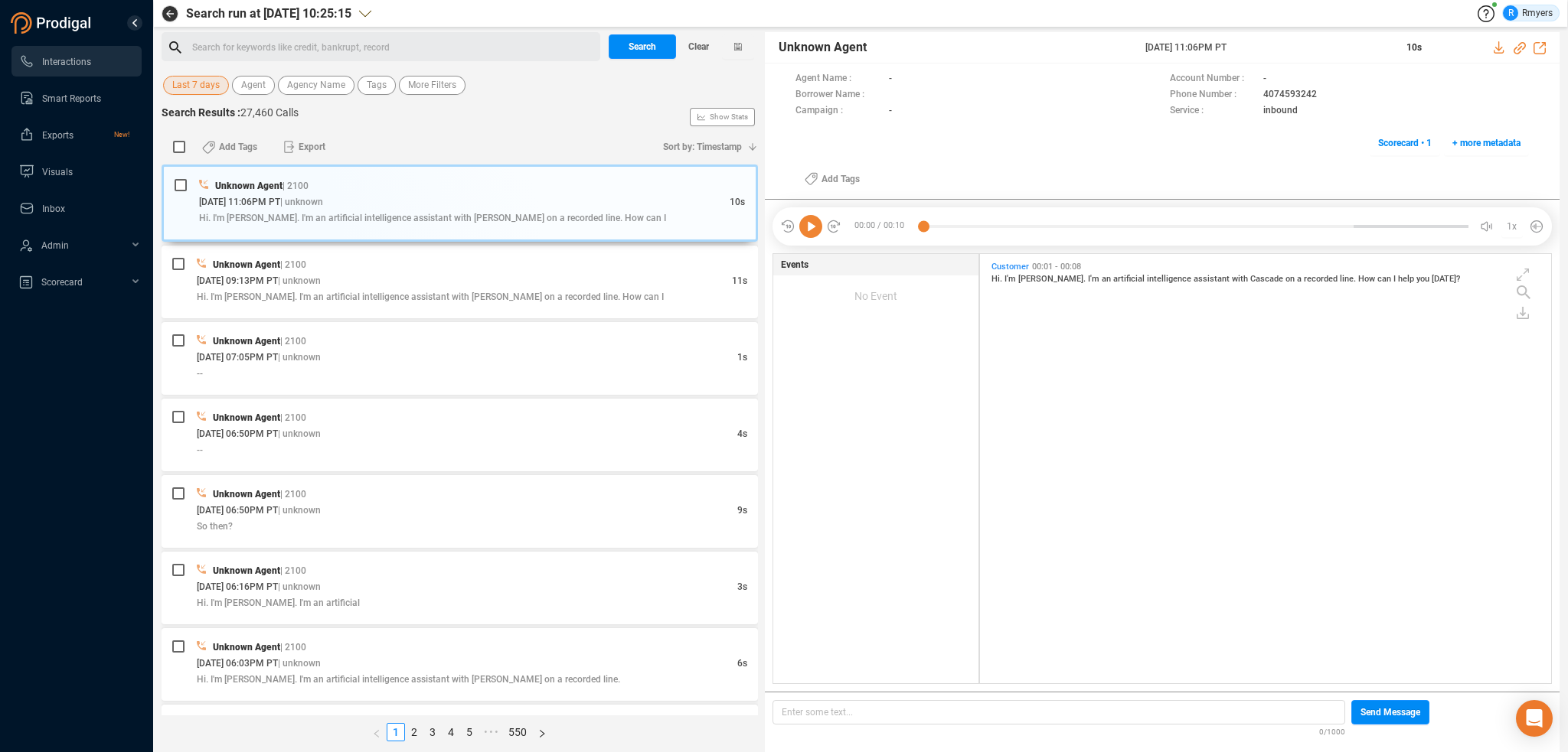
click at [195, 80] on span "Last 7 days" at bounding box center [196, 85] width 48 height 19
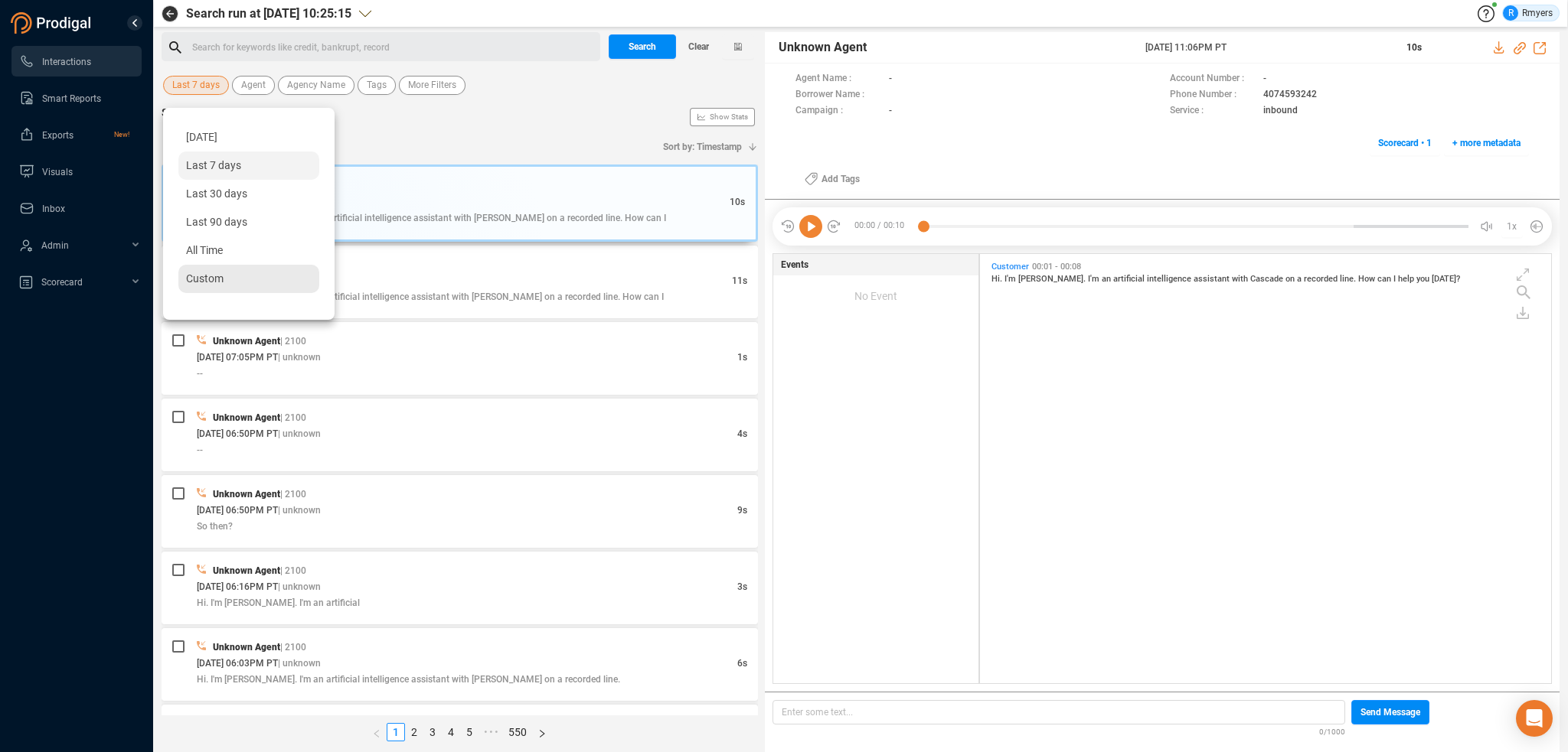
click at [193, 272] on span "Custom" at bounding box center [204, 278] width 37 height 12
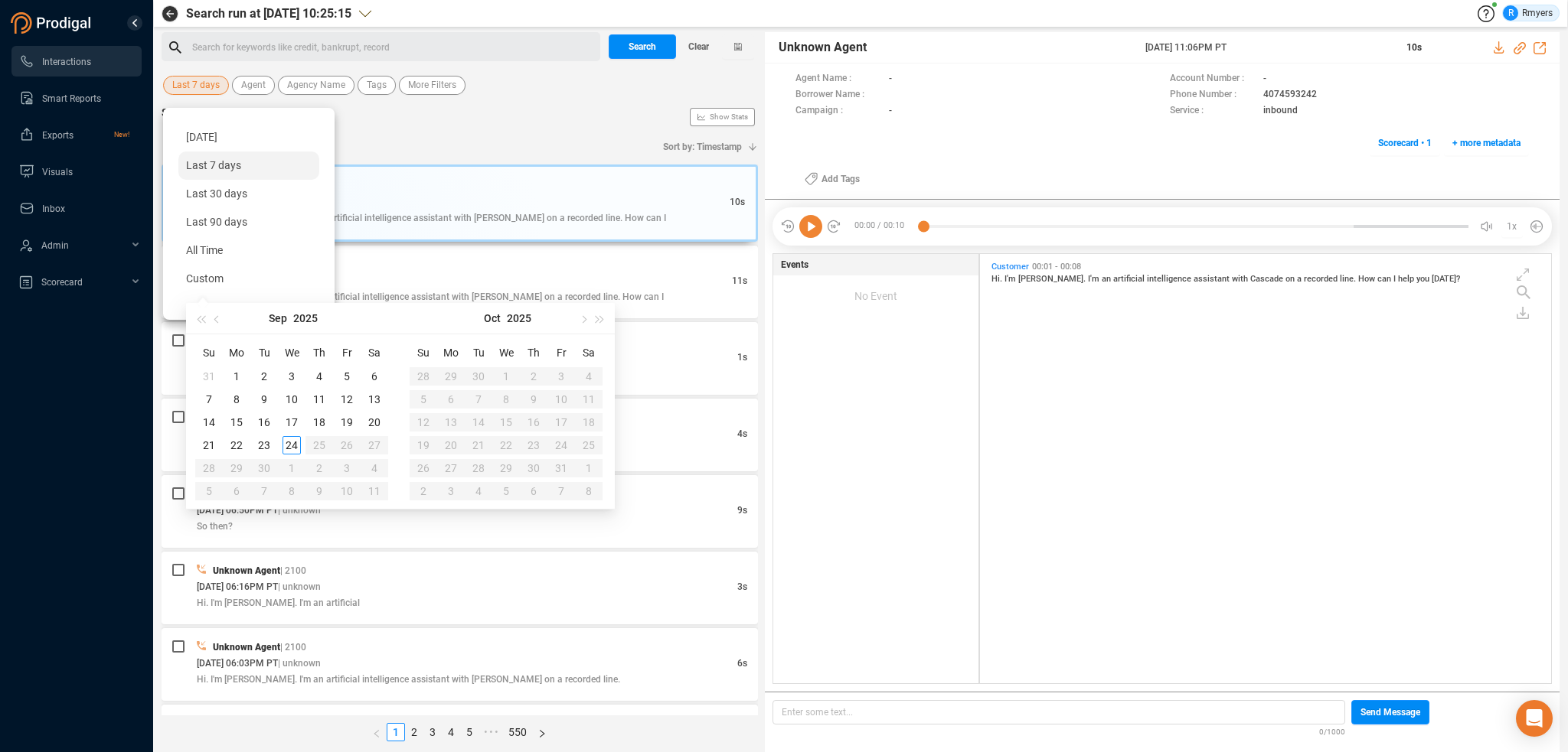
type input "[DATE]"
click at [257, 443] on div "23" at bounding box center [264, 445] width 18 height 18
click at [259, 444] on div "23" at bounding box center [264, 445] width 18 height 18
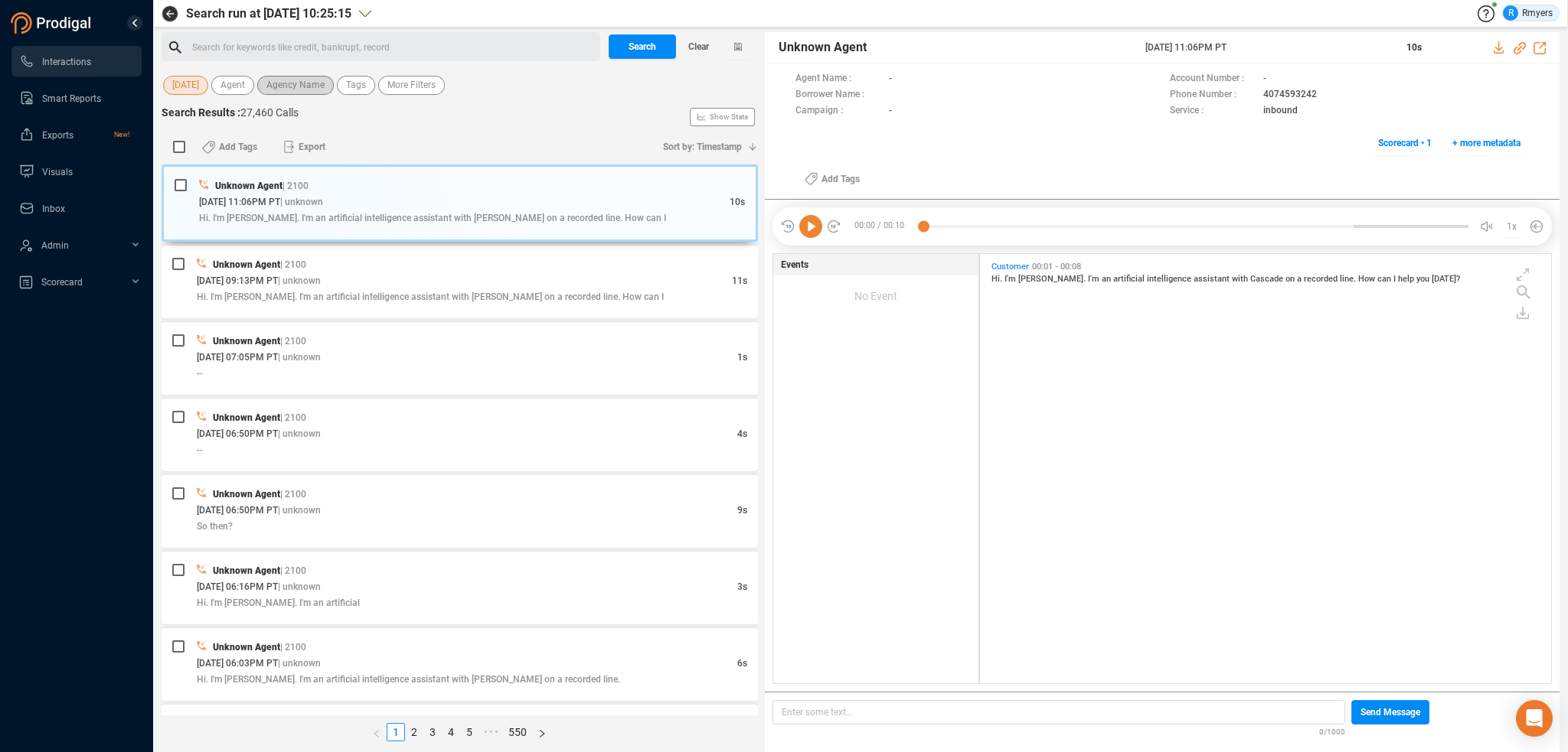
click at [276, 83] on span "Agency Name" at bounding box center [295, 85] width 58 height 19
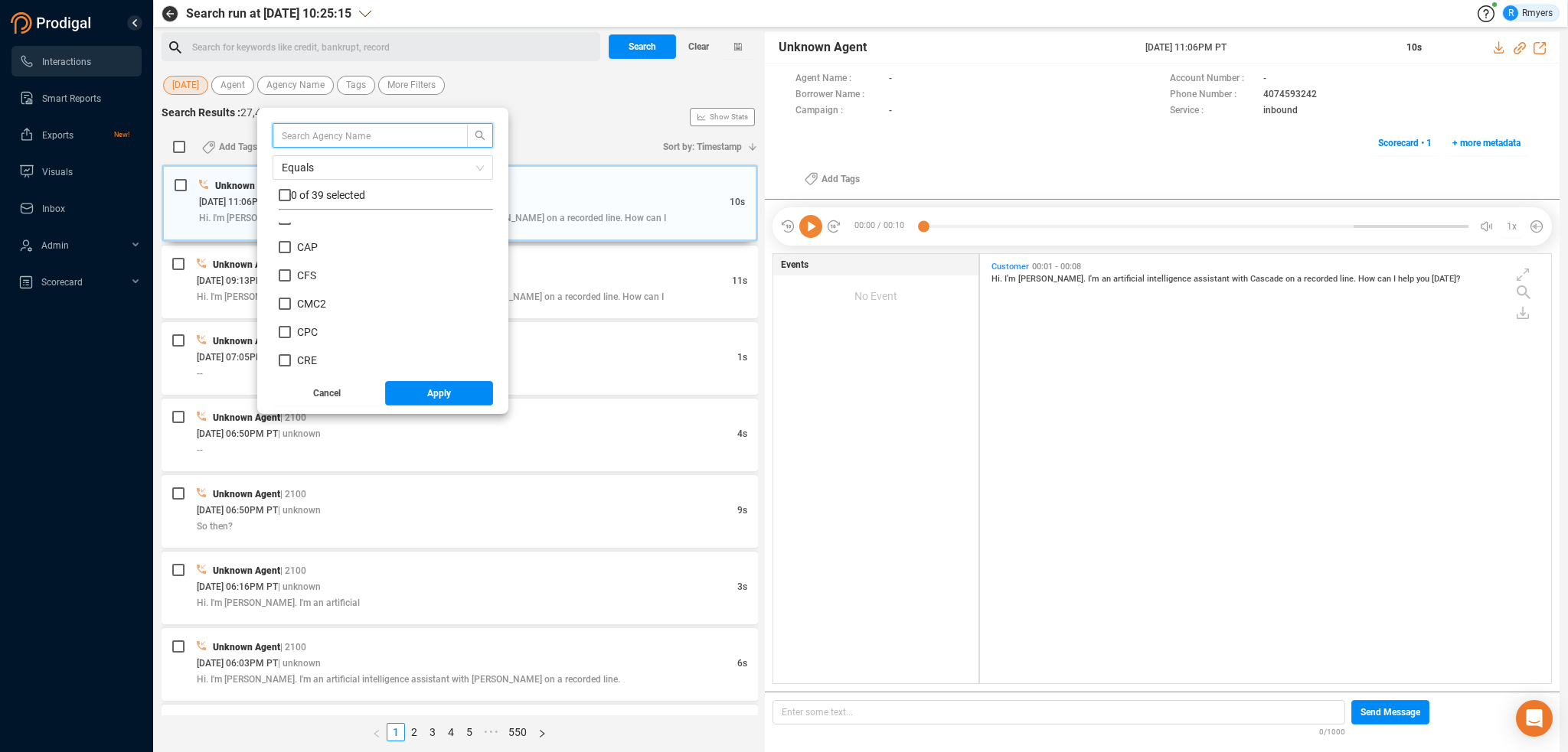
scroll to position [230, 0]
click at [306, 316] on span "CRM" at bounding box center [309, 312] width 23 height 12
click at [291, 316] on input "CRM" at bounding box center [284, 312] width 12 height 12
checkbox input "true"
click at [413, 396] on button "Apply" at bounding box center [439, 393] width 109 height 24
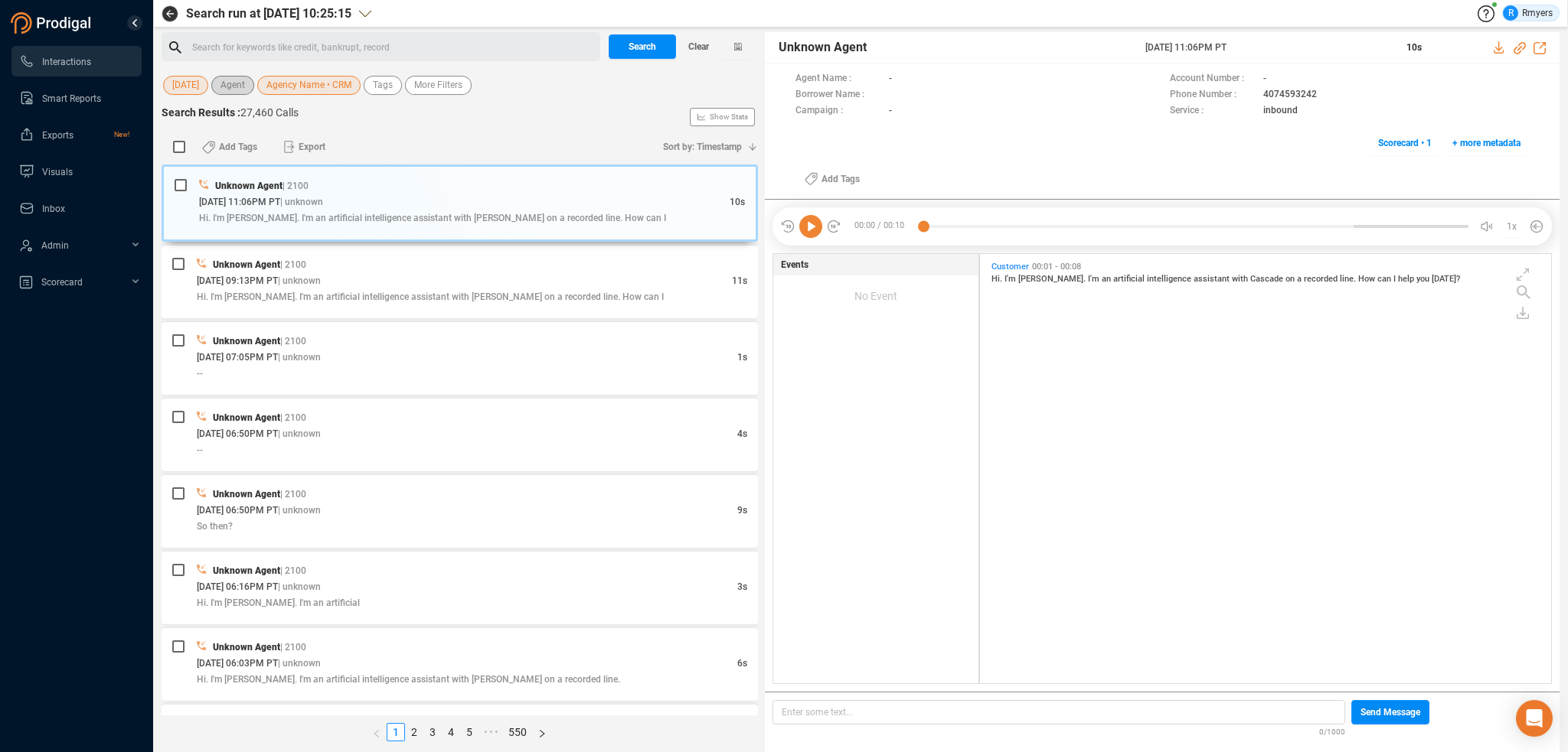
drag, startPoint x: 227, startPoint y: 84, endPoint x: 236, endPoint y: 96, distance: 15.0
click at [229, 85] on span "Agent" at bounding box center [233, 85] width 24 height 19
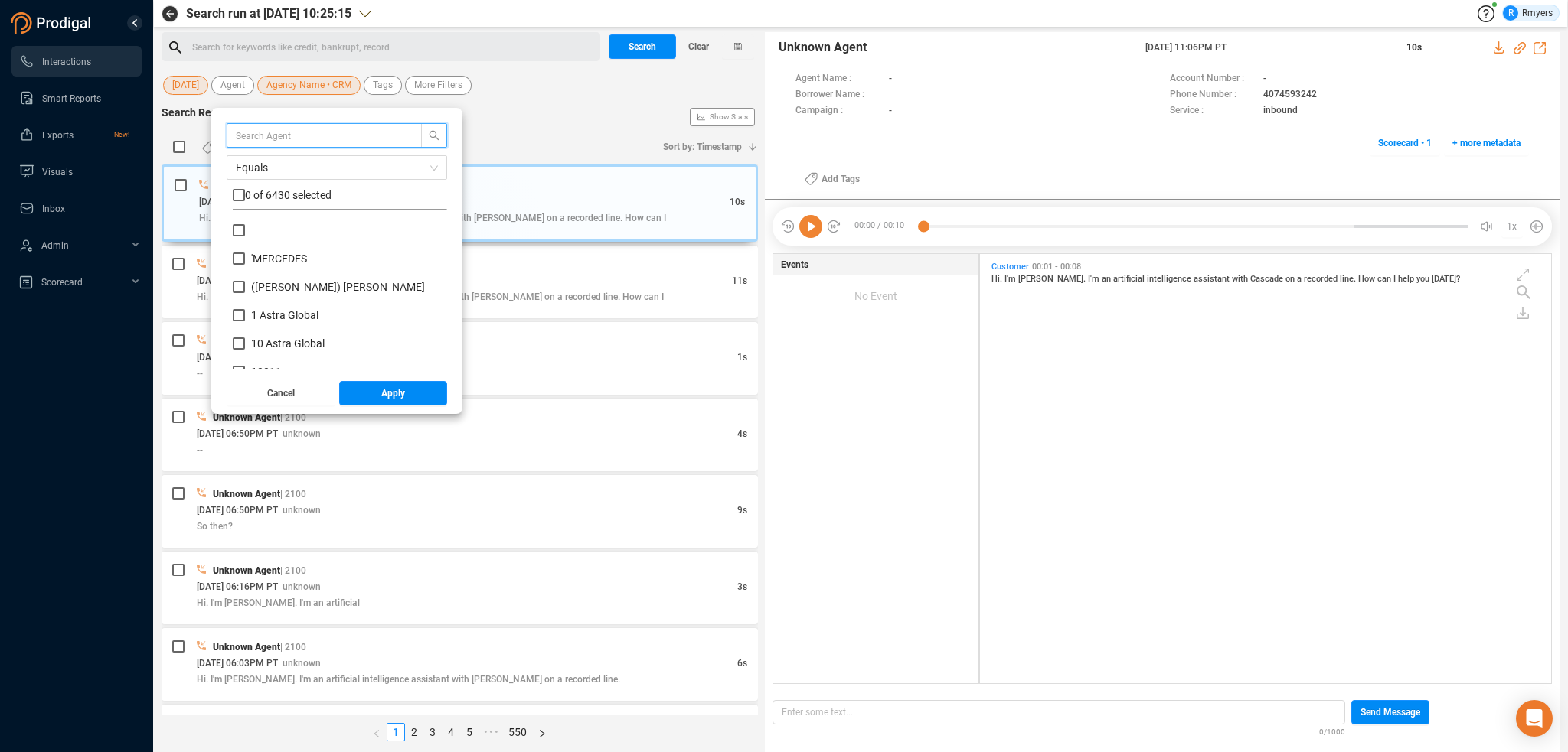
scroll to position [143, 207]
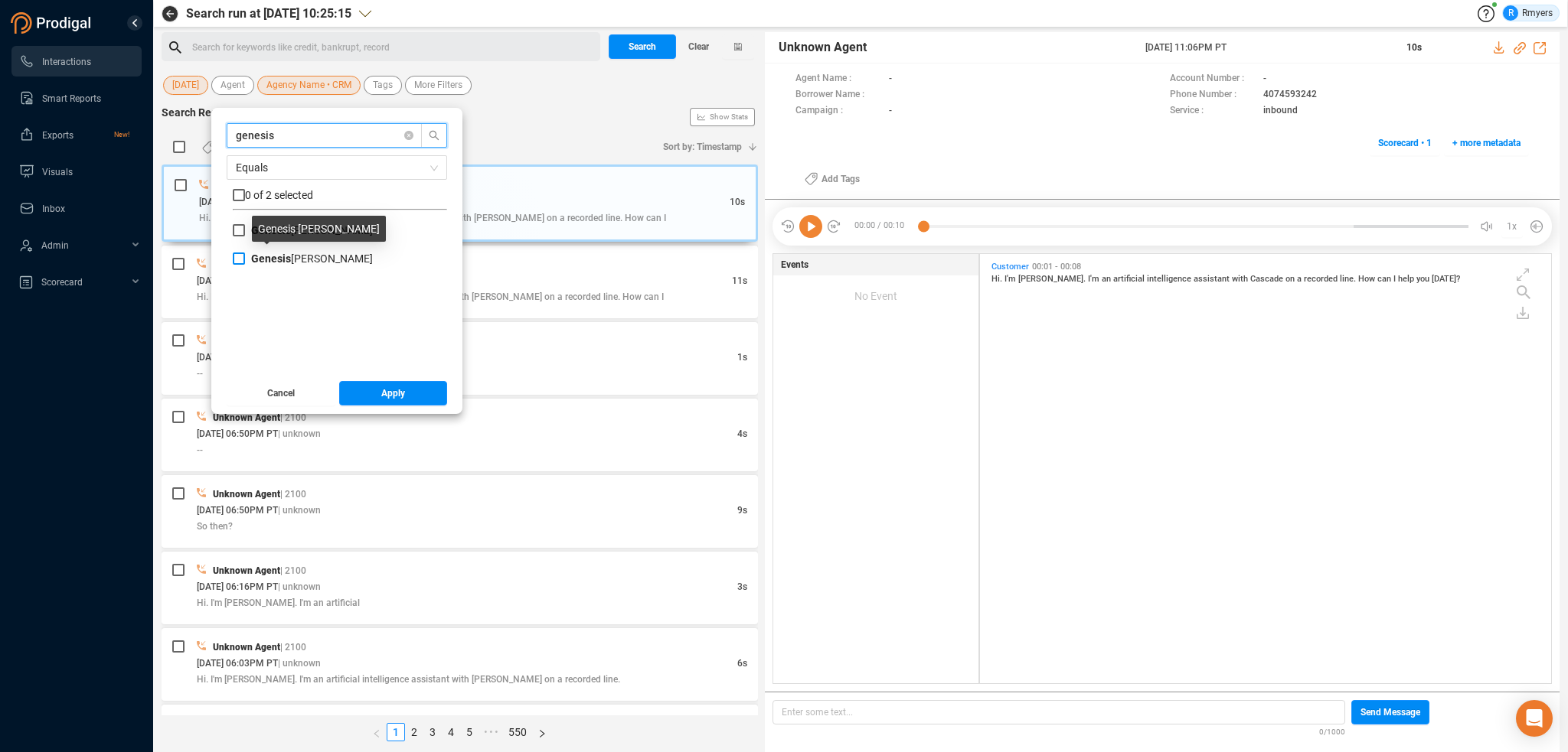
type input "genesis"
click at [266, 259] on b "Genesis" at bounding box center [271, 259] width 40 height 12
click at [245, 259] on input "Genesis [PERSON_NAME]" at bounding box center [239, 259] width 12 height 12
checkbox input "true"
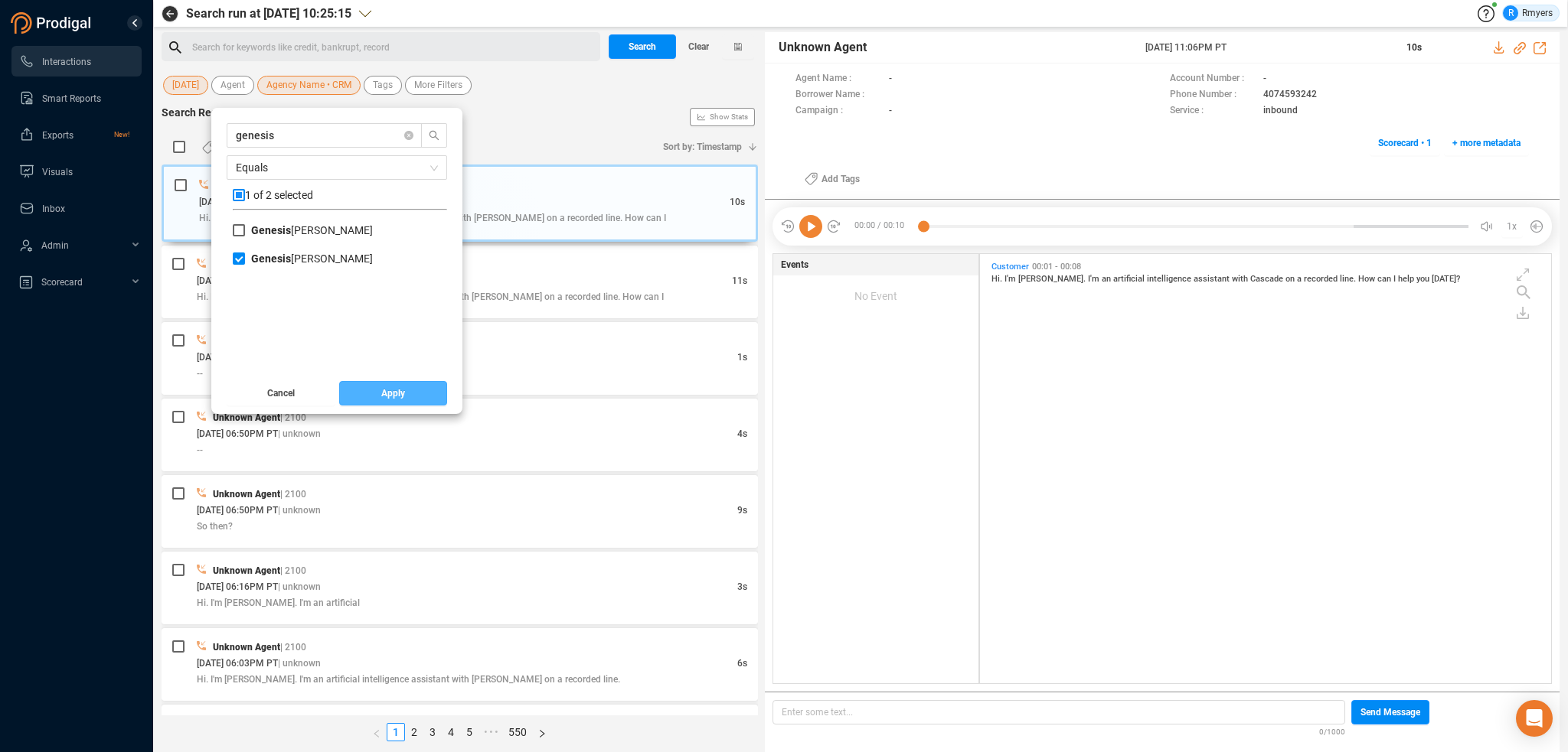
click at [389, 389] on span "Apply" at bounding box center [392, 393] width 23 height 24
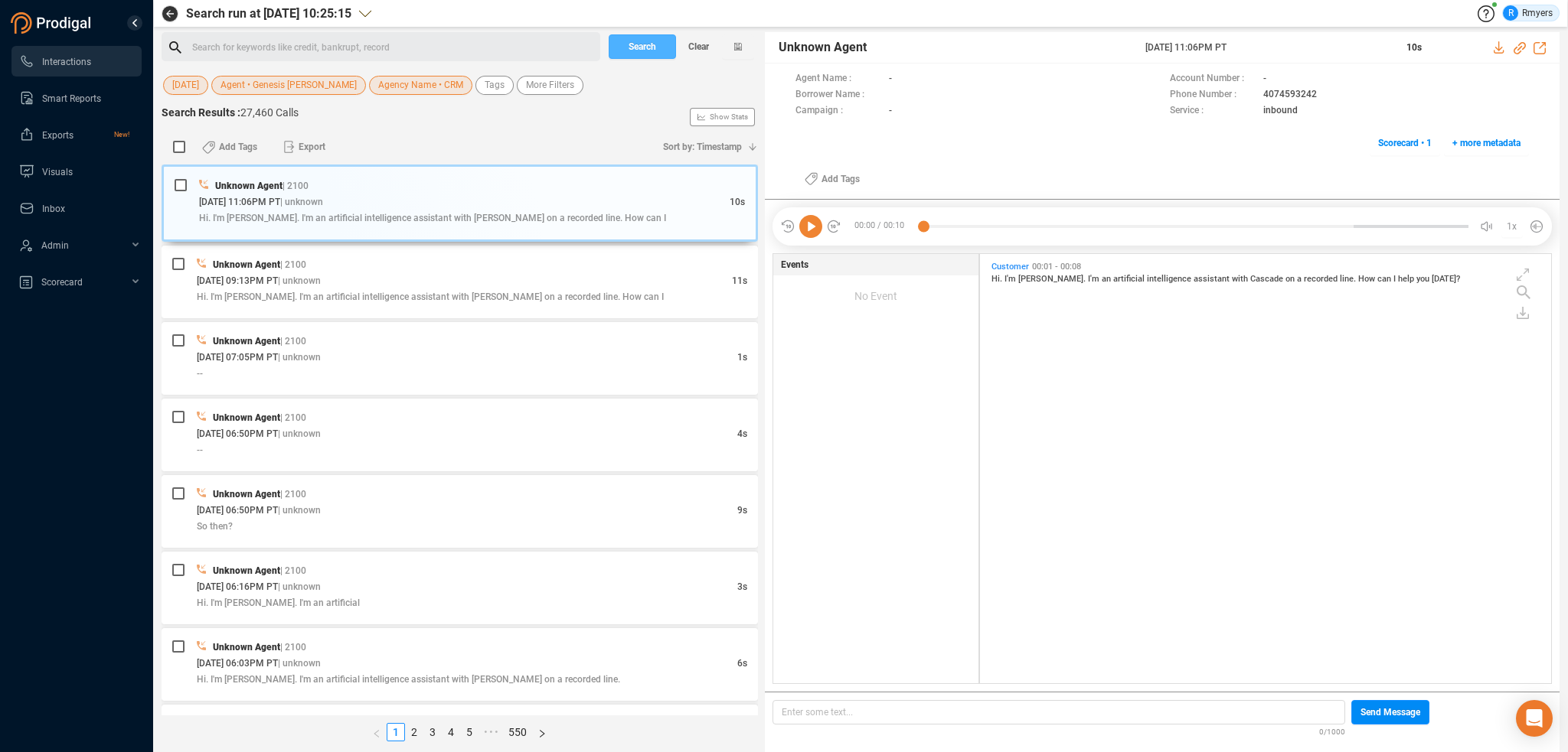
click at [650, 46] on span "Search" at bounding box center [643, 47] width 28 height 24
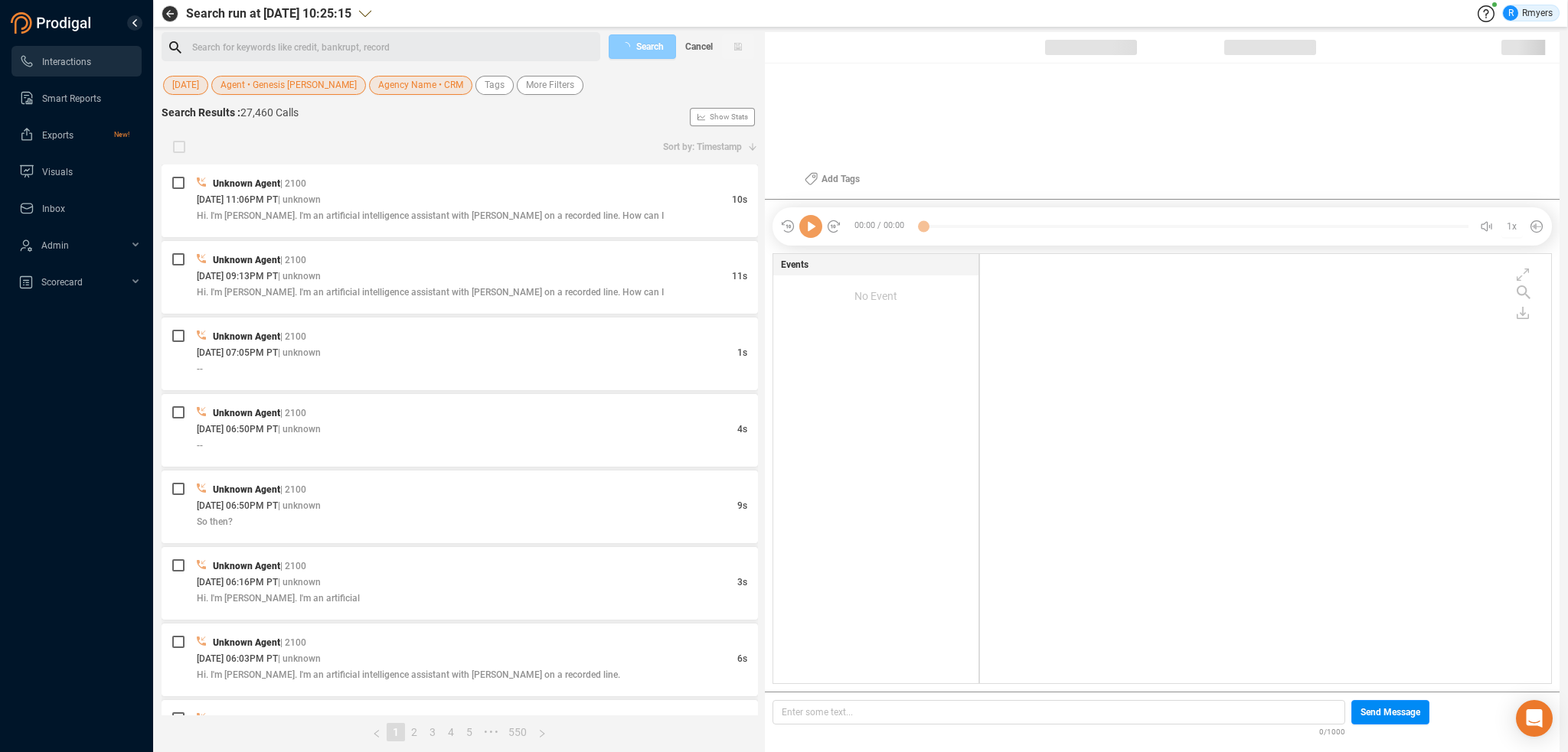
scroll to position [426, 564]
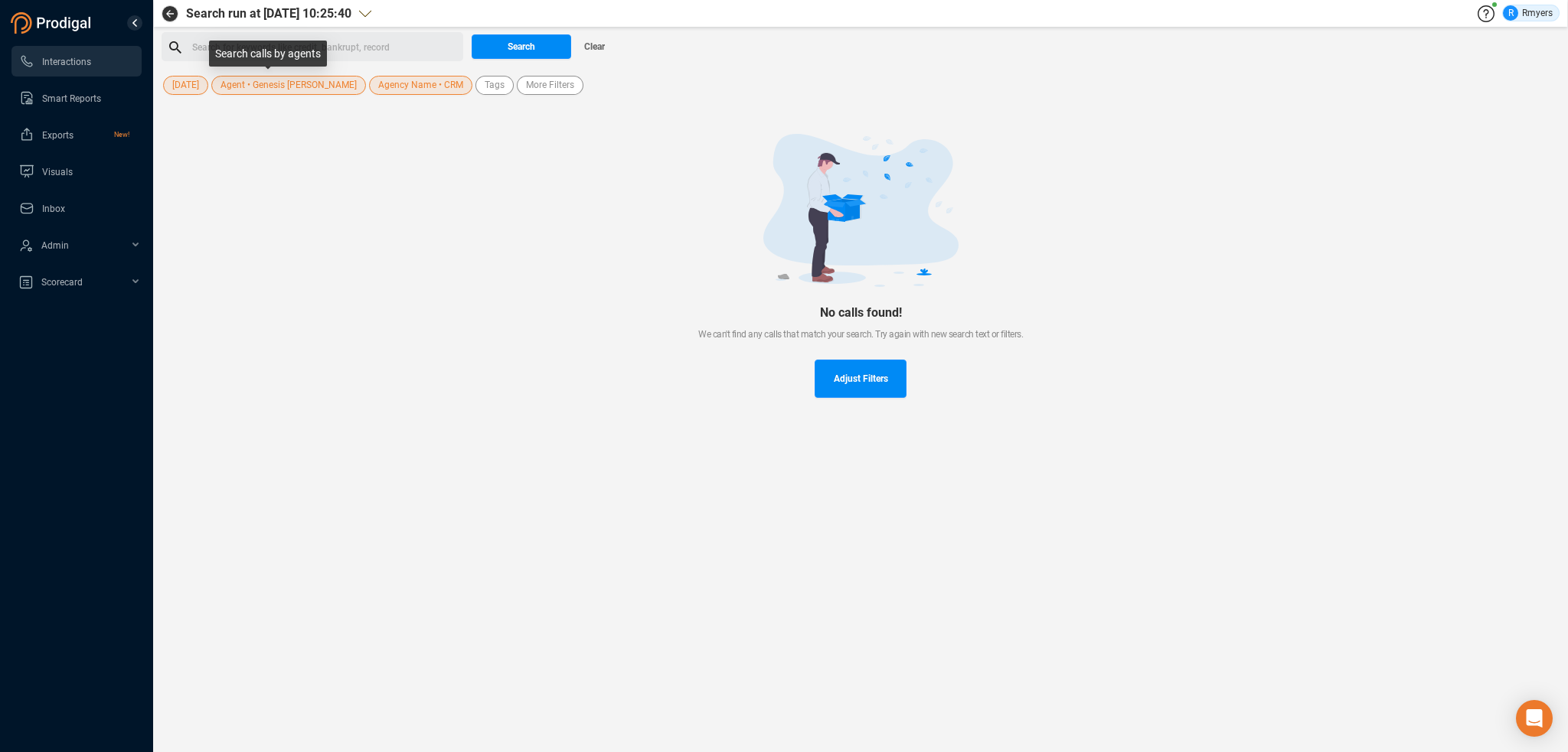
click at [284, 85] on span "Agent • Genesis [PERSON_NAME]" at bounding box center [289, 85] width 137 height 19
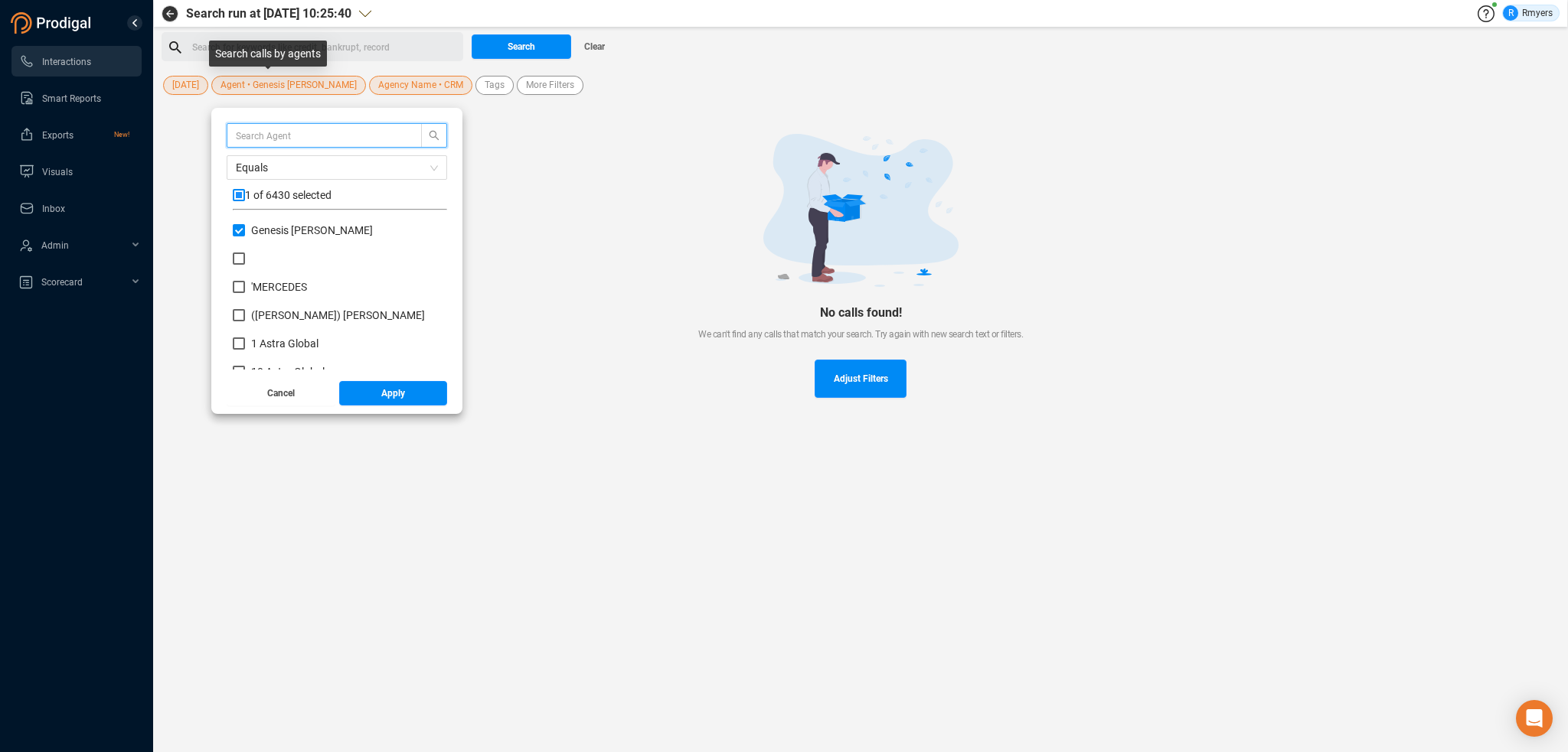
scroll to position [143, 207]
click at [240, 226] on input "Genesis [PERSON_NAME]" at bounding box center [239, 230] width 12 height 12
checkbox input "false"
click at [246, 133] on input "text" at bounding box center [317, 135] width 163 height 17
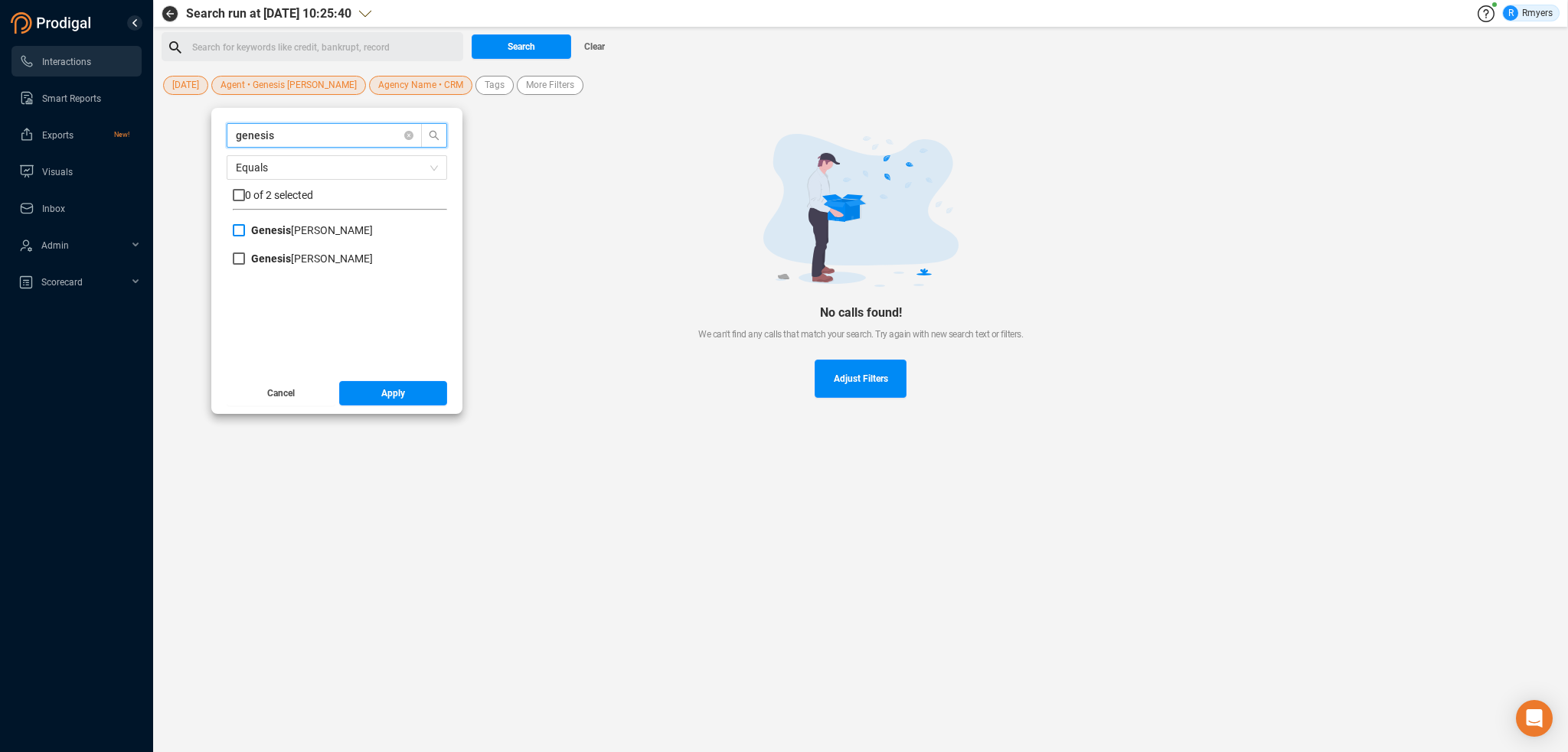
type input "genesis"
click at [277, 228] on b "Genesis" at bounding box center [271, 230] width 40 height 12
click at [245, 228] on input "Genesis [PERSON_NAME]" at bounding box center [239, 230] width 12 height 12
checkbox input "true"
click at [376, 400] on button "Apply" at bounding box center [393, 393] width 109 height 24
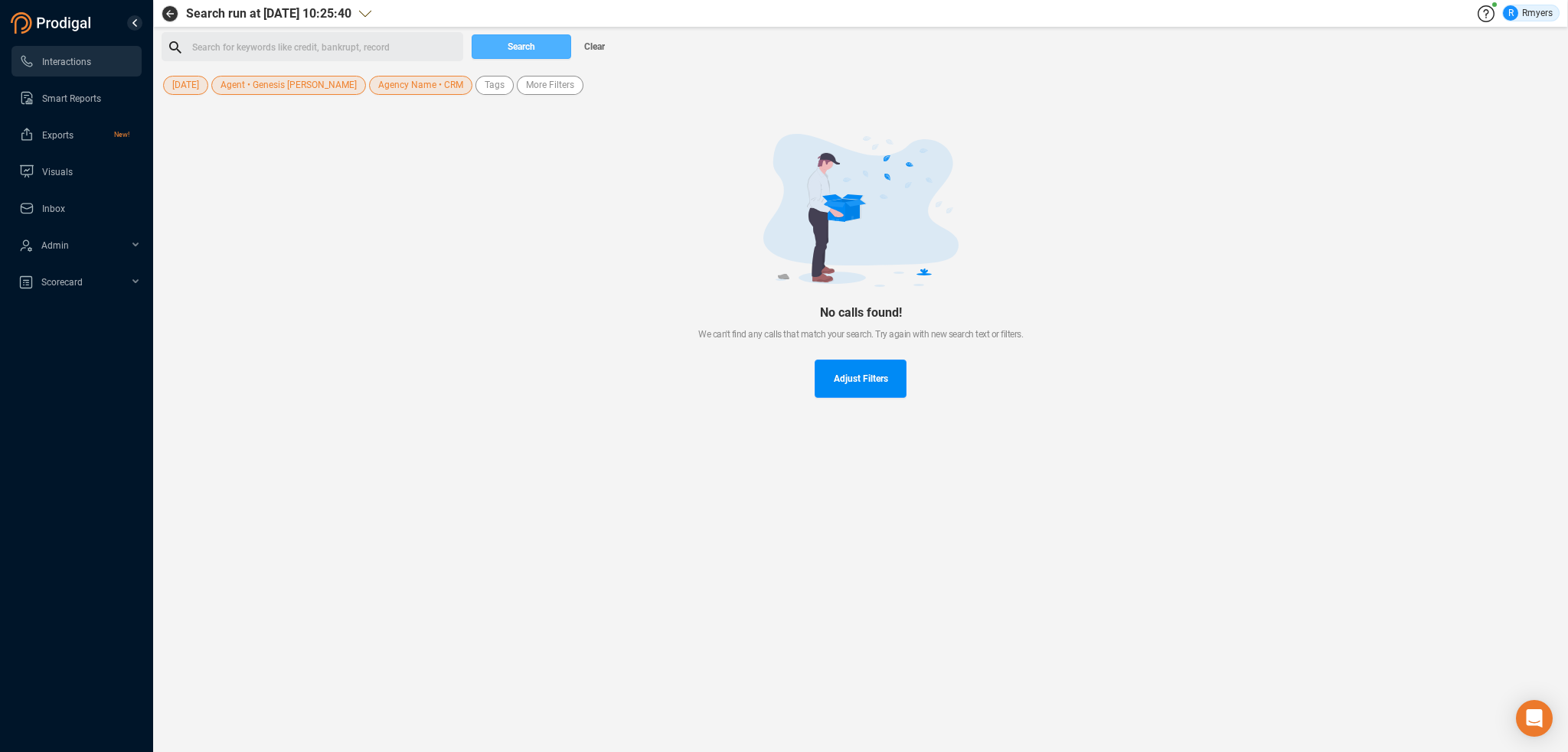
click at [522, 46] on span "Search" at bounding box center [522, 47] width 28 height 24
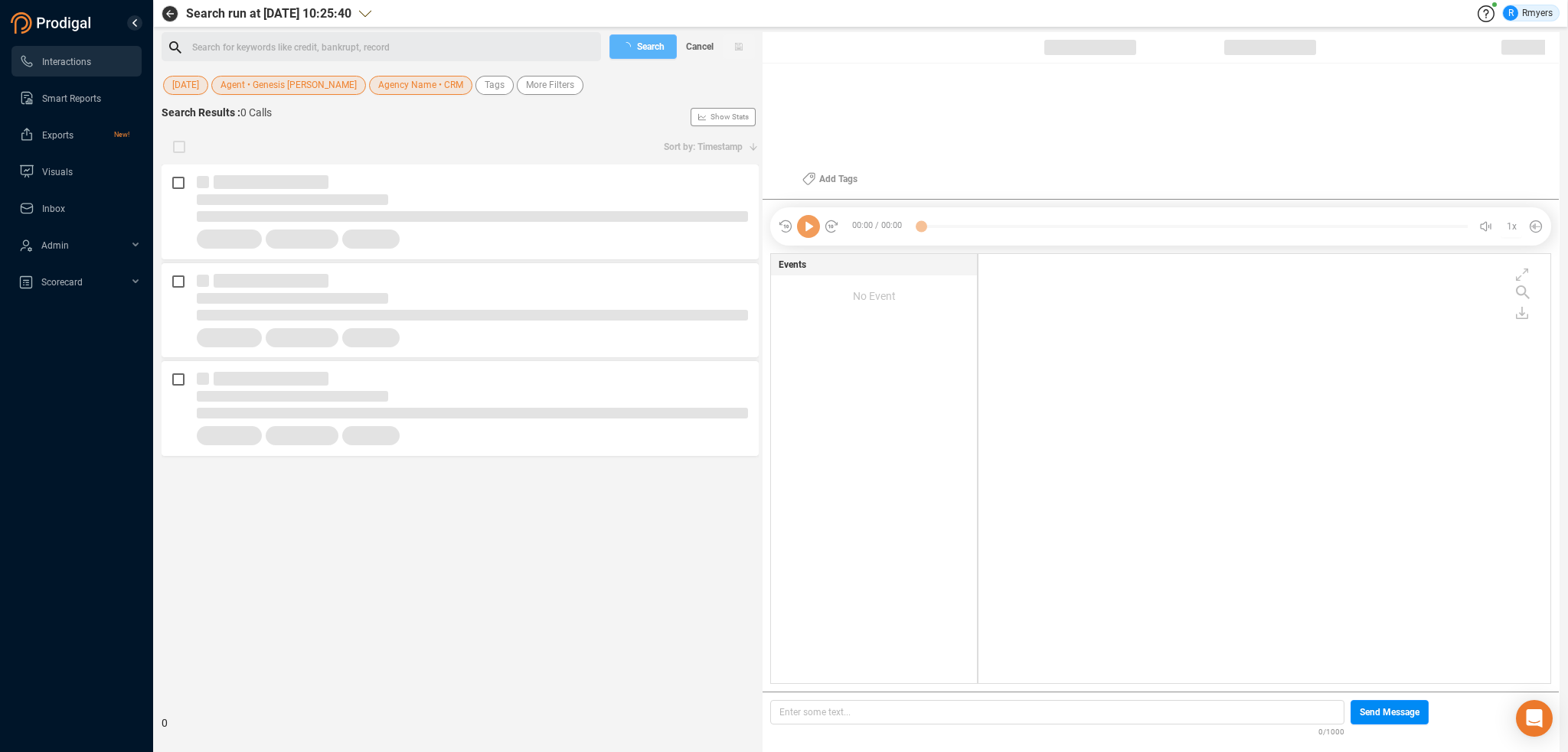
scroll to position [426, 564]
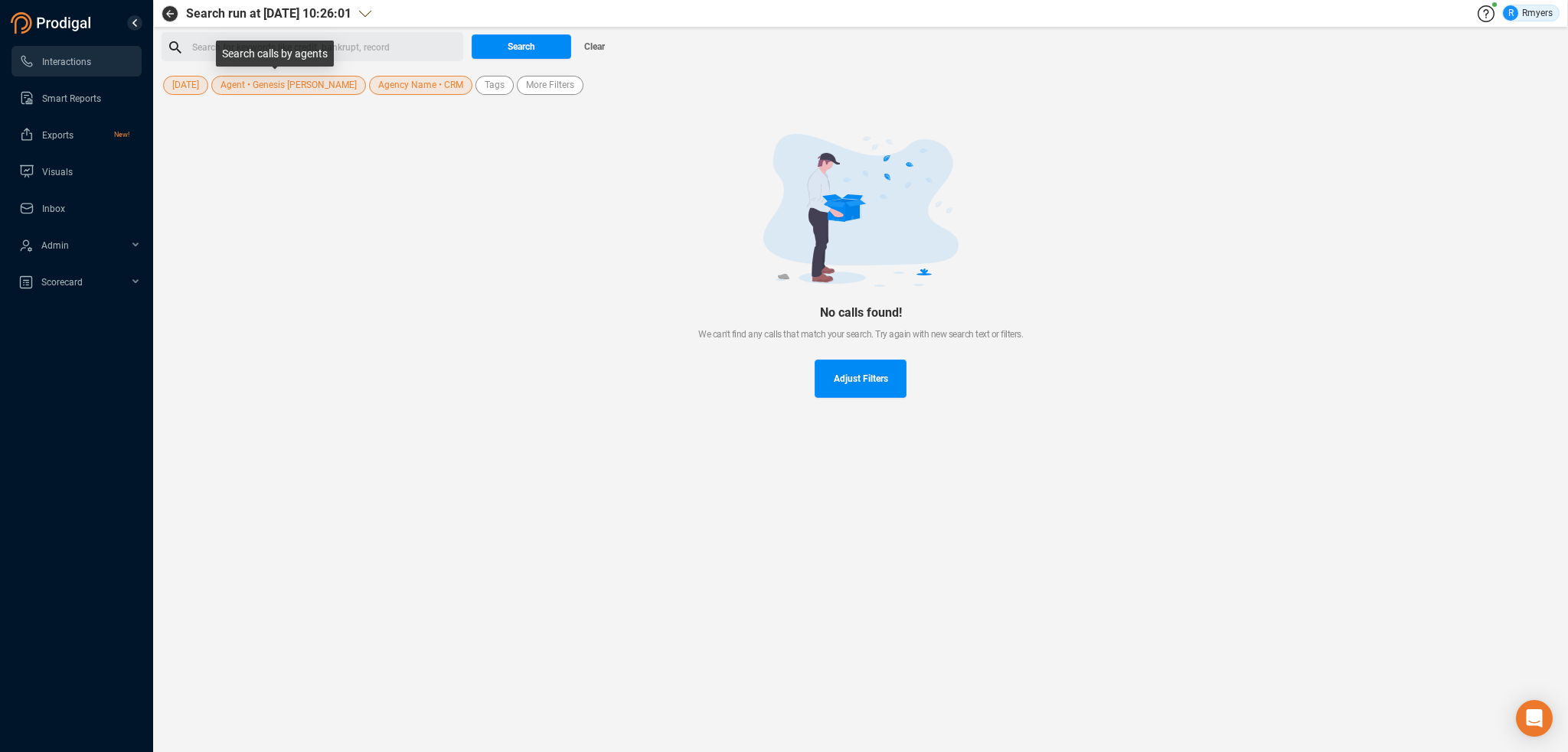
click at [263, 86] on span "Agent • Genesis [PERSON_NAME]" at bounding box center [289, 85] width 137 height 19
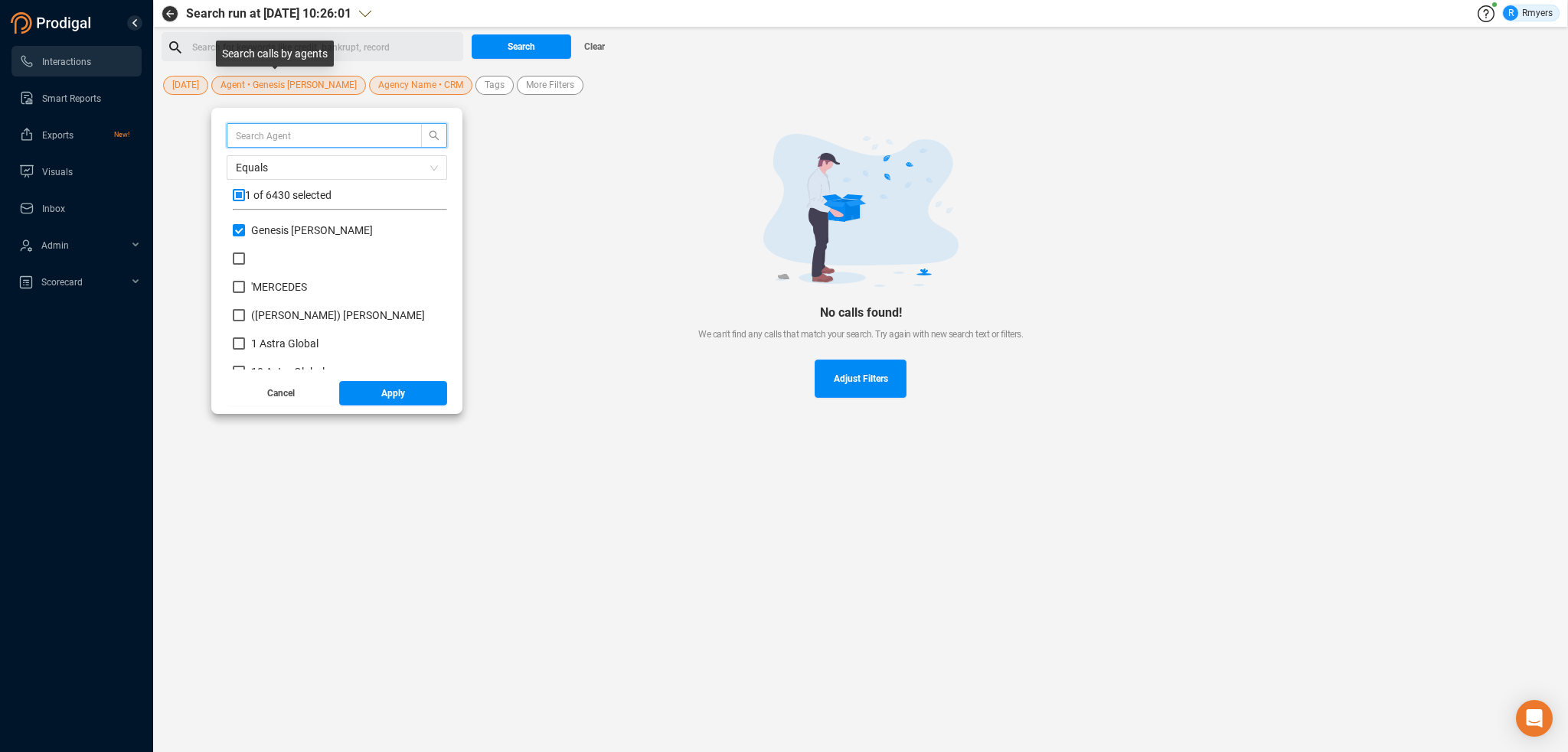
scroll to position [143, 207]
click at [270, 140] on input "text" at bounding box center [317, 135] width 163 height 17
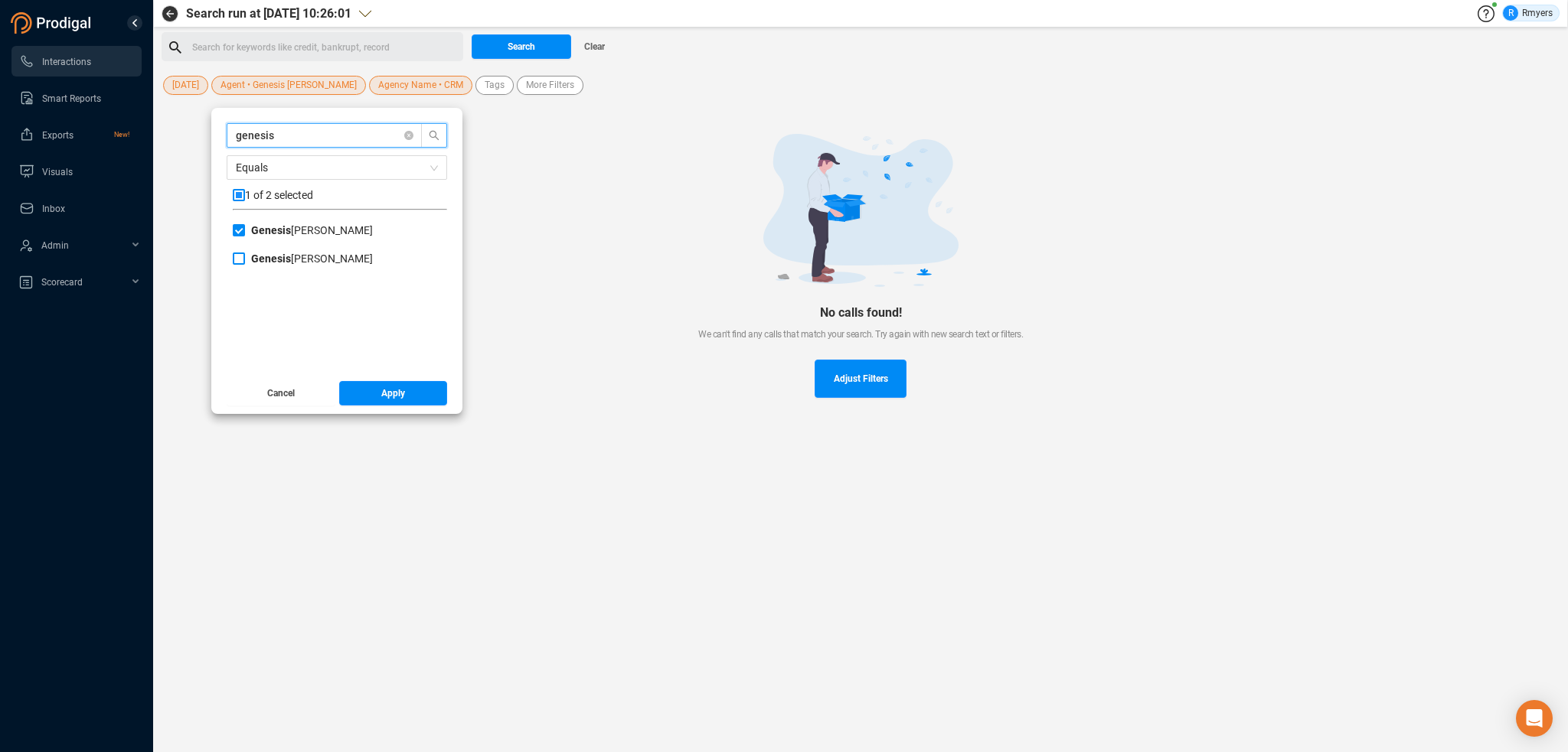
type input "genesis"
click at [244, 264] on input "Genesis [PERSON_NAME]" at bounding box center [239, 259] width 12 height 12
checkbox input "true"
click at [374, 389] on button "Apply" at bounding box center [393, 393] width 109 height 24
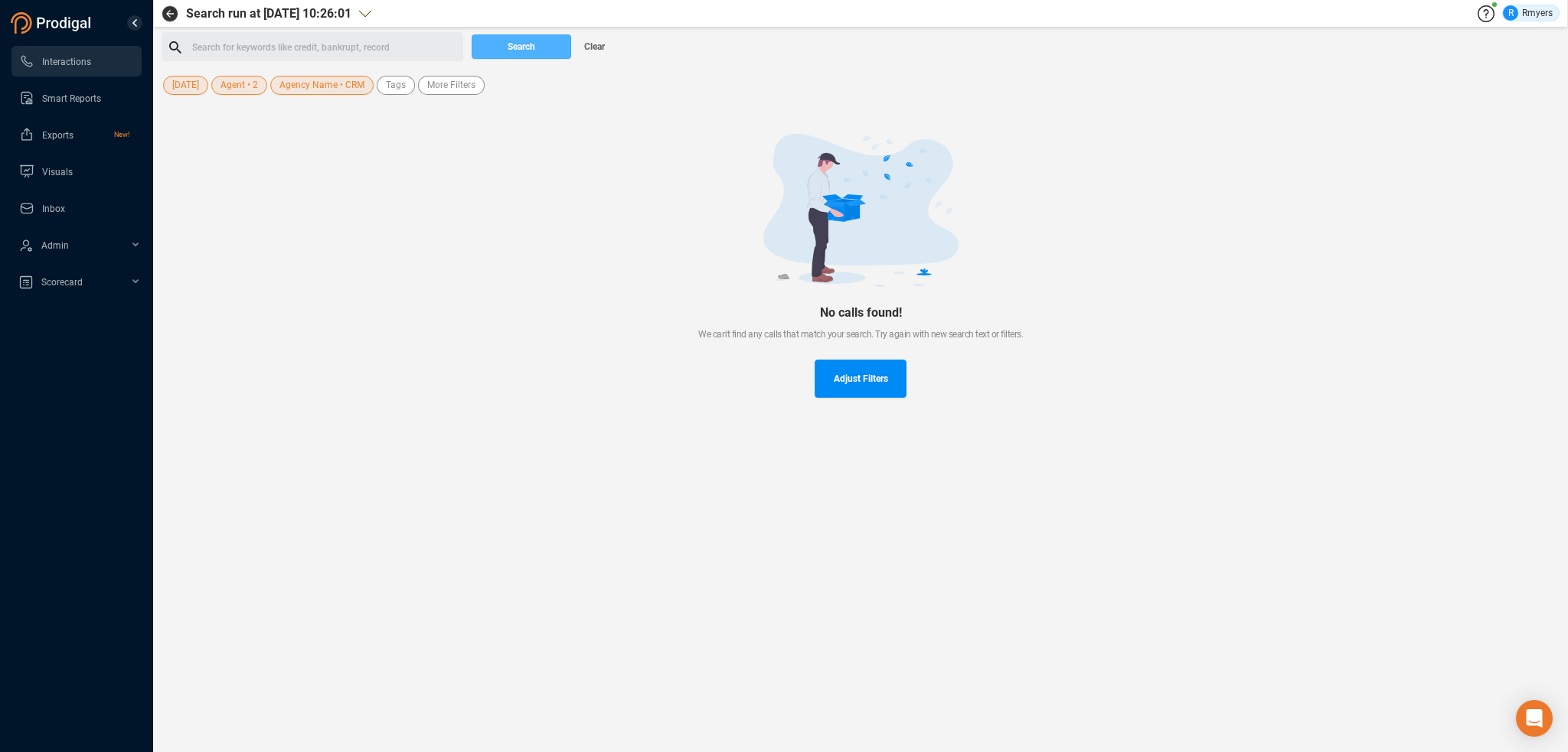
click at [527, 43] on span "Search" at bounding box center [522, 47] width 28 height 24
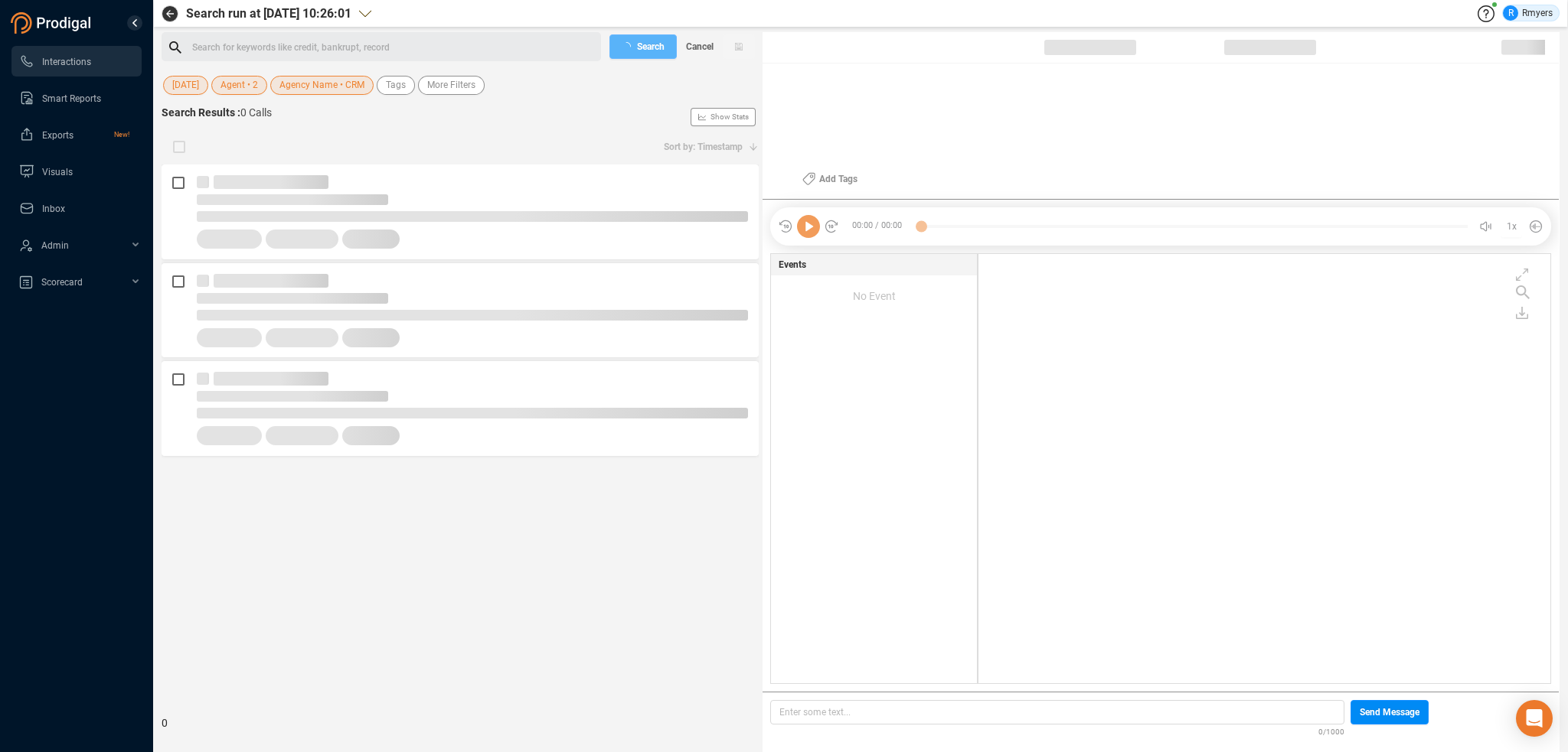
scroll to position [426, 564]
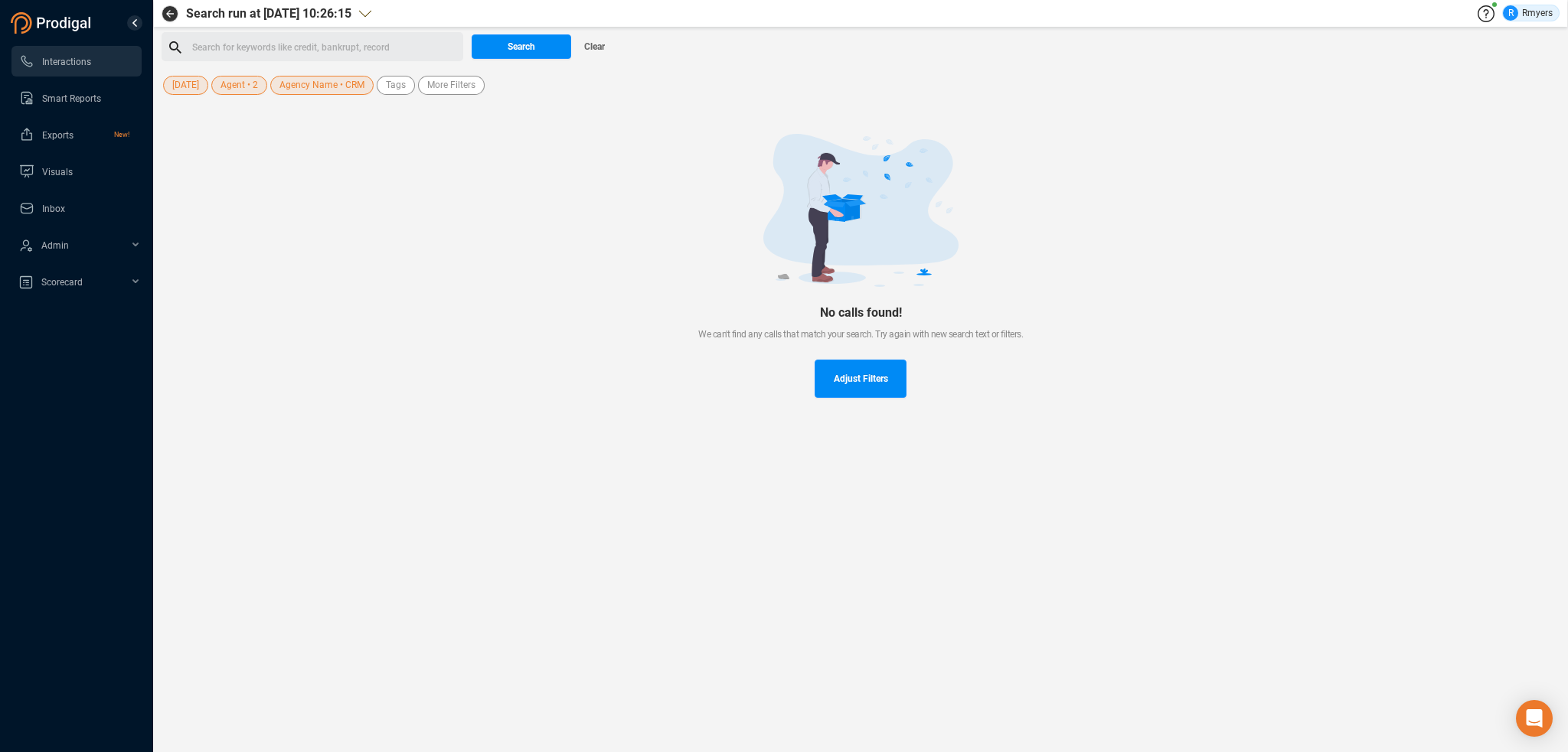
drag, startPoint x: 201, startPoint y: 85, endPoint x: 202, endPoint y: 95, distance: 10.0
click at [201, 85] on button "[DATE]" at bounding box center [186, 85] width 45 height 19
click at [196, 272] on span "Custom" at bounding box center [204, 278] width 37 height 12
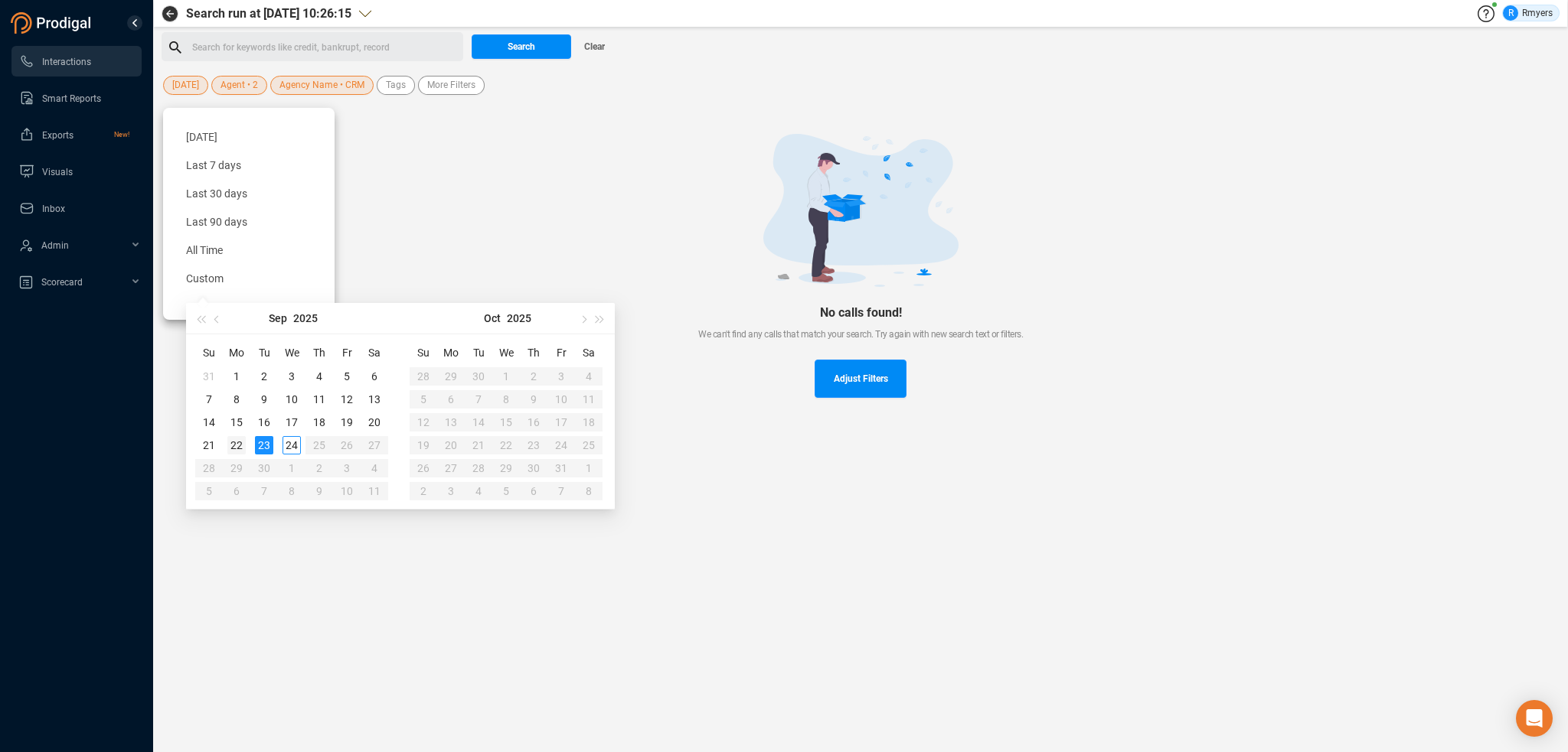
type input "[DATE]"
click at [234, 449] on div "22" at bounding box center [236, 445] width 18 height 18
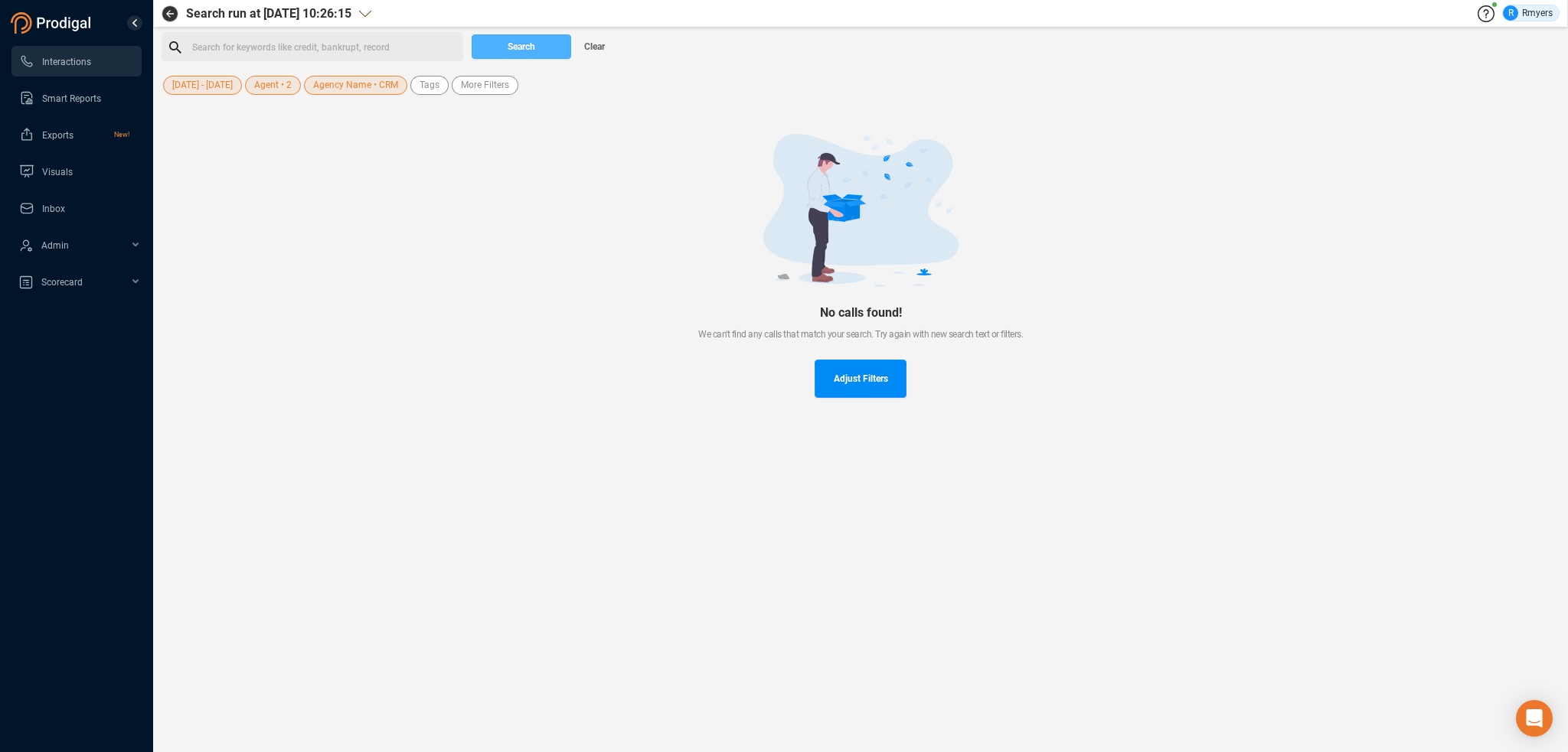
click at [533, 43] on span "Search" at bounding box center [522, 47] width 28 height 24
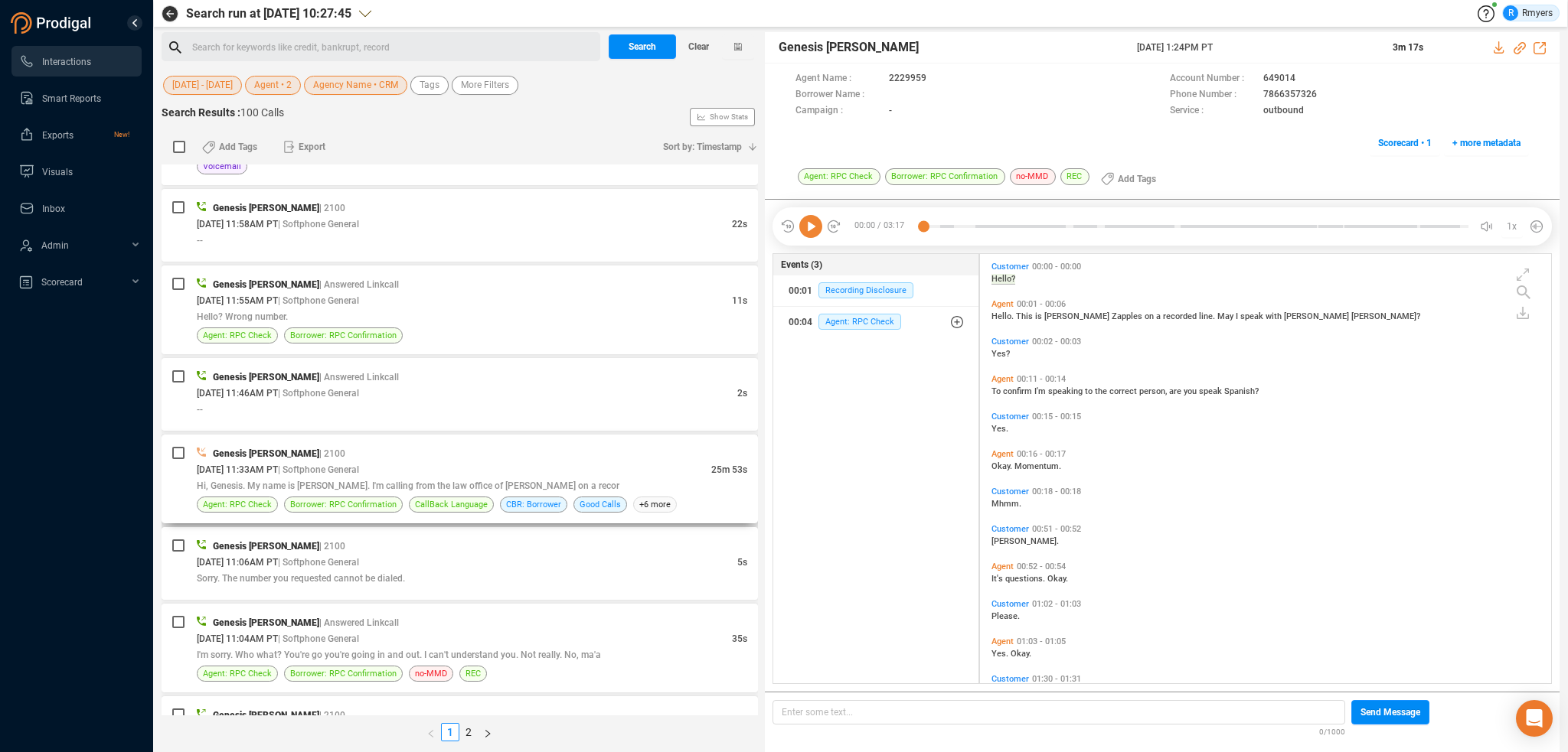
scroll to position [1760, 0]
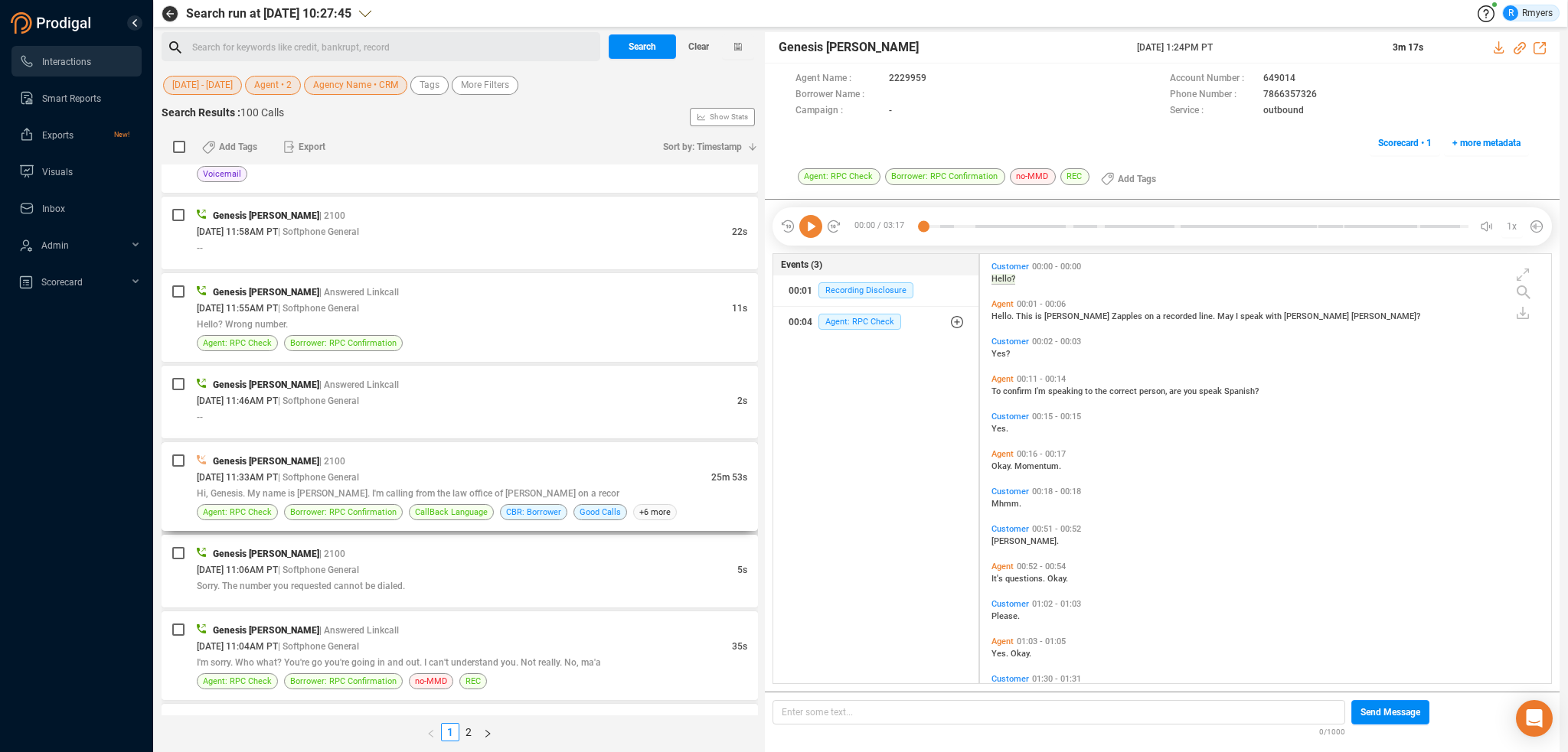
click at [451, 474] on div "[DATE] 11:33AM PT | Softphone General" at bounding box center [454, 477] width 515 height 16
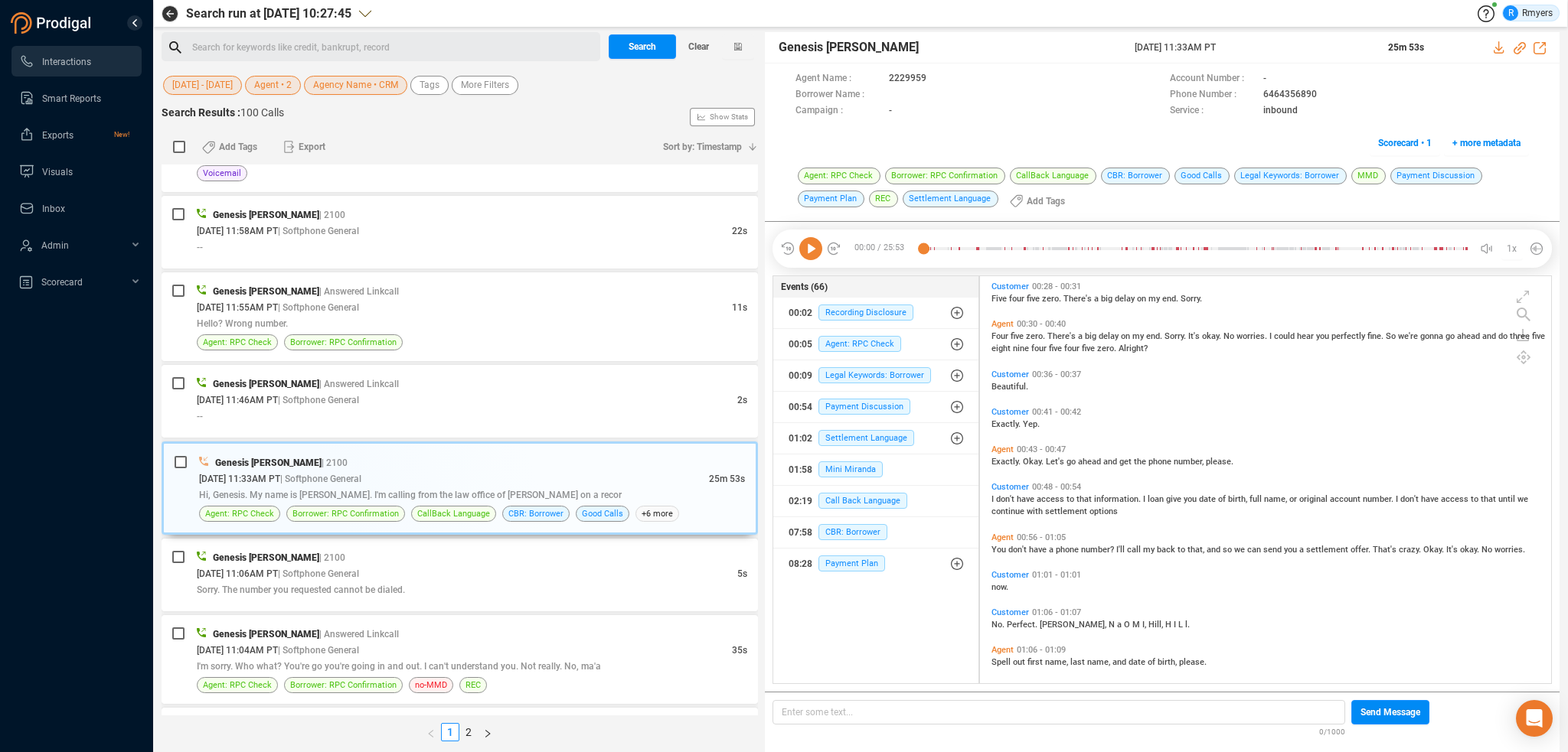
scroll to position [230, 0]
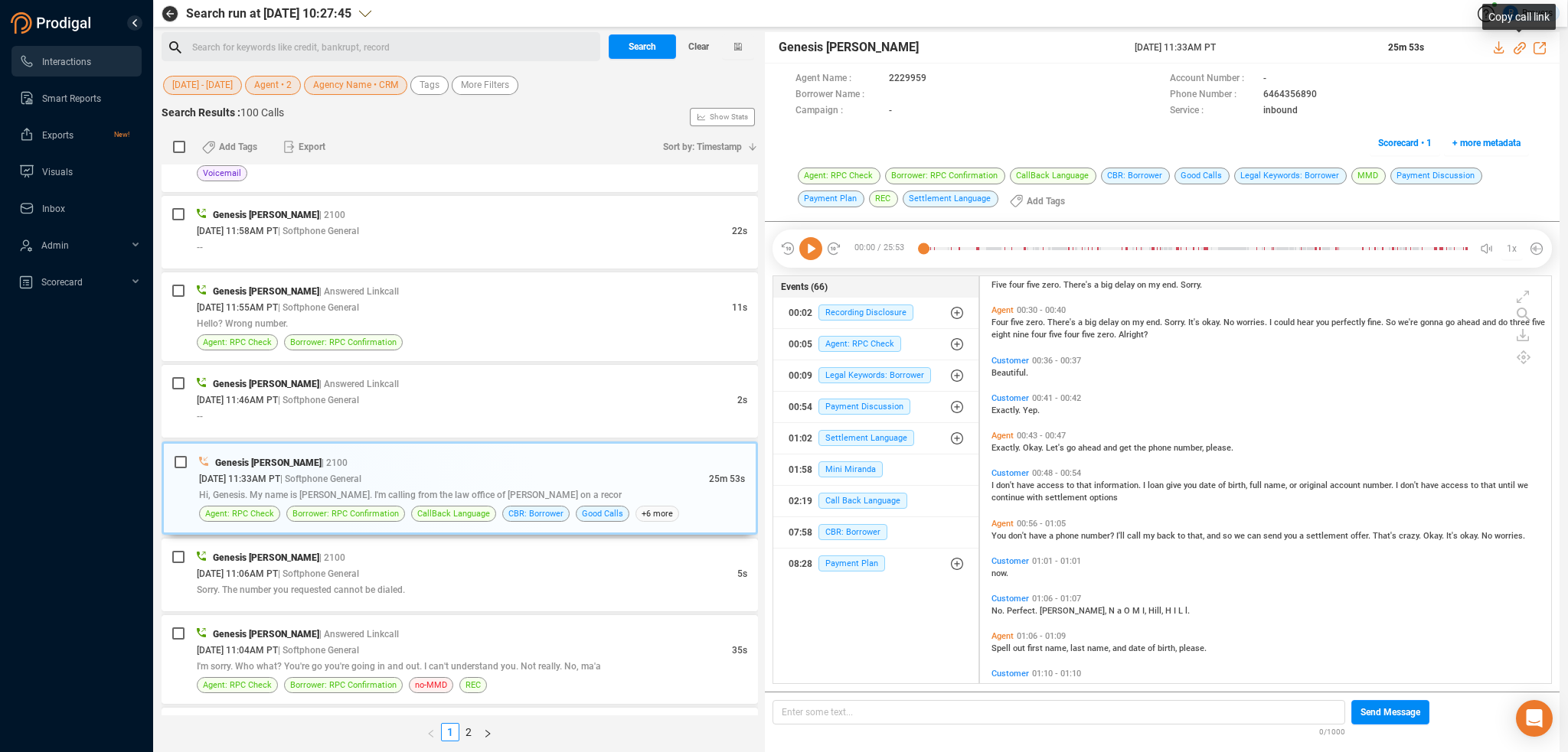
click at [1516, 49] on icon at bounding box center [1520, 48] width 12 height 12
drag, startPoint x: 1130, startPoint y: 48, endPoint x: 1276, endPoint y: 48, distance: 146.0
click at [1276, 48] on div "Genesis [PERSON_NAME] [DATE] 11:33AM PT 25m 53s" at bounding box center [1163, 48] width 795 height 31
copy div "[DATE] 11:33AM PT"
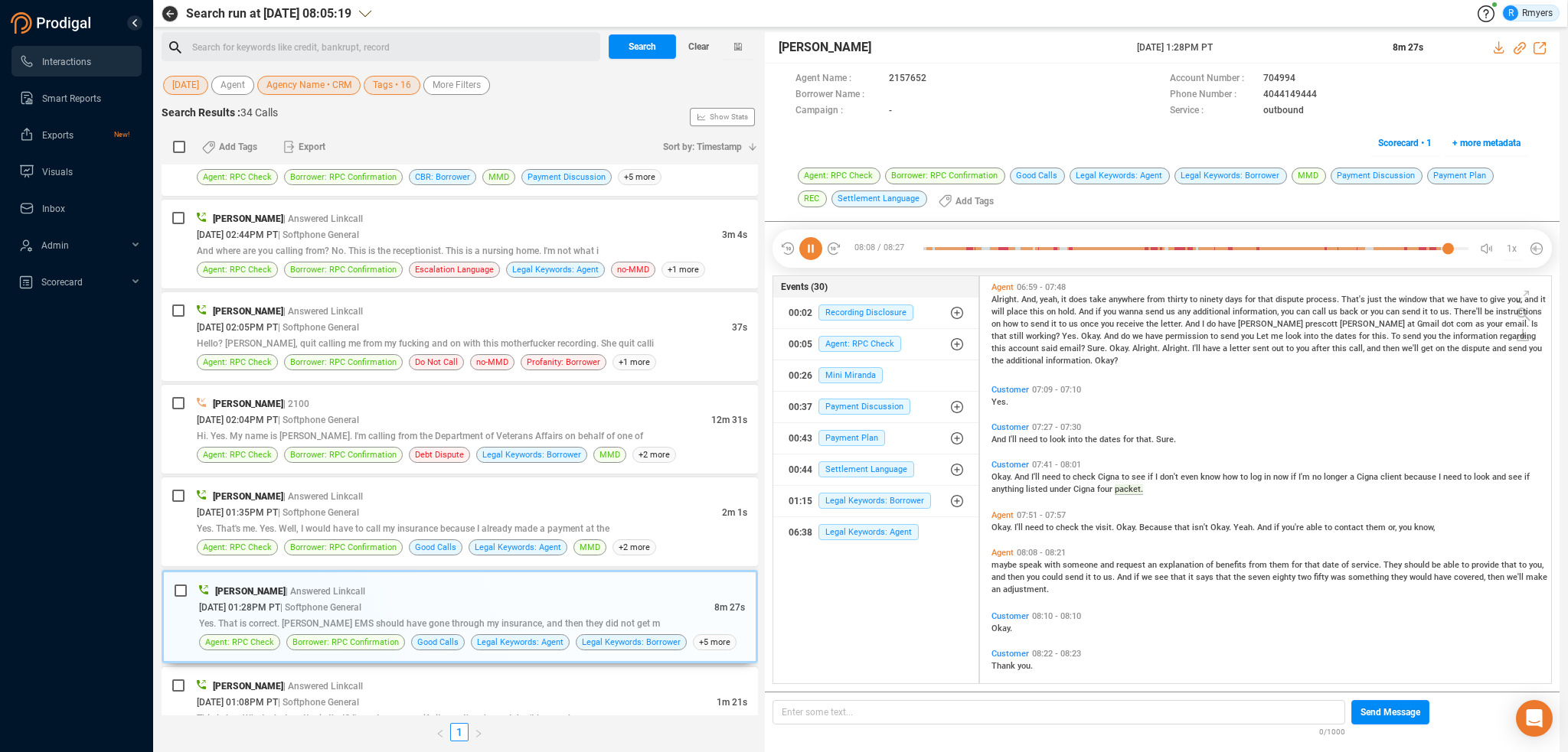
scroll to position [2127, 0]
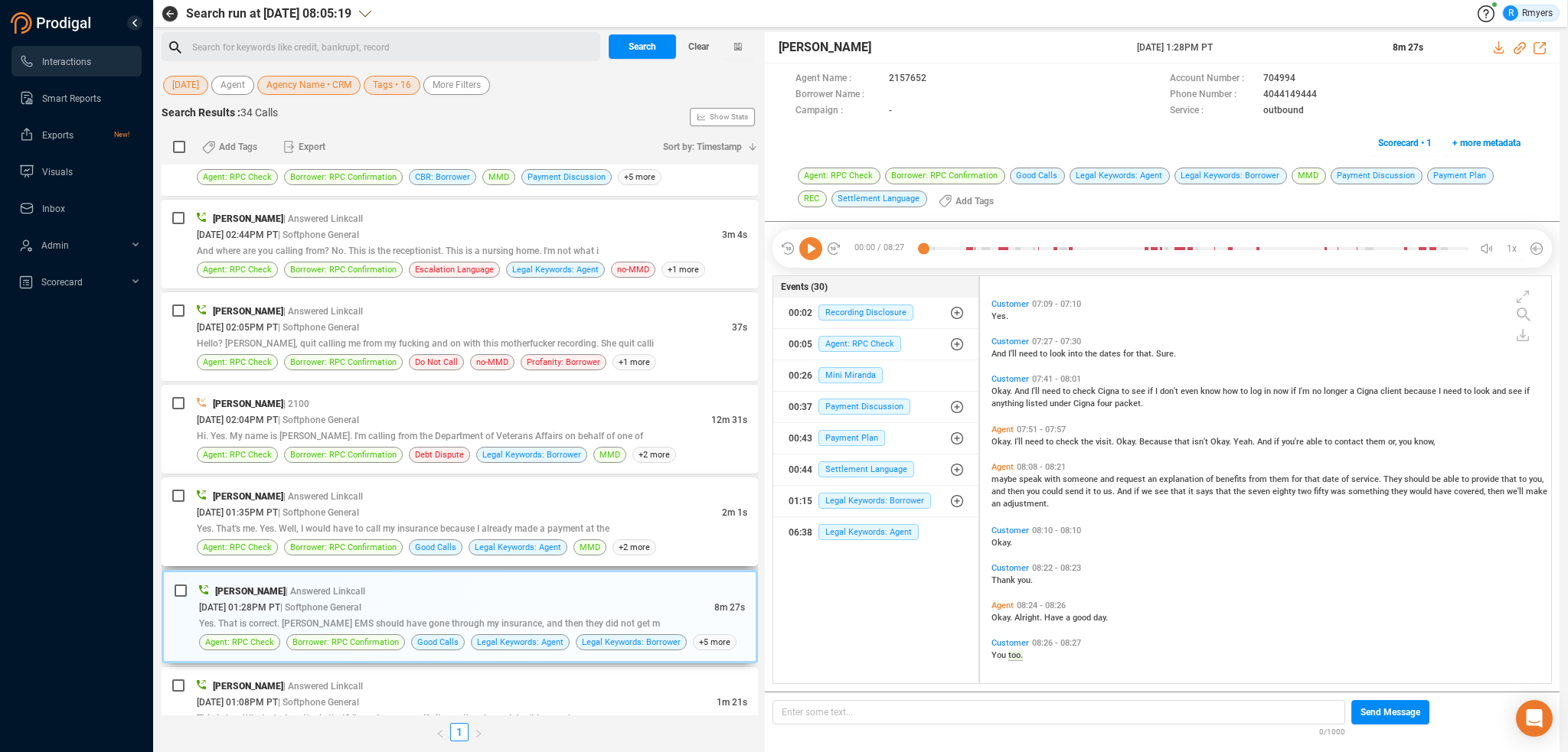
click at [419, 526] on span "Yes. That's me. Yes. Well, I would have to call my insurance because I already …" at bounding box center [403, 529] width 413 height 10
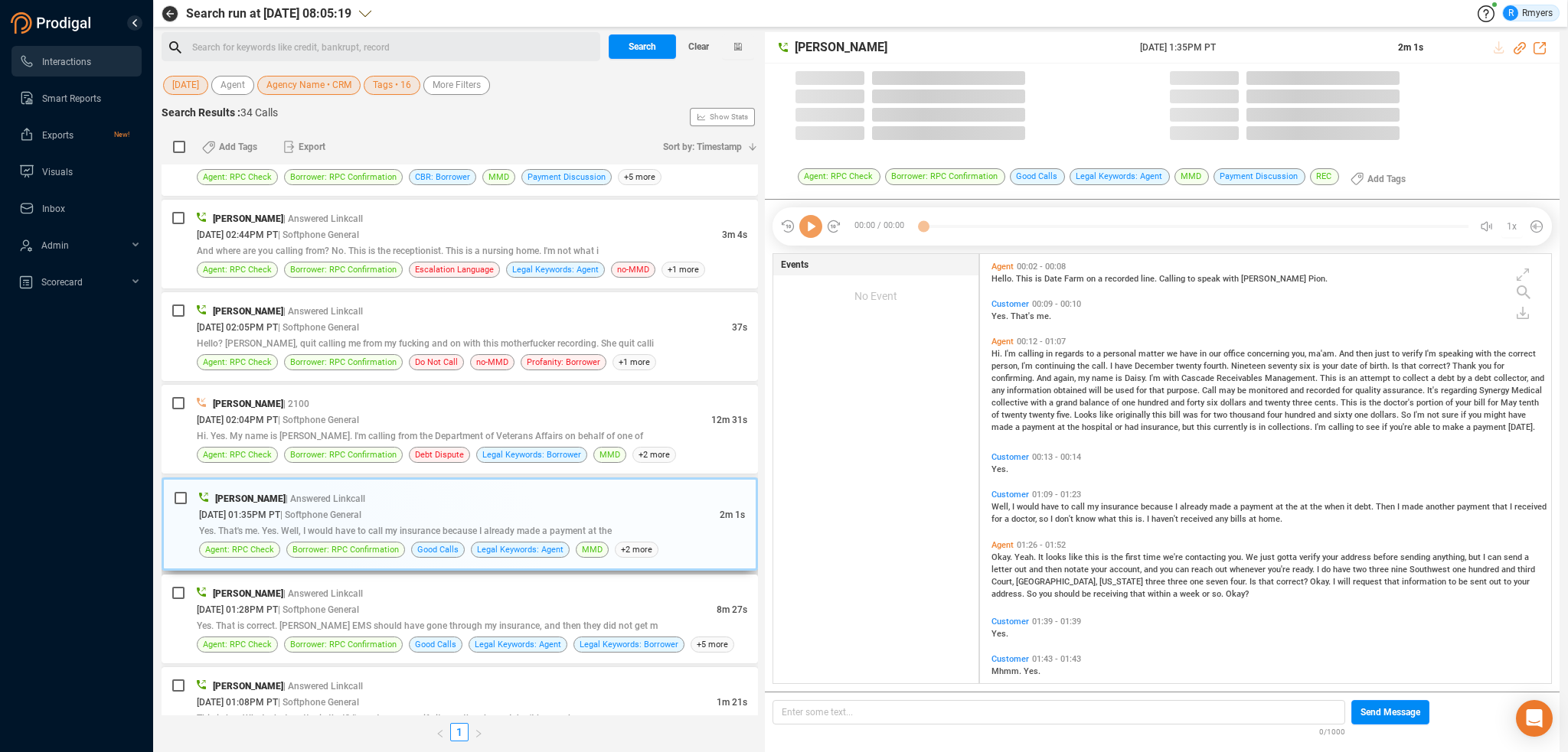
scroll to position [426, 564]
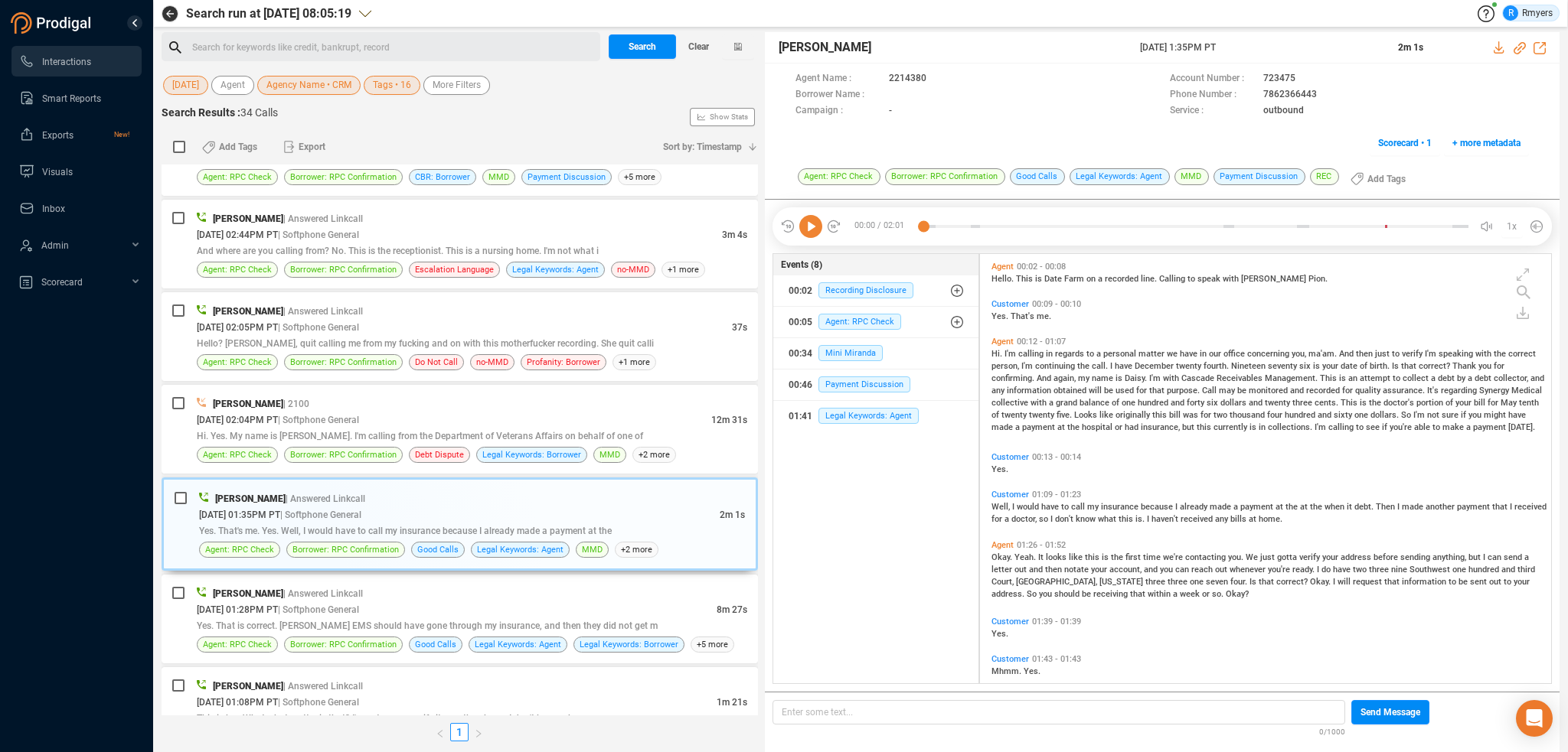
click at [817, 227] on icon at bounding box center [811, 226] width 23 height 23
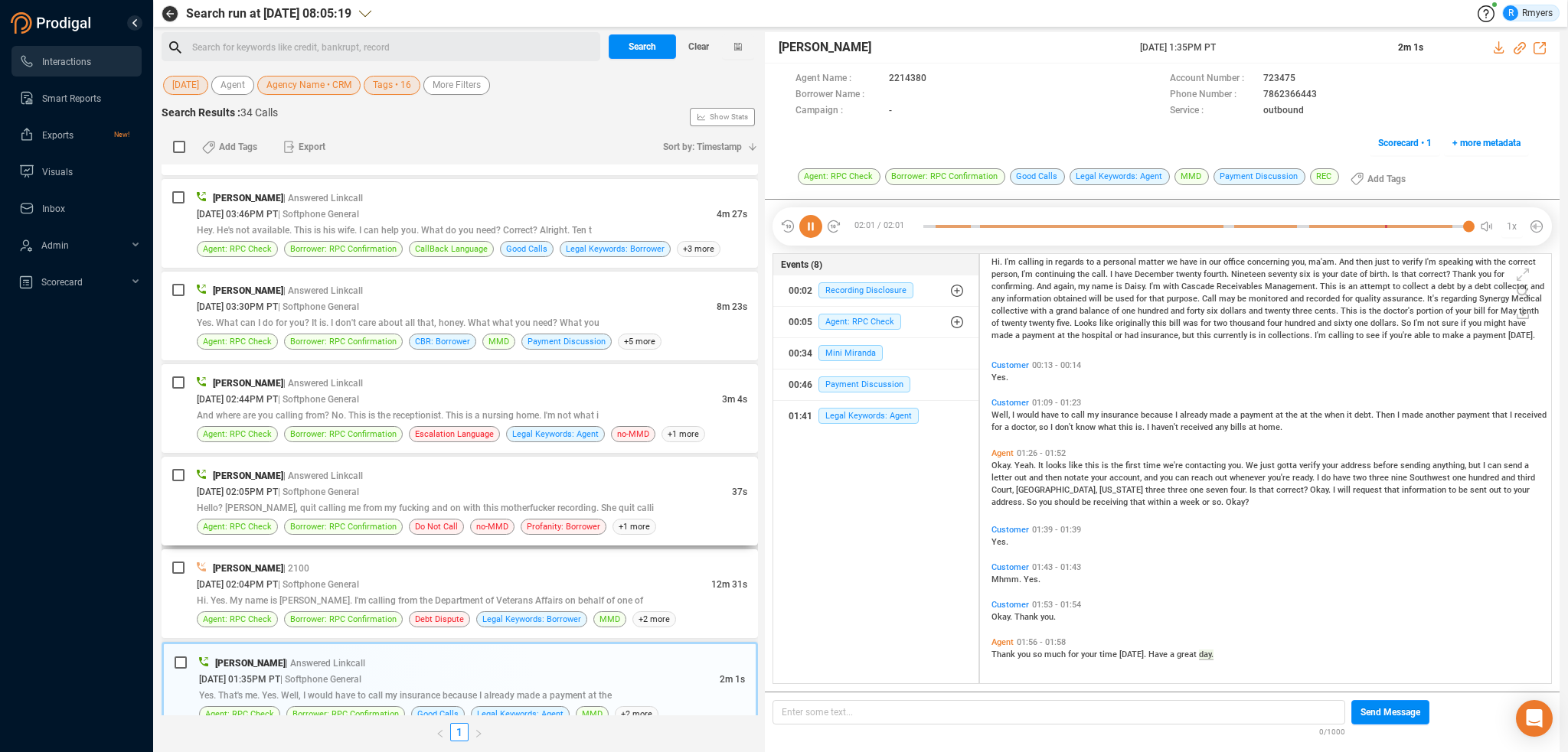
scroll to position [383, 0]
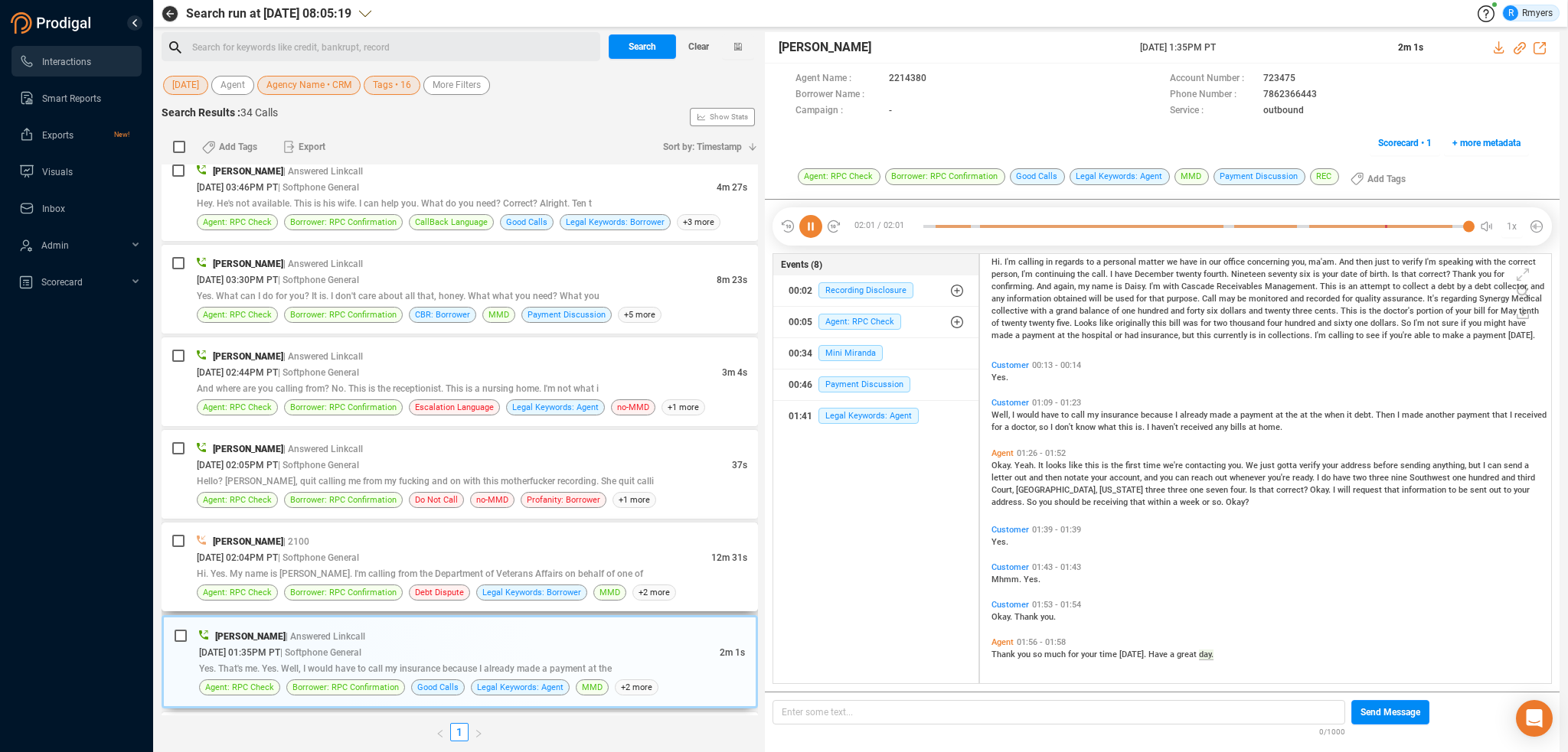
click at [497, 542] on div "Elizabeth Thorpe | 2100" at bounding box center [471, 542] width 550 height 16
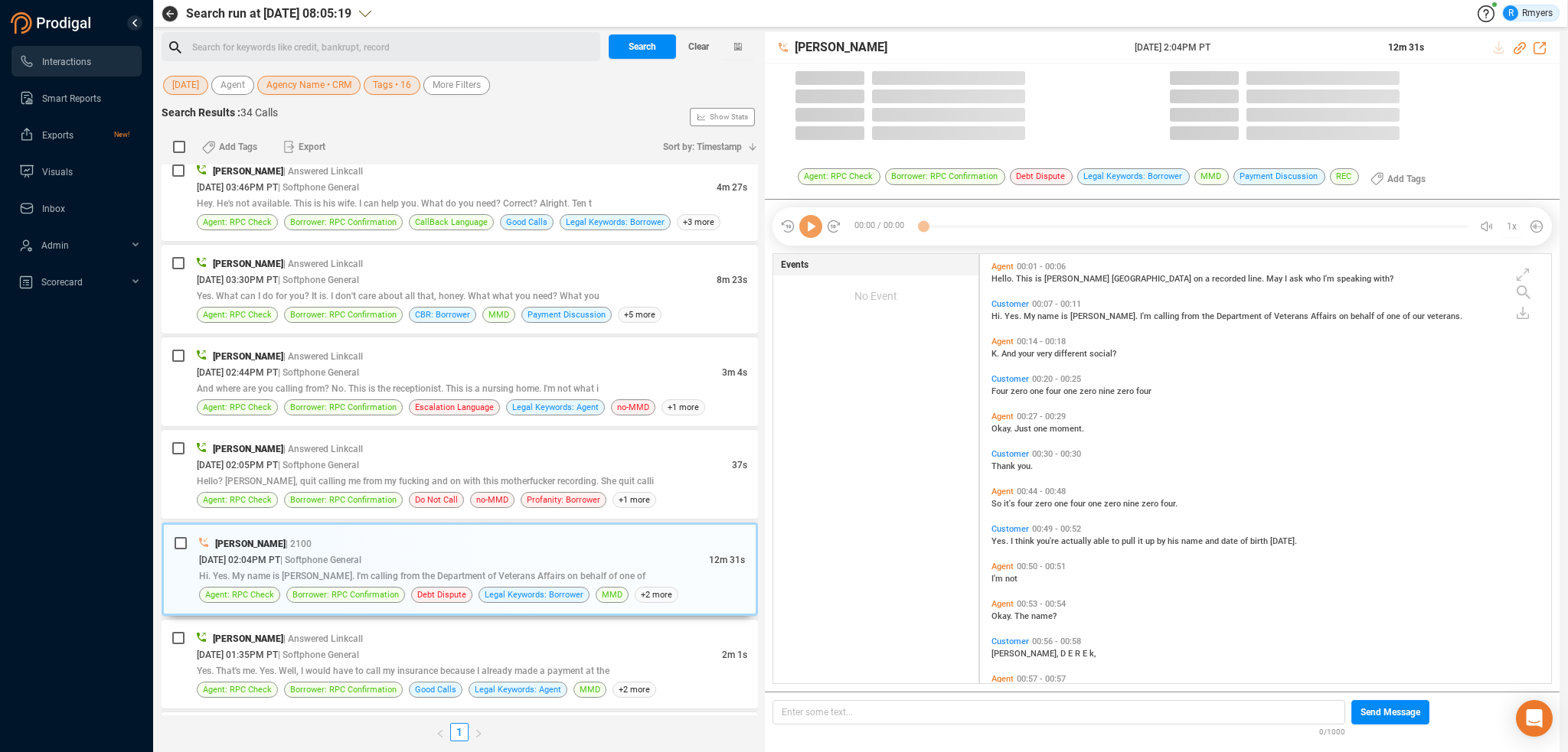
scroll to position [426, 564]
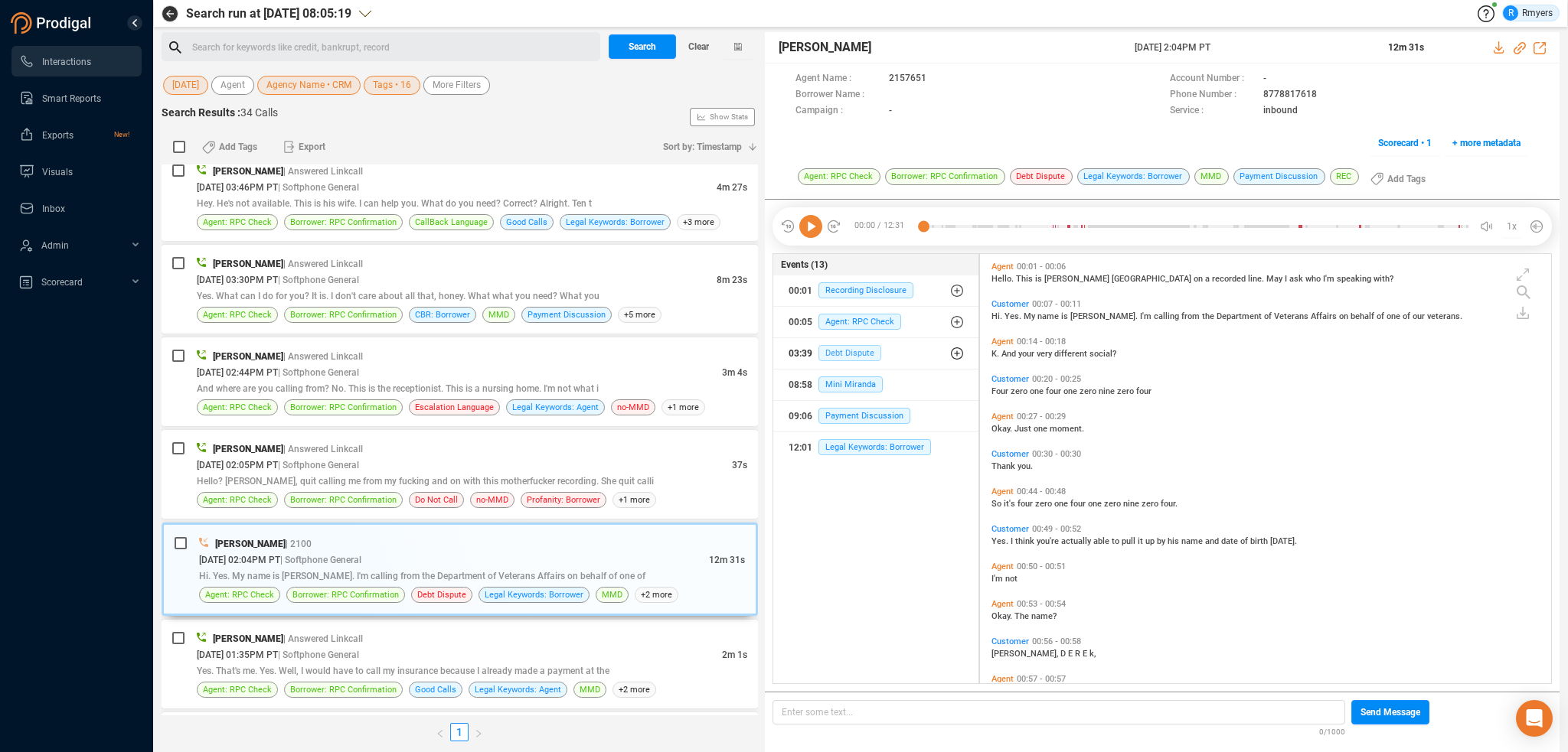
click at [847, 347] on span "Debt Dispute" at bounding box center [850, 353] width 63 height 16
click at [848, 378] on span "Debt Dispute" at bounding box center [861, 383] width 63 height 16
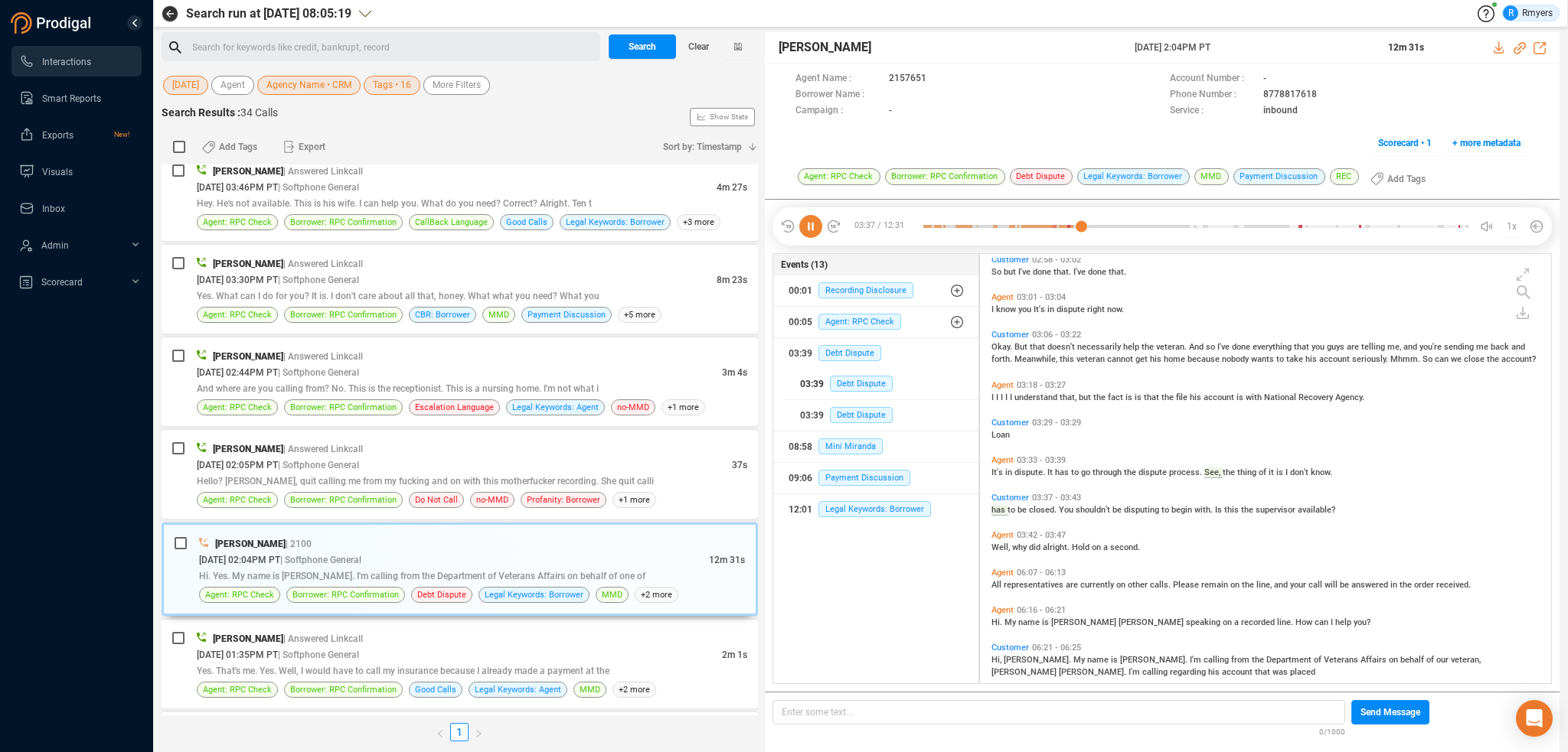
scroll to position [982, 0]
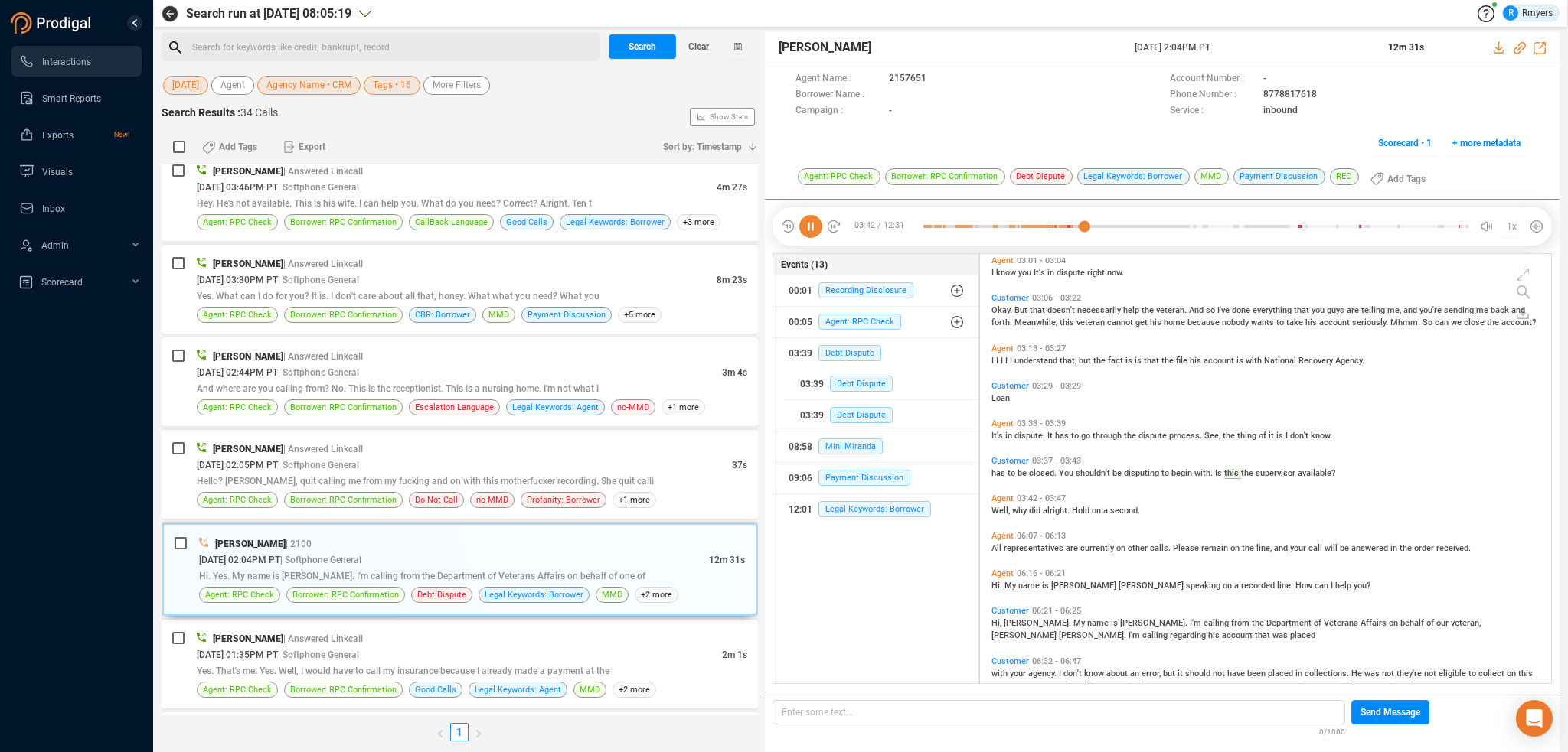
click at [807, 223] on icon at bounding box center [811, 226] width 23 height 23
